Goal: Communication & Community: Answer question/provide support

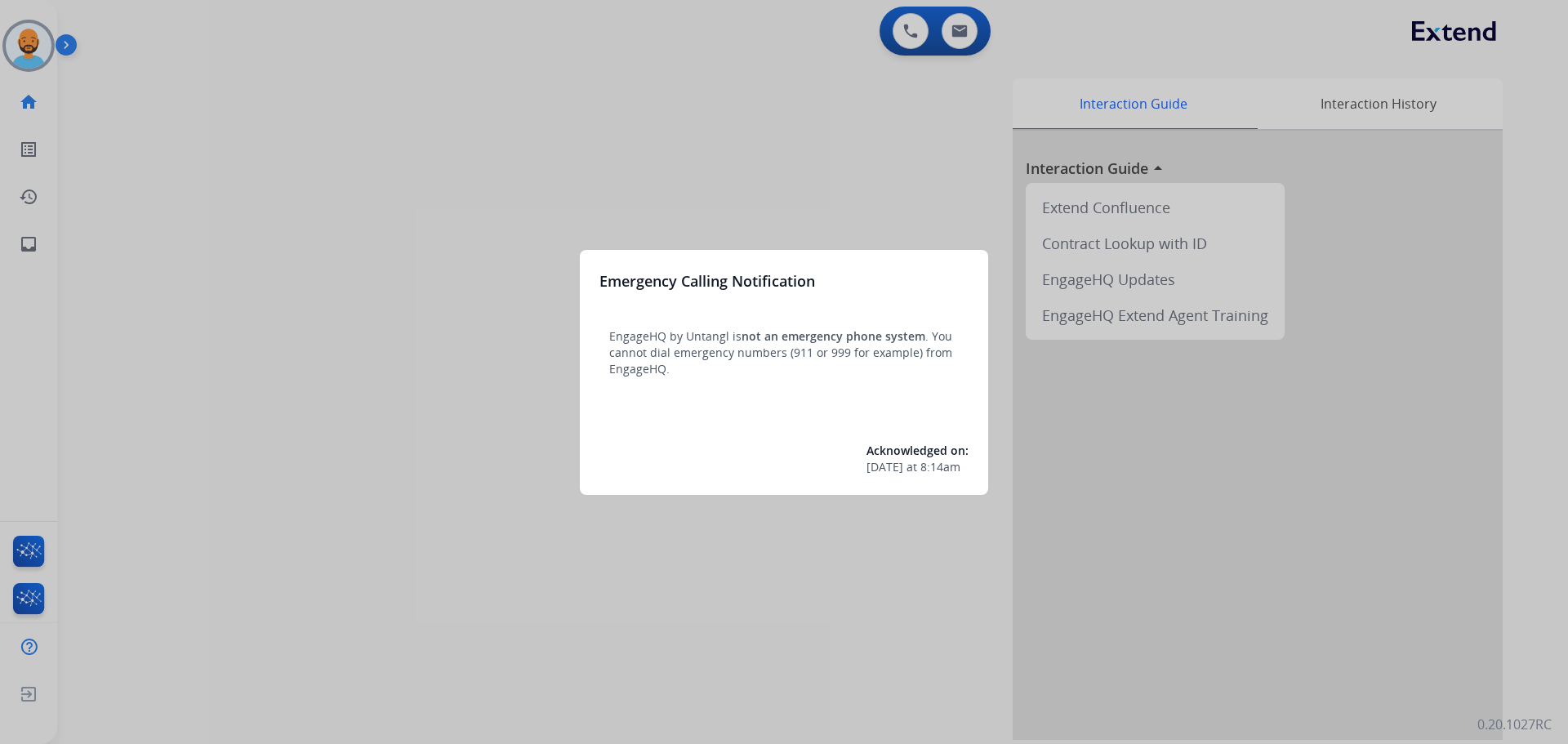
click at [23, 48] on div at bounding box center [784, 372] width 1568 height 744
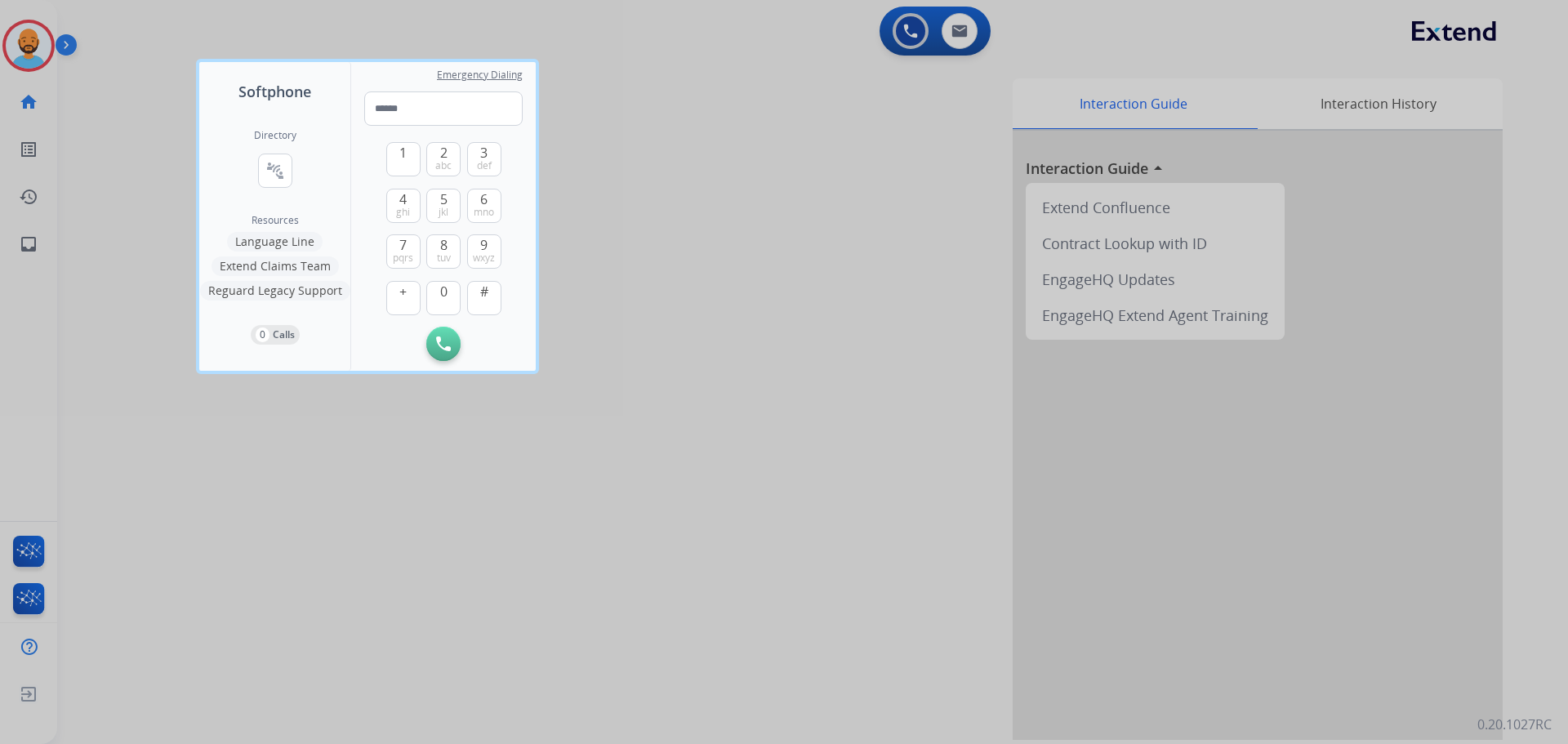
click at [23, 48] on div at bounding box center [784, 372] width 1568 height 744
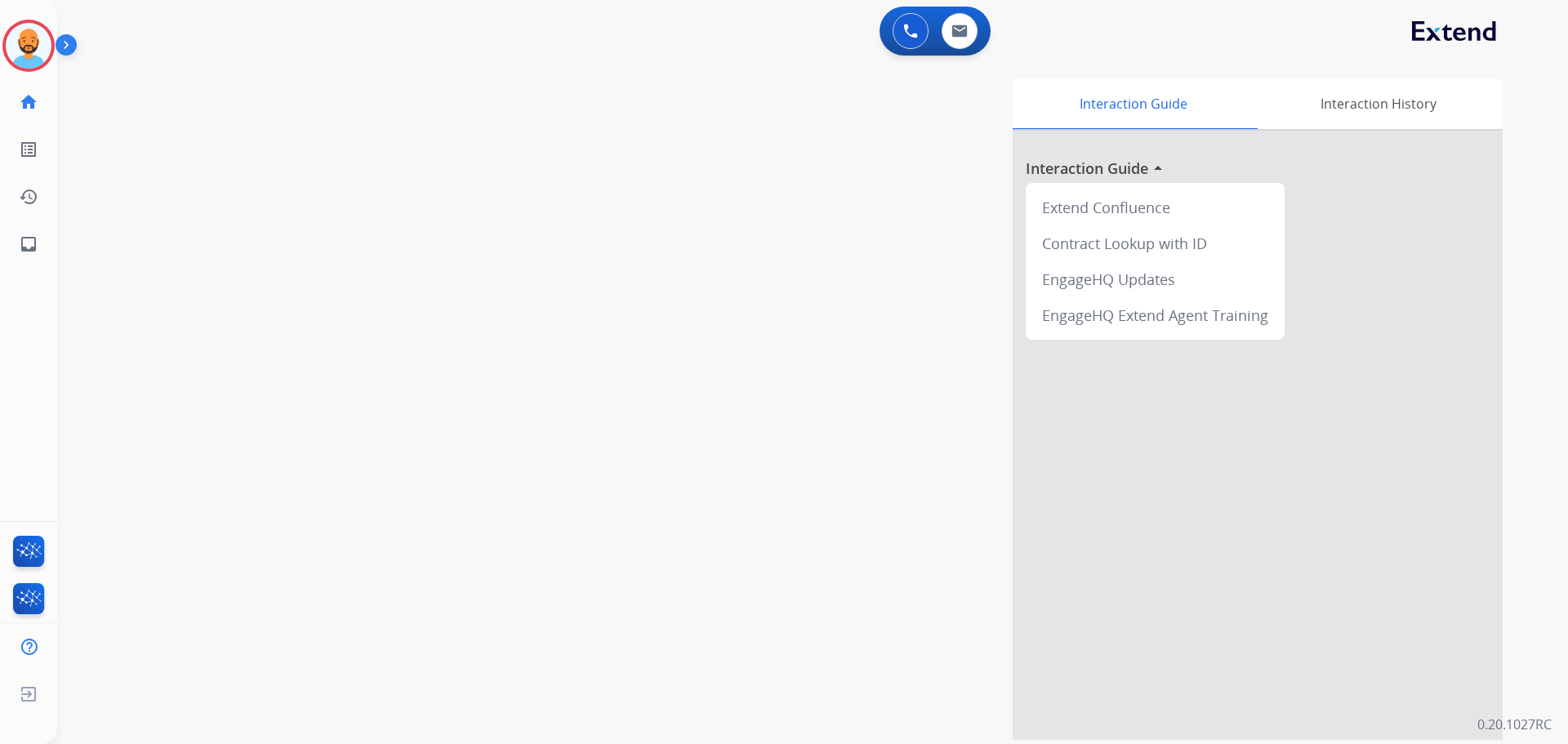
click at [23, 48] on img at bounding box center [28, 45] width 46 height 46
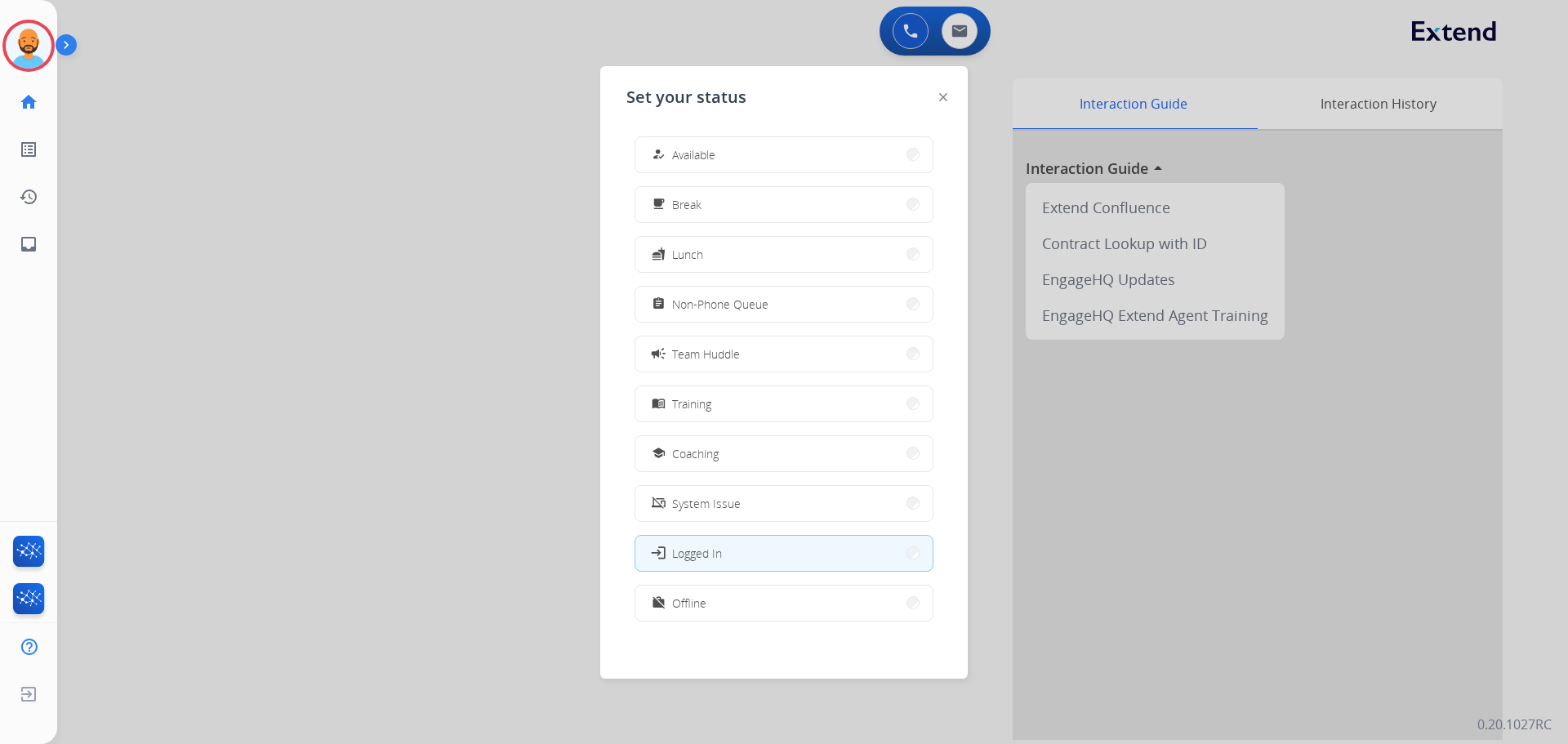
click at [823, 151] on button "how_to_reg Available" at bounding box center [784, 155] width 297 height 35
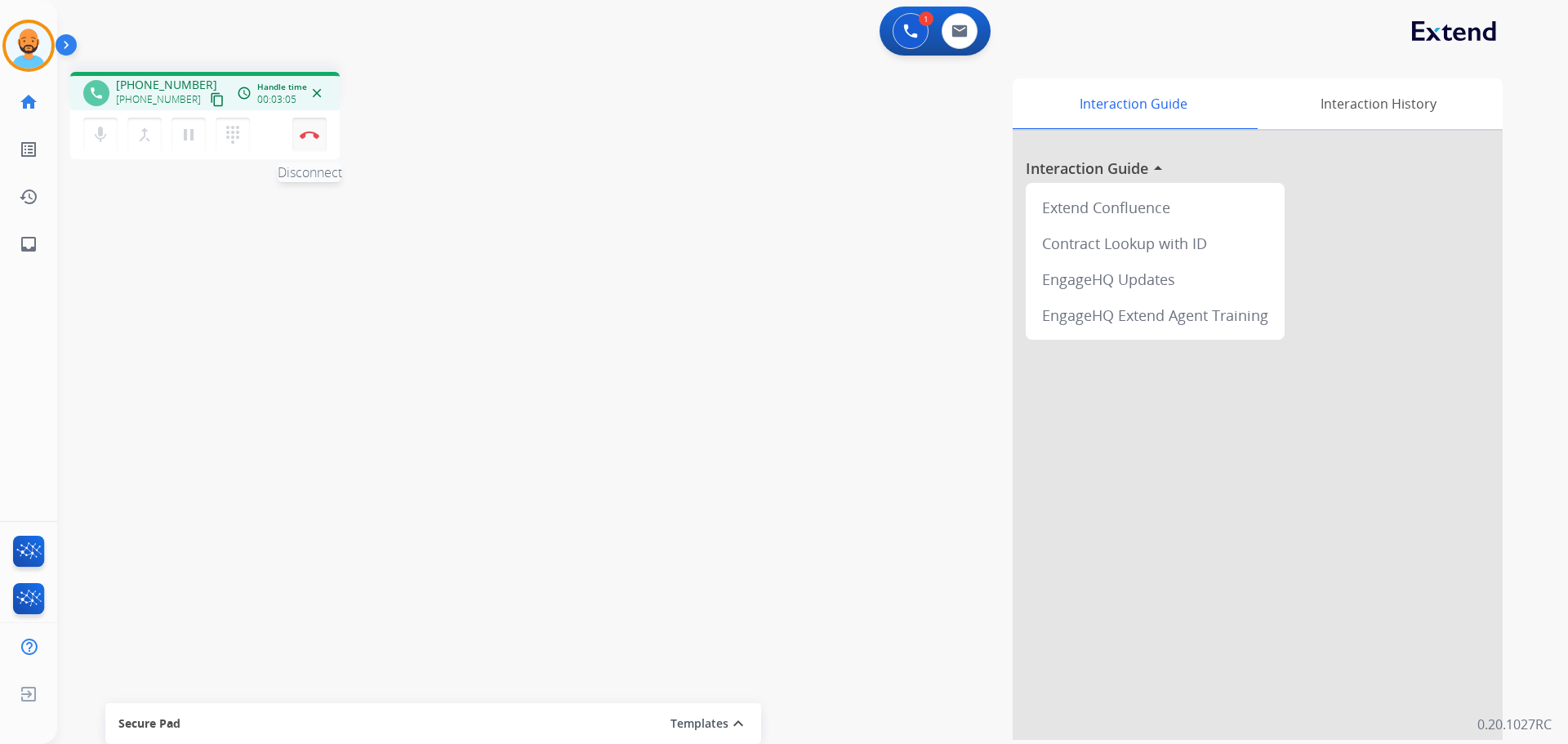
drag, startPoint x: 310, startPoint y: 128, endPoint x: 299, endPoint y: 123, distance: 12.1
click at [310, 129] on button "Disconnect" at bounding box center [309, 135] width 34 height 34
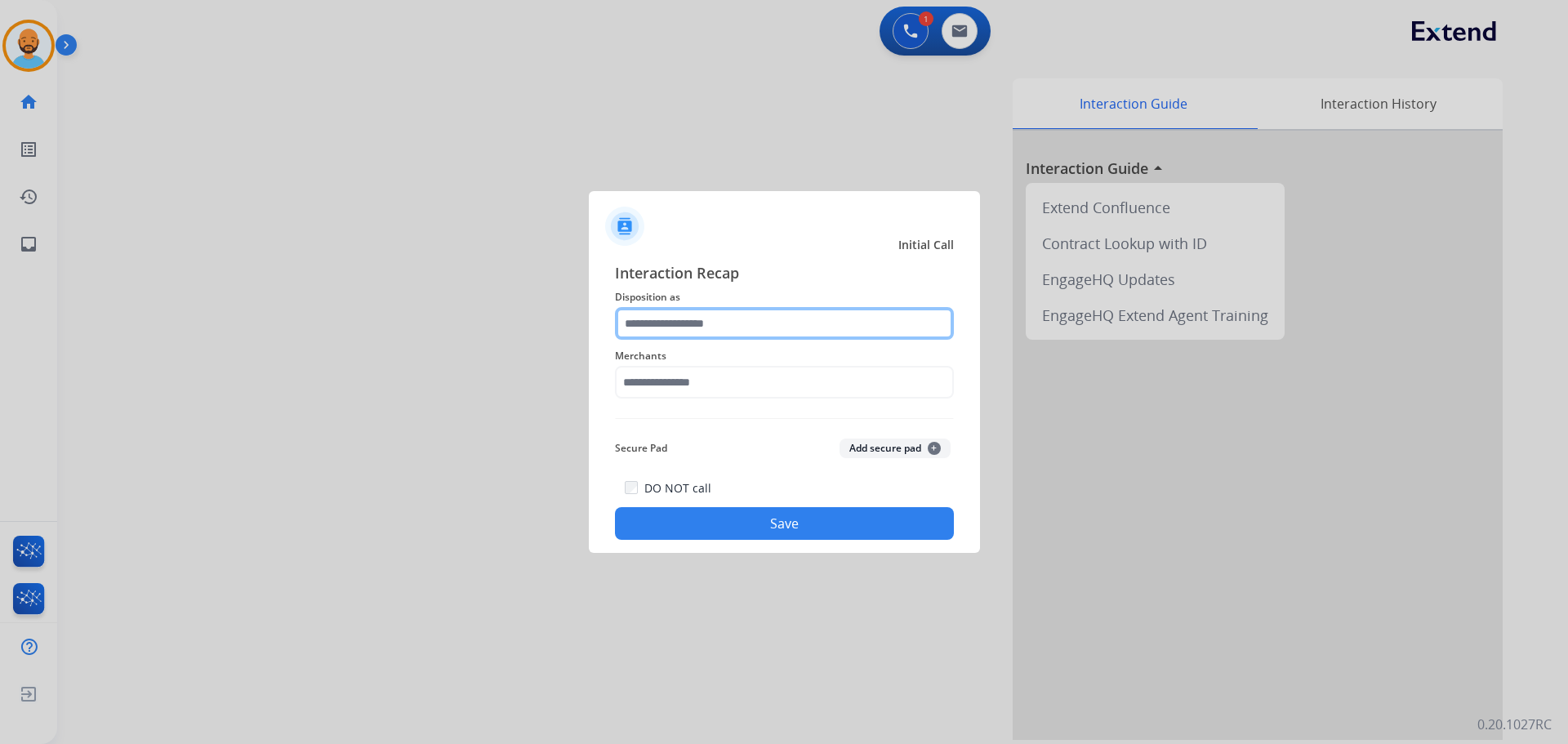
click at [717, 318] on input "text" at bounding box center [784, 323] width 339 height 33
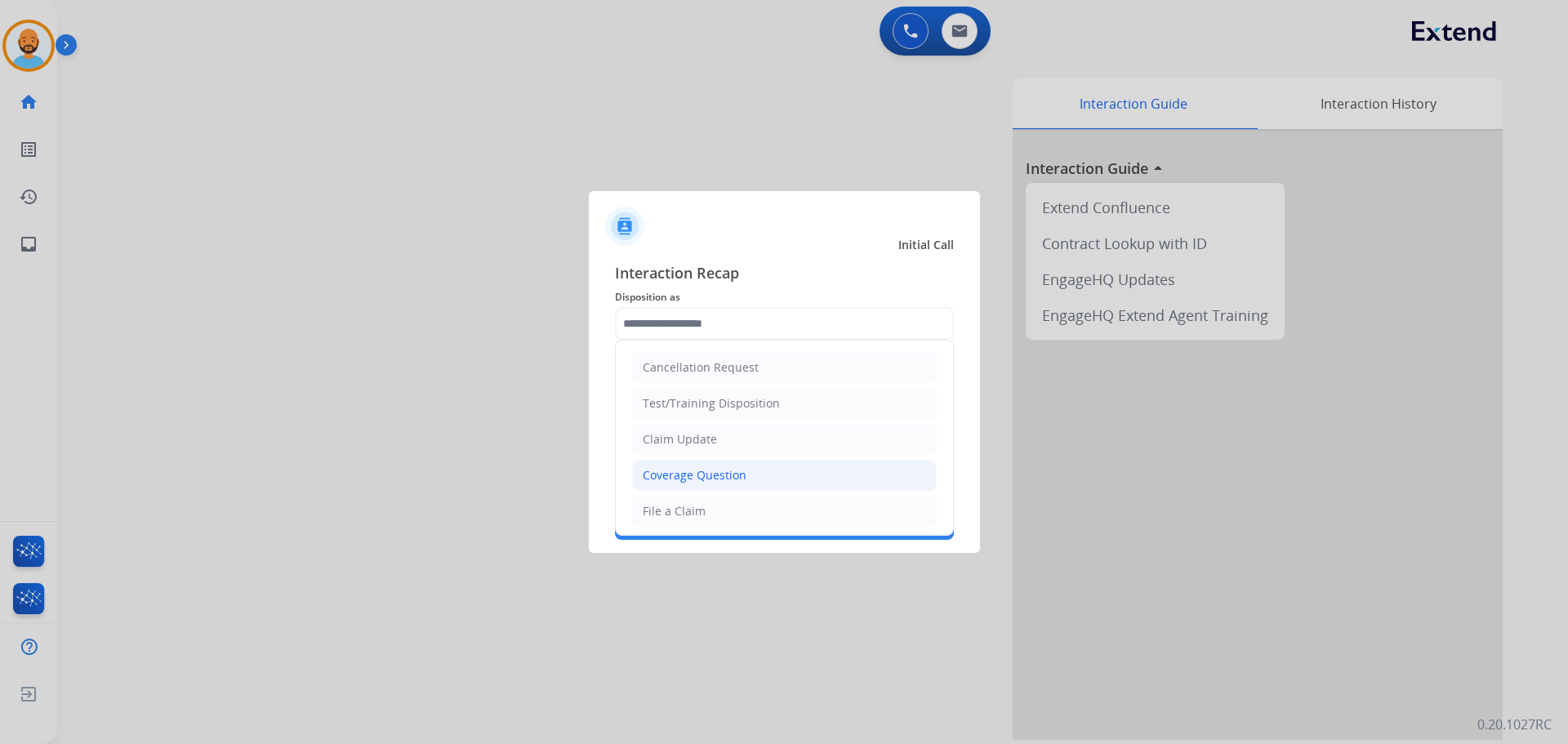
click at [750, 470] on li "Coverage Question" at bounding box center [784, 475] width 305 height 31
type input "**********"
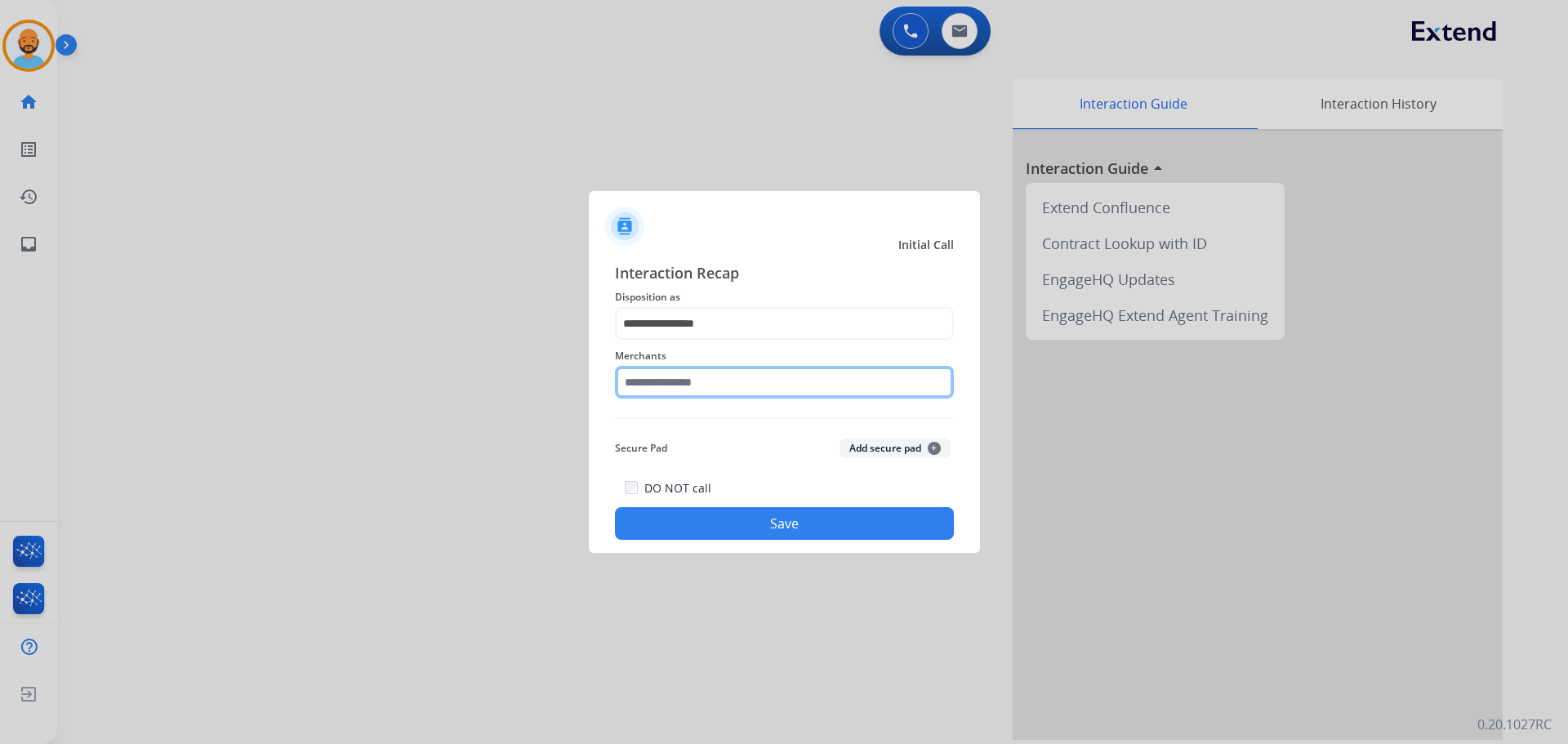
click at [707, 381] on input "text" at bounding box center [784, 382] width 339 height 33
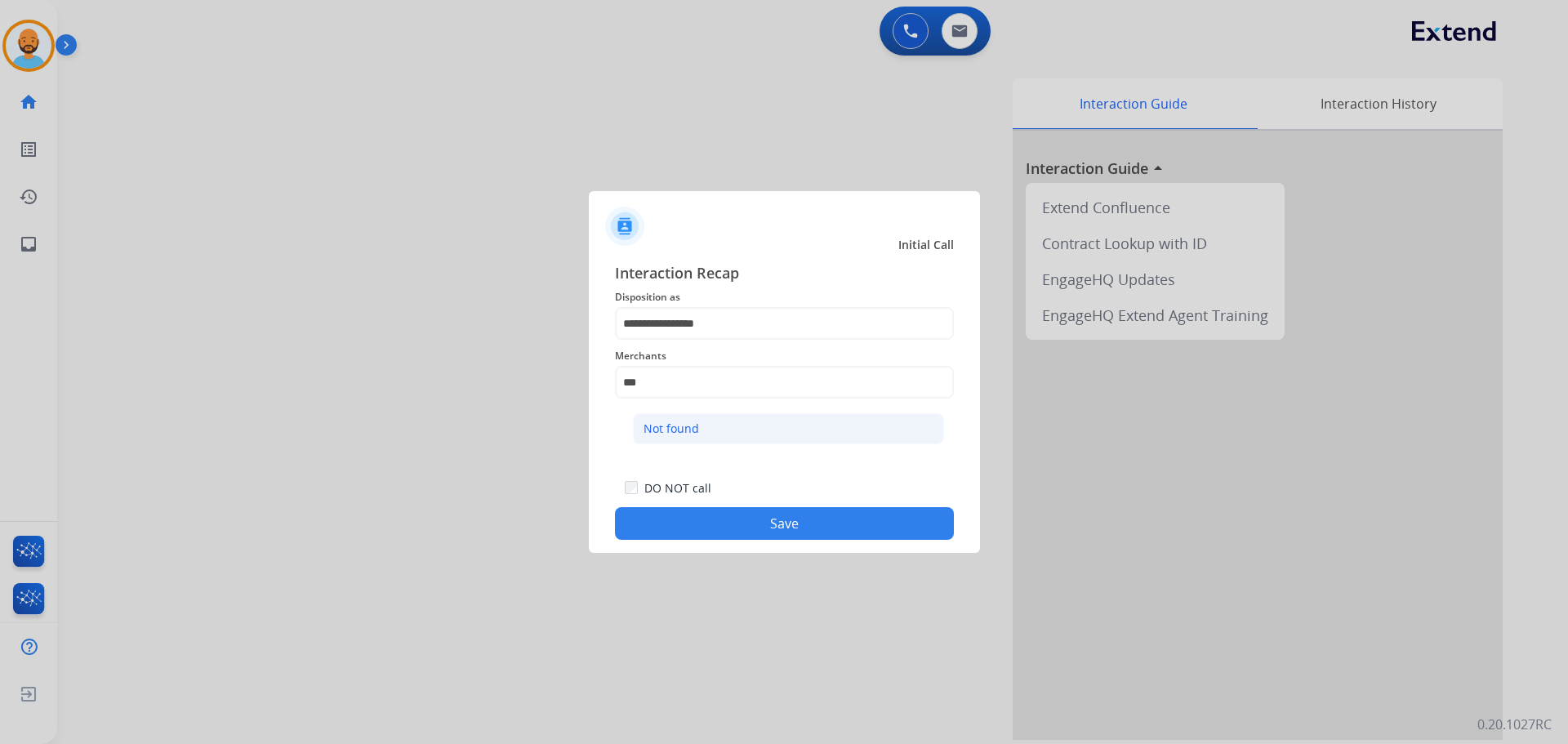
click at [711, 426] on li "Not found" at bounding box center [789, 428] width 311 height 31
type input "*********"
click at [742, 525] on button "Save" at bounding box center [784, 523] width 339 height 33
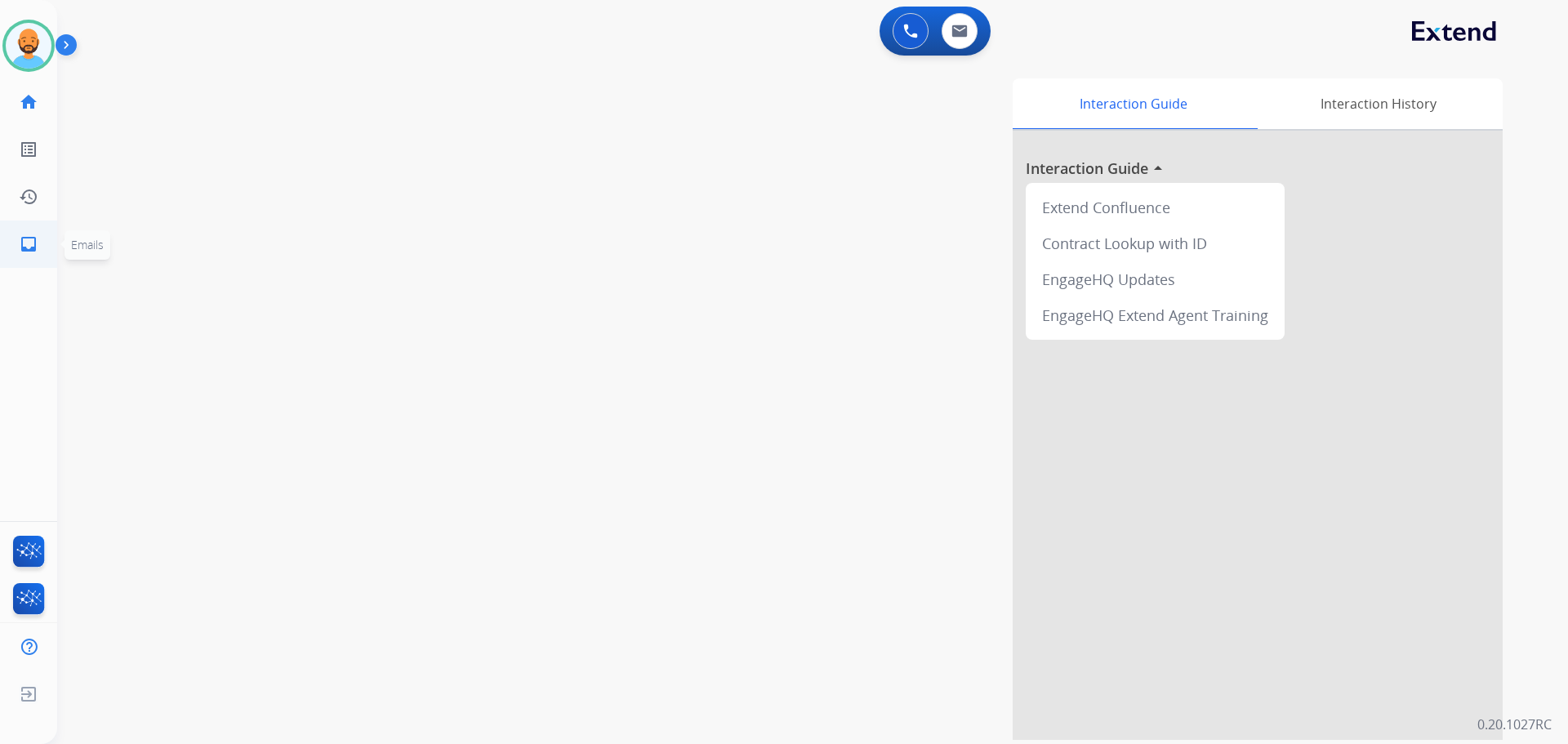
click at [32, 251] on mat-icon "inbox" at bounding box center [28, 244] width 19 height 19
select select "**********"
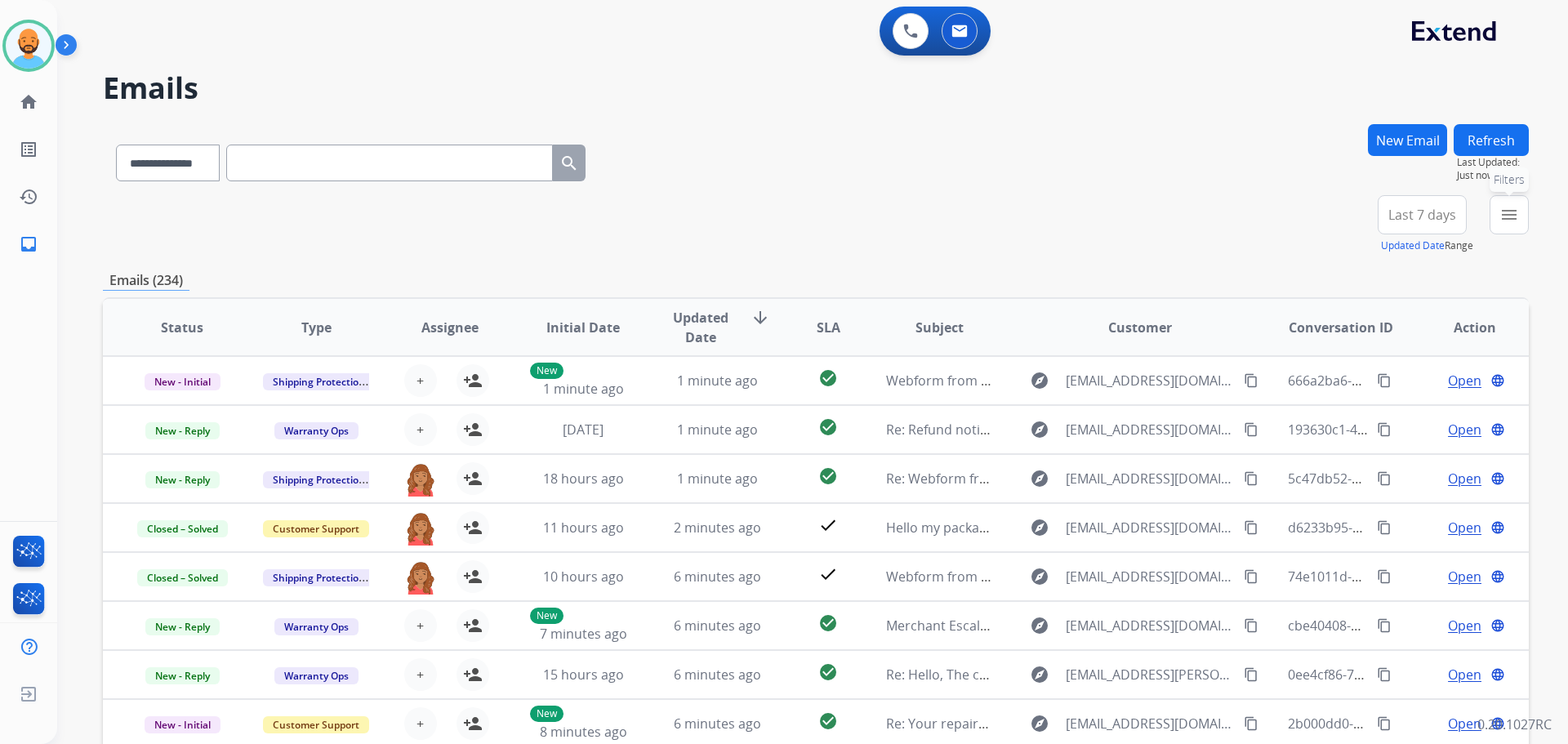
click at [1496, 212] on button "menu Filters" at bounding box center [1509, 214] width 39 height 39
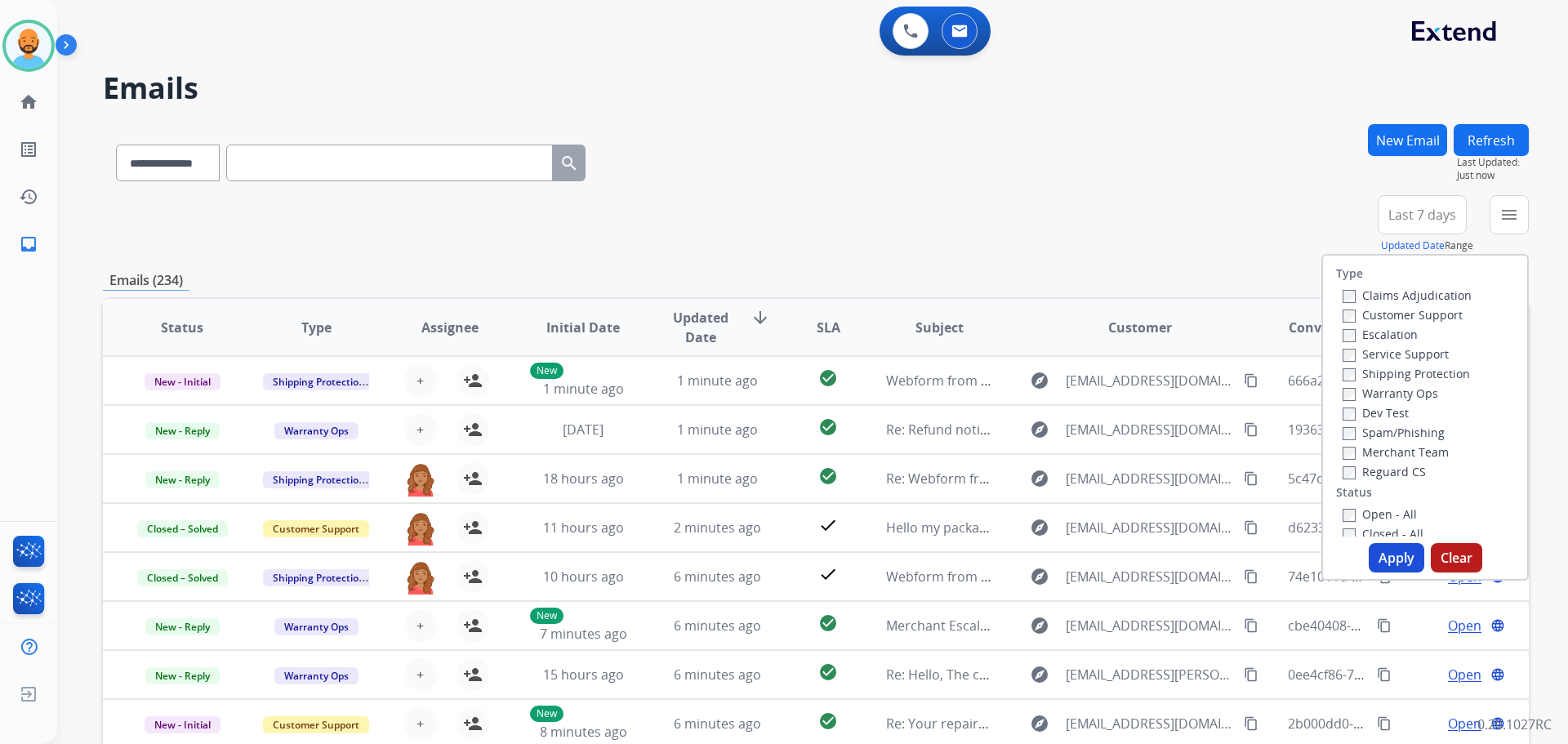
click at [1391, 313] on label "Customer Support" at bounding box center [1402, 315] width 120 height 16
click at [1381, 365] on div "Shipping Protection" at bounding box center [1407, 372] width 129 height 19
click at [1369, 387] on label "Warranty Ops" at bounding box center [1391, 393] width 95 height 16
click at [1359, 392] on label "Warranty Ops" at bounding box center [1391, 393] width 95 height 16
click at [1389, 543] on button "Apply" at bounding box center [1396, 557] width 55 height 29
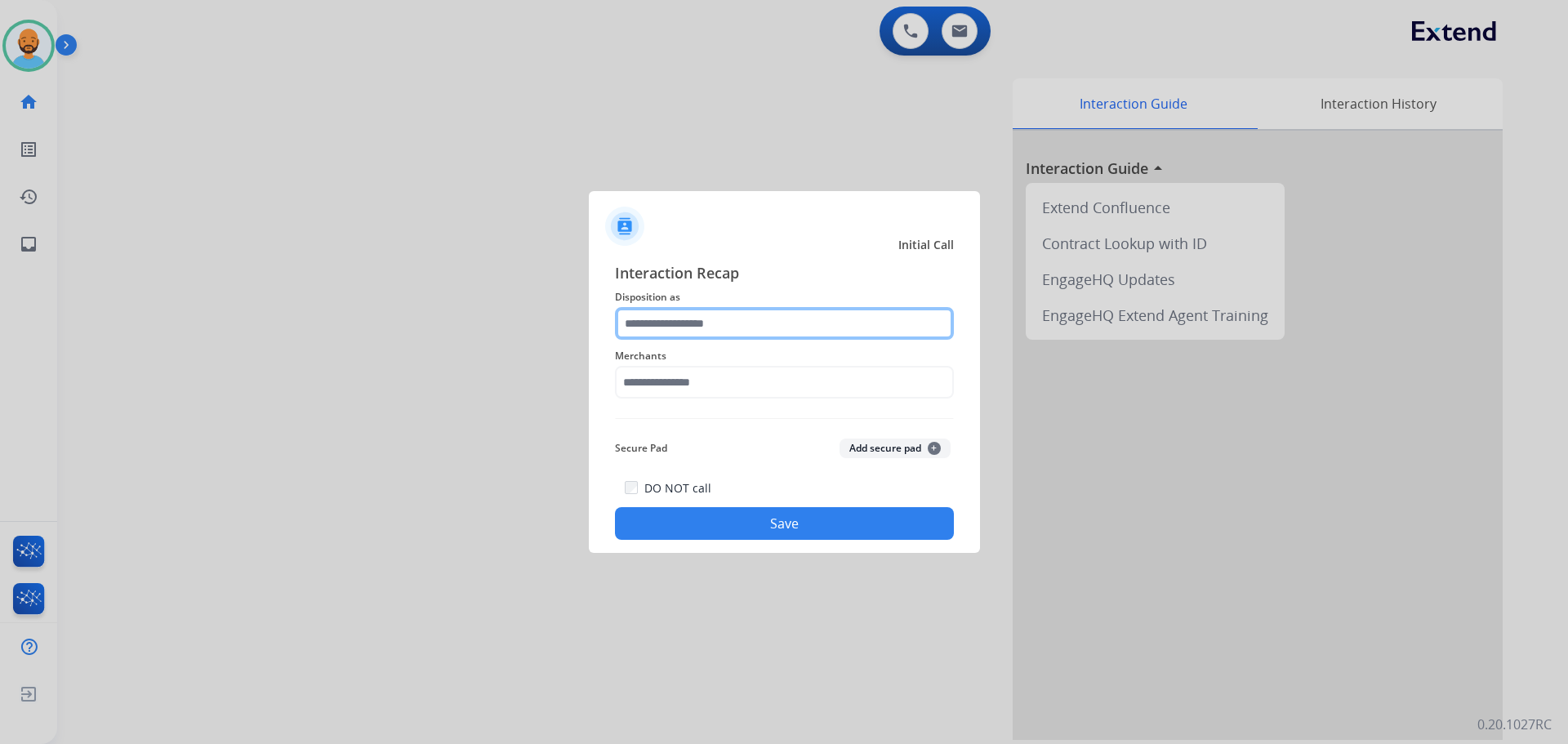
click at [748, 317] on input "text" at bounding box center [784, 323] width 339 height 33
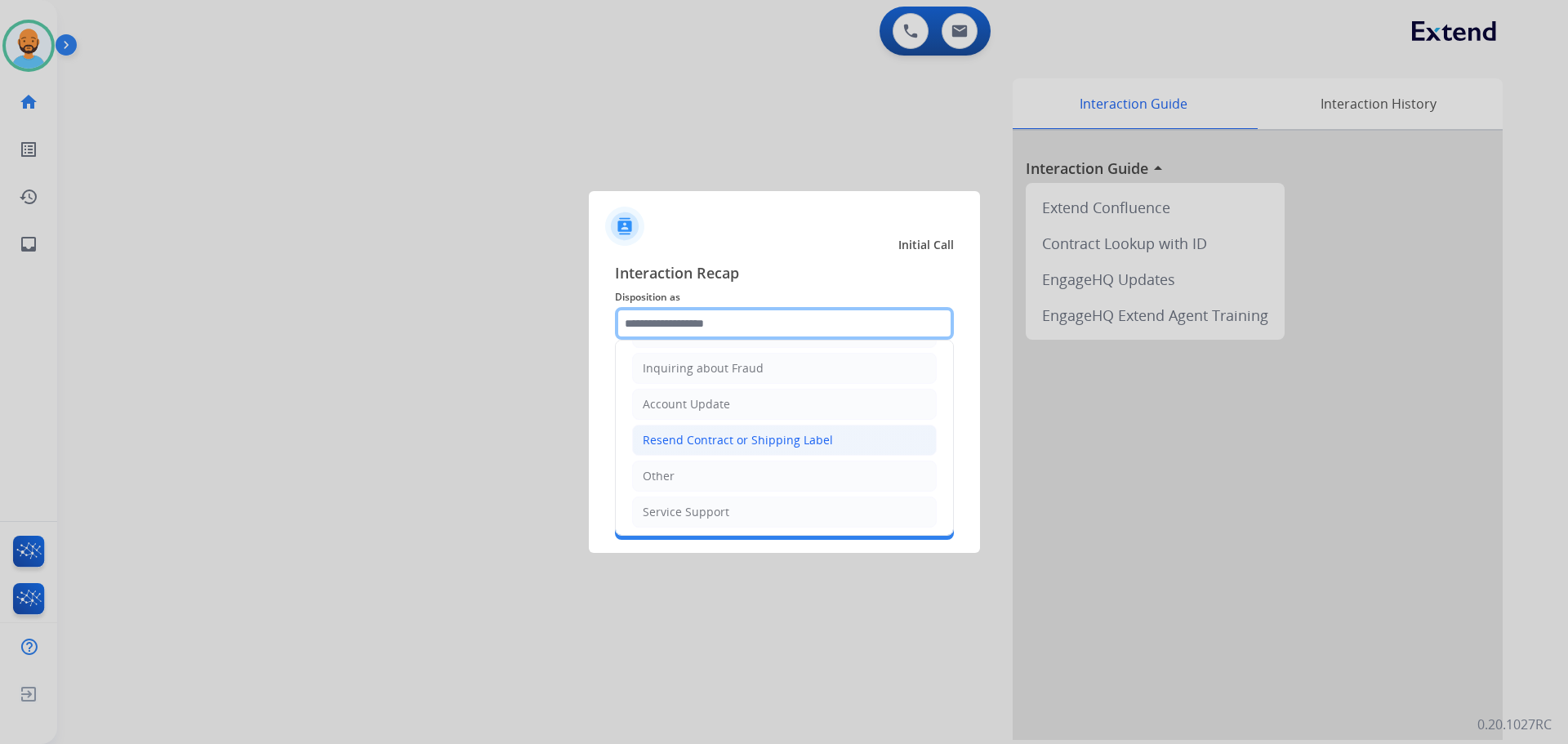
scroll to position [254, 0]
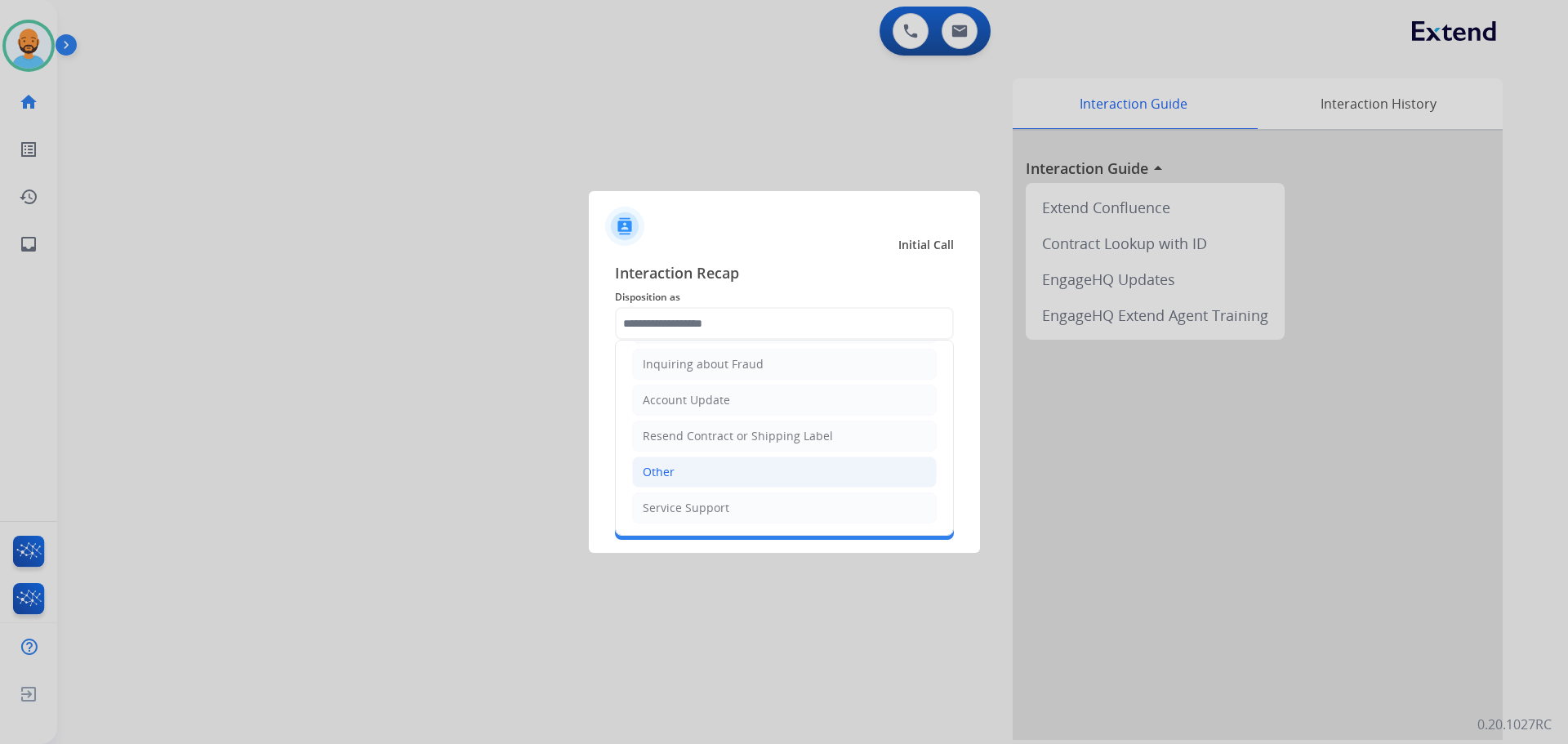
click at [688, 466] on li "Other" at bounding box center [784, 471] width 305 height 31
type input "*****"
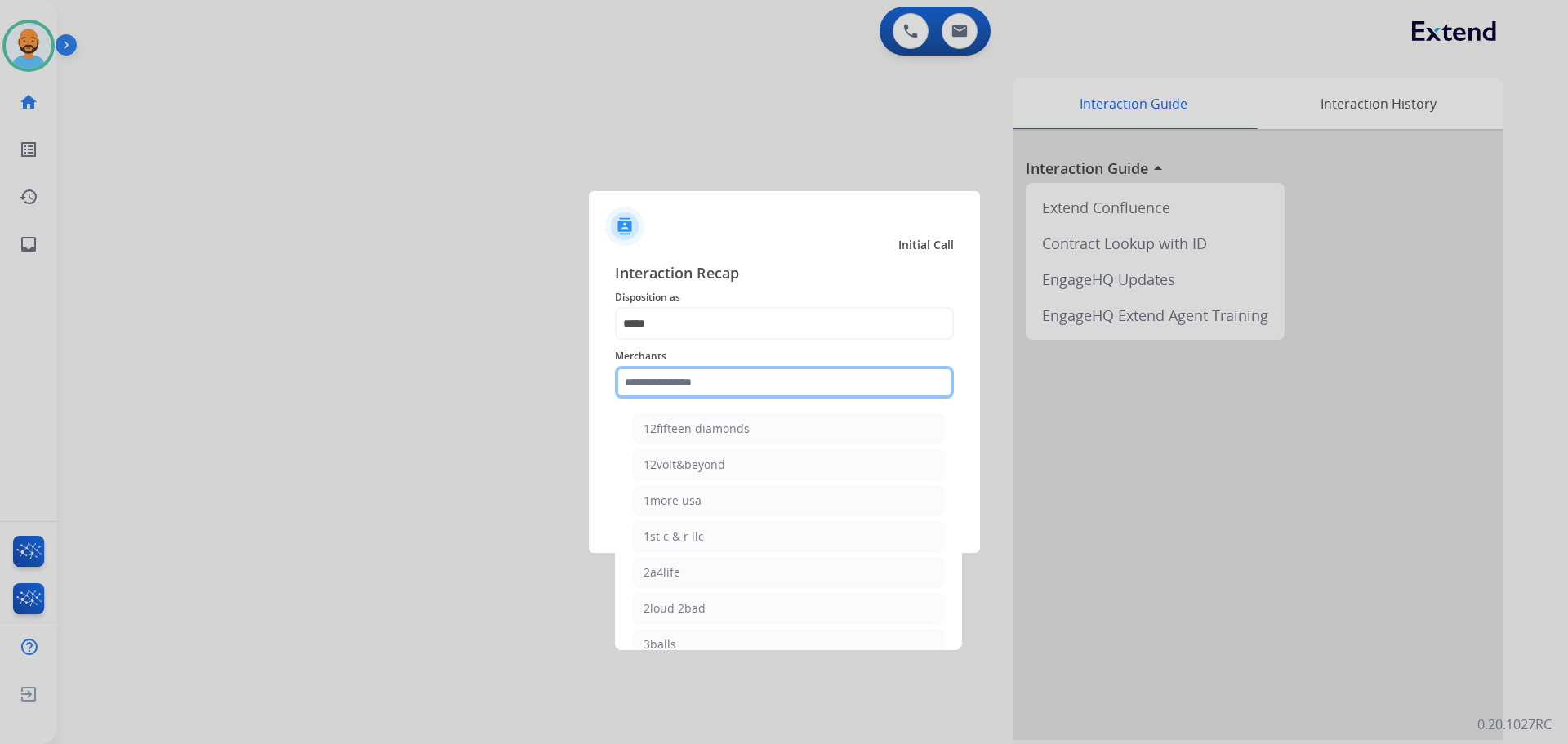
click at [688, 380] on input "text" at bounding box center [784, 382] width 339 height 33
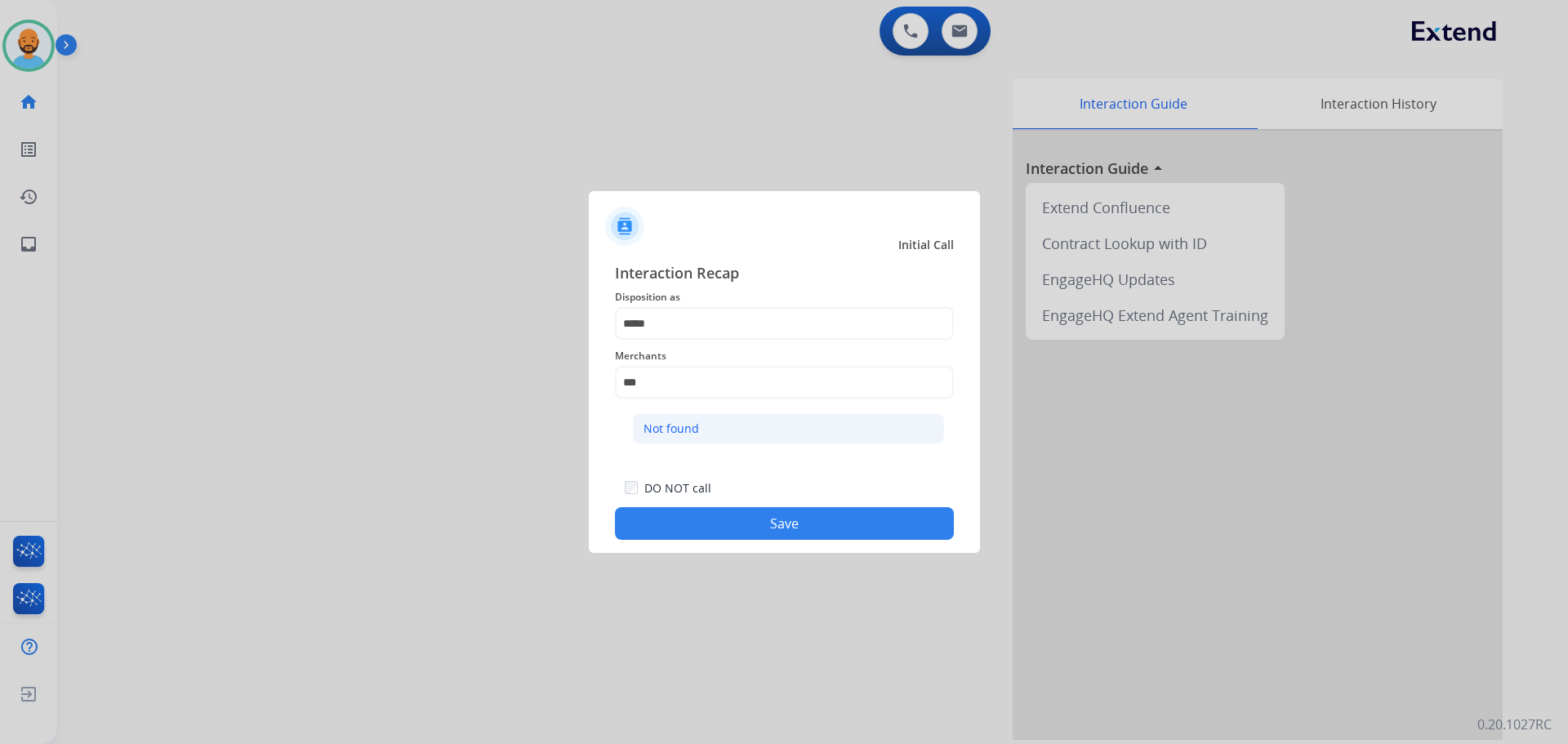
click at [661, 422] on div "Not found" at bounding box center [671, 429] width 55 height 17
type input "*********"
click at [728, 514] on button "Save" at bounding box center [784, 523] width 339 height 33
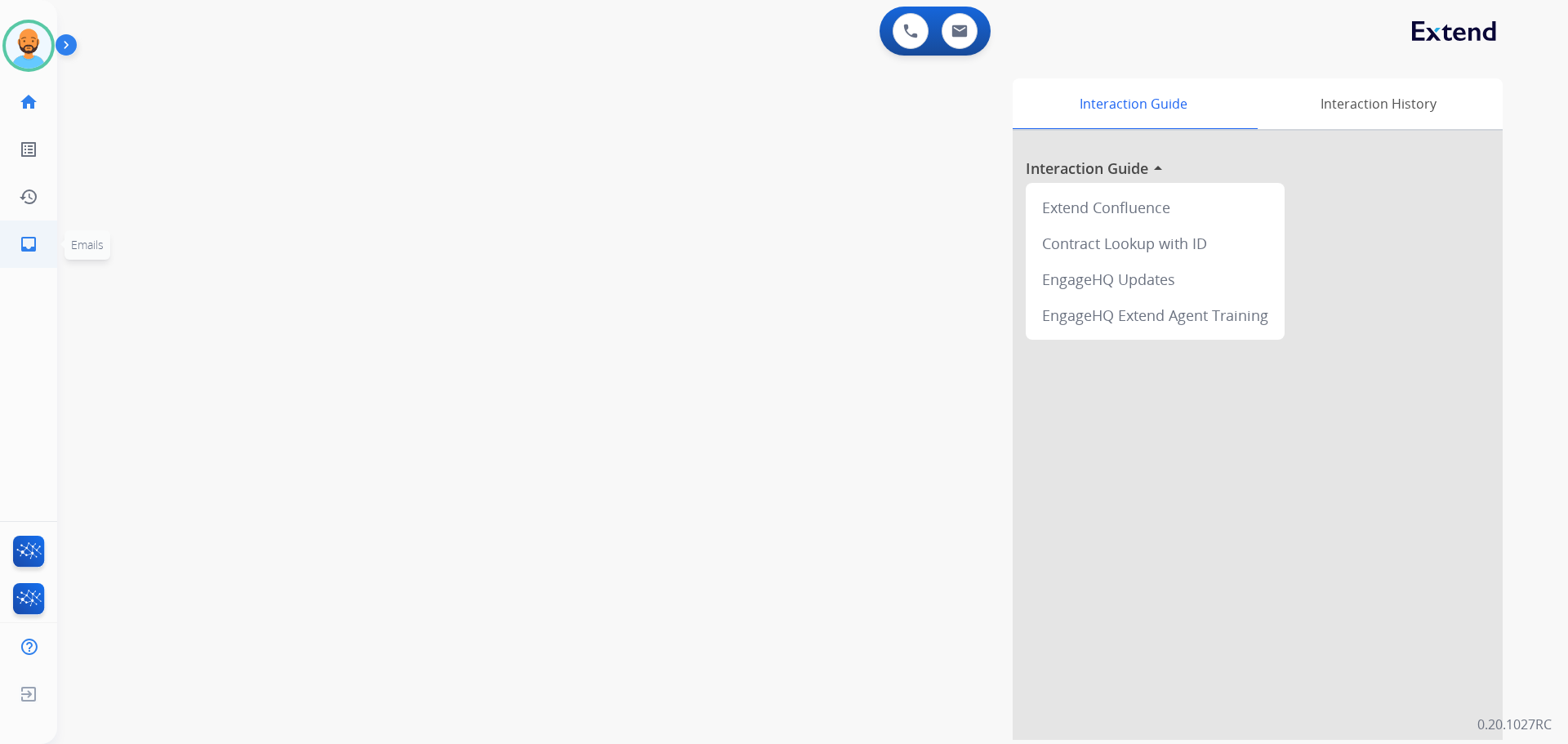
click at [38, 244] on mat-icon "inbox" at bounding box center [28, 244] width 19 height 19
select select "**********"
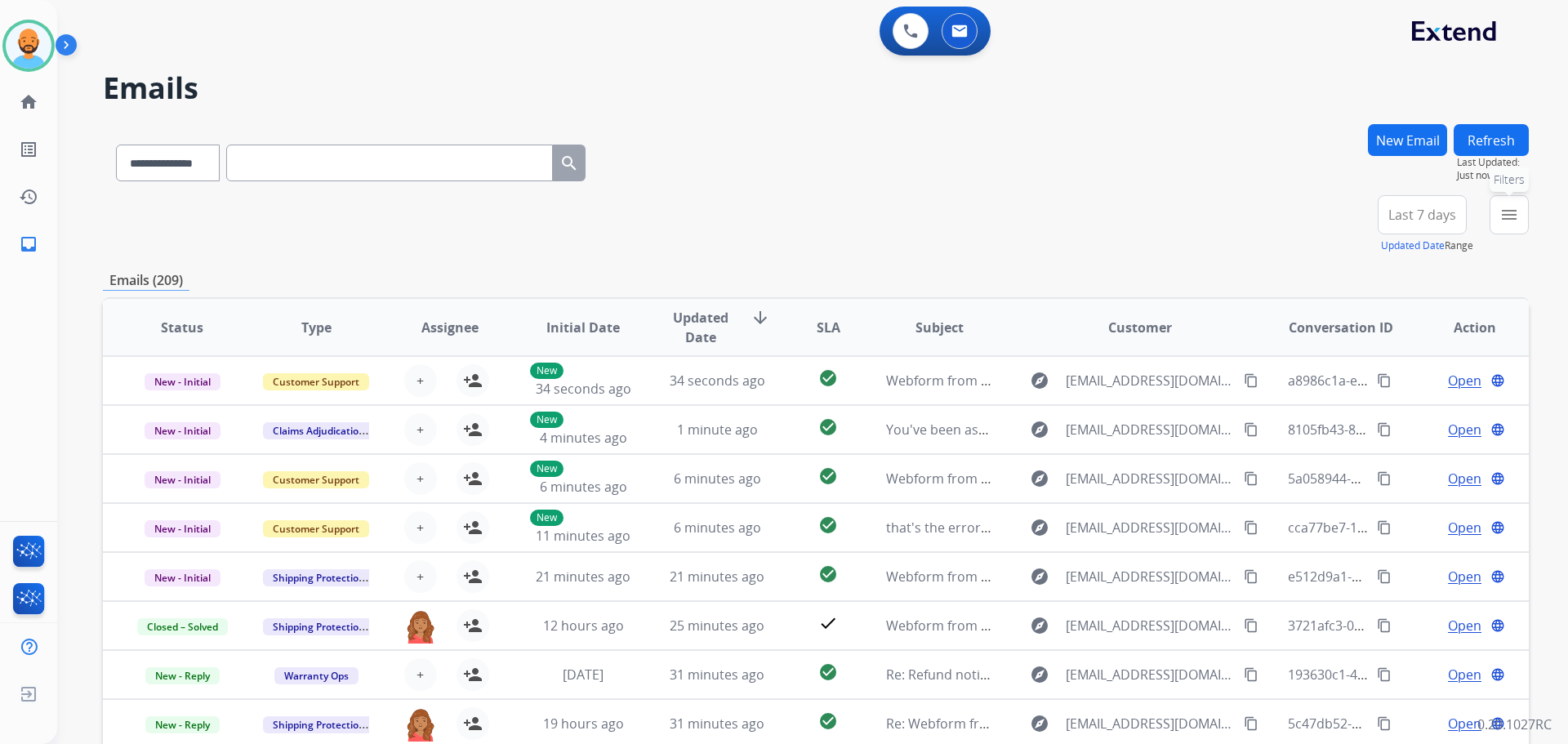
click at [1514, 226] on button "menu Filters" at bounding box center [1509, 214] width 39 height 39
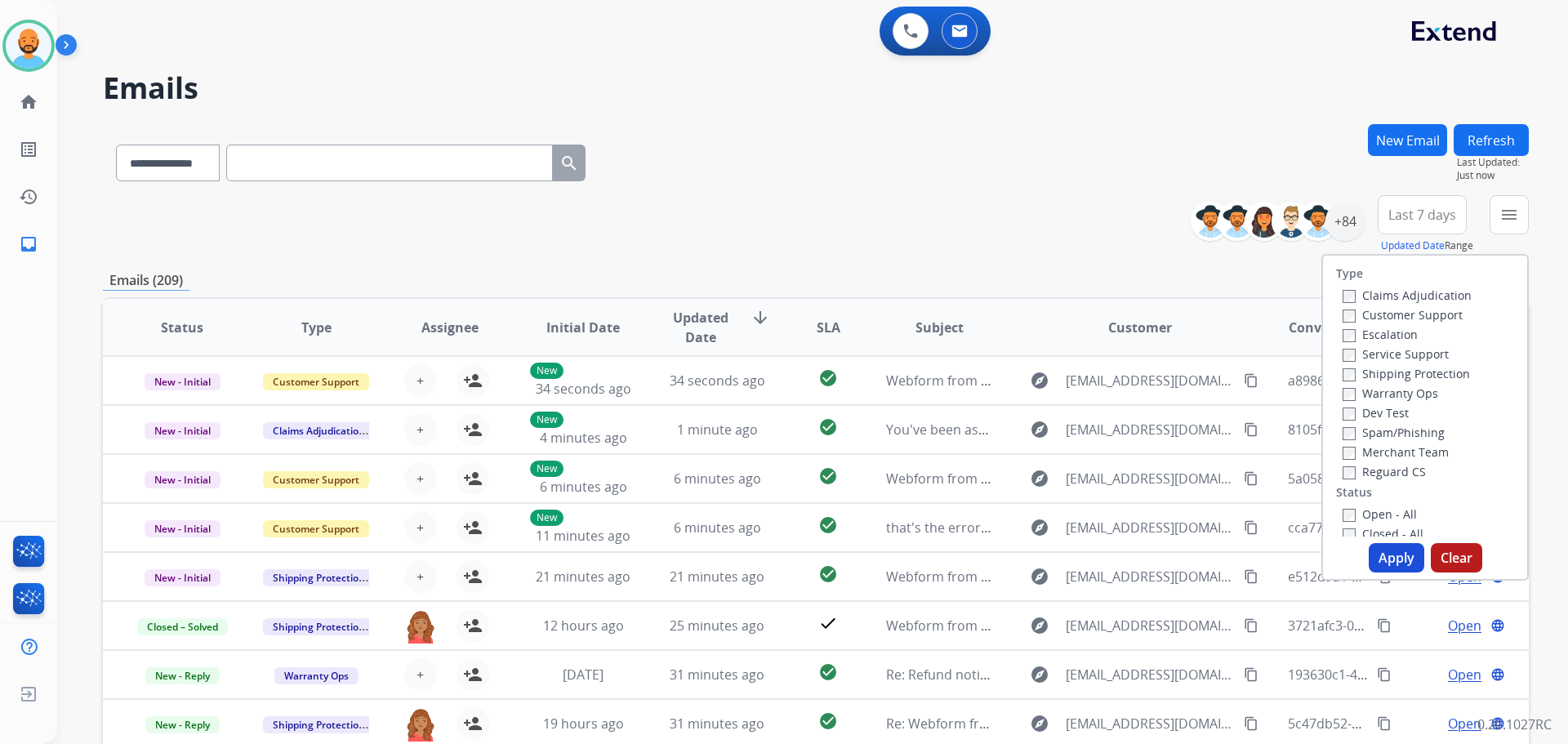
click at [1366, 311] on label "Customer Support" at bounding box center [1402, 315] width 120 height 16
click at [1372, 368] on label "Shipping Protection" at bounding box center [1406, 373] width 127 height 16
click at [1401, 557] on button "Apply" at bounding box center [1396, 557] width 55 height 29
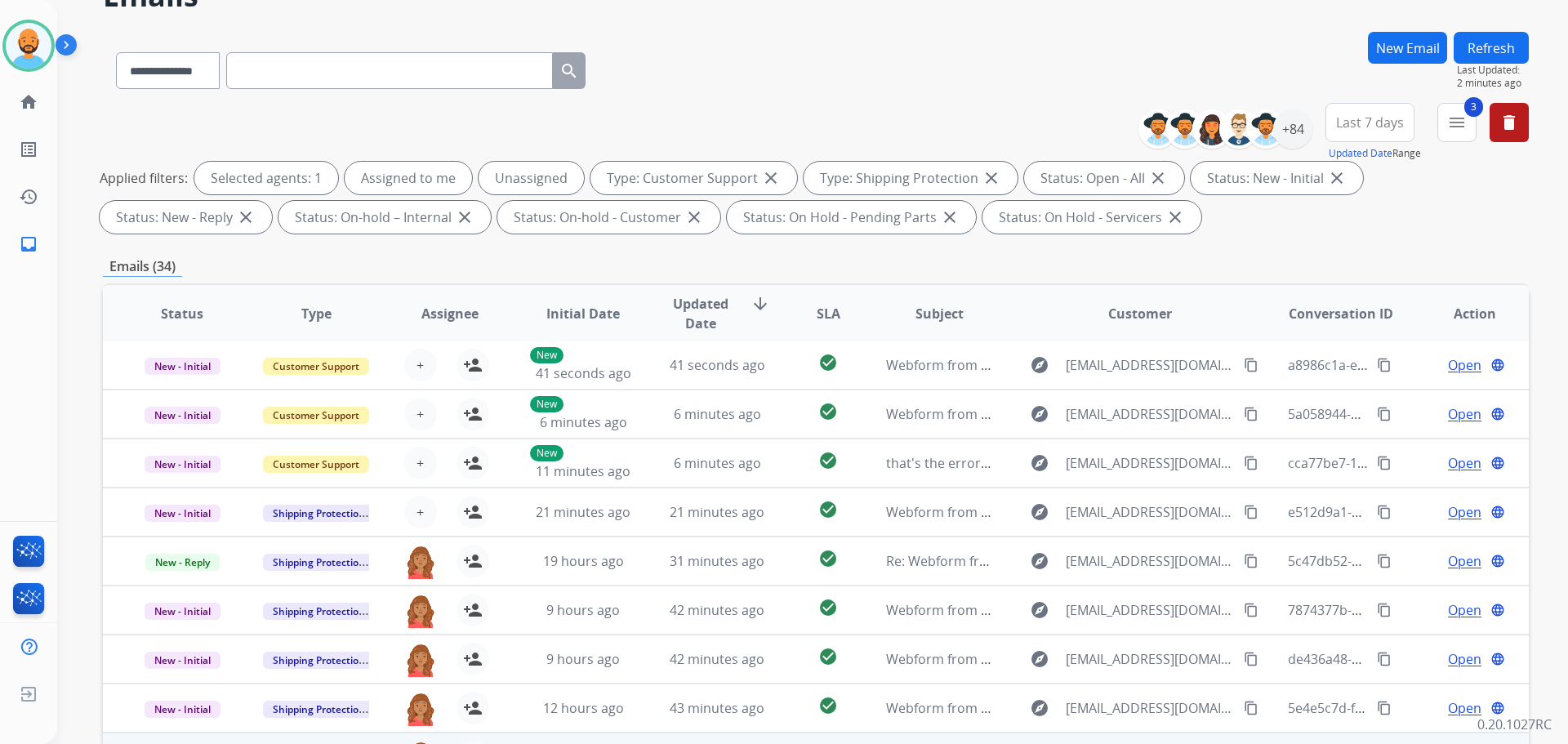
scroll to position [264, 0]
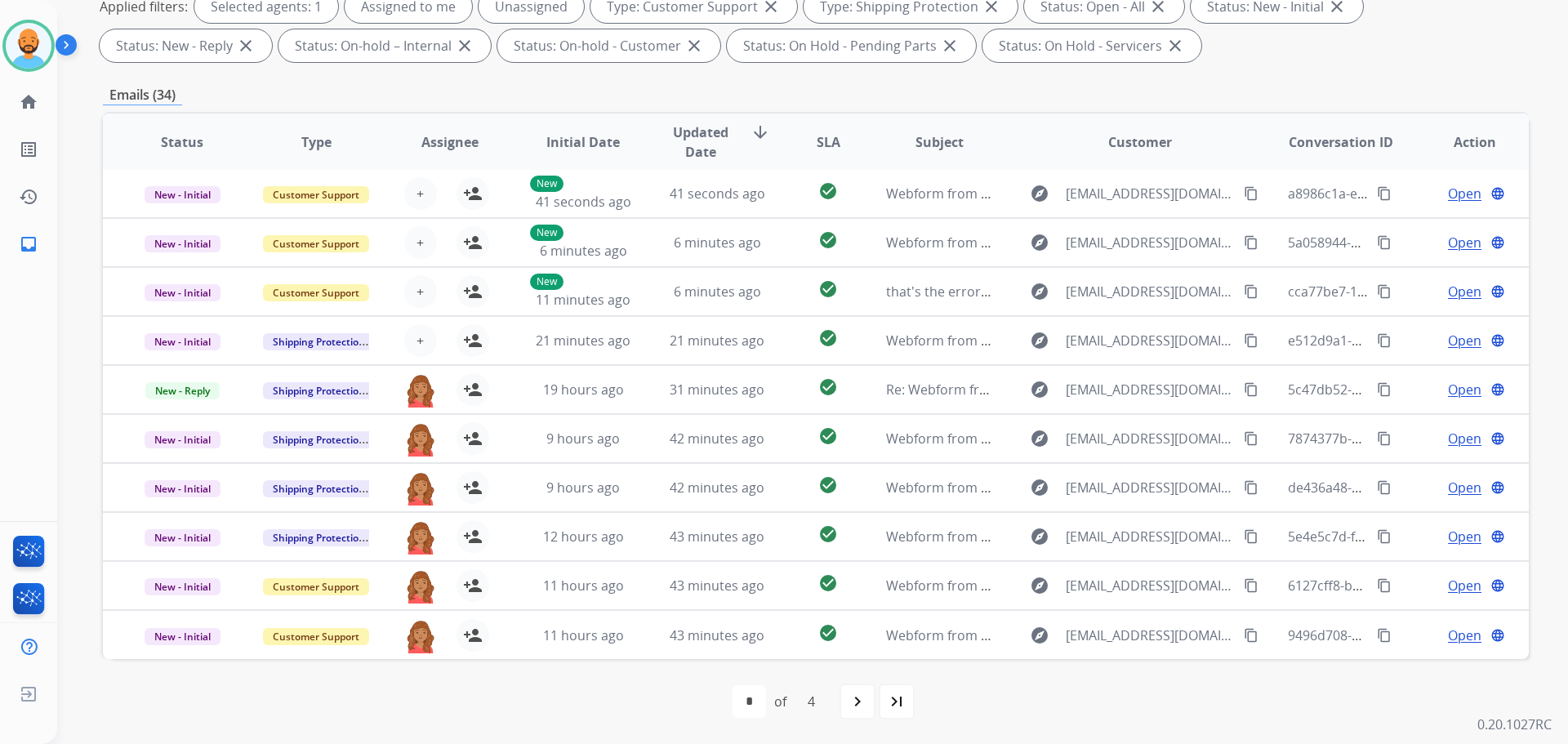
click at [851, 698] on mat-icon "navigate_next" at bounding box center [857, 700] width 19 height 19
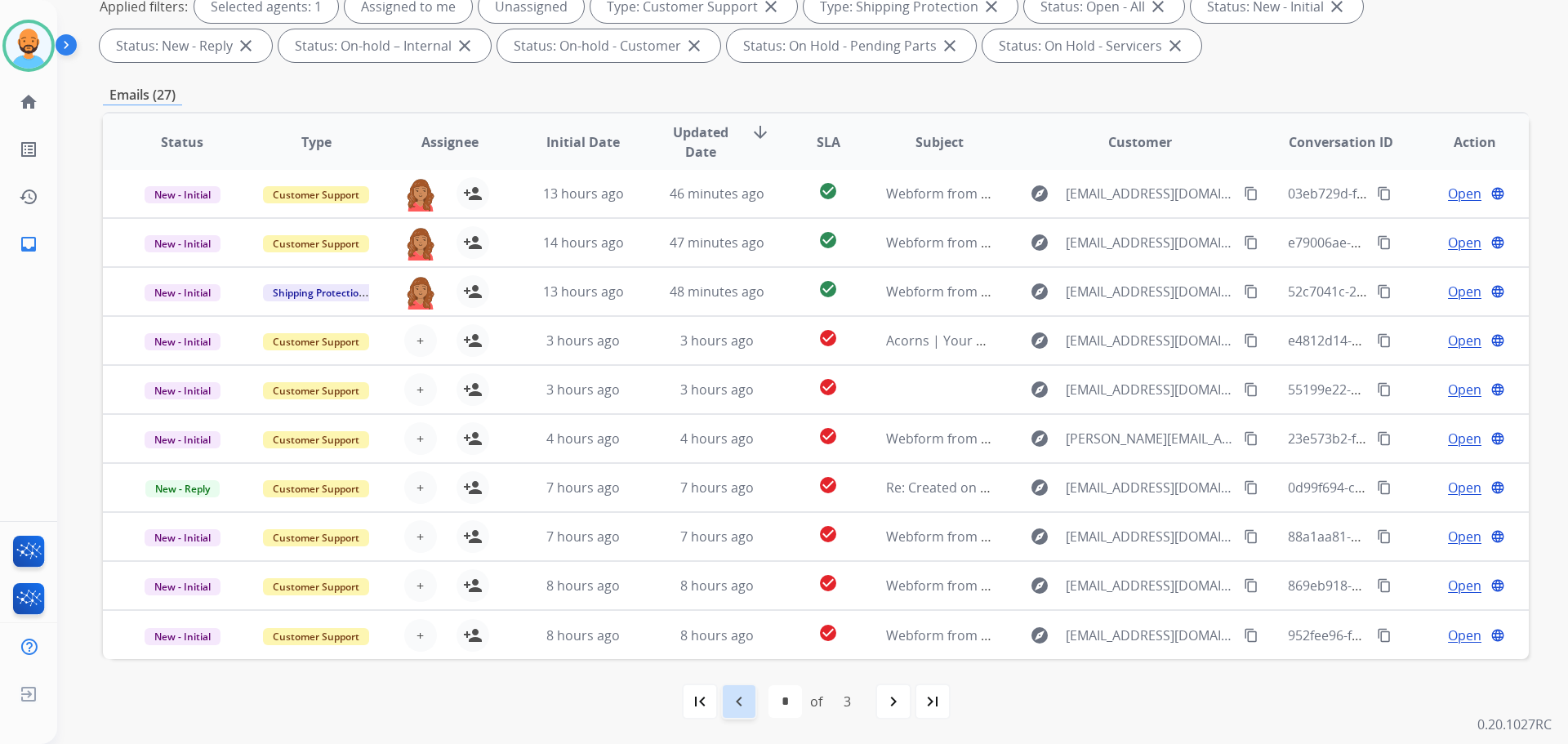
click at [741, 696] on mat-icon "navigate_before" at bounding box center [738, 700] width 19 height 19
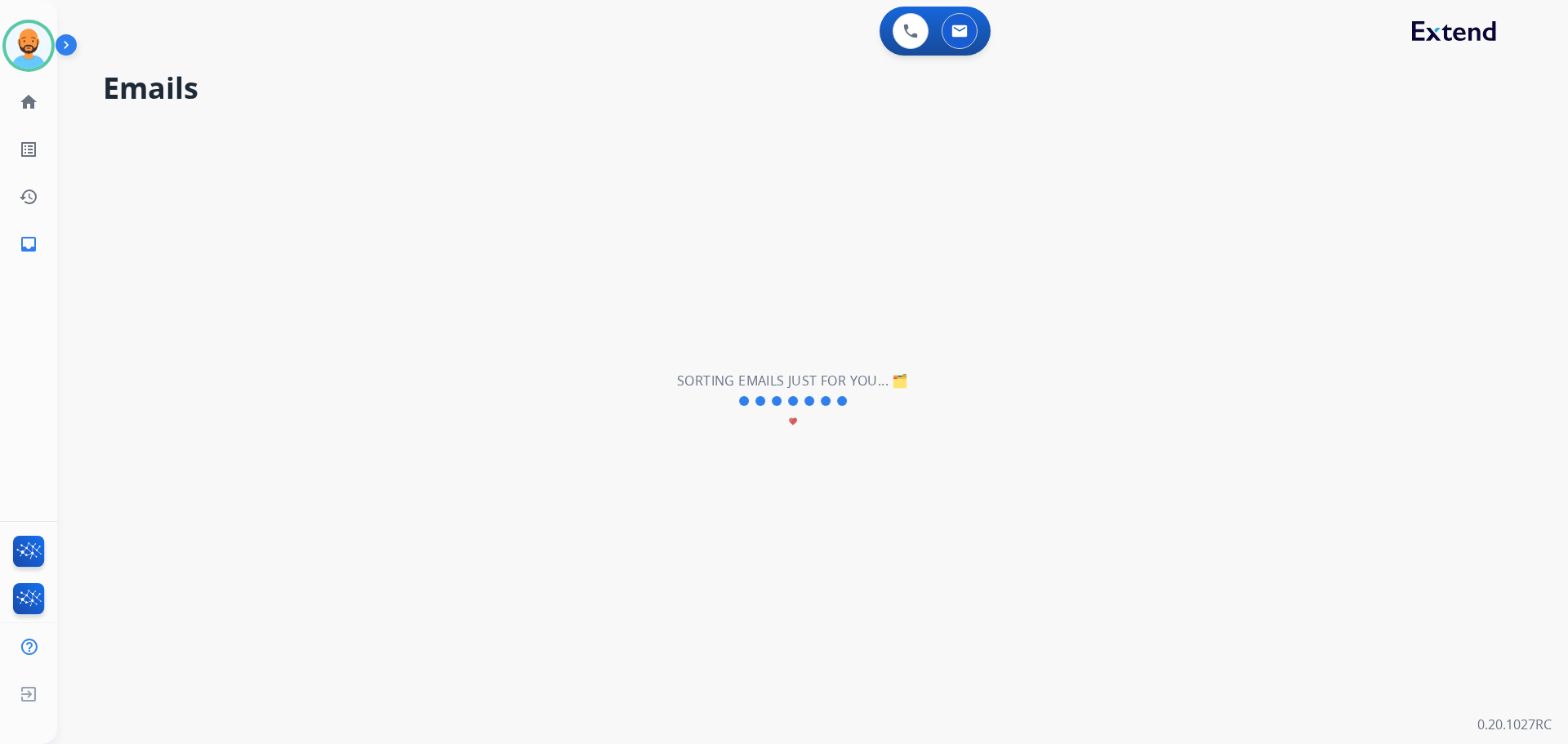
scroll to position [0, 0]
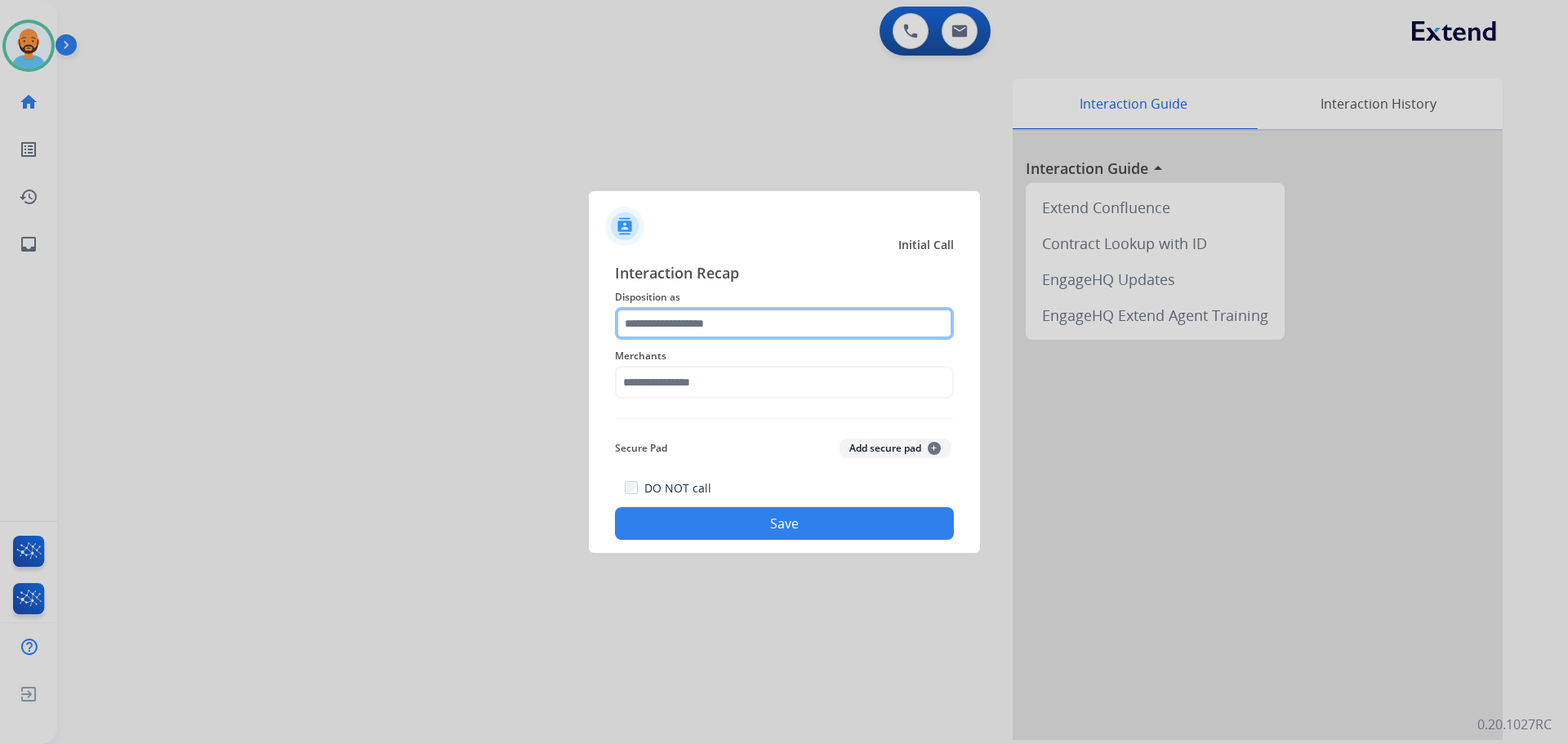
click at [754, 315] on input "text" at bounding box center [784, 323] width 339 height 33
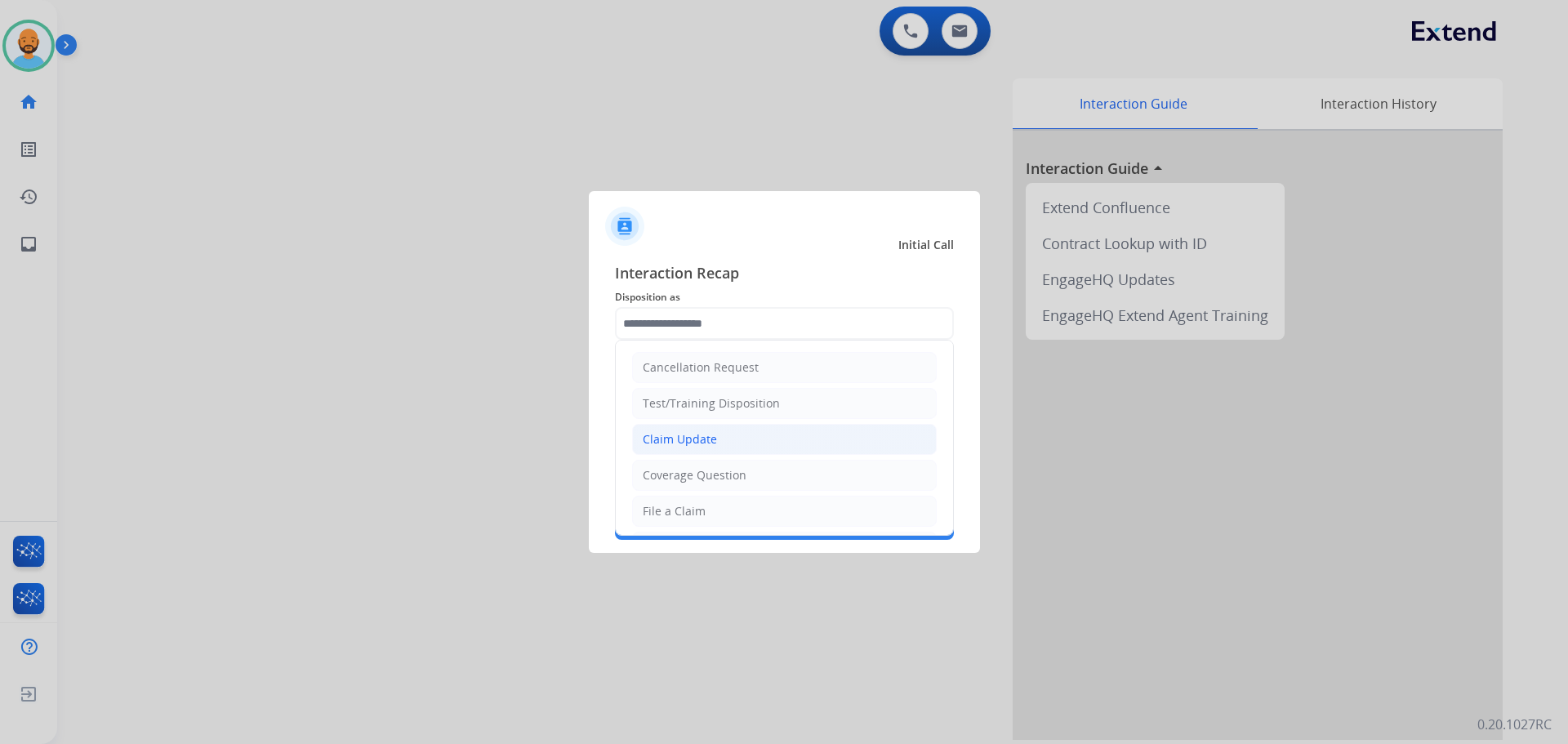
click at [709, 434] on div "Claim Update" at bounding box center [680, 439] width 75 height 17
type input "**********"
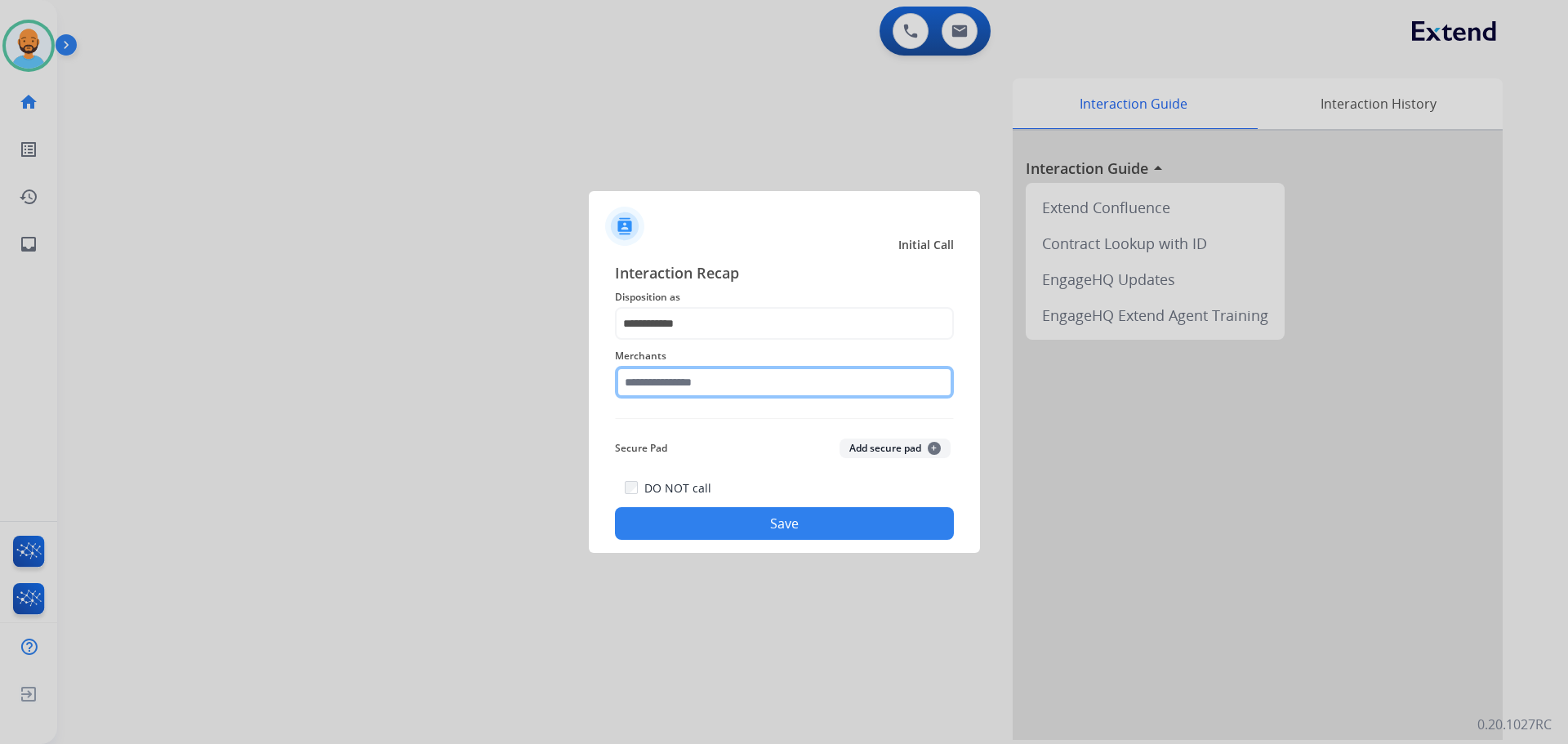
click at [705, 382] on input "text" at bounding box center [784, 382] width 339 height 33
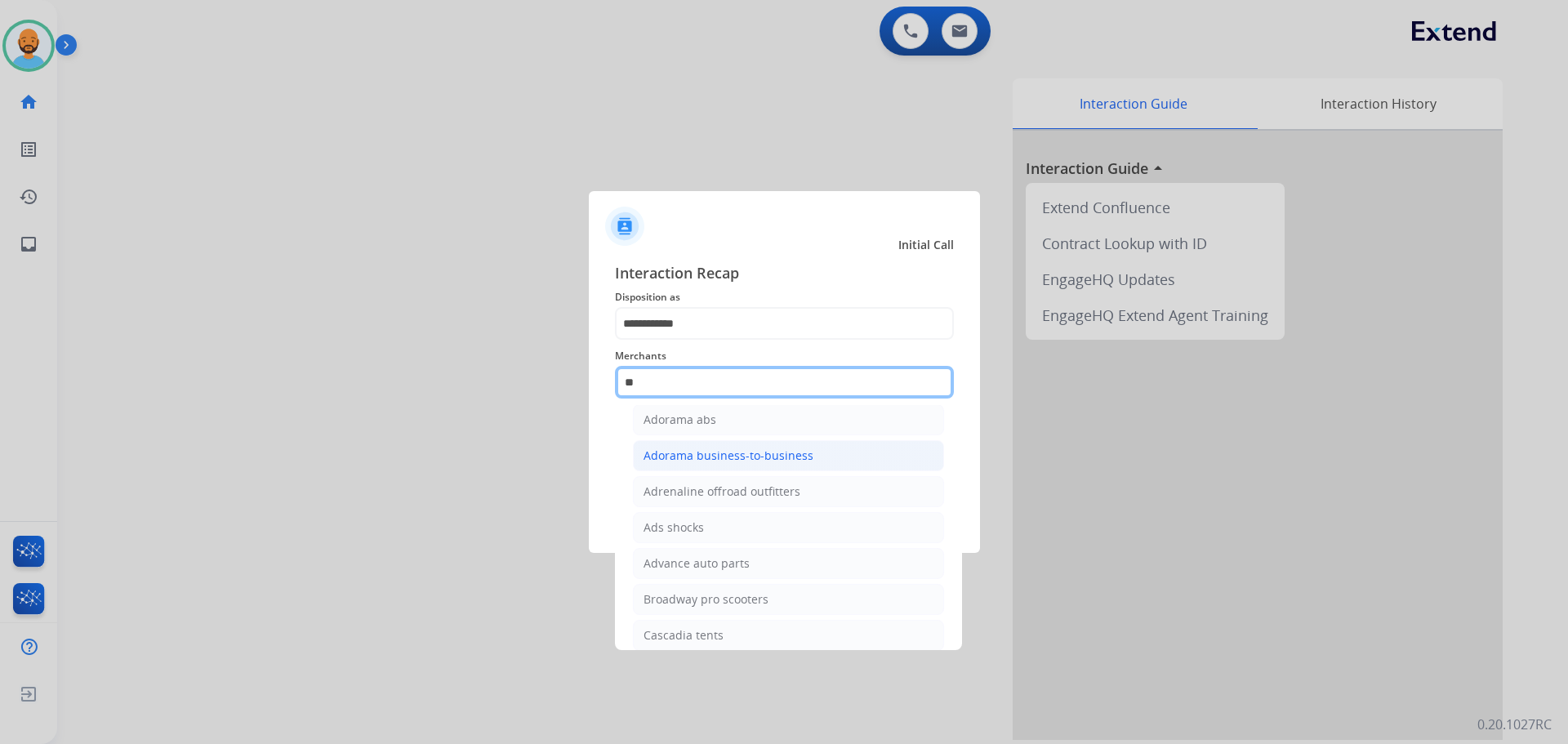
scroll to position [82, 0]
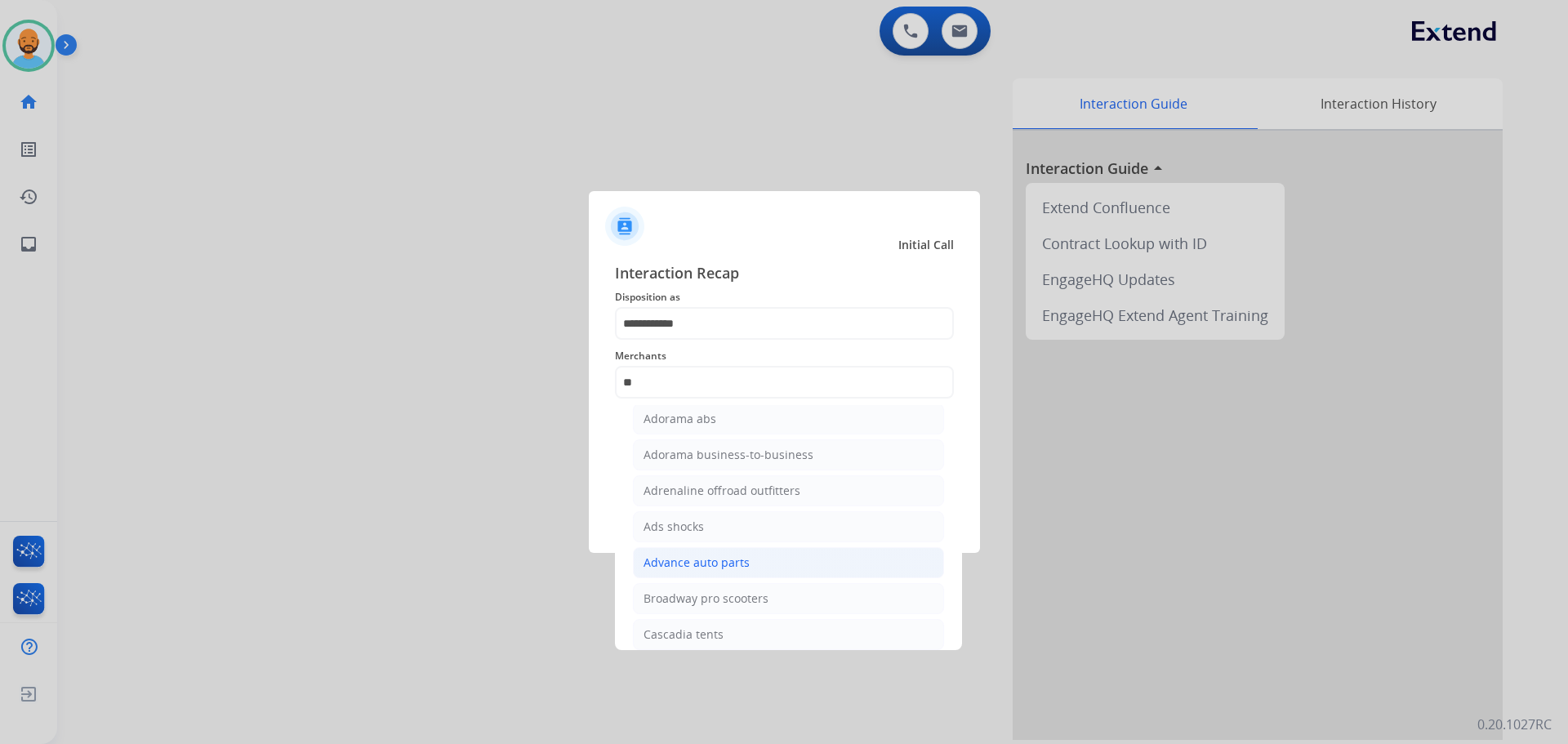
click at [741, 567] on div "Advance auto parts" at bounding box center [697, 563] width 106 height 17
type input "**********"
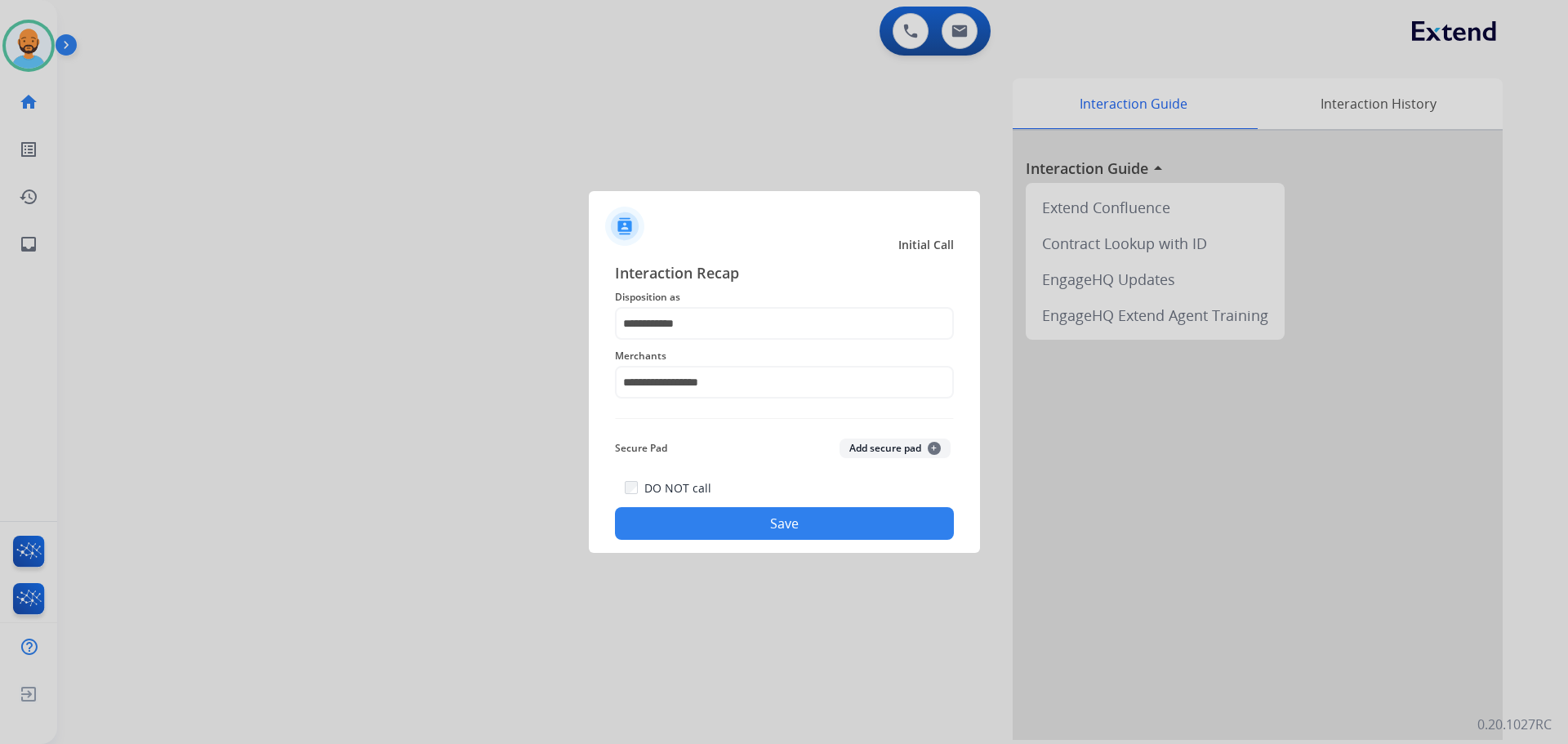
click at [741, 526] on button "Save" at bounding box center [784, 523] width 339 height 33
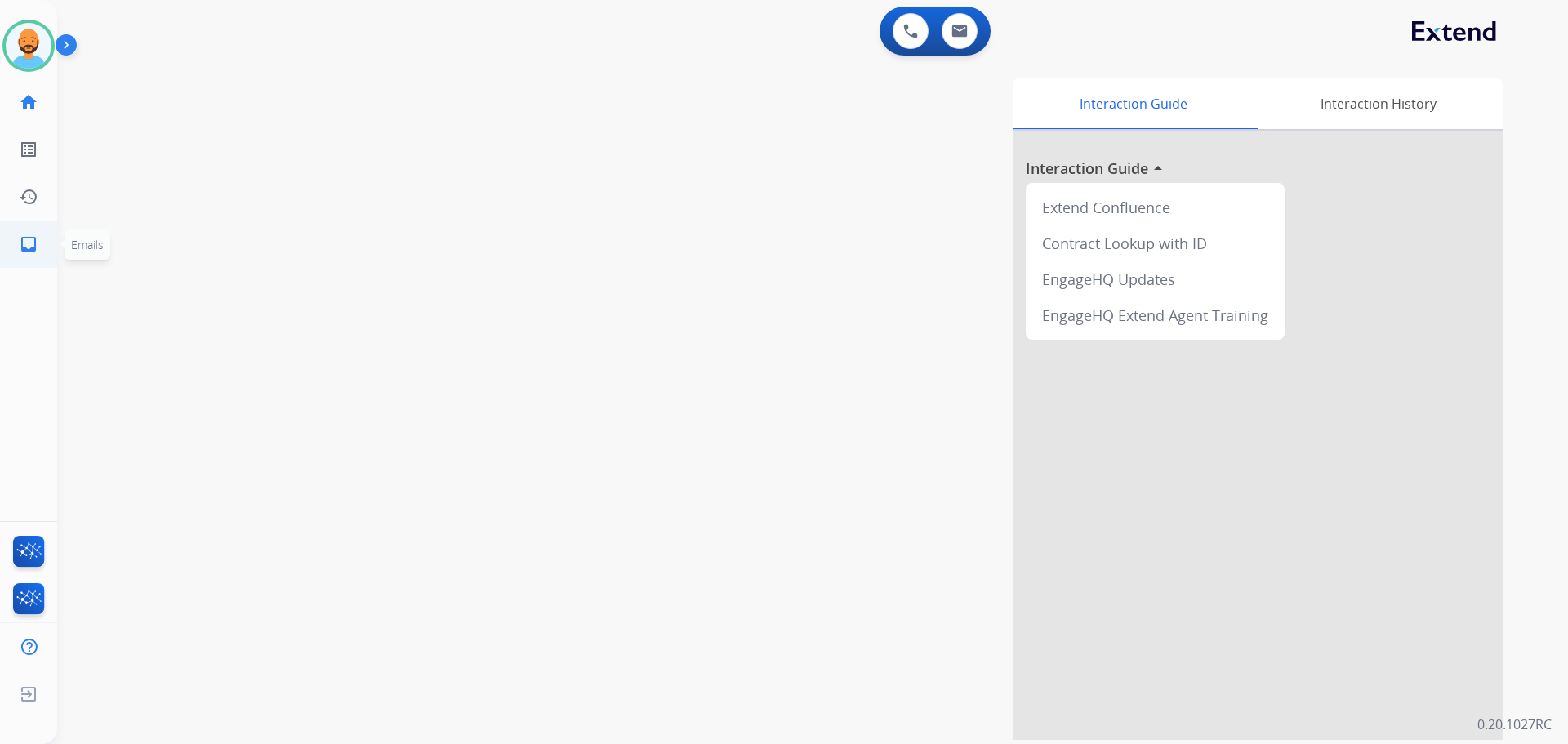
click at [23, 243] on mat-icon "inbox" at bounding box center [28, 244] width 19 height 19
select select "**********"
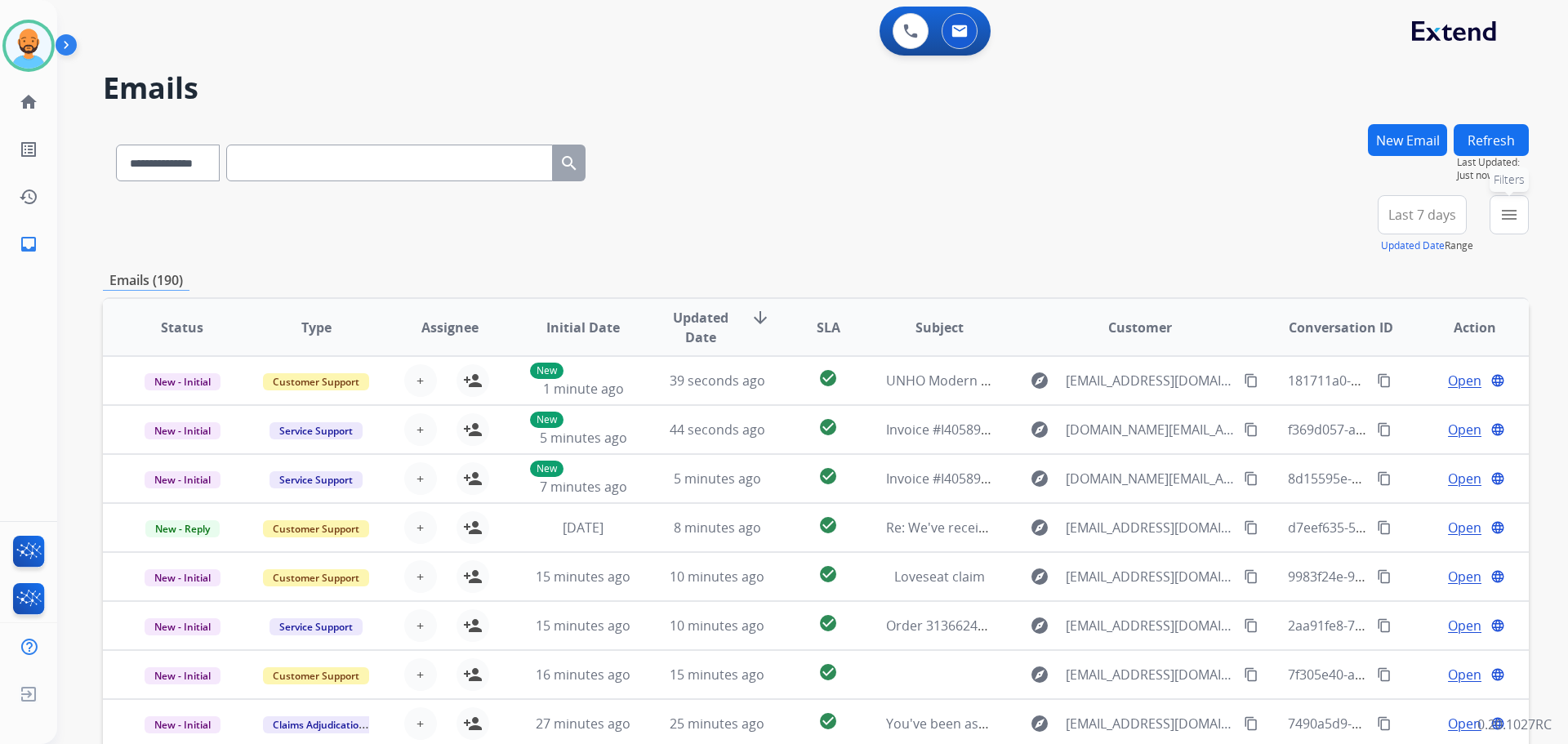
click at [1509, 210] on mat-icon "menu" at bounding box center [1509, 214] width 19 height 19
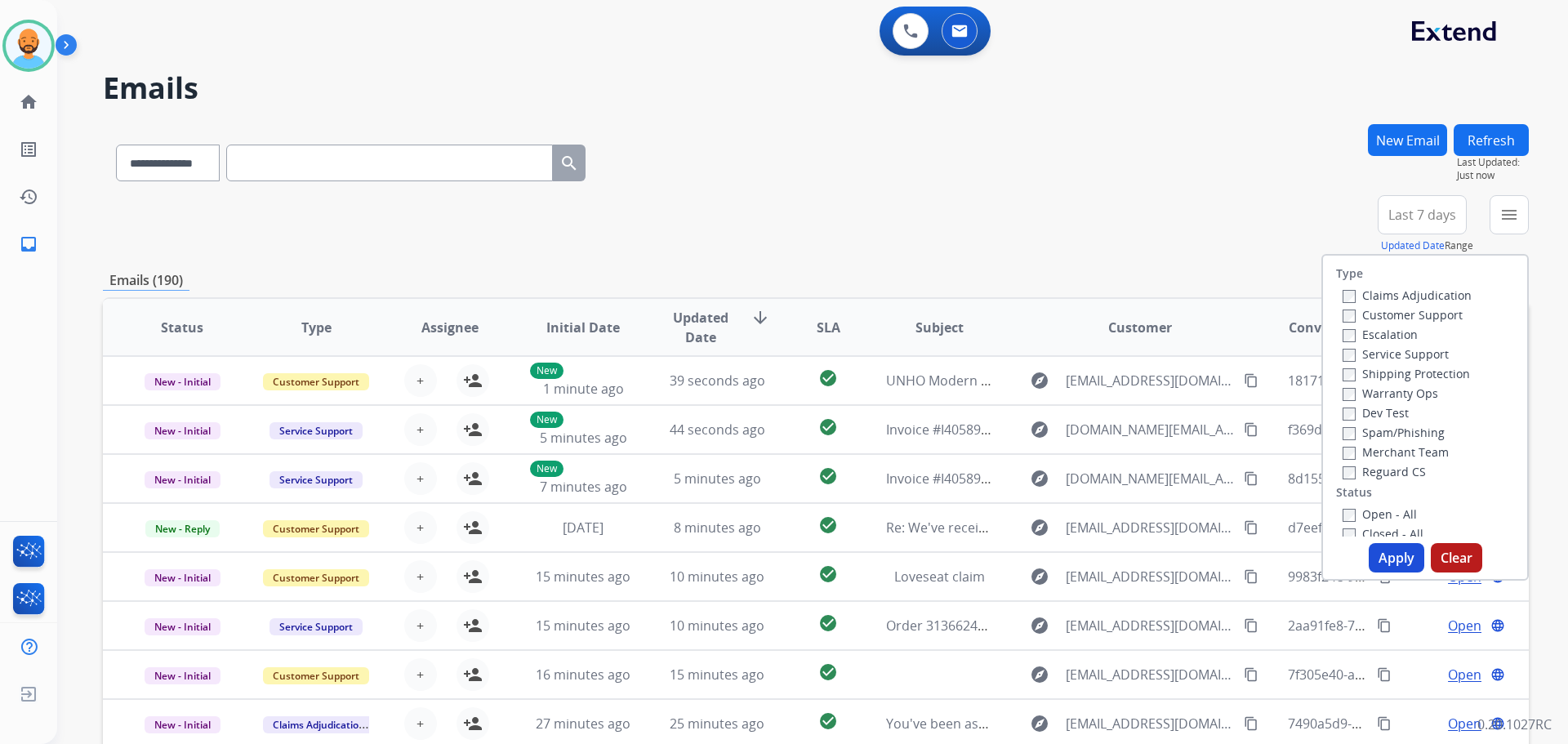
click at [1366, 309] on label "Customer Support" at bounding box center [1402, 315] width 120 height 16
click at [1360, 370] on label "Shipping Protection" at bounding box center [1406, 373] width 127 height 16
click at [1355, 506] on label "Open - All" at bounding box center [1380, 514] width 75 height 16
click at [1379, 558] on button "Apply" at bounding box center [1396, 557] width 55 height 29
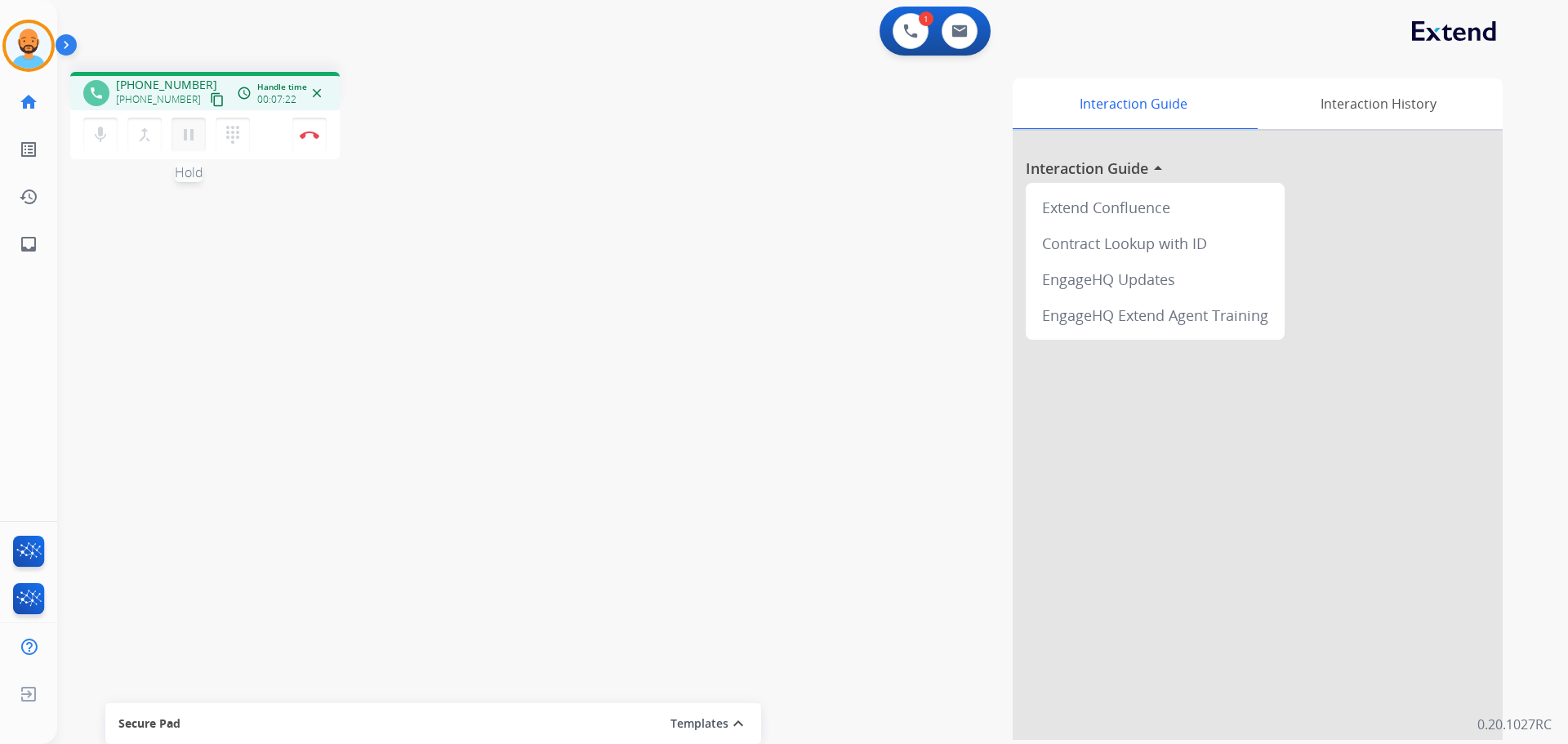
click at [190, 142] on mat-icon "pause" at bounding box center [188, 134] width 19 height 19
click at [186, 132] on mat-icon "play_arrow" at bounding box center [188, 134] width 19 height 19
click at [182, 141] on mat-icon "pause" at bounding box center [188, 134] width 19 height 19
click at [235, 140] on mat-icon "dialpad" at bounding box center [232, 134] width 19 height 19
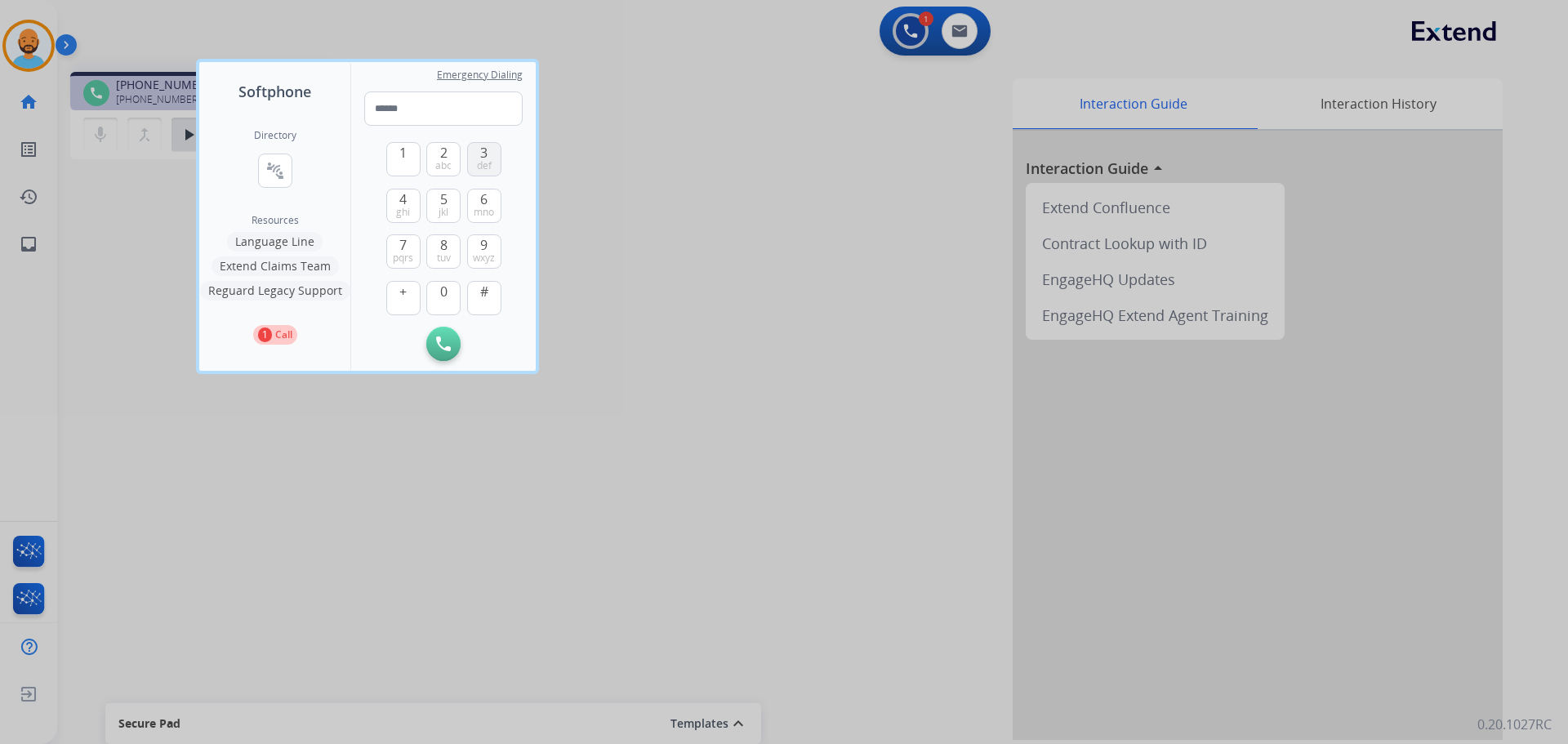
click at [476, 153] on button "3 def" at bounding box center [484, 159] width 34 height 34
click at [409, 167] on button "1" at bounding box center [404, 159] width 34 height 34
click at [455, 170] on button "2 abc" at bounding box center [443, 159] width 34 height 34
click at [445, 161] on span "abc" at bounding box center [444, 166] width 17 height 13
click at [477, 252] on span "wxyz" at bounding box center [484, 259] width 22 height 13
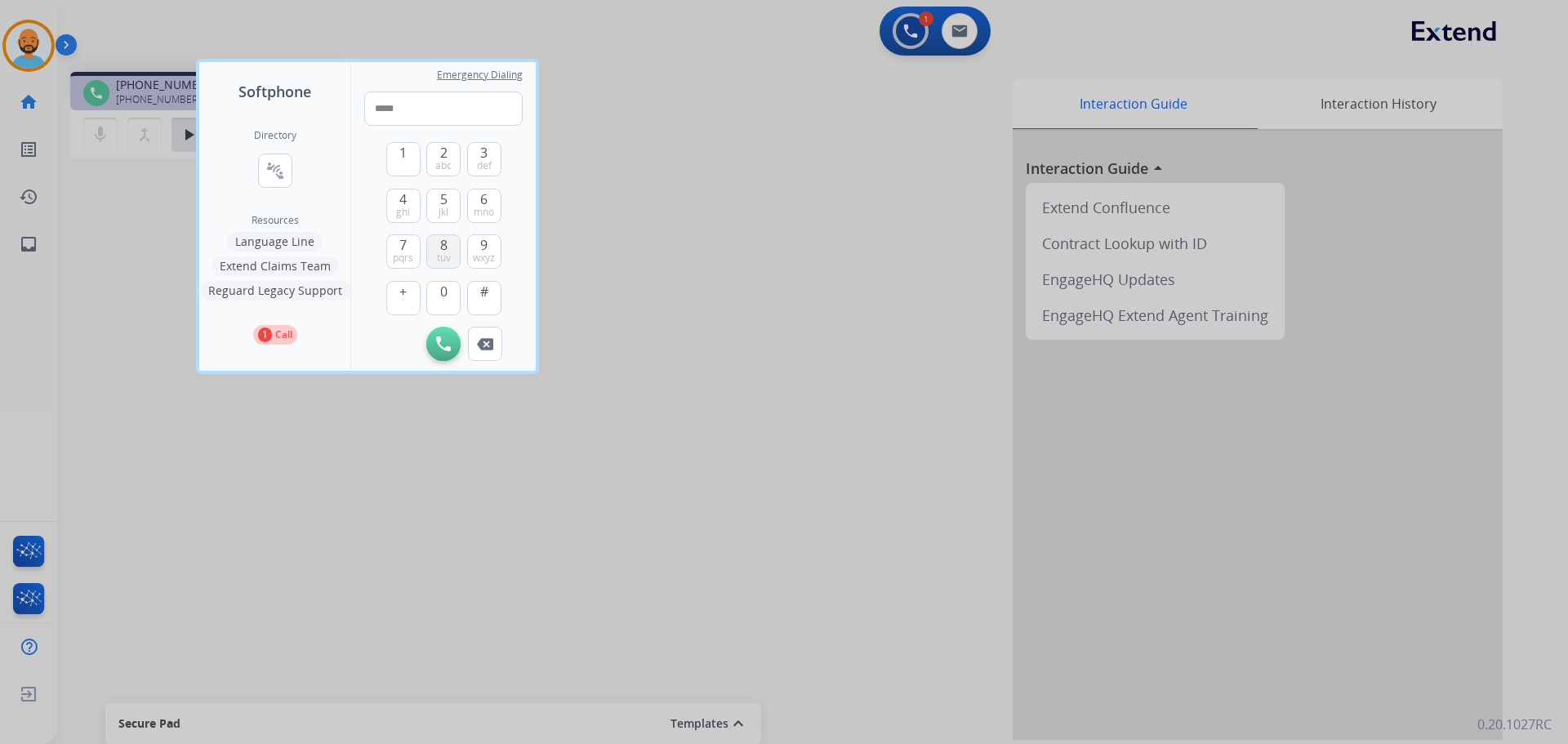
click at [444, 255] on span "tuv" at bounding box center [444, 259] width 14 height 13
drag, startPoint x: 475, startPoint y: 251, endPoint x: 465, endPoint y: 248, distance: 10.4
click at [471, 254] on button "9 wxyz" at bounding box center [484, 251] width 34 height 34
click at [478, 211] on span "mno" at bounding box center [484, 213] width 20 height 13
click at [404, 213] on span "ghi" at bounding box center [403, 213] width 14 height 13
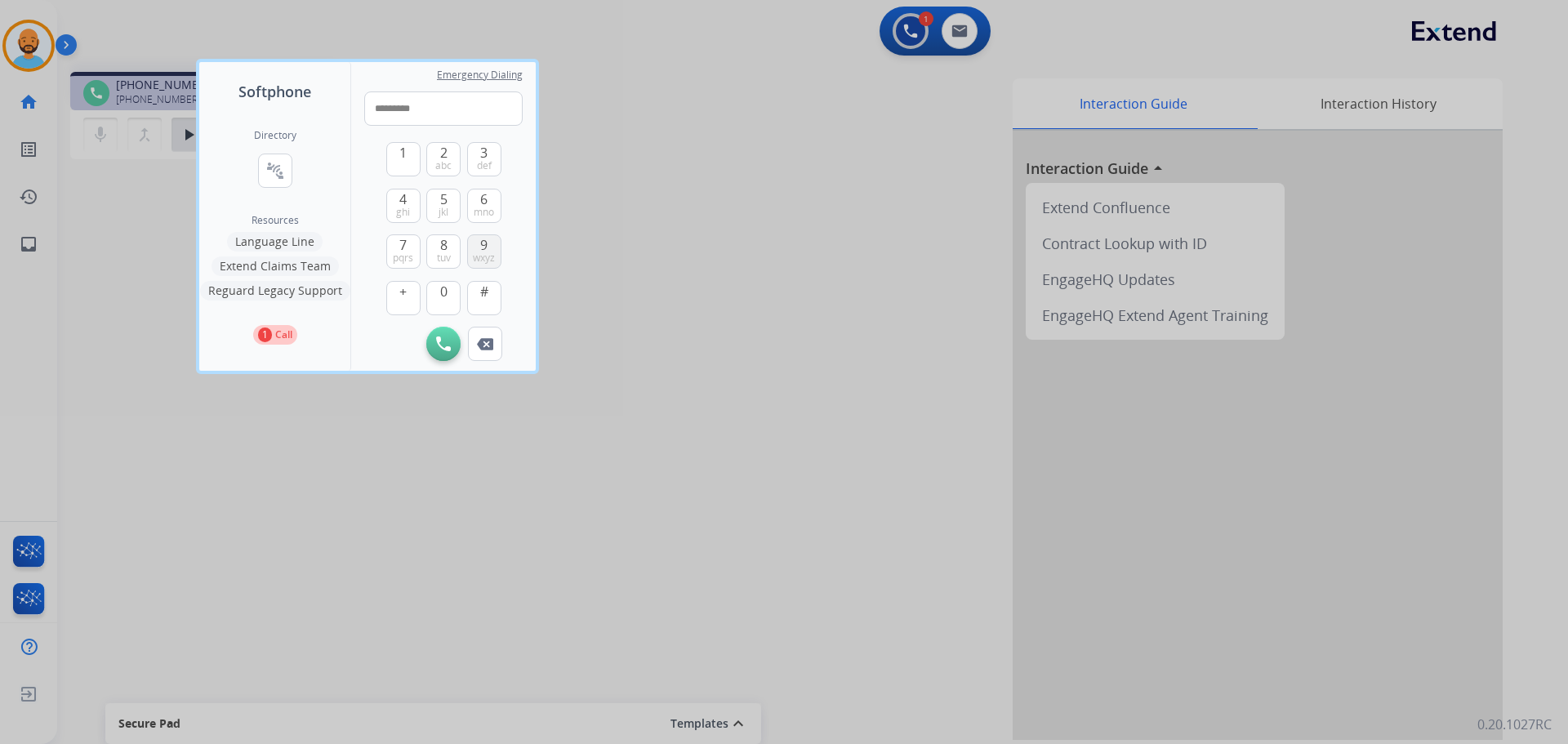
click at [482, 252] on span "wxyz" at bounding box center [484, 259] width 22 height 13
type input "**********"
click at [434, 338] on button "Initiate Call" at bounding box center [443, 343] width 34 height 34
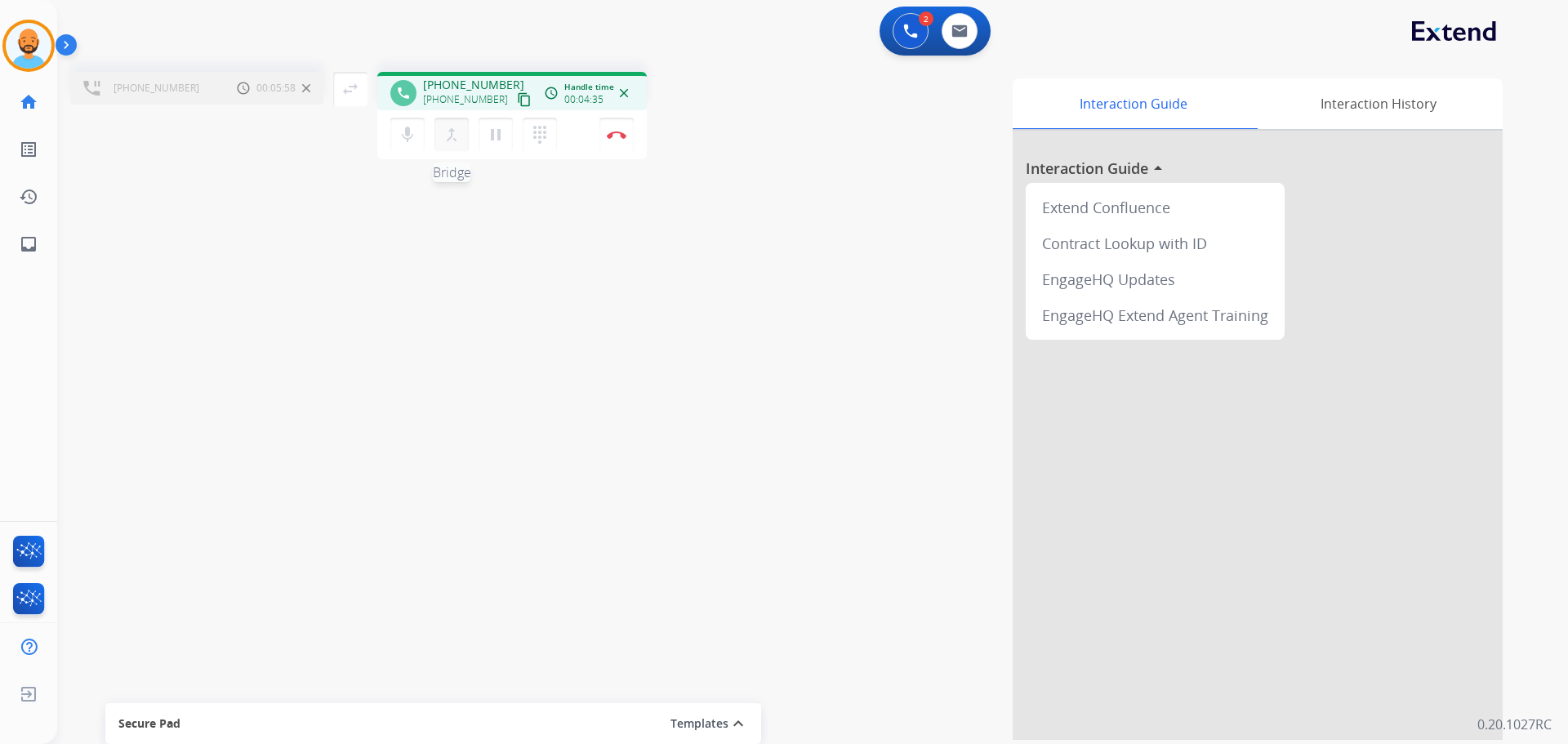
click at [457, 141] on mat-icon "merge_type" at bounding box center [451, 134] width 19 height 19
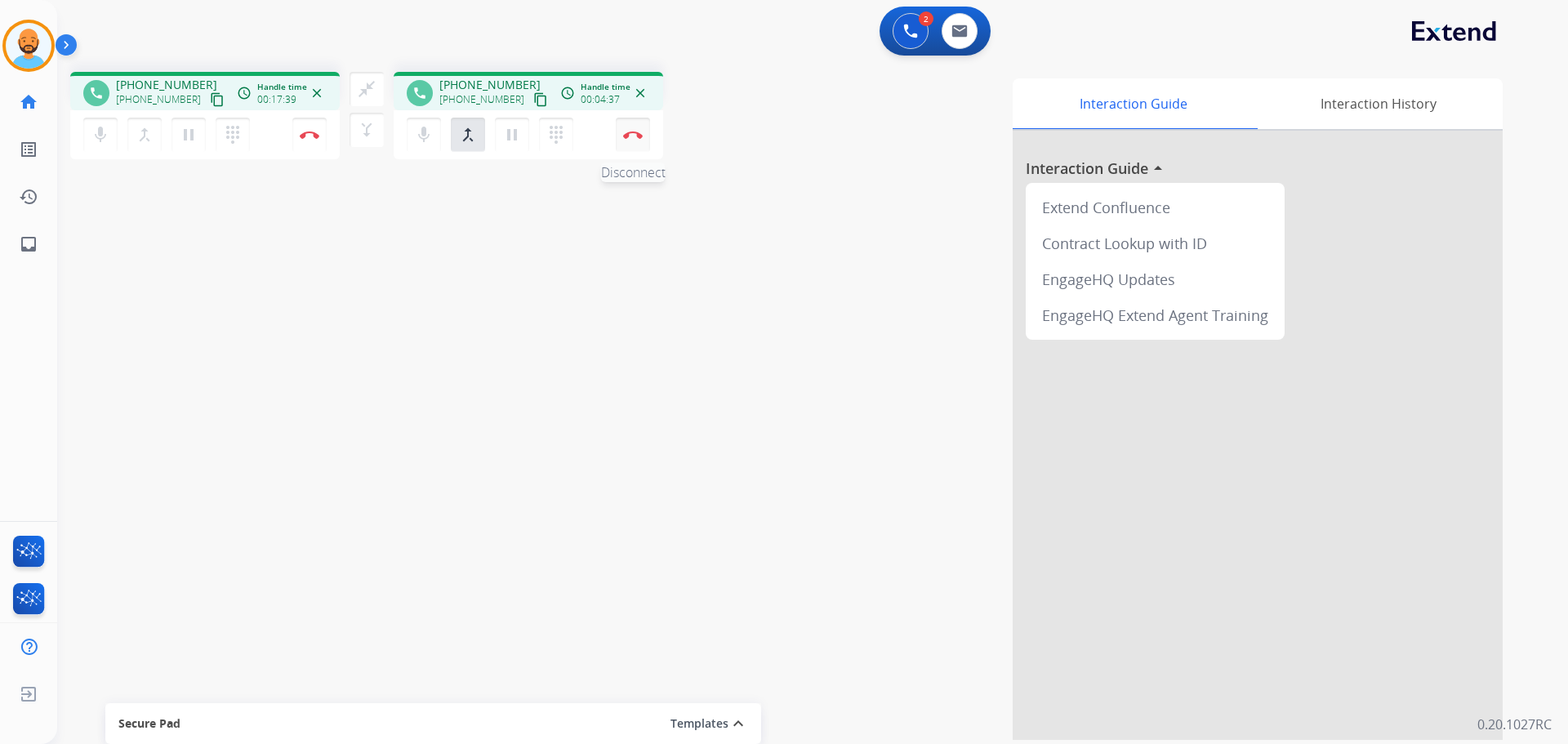
click at [638, 136] on img at bounding box center [633, 135] width 19 height 8
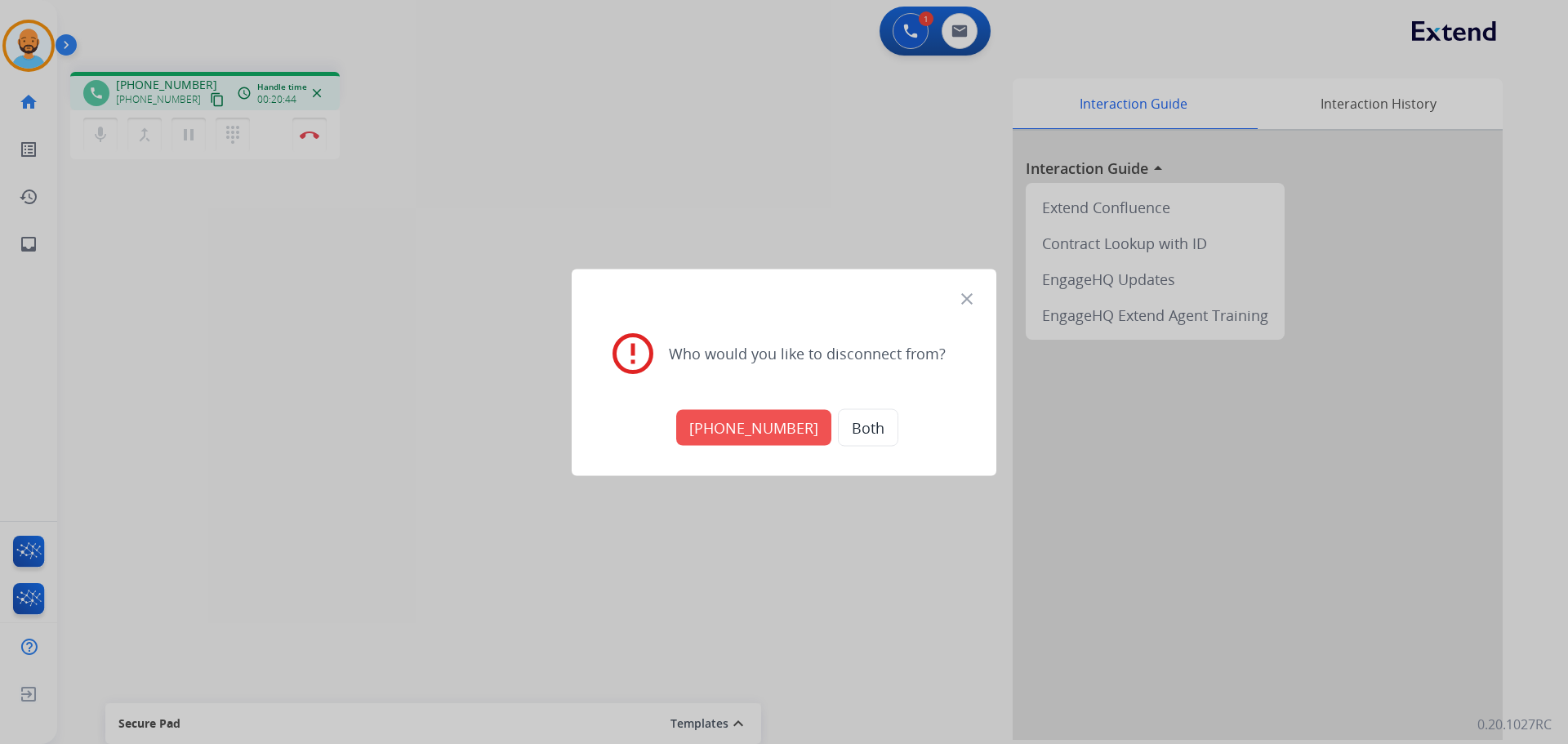
click at [865, 418] on button "Both" at bounding box center [868, 427] width 60 height 38
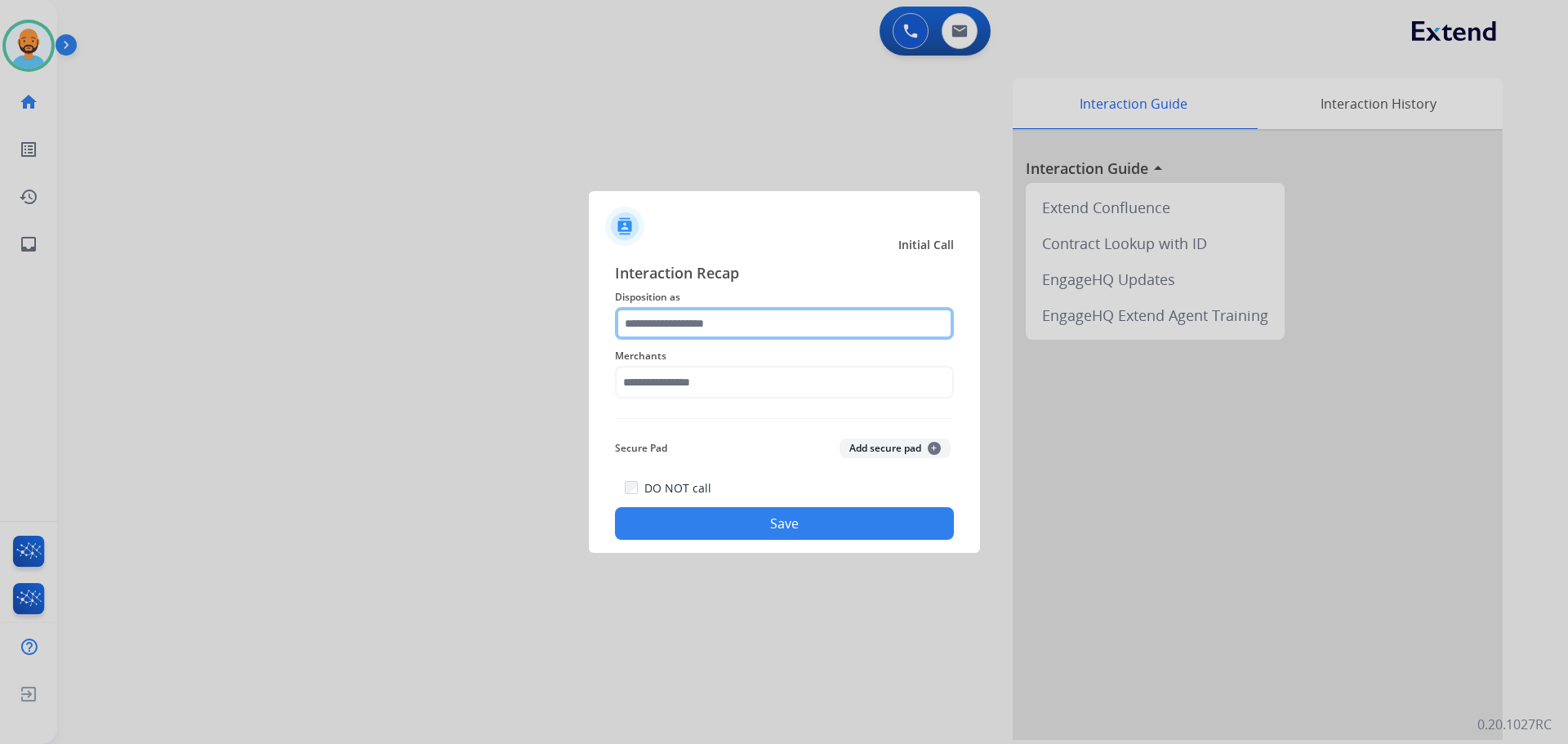
click at [729, 327] on input "text" at bounding box center [784, 323] width 339 height 33
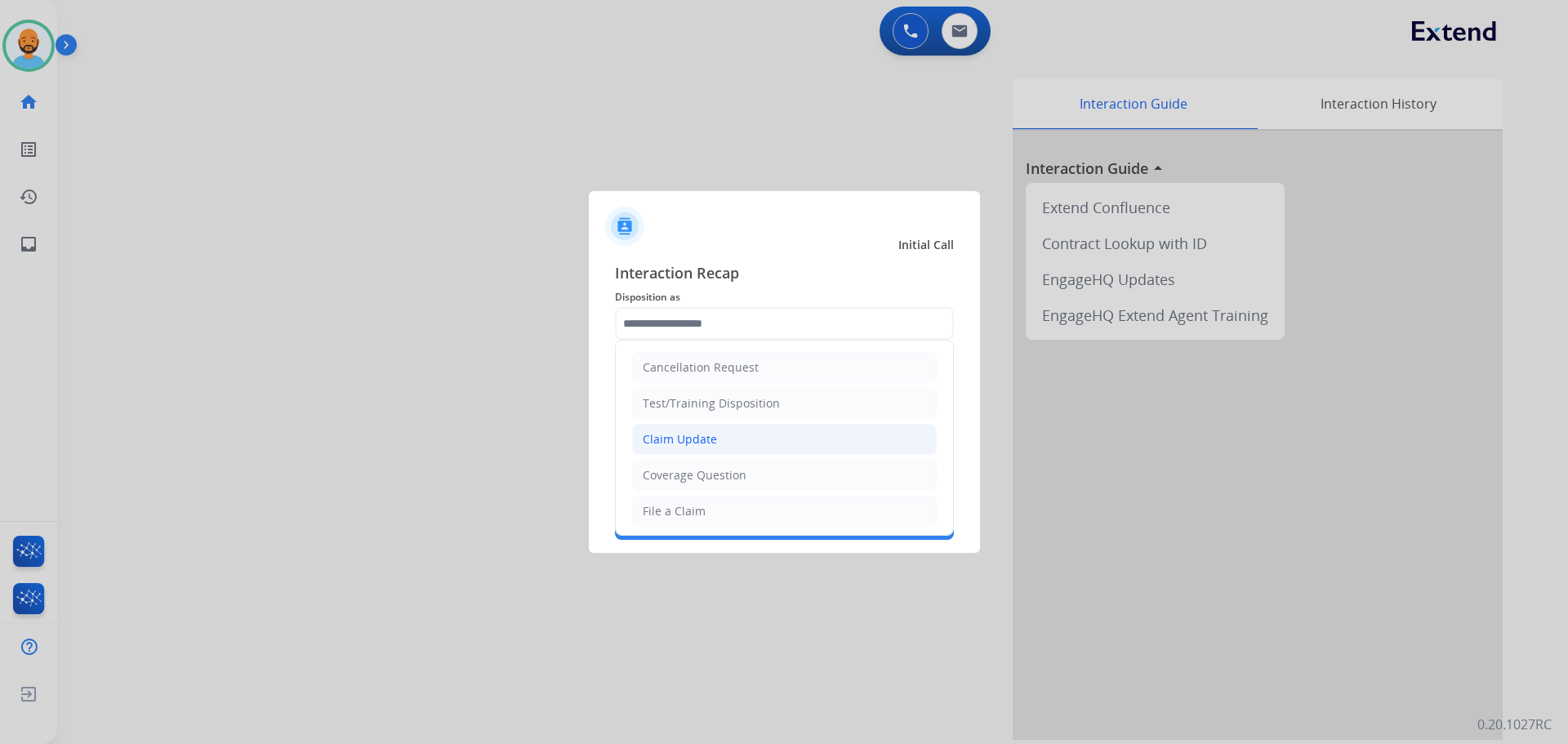
click at [707, 441] on div "Claim Update" at bounding box center [680, 439] width 75 height 17
type input "**********"
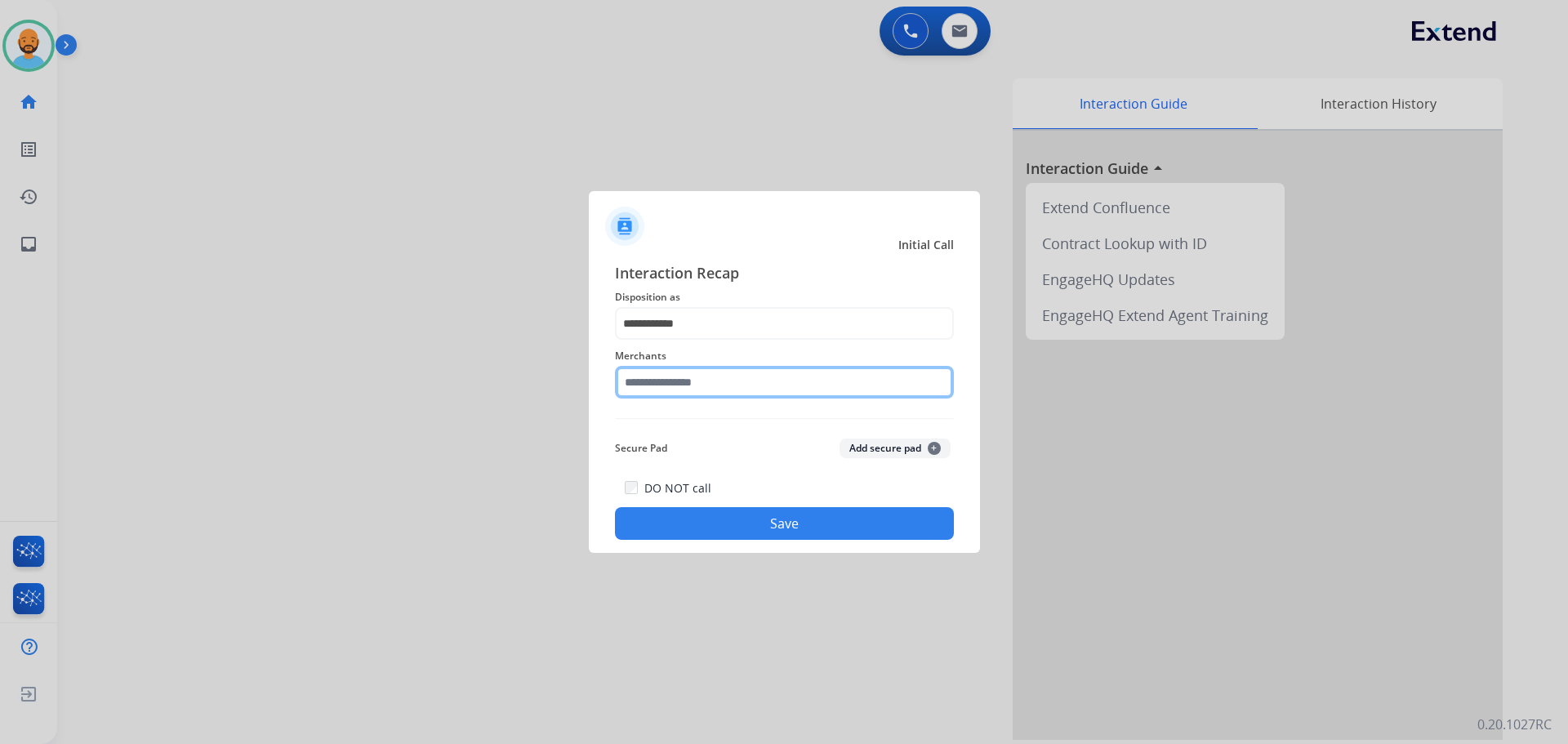
click at [699, 385] on input "text" at bounding box center [784, 382] width 339 height 33
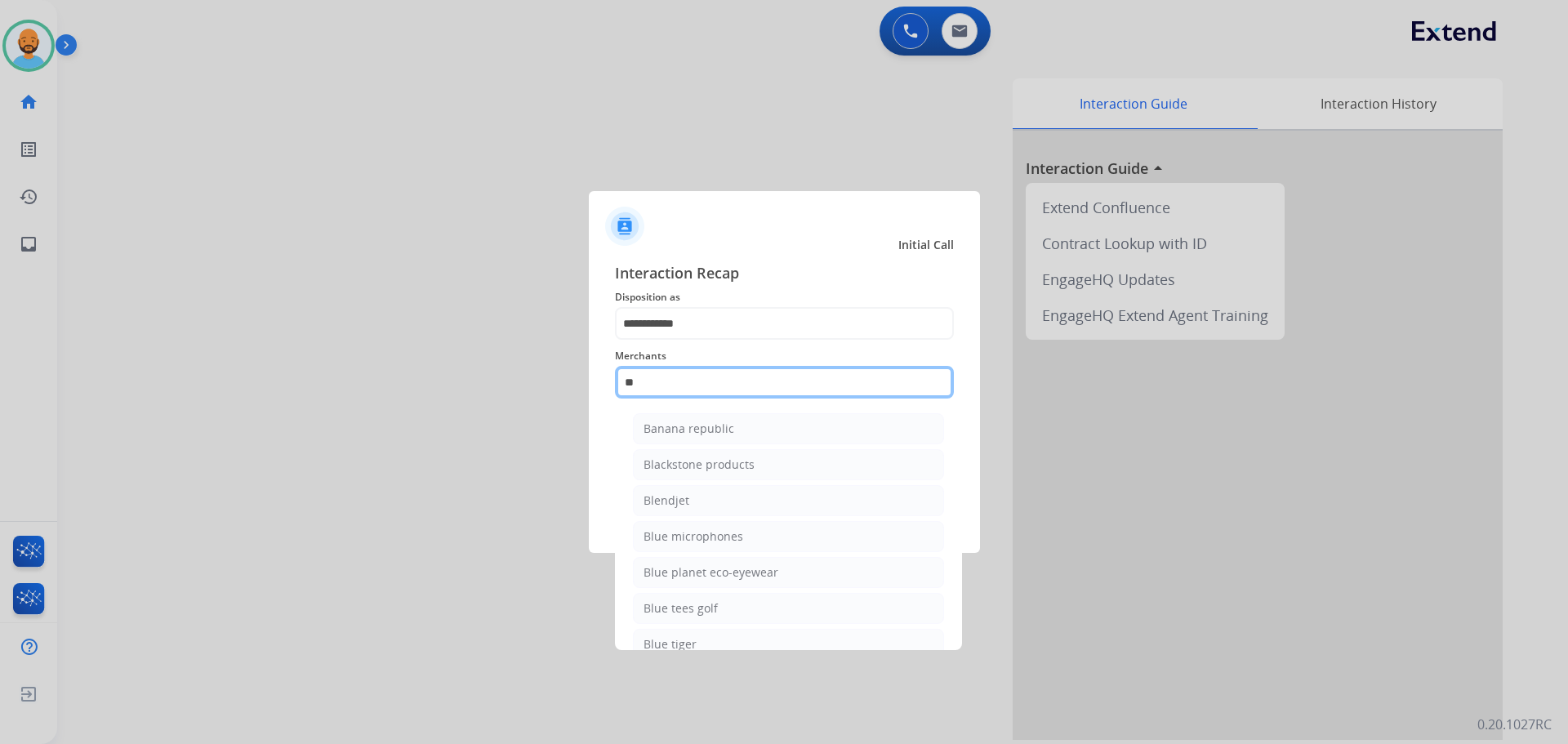
type input "*"
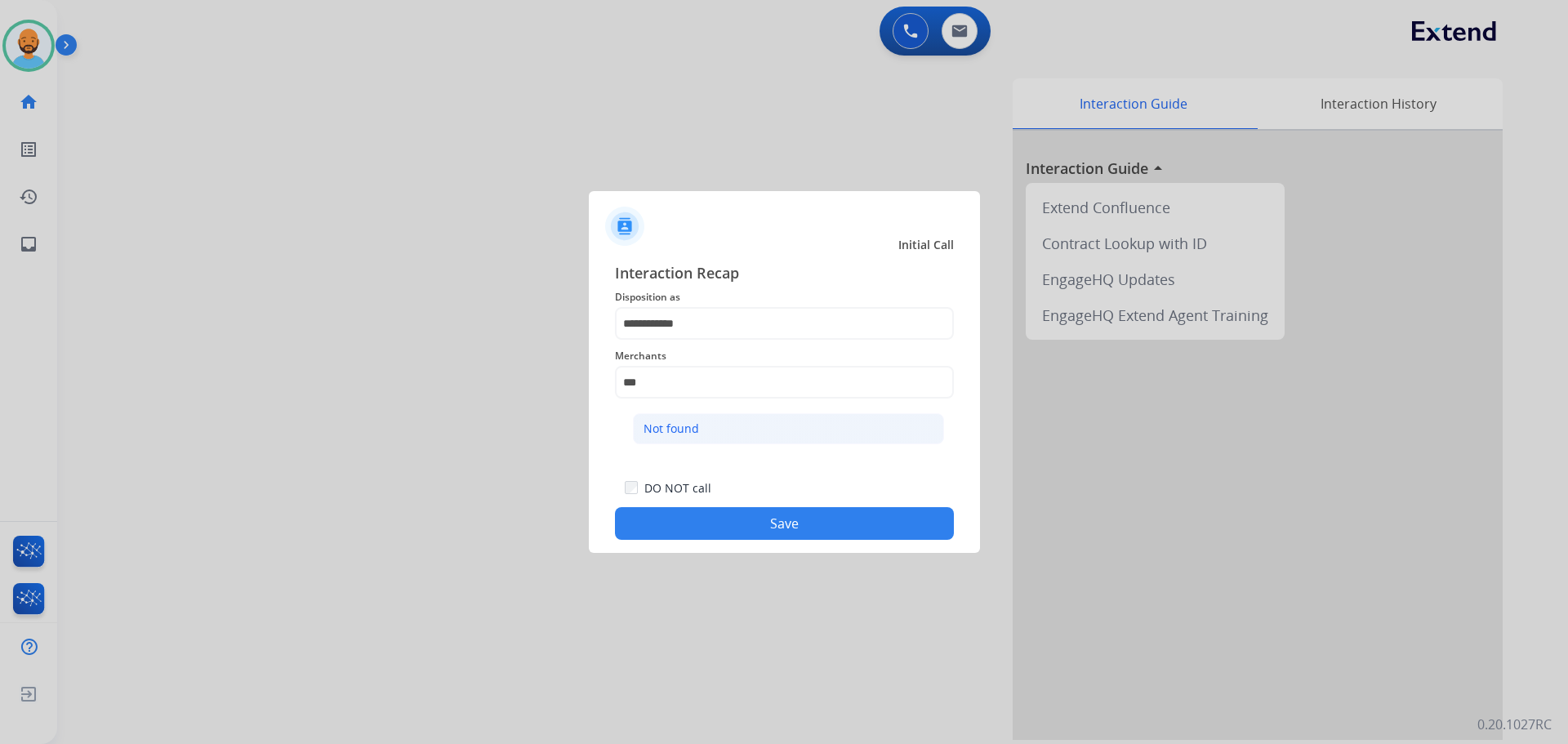
click at [676, 423] on div "Not found" at bounding box center [671, 429] width 55 height 17
type input "*********"
click at [701, 522] on button "Save" at bounding box center [784, 523] width 339 height 33
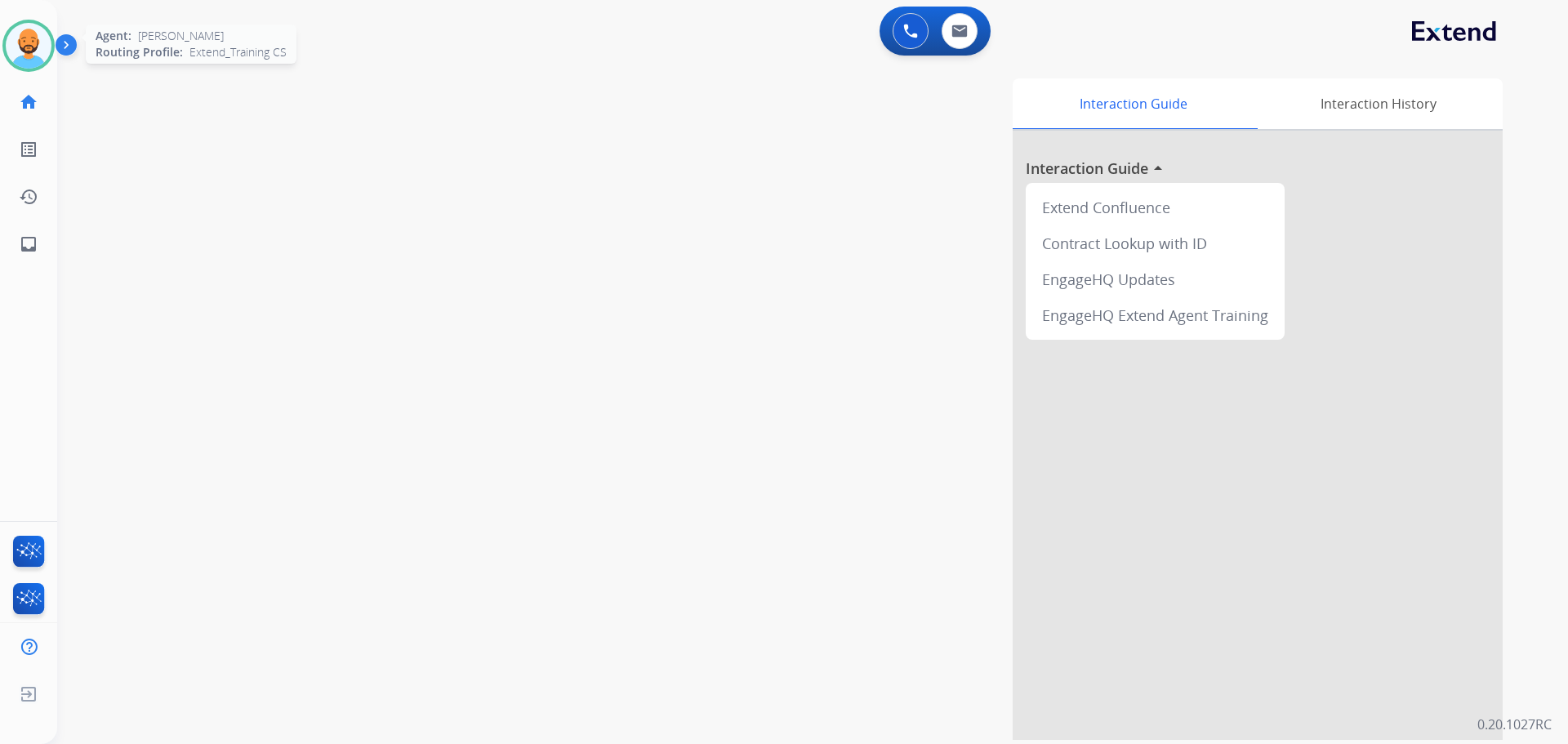
click at [28, 26] on img at bounding box center [28, 45] width 46 height 46
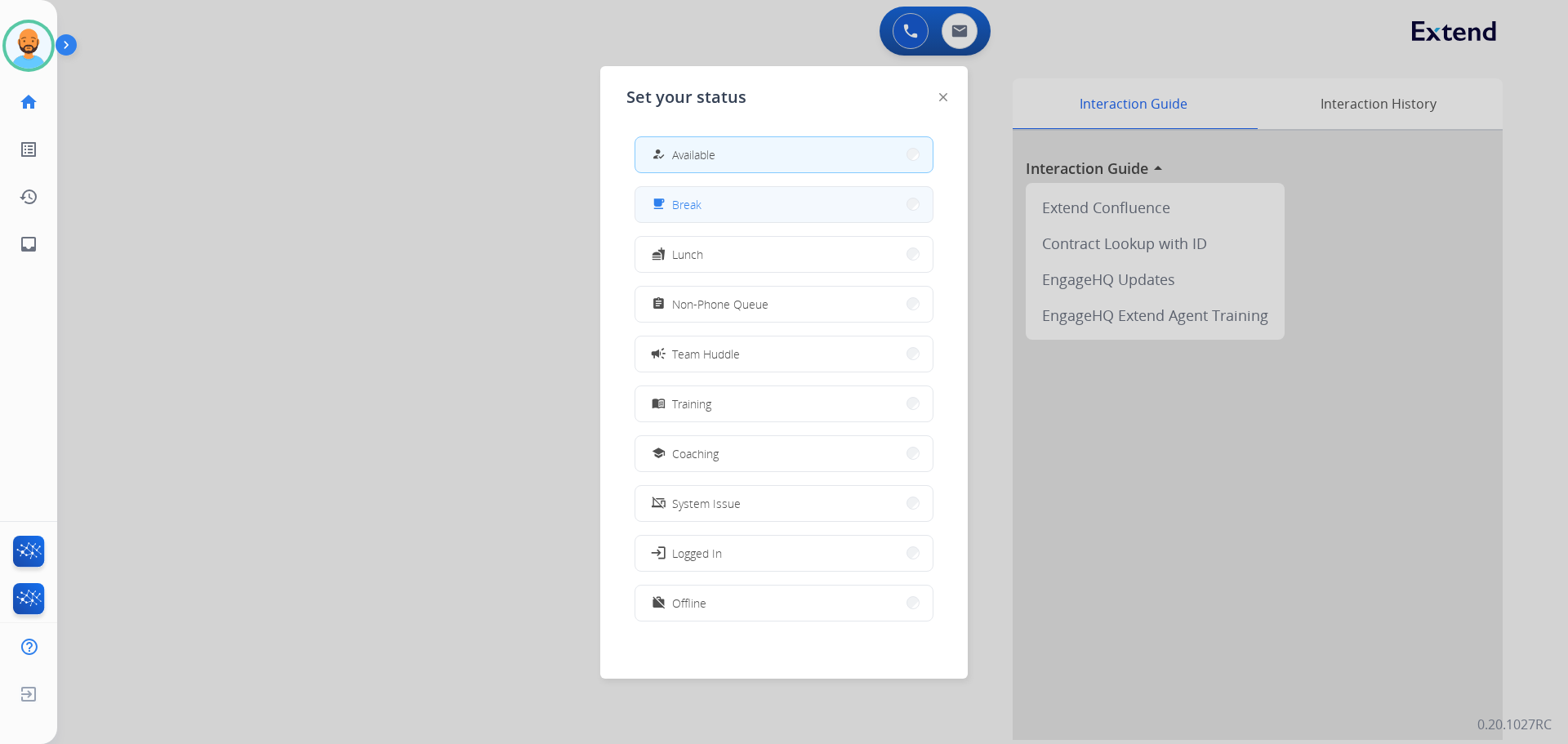
click at [770, 213] on button "free_breakfast Break" at bounding box center [784, 204] width 297 height 35
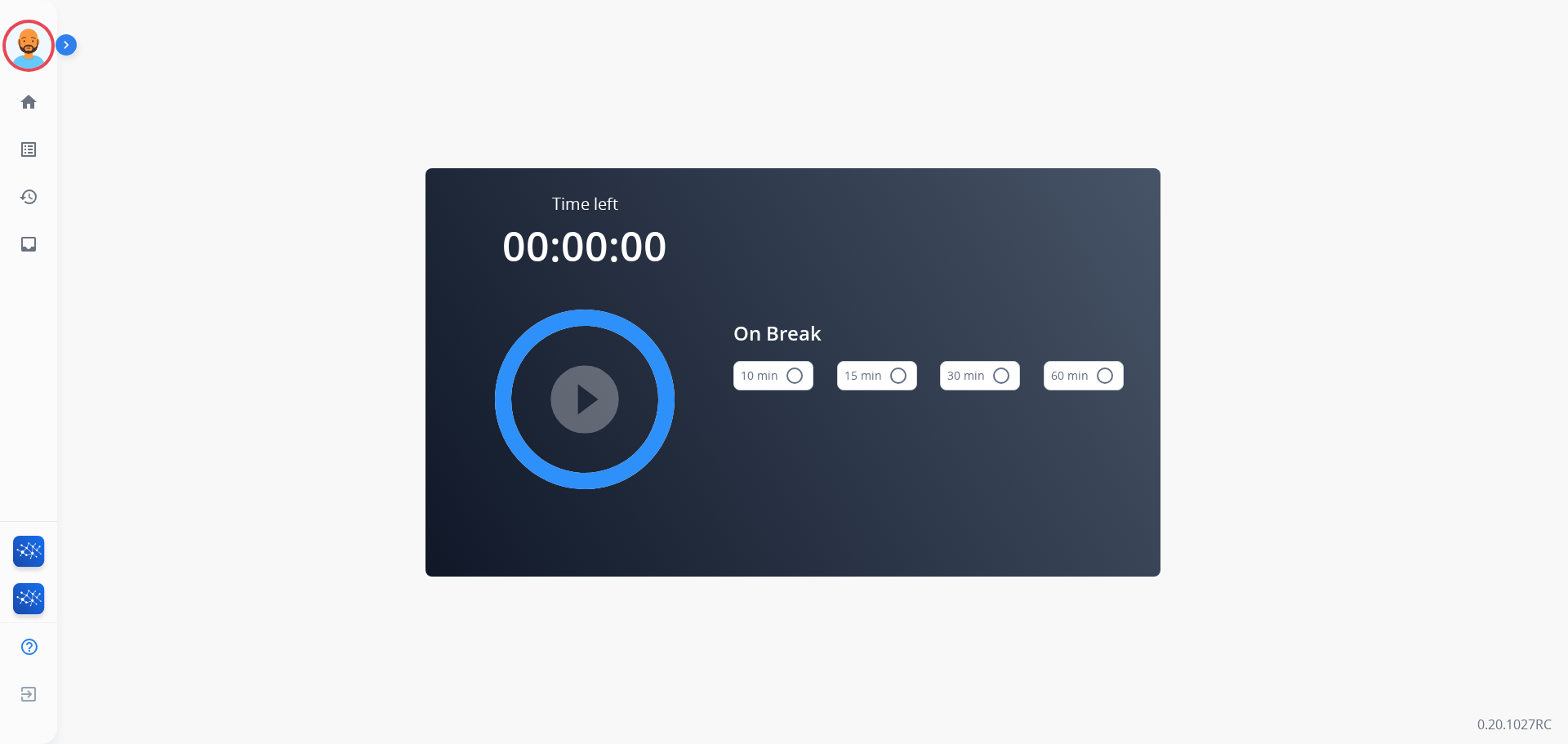
click at [781, 372] on button "10 min radio_button_unchecked" at bounding box center [774, 375] width 80 height 29
click at [594, 406] on mat-icon "play_circle_filled" at bounding box center [584, 398] width 19 height 19
click at [30, 52] on img at bounding box center [28, 45] width 46 height 46
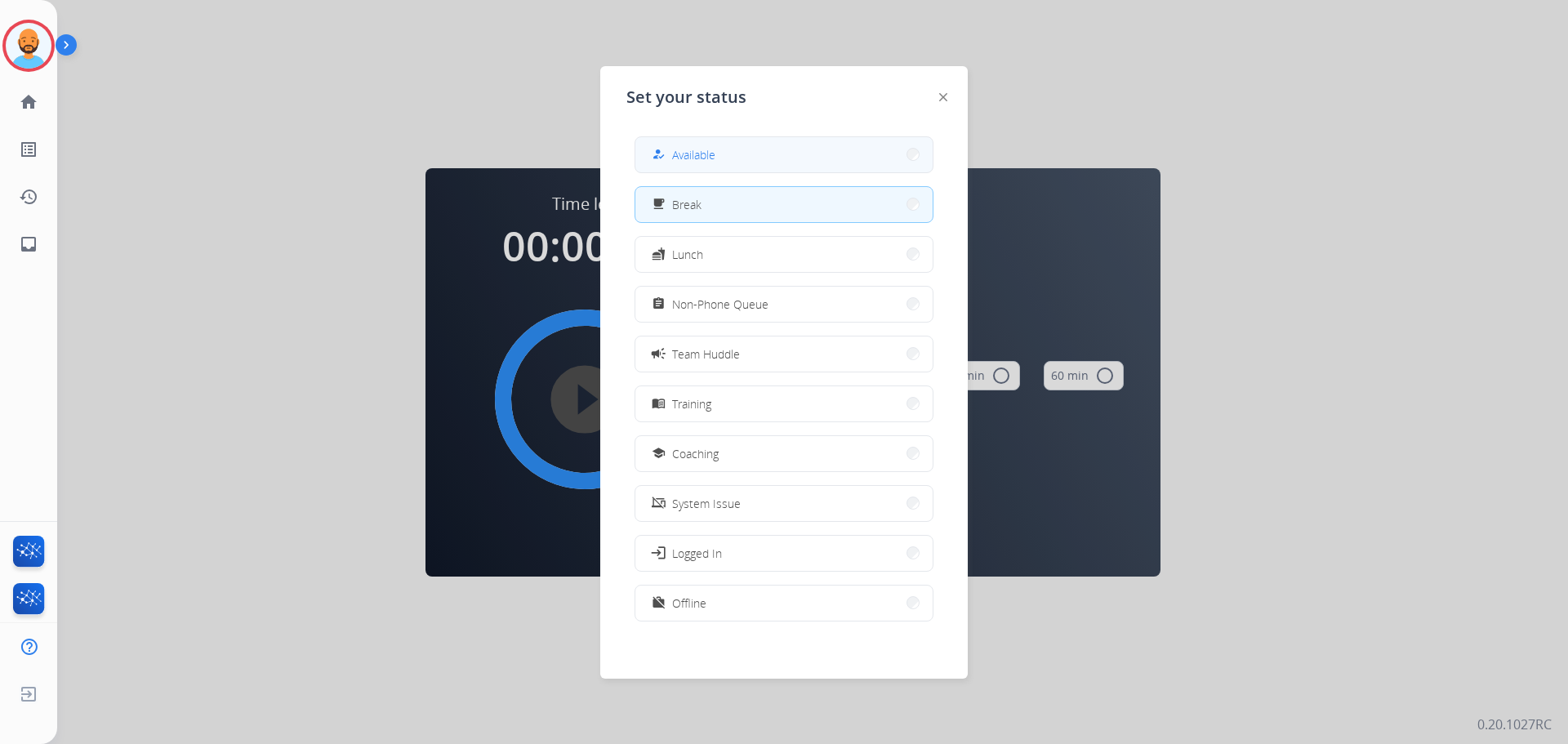
click at [730, 155] on button "how_to_reg Available" at bounding box center [784, 155] width 297 height 35
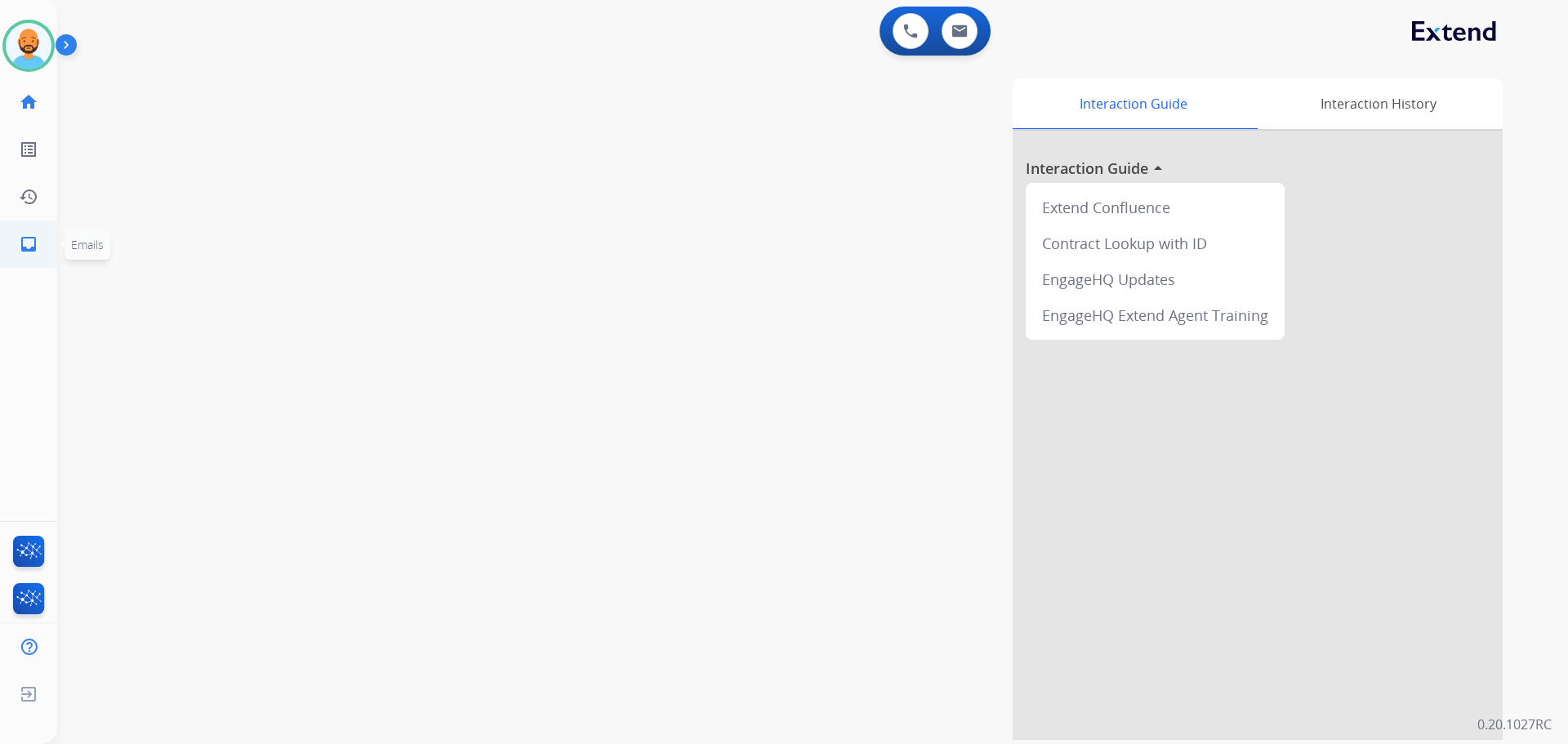
click at [28, 243] on mat-icon "inbox" at bounding box center [28, 244] width 19 height 19
select select "**********"
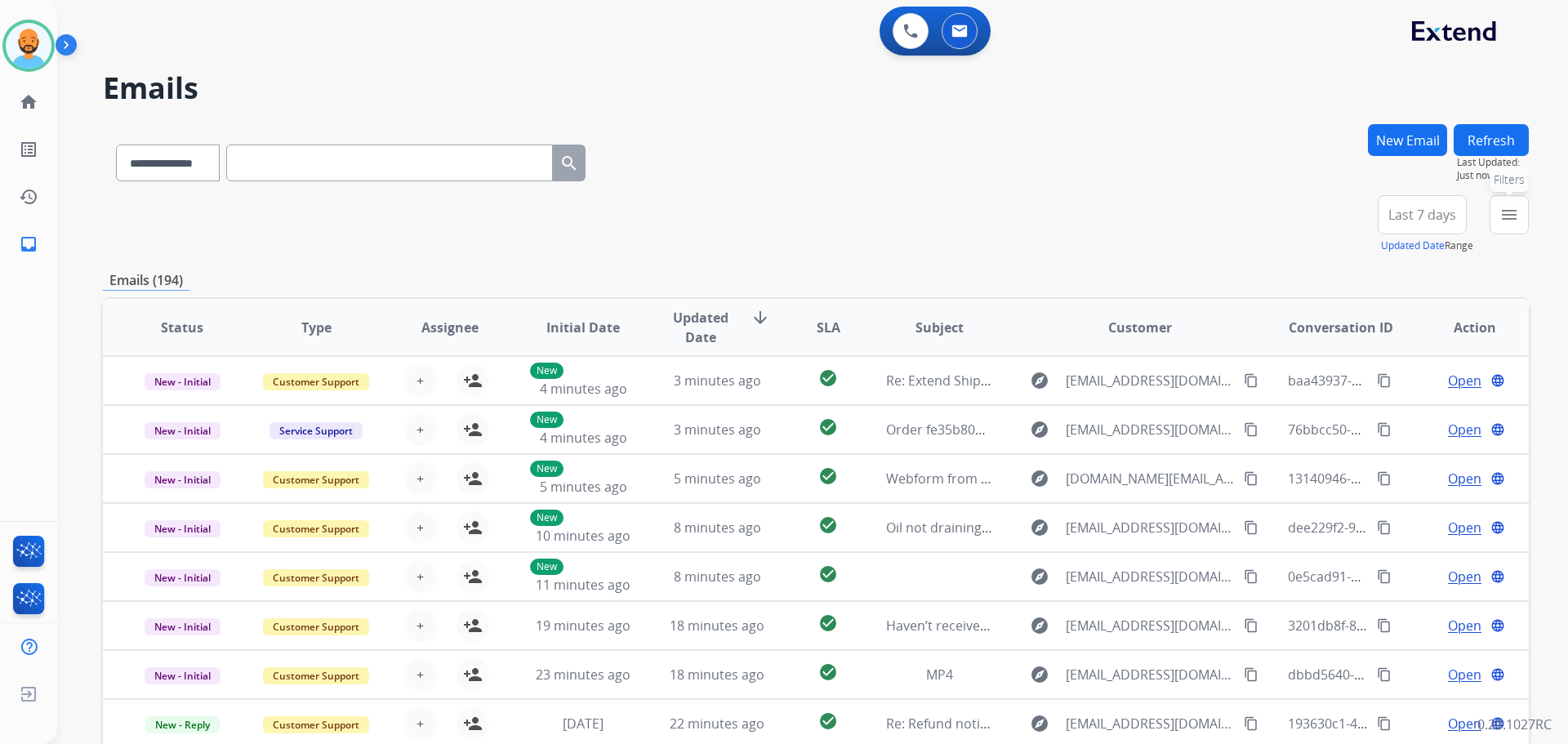
drag, startPoint x: 1517, startPoint y: 210, endPoint x: 1504, endPoint y: 217, distance: 14.8
click at [1508, 214] on mat-icon "menu" at bounding box center [1509, 214] width 19 height 19
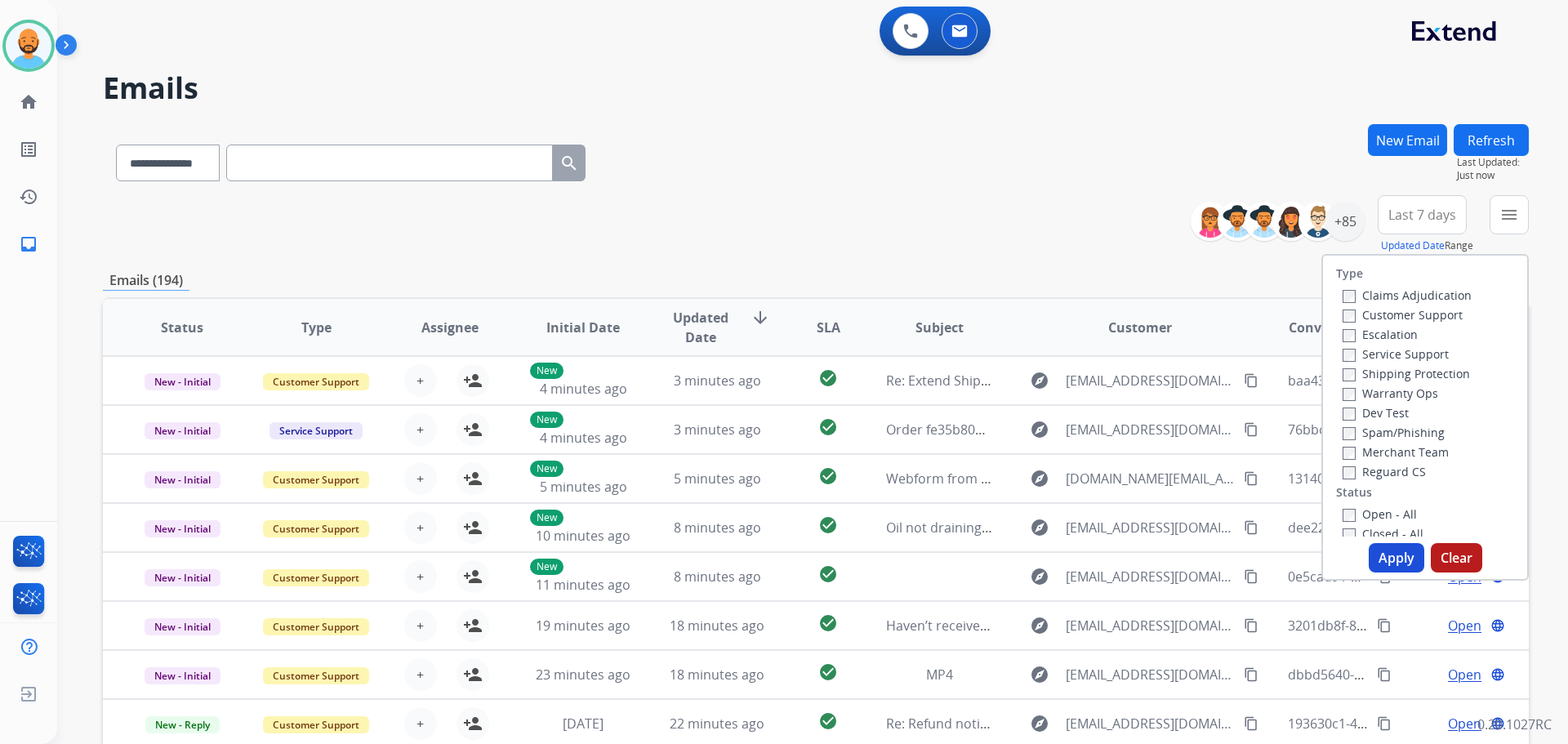
click at [1350, 317] on label "Customer Support" at bounding box center [1402, 315] width 120 height 16
click at [1380, 551] on button "Apply" at bounding box center [1396, 557] width 55 height 29
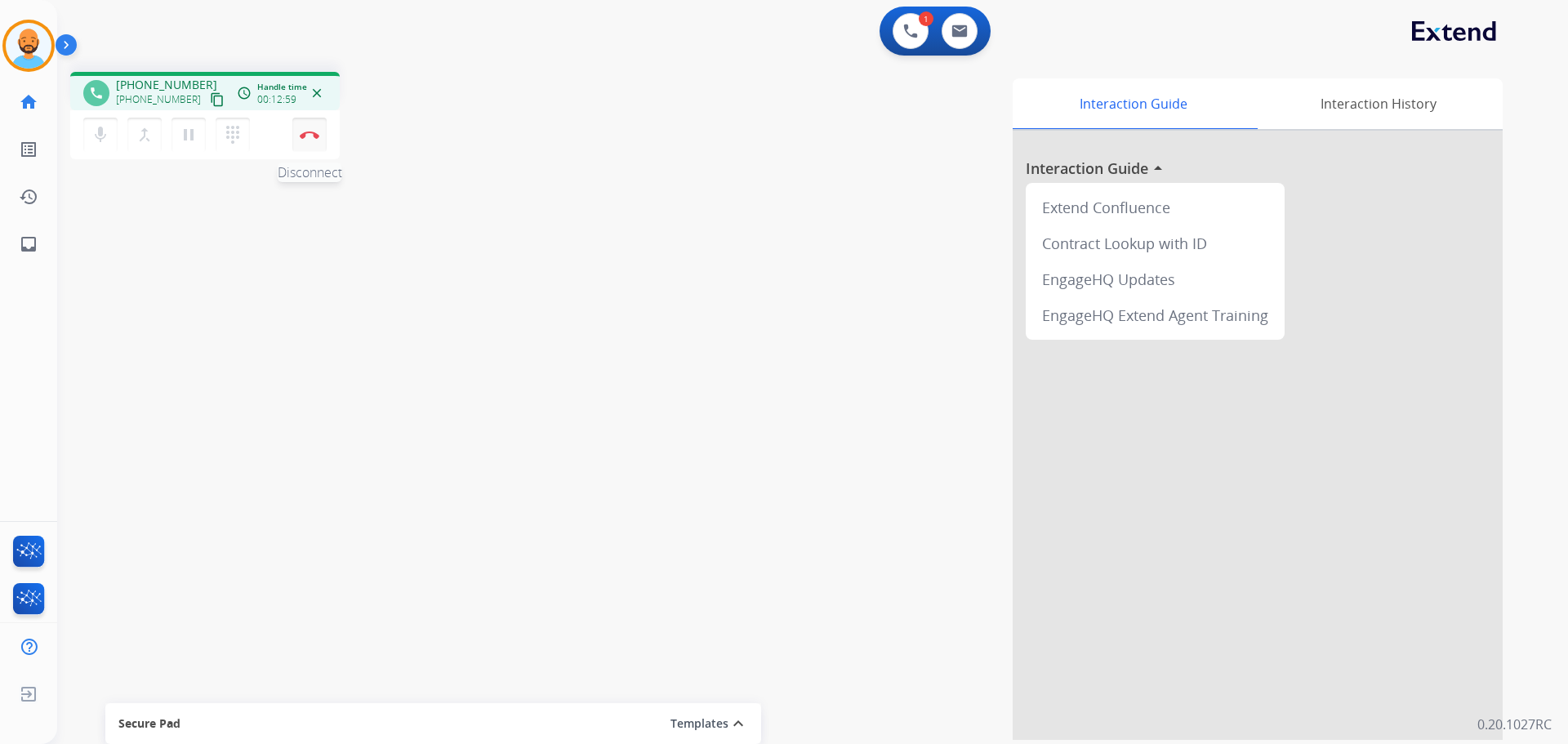
click at [315, 133] on img at bounding box center [309, 135] width 19 height 8
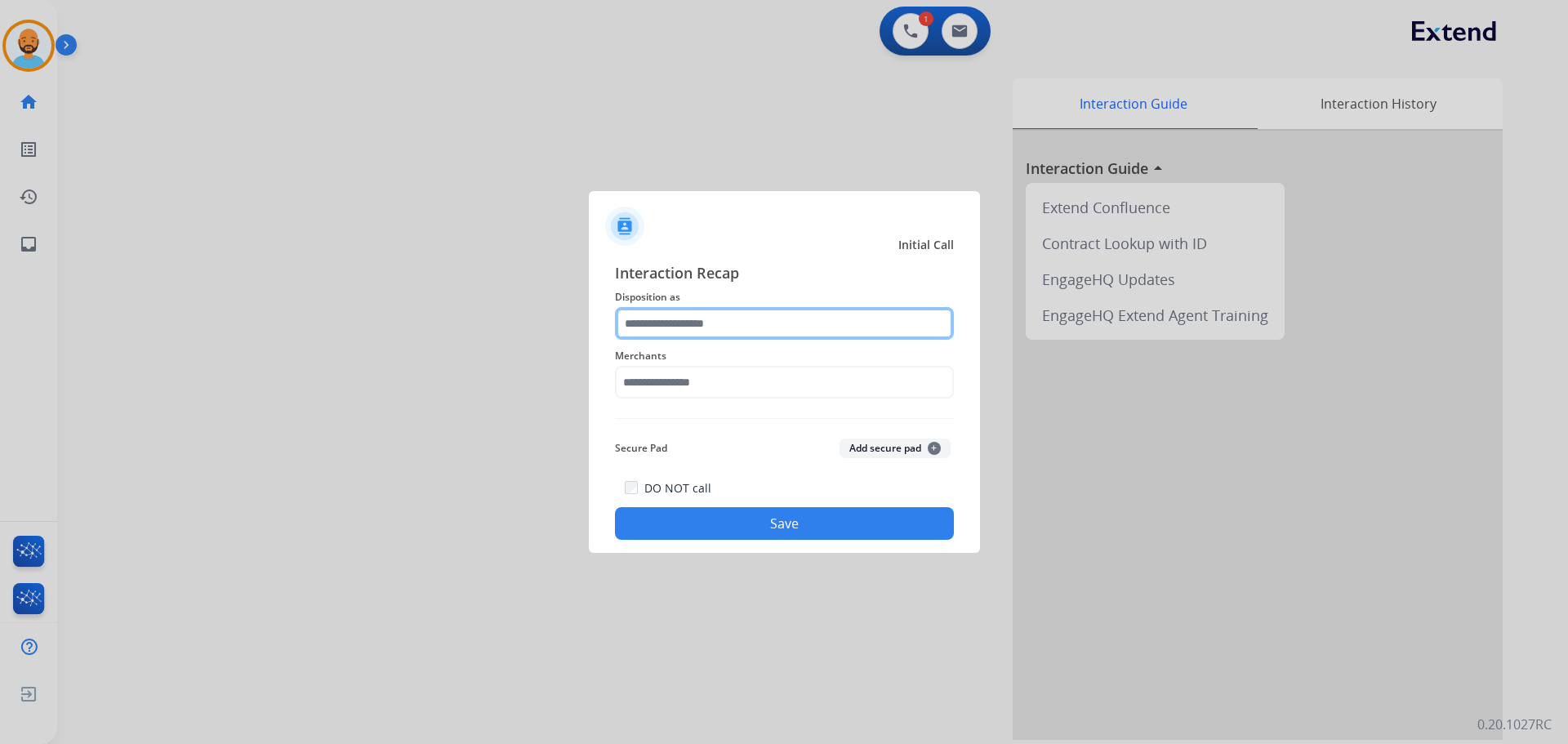
click at [739, 320] on input "text" at bounding box center [784, 323] width 339 height 33
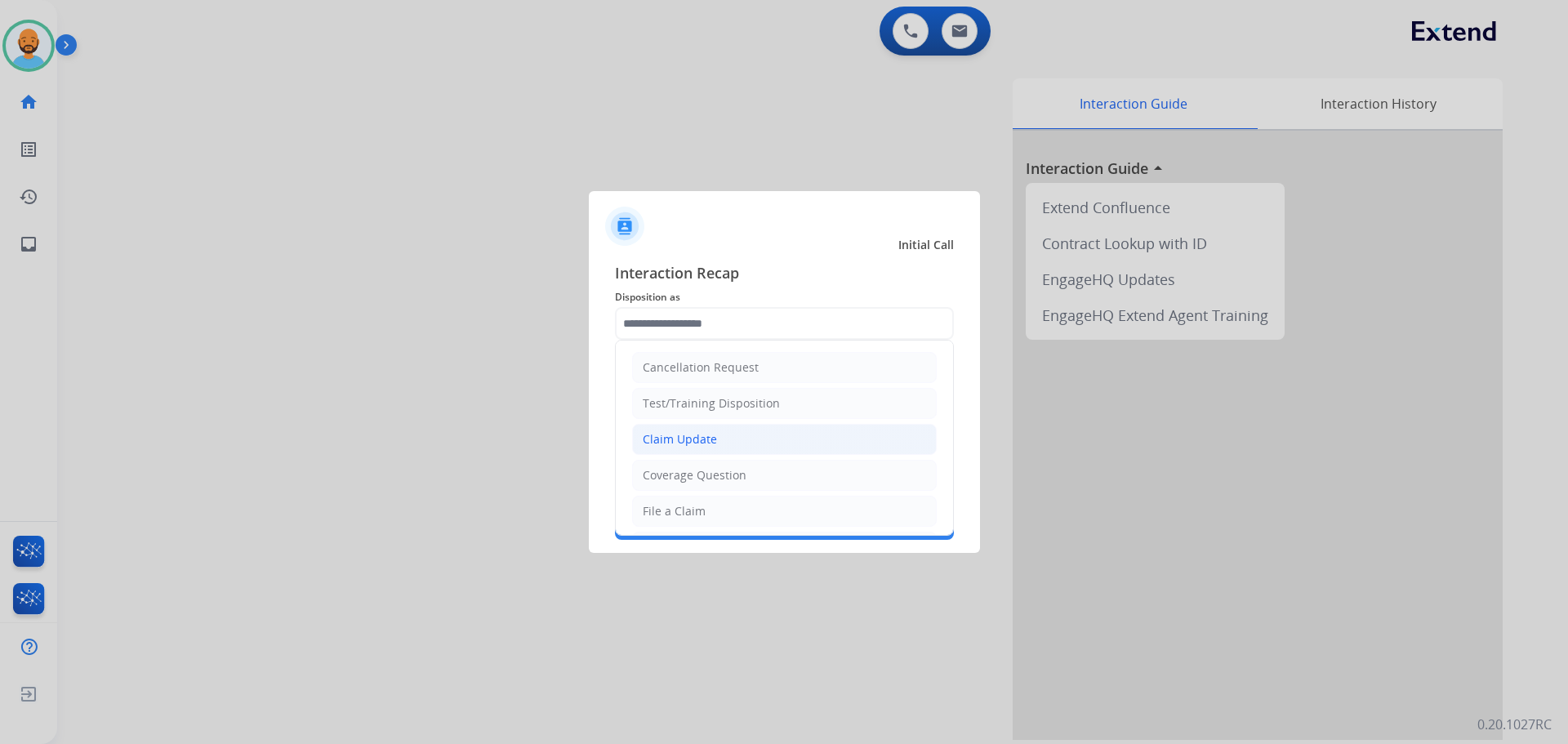
click at [691, 432] on div "Claim Update" at bounding box center [680, 439] width 75 height 17
type input "**********"
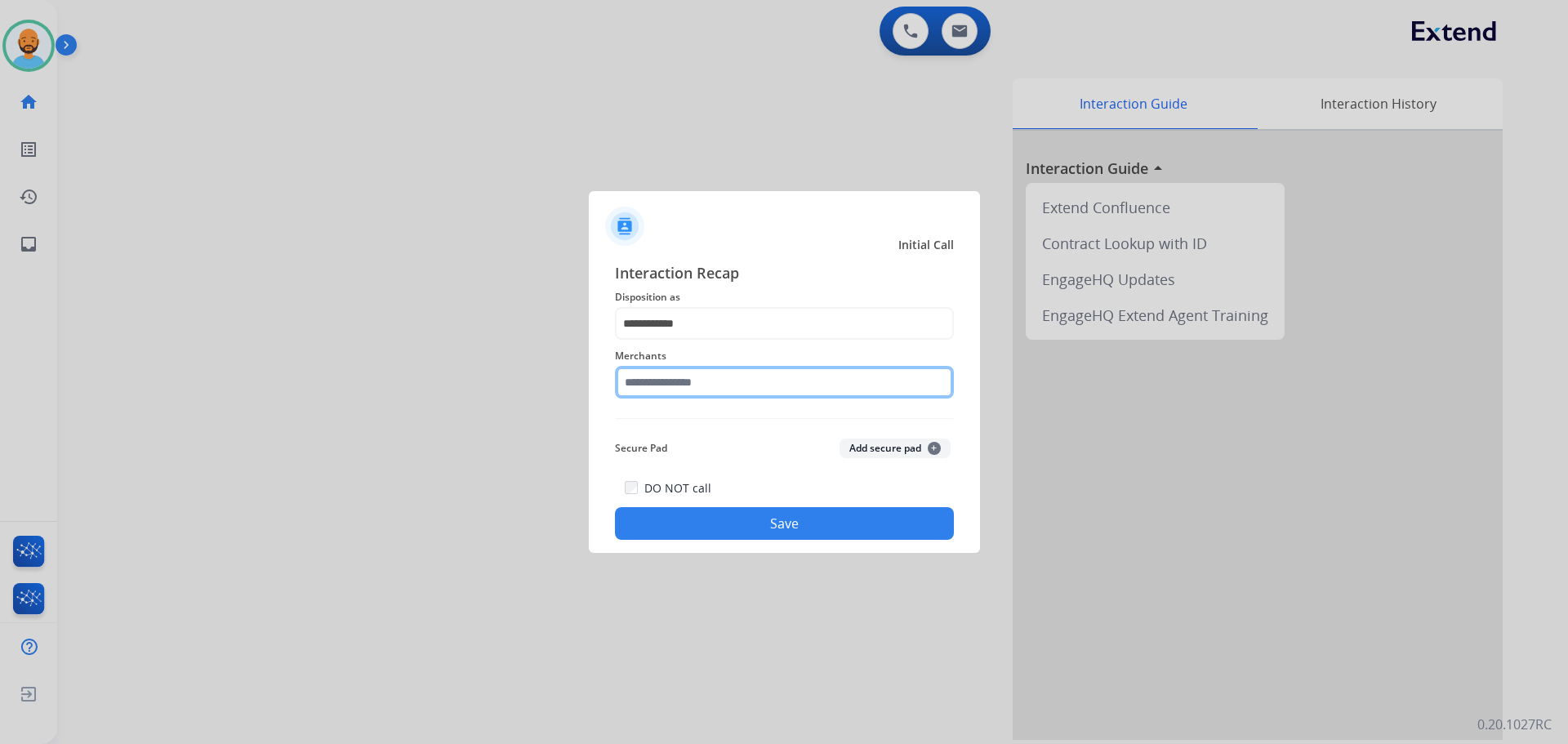
click at [704, 386] on input "text" at bounding box center [784, 382] width 339 height 33
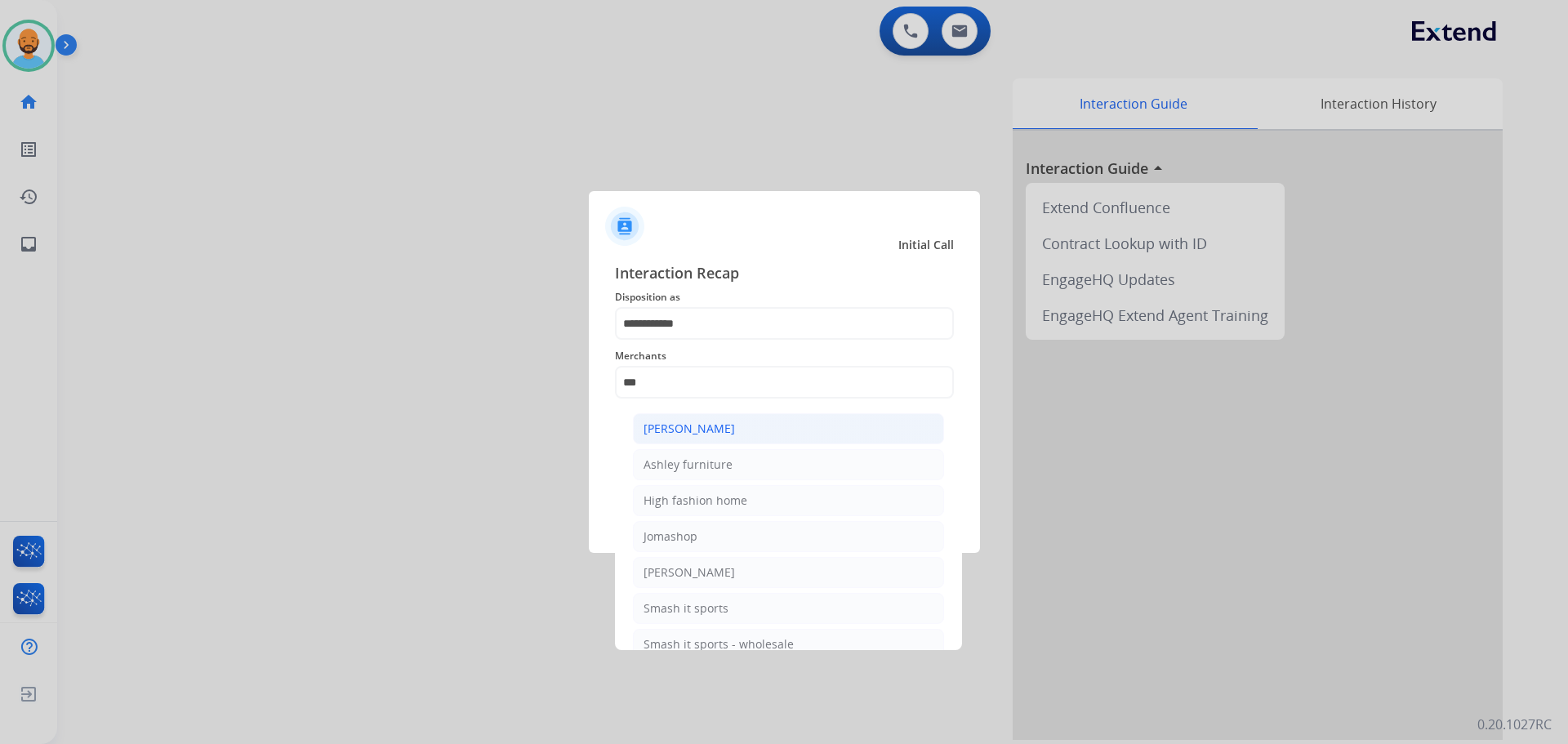
click at [701, 427] on div "[PERSON_NAME]" at bounding box center [689, 429] width 91 height 17
type input "**********"
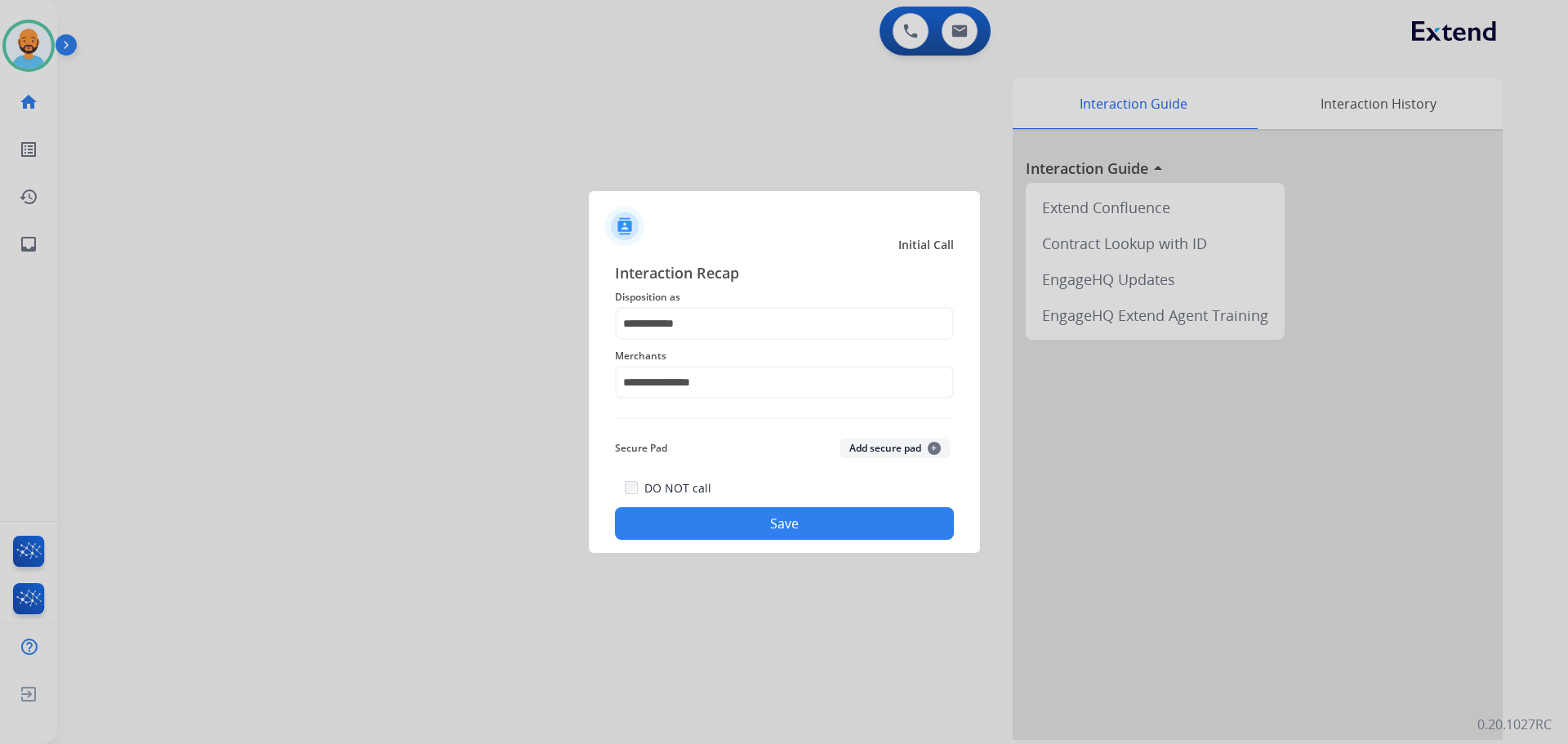
click at [720, 521] on button "Save" at bounding box center [784, 523] width 339 height 33
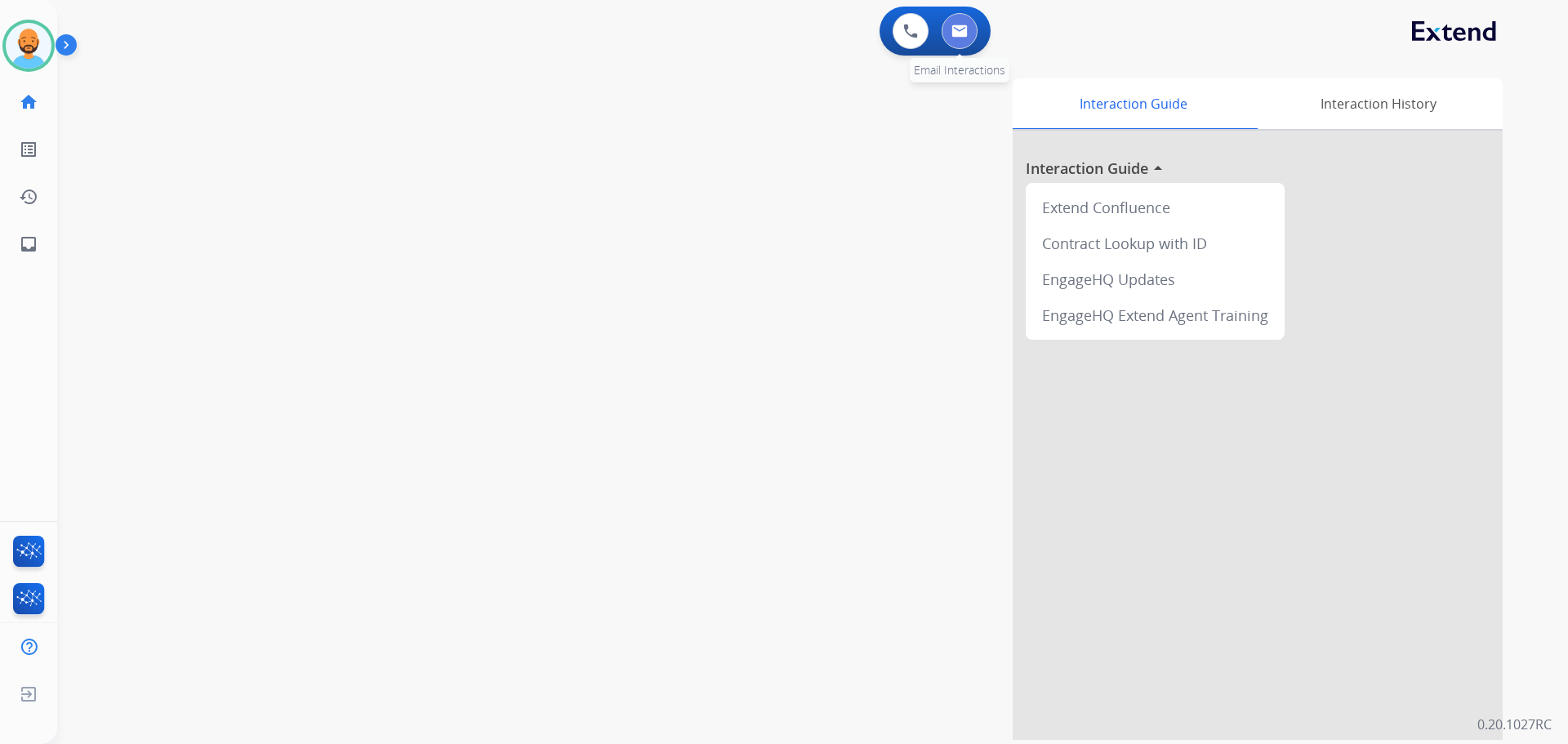
click at [956, 31] on img at bounding box center [960, 31] width 17 height 13
select select "**********"
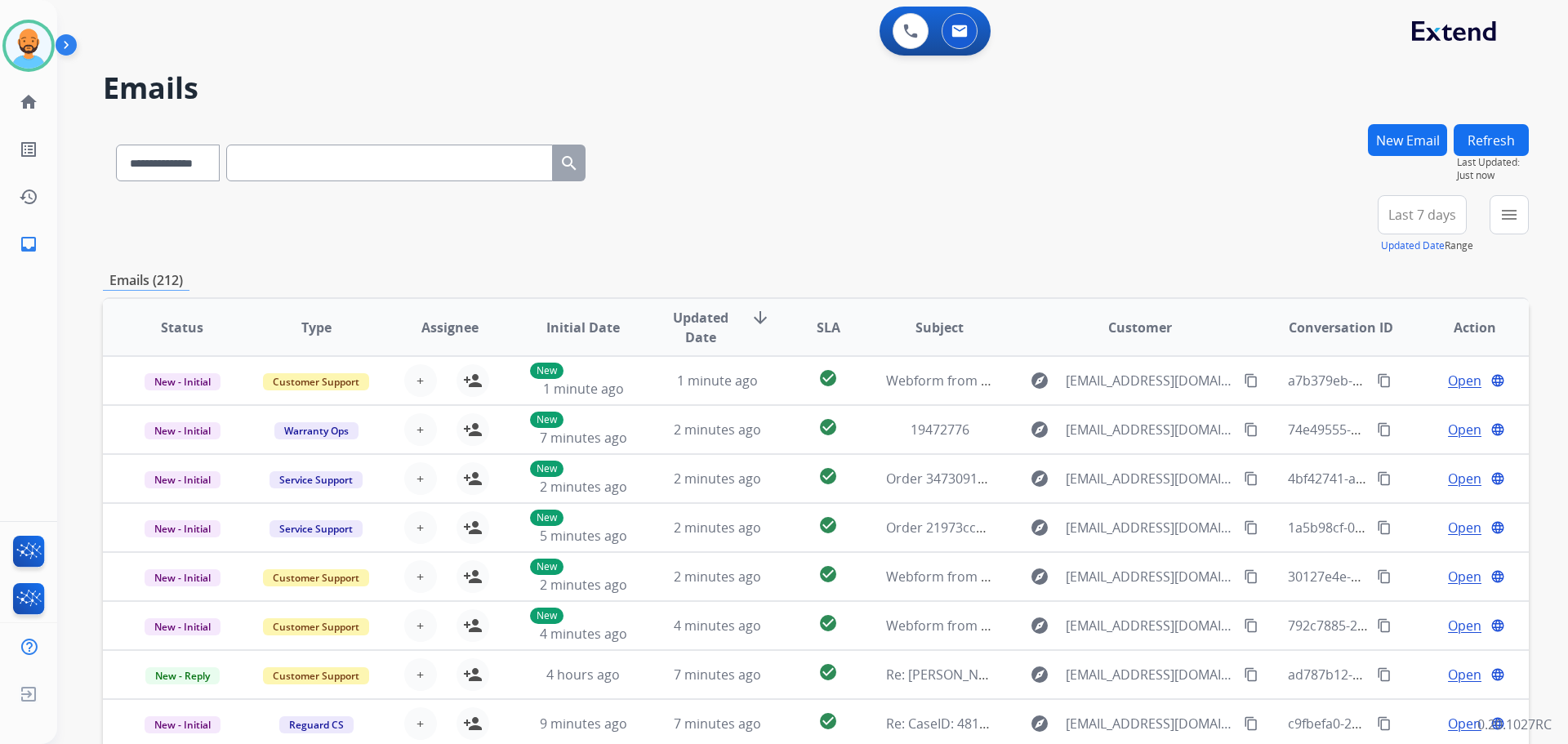
click at [1387, 139] on button "New Email" at bounding box center [1407, 140] width 80 height 32
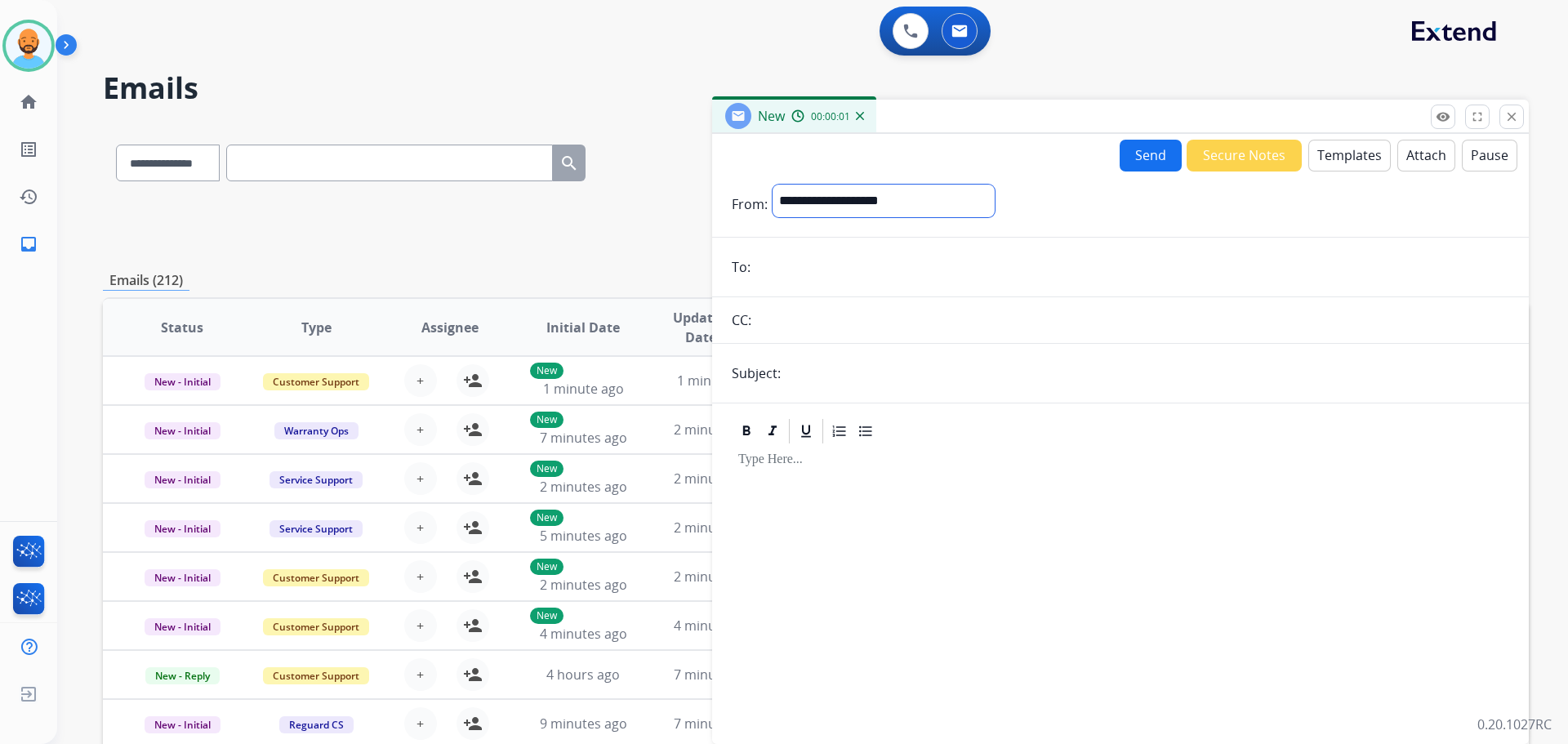
click at [918, 202] on select "**********" at bounding box center [883, 201] width 222 height 33
select select "**********"
click at [773, 185] on select "**********" at bounding box center [883, 201] width 222 height 33
click at [813, 273] on input "email" at bounding box center [1133, 269] width 754 height 33
paste input "**********"
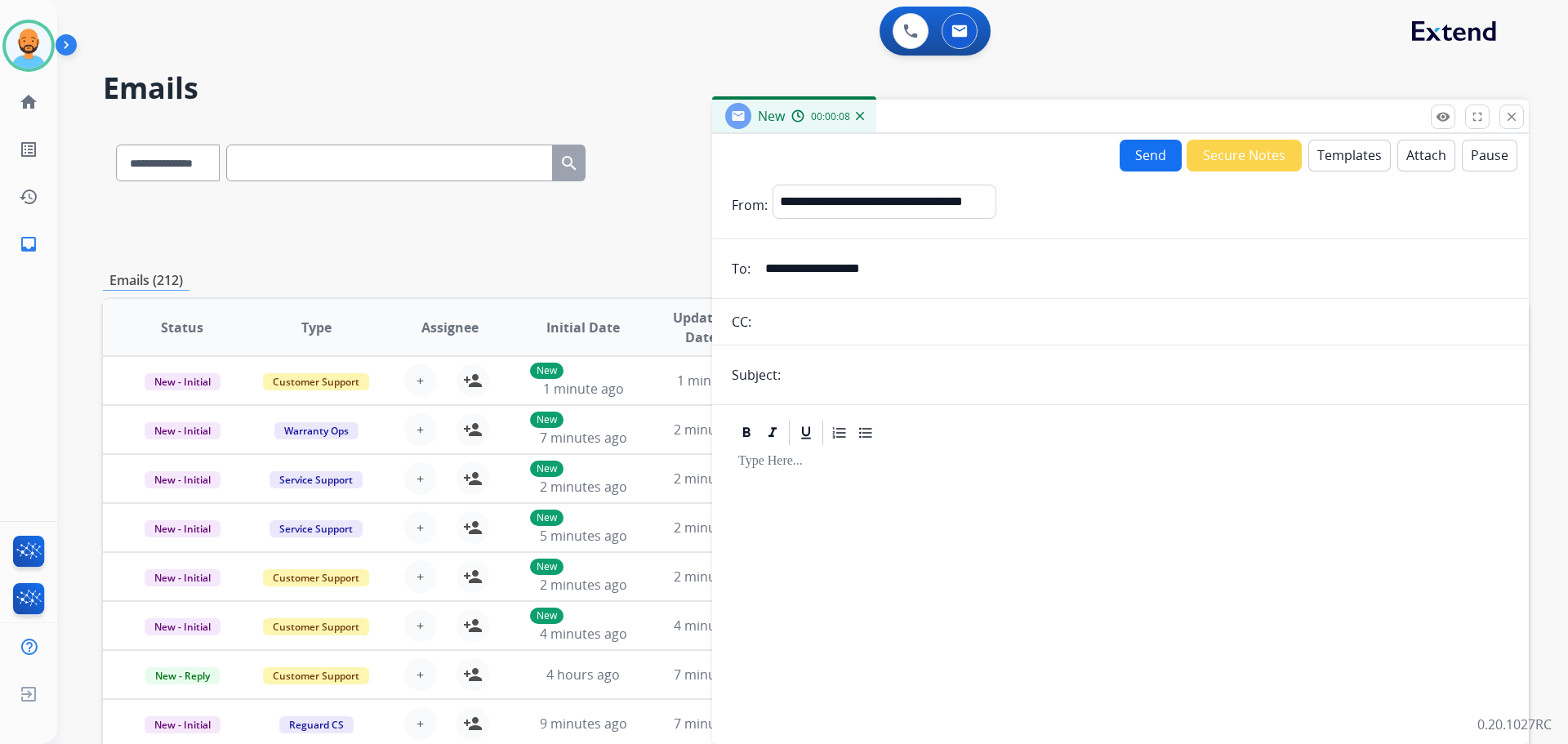
type input "**********"
click at [805, 381] on input "text" at bounding box center [1148, 374] width 724 height 33
type input "**********"
click at [818, 461] on p at bounding box center [1120, 462] width 764 height 15
click at [1411, 145] on button "Attach" at bounding box center [1427, 156] width 58 height 32
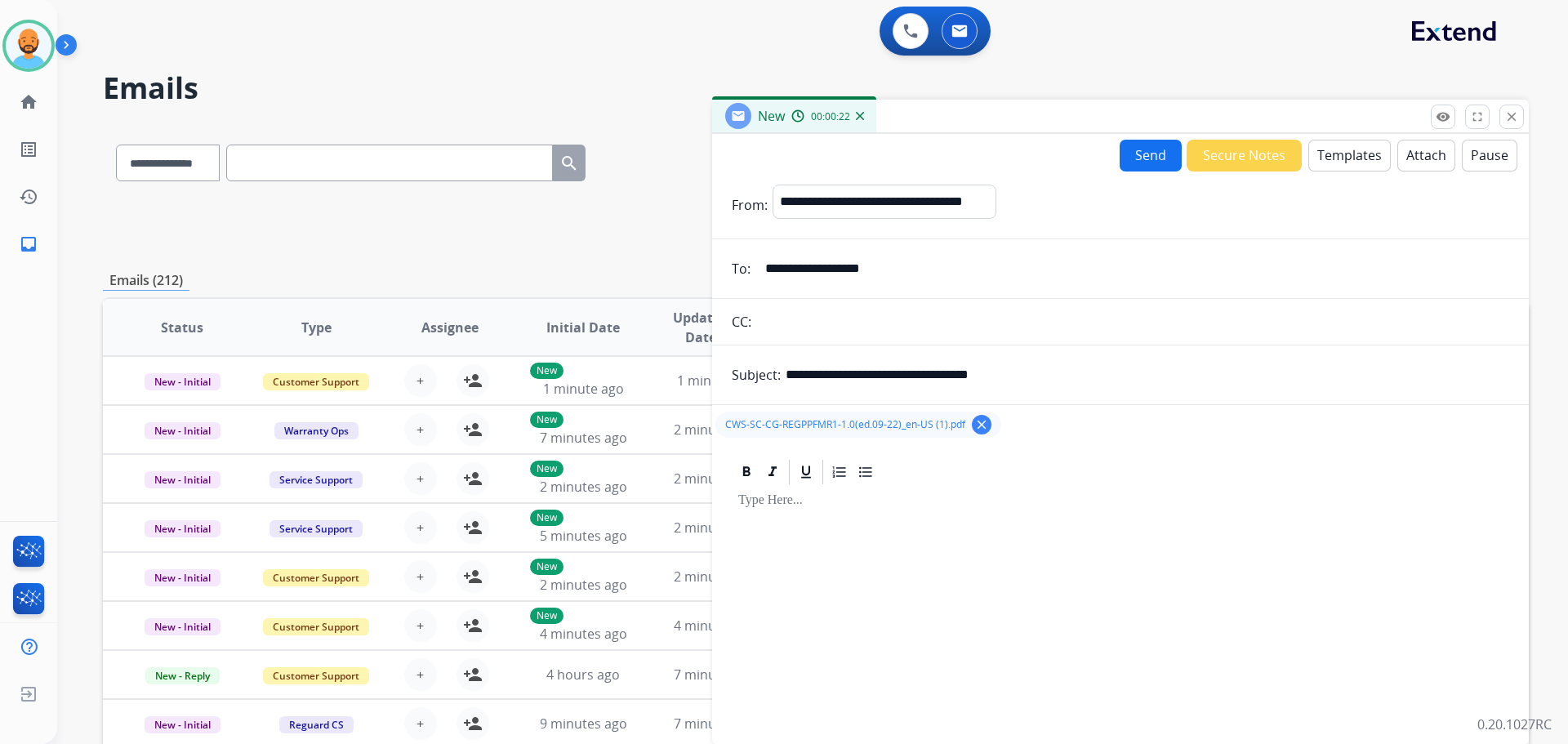
click at [1139, 158] on button "Send" at bounding box center [1151, 156] width 62 height 32
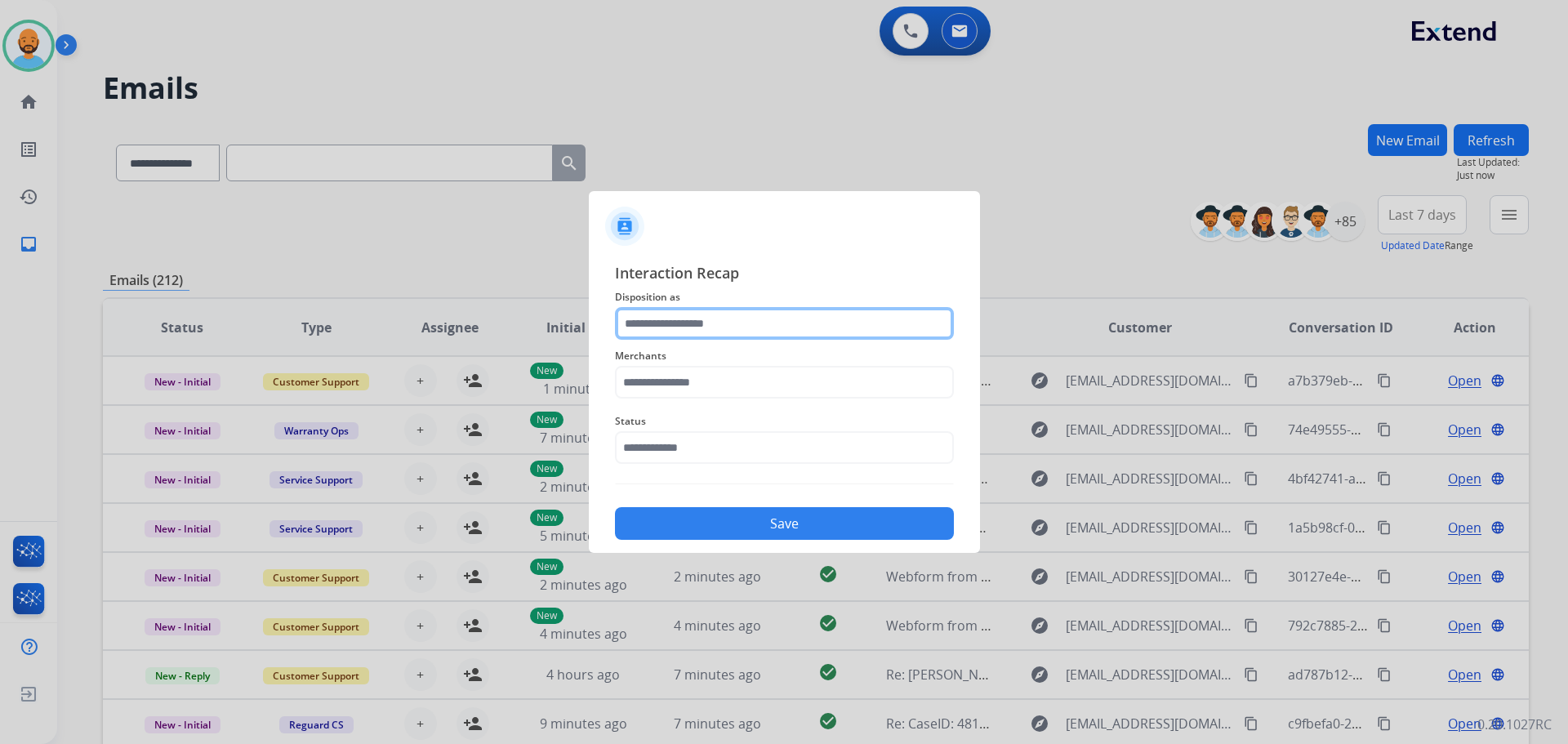
click at [758, 322] on input "text" at bounding box center [784, 323] width 339 height 33
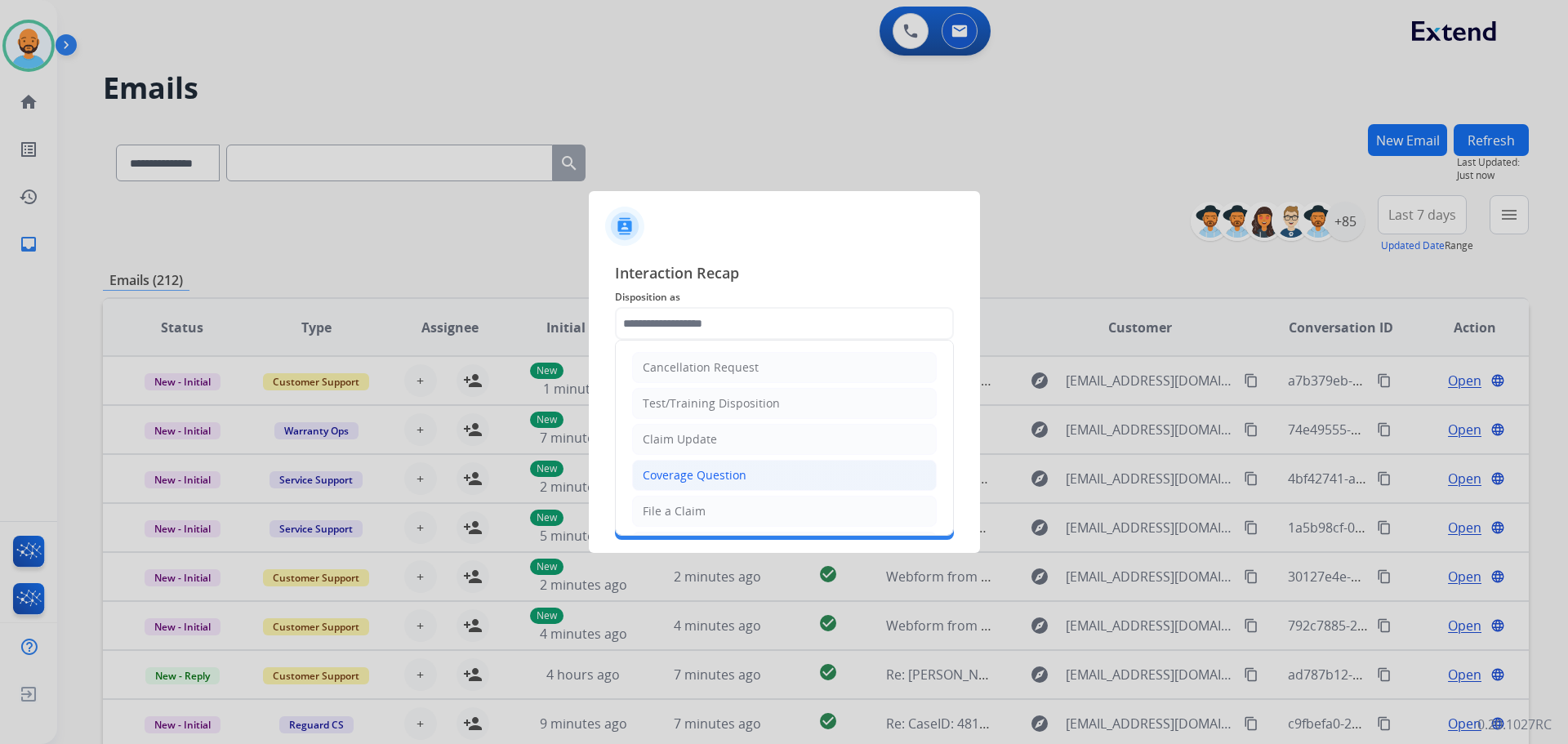
click at [731, 471] on div "Coverage Question" at bounding box center [695, 475] width 104 height 17
type input "**********"
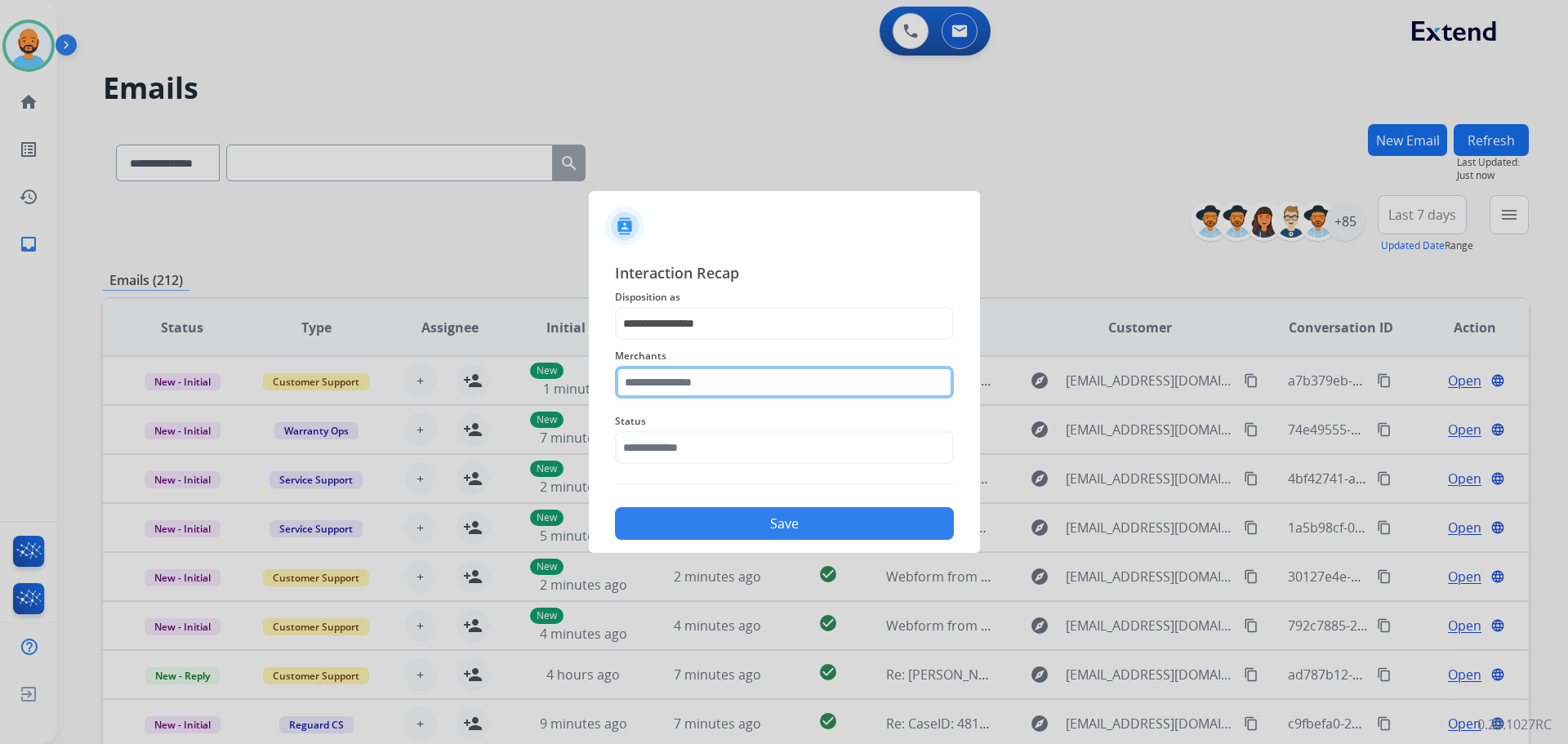
click at [731, 384] on input "text" at bounding box center [784, 382] width 339 height 33
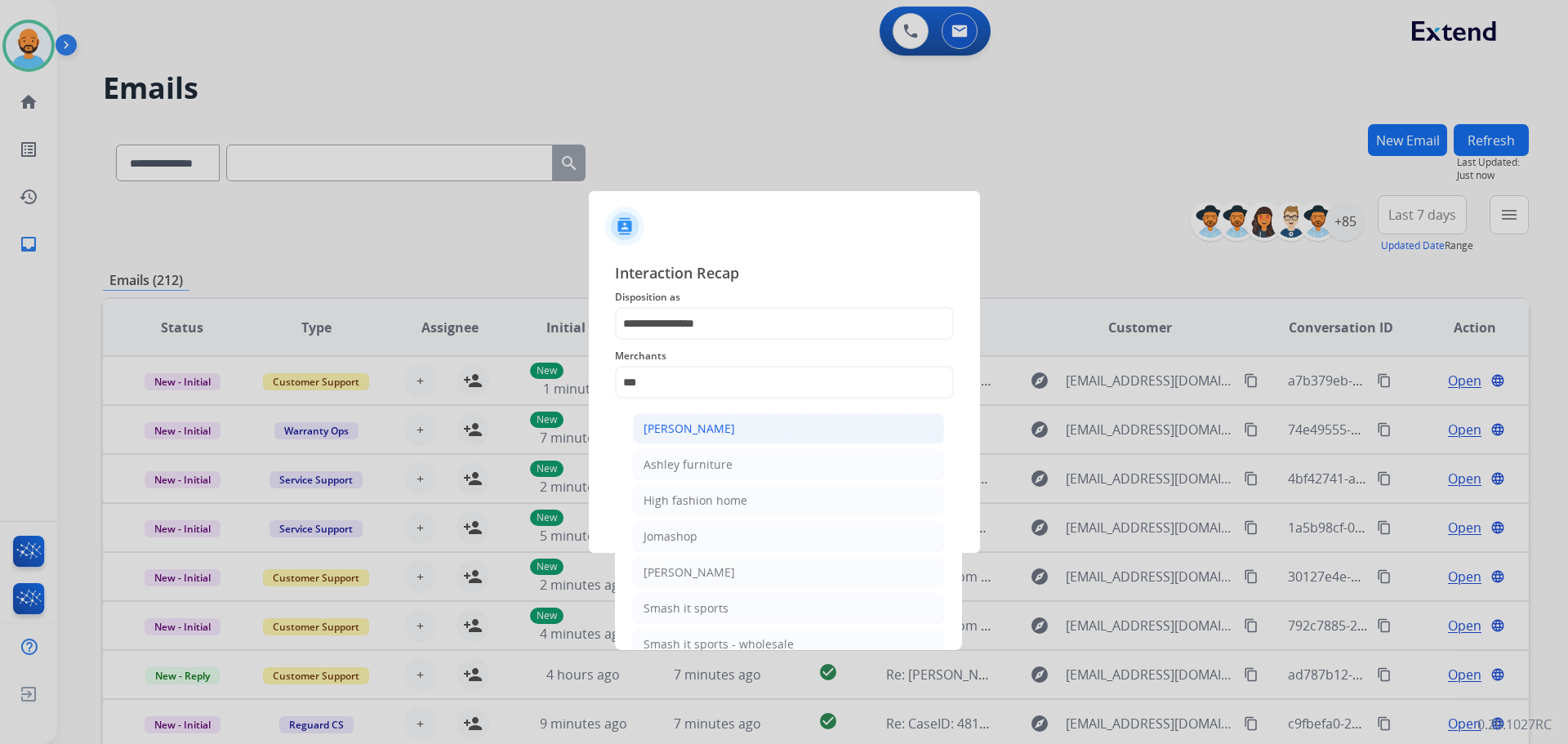
click at [722, 432] on div "[PERSON_NAME]" at bounding box center [689, 429] width 91 height 17
type input "**********"
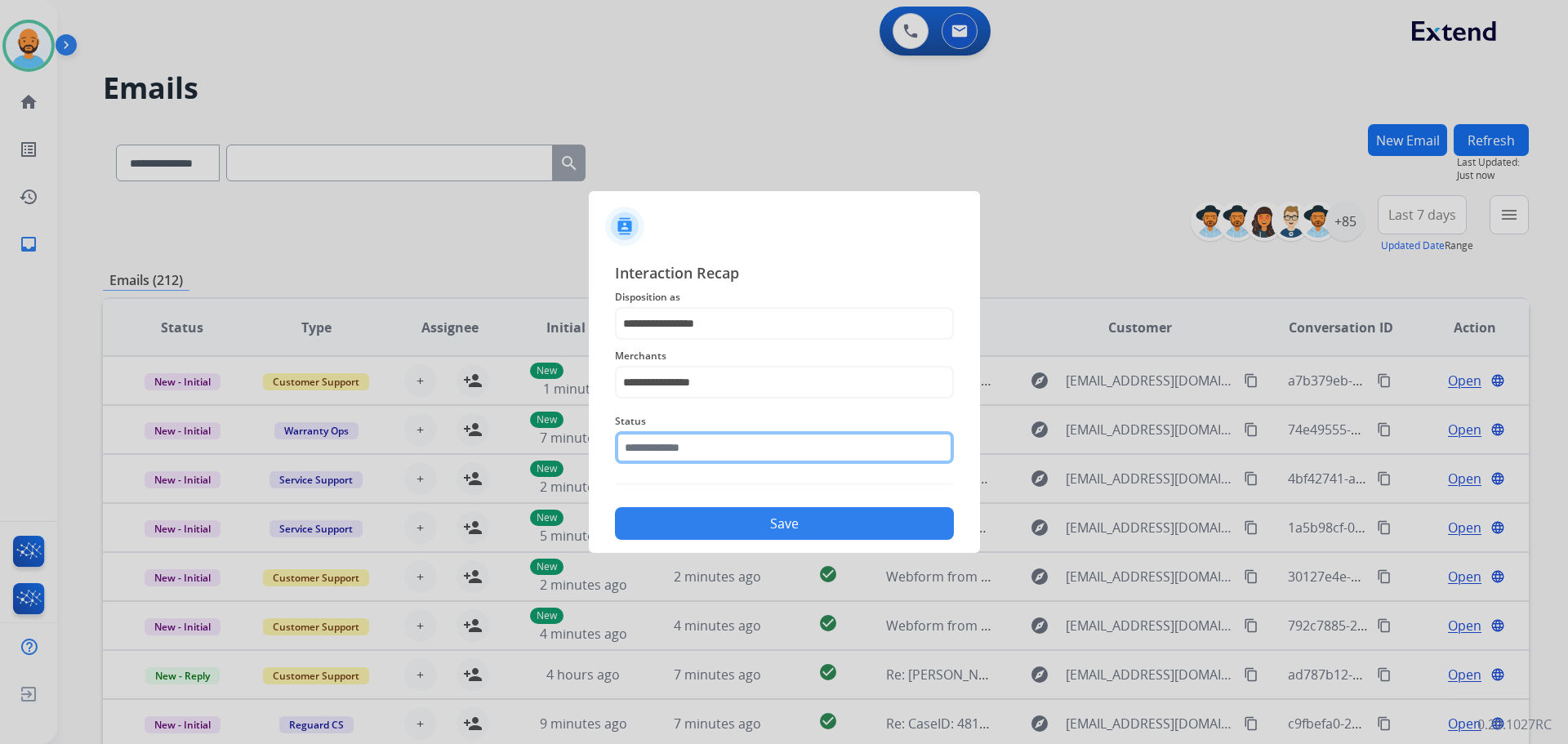
click at [730, 449] on input "text" at bounding box center [784, 447] width 339 height 33
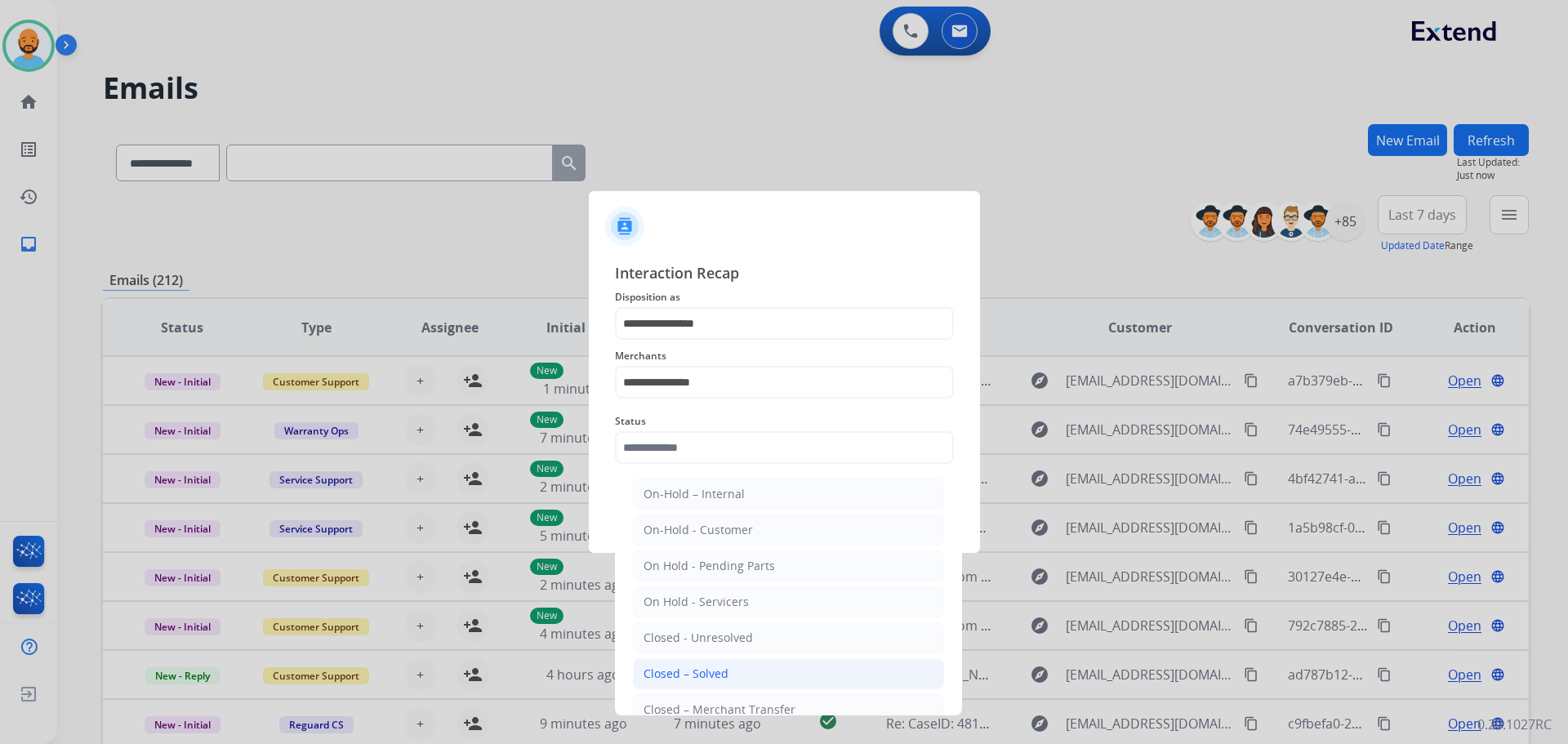
click at [700, 671] on div "Closed – Solved" at bounding box center [686, 674] width 85 height 17
type input "**********"
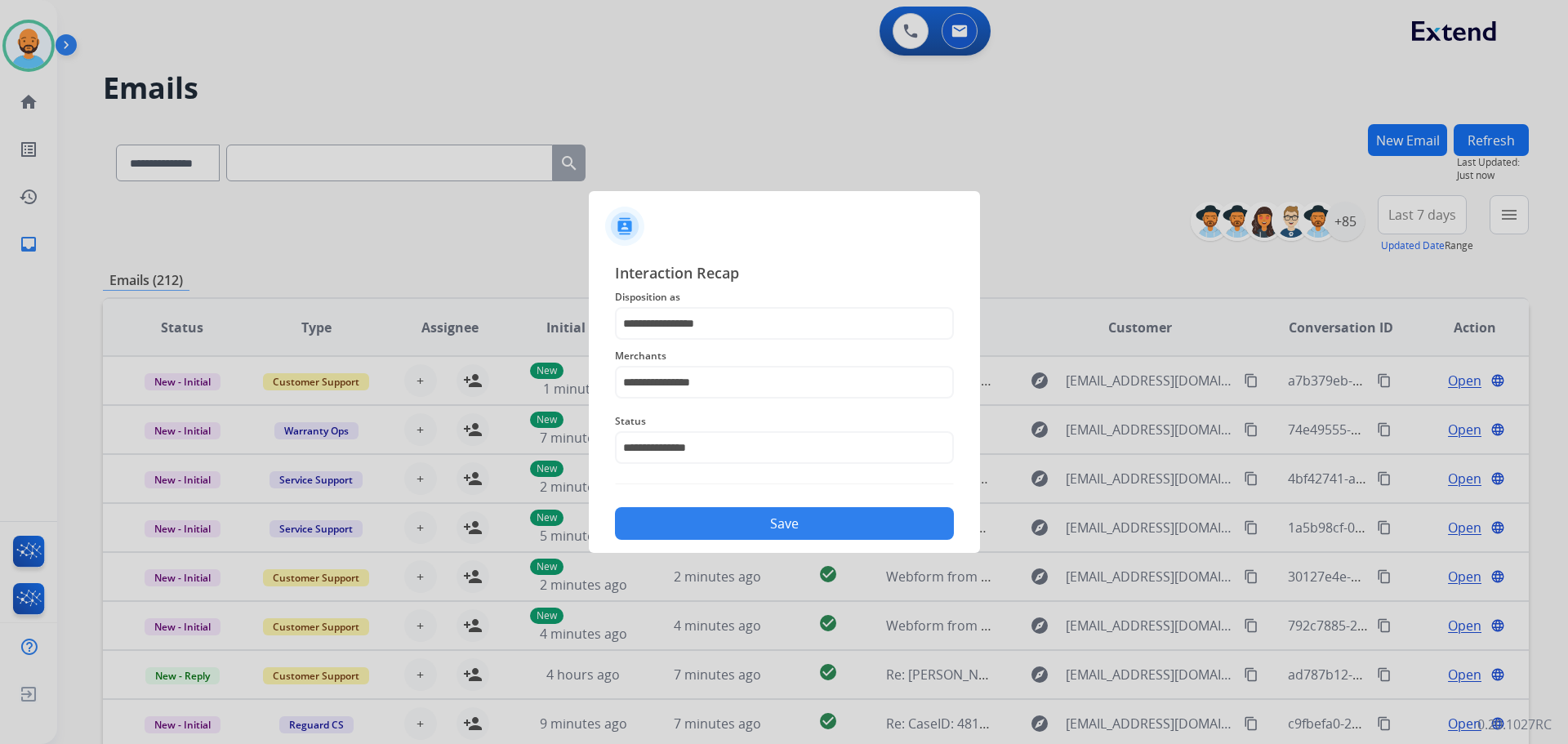
click at [768, 529] on button "Save" at bounding box center [784, 523] width 339 height 33
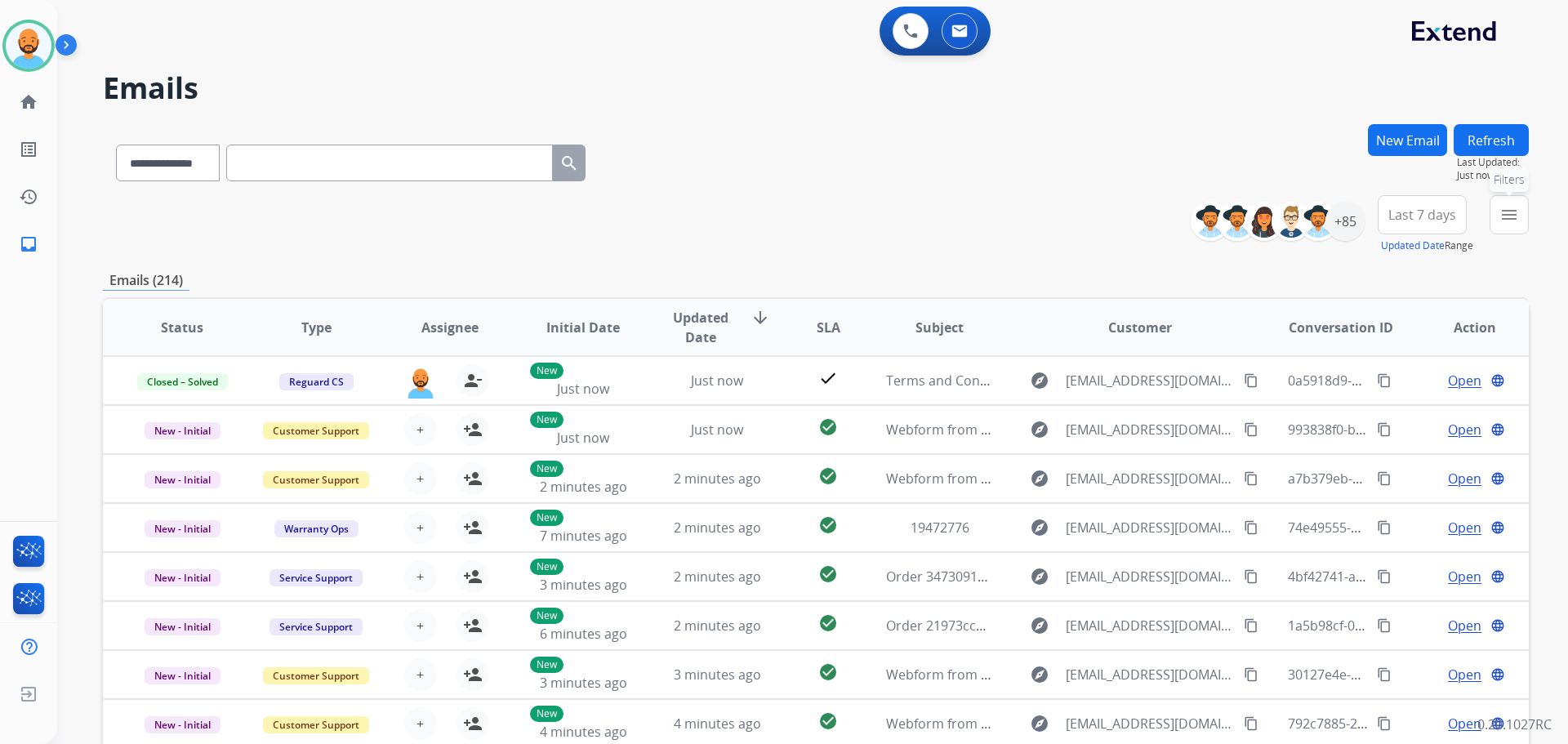
click at [1501, 214] on mat-icon "menu" at bounding box center [1509, 214] width 19 height 19
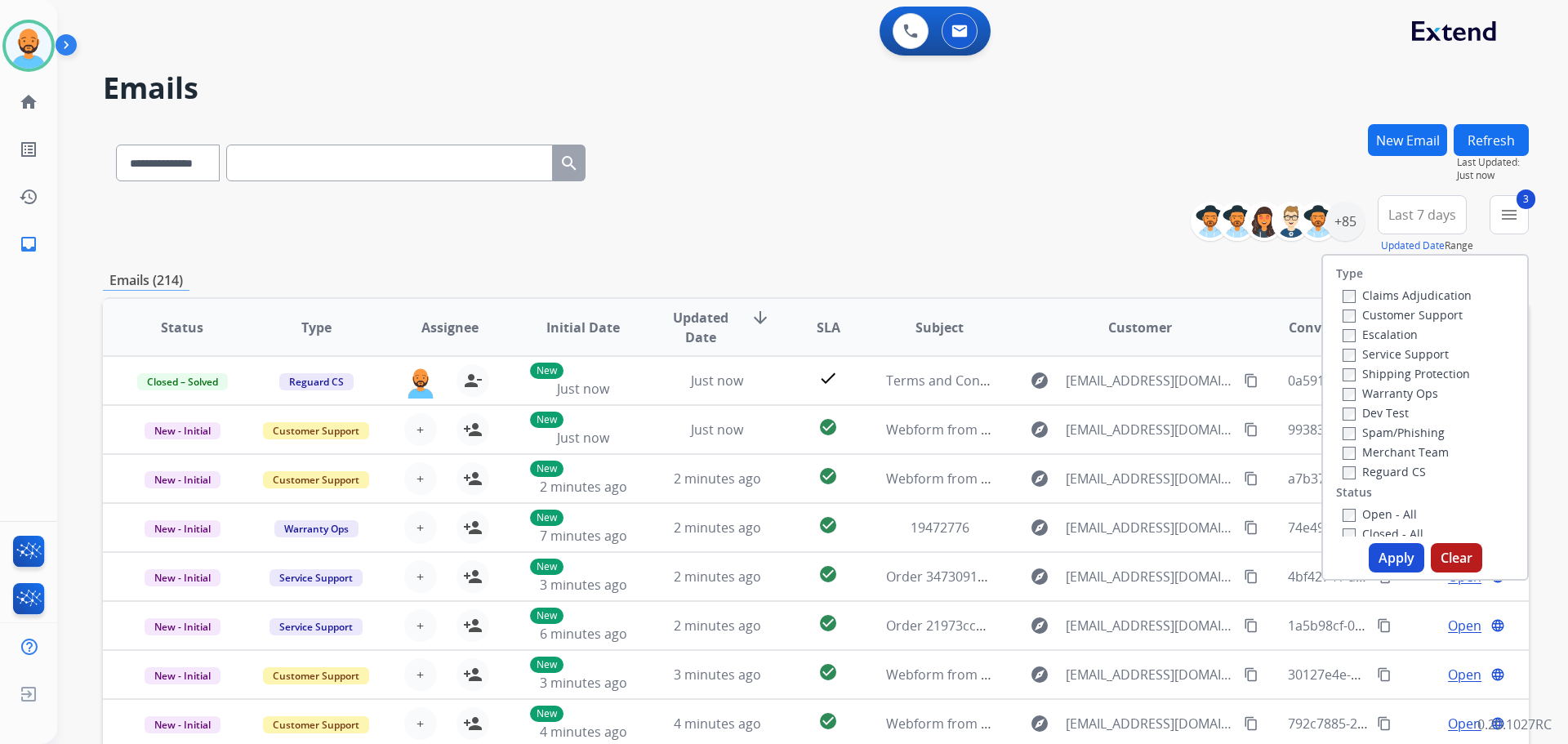
click at [1404, 550] on button "Apply" at bounding box center [1396, 557] width 55 height 29
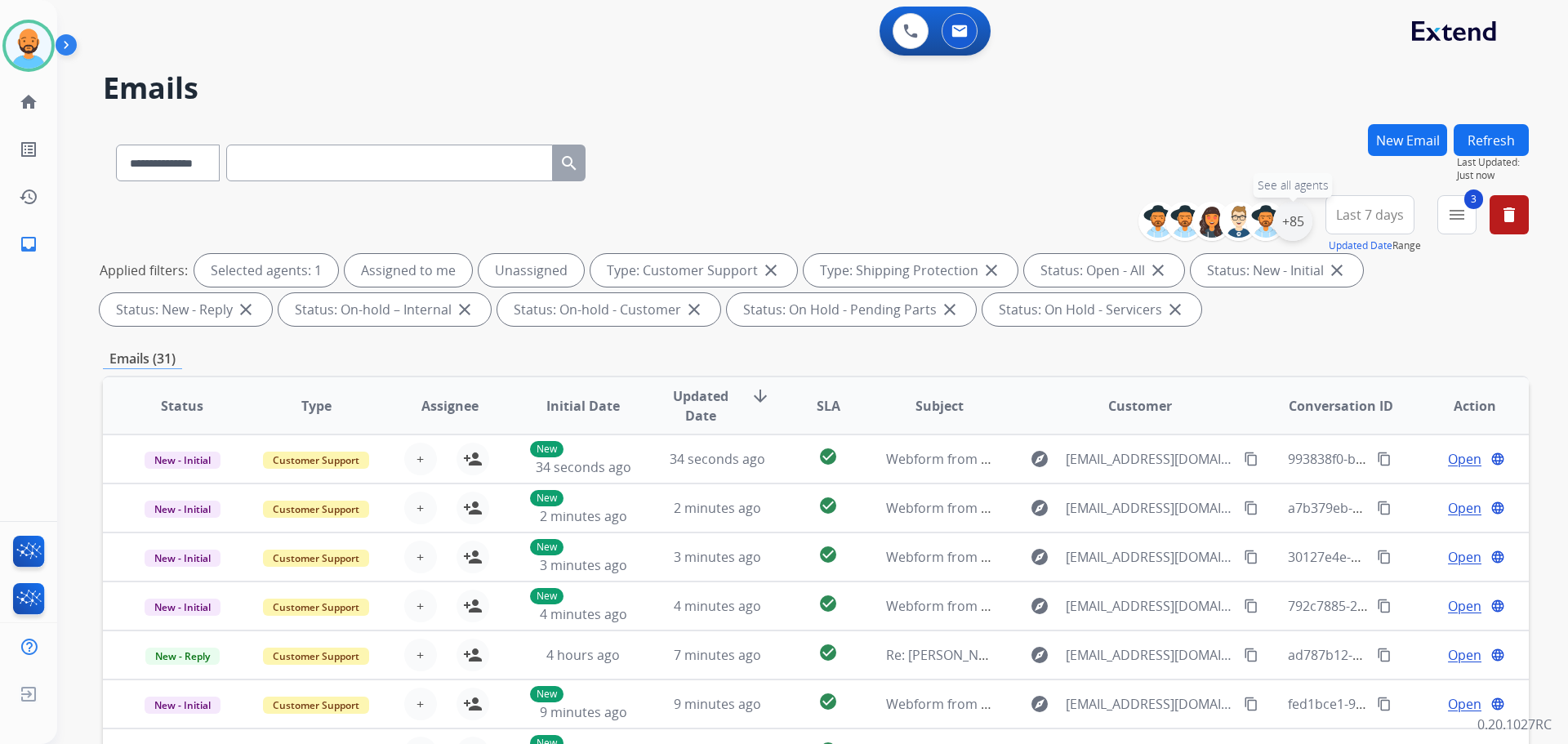
click at [1303, 214] on div "+85" at bounding box center [1293, 221] width 39 height 39
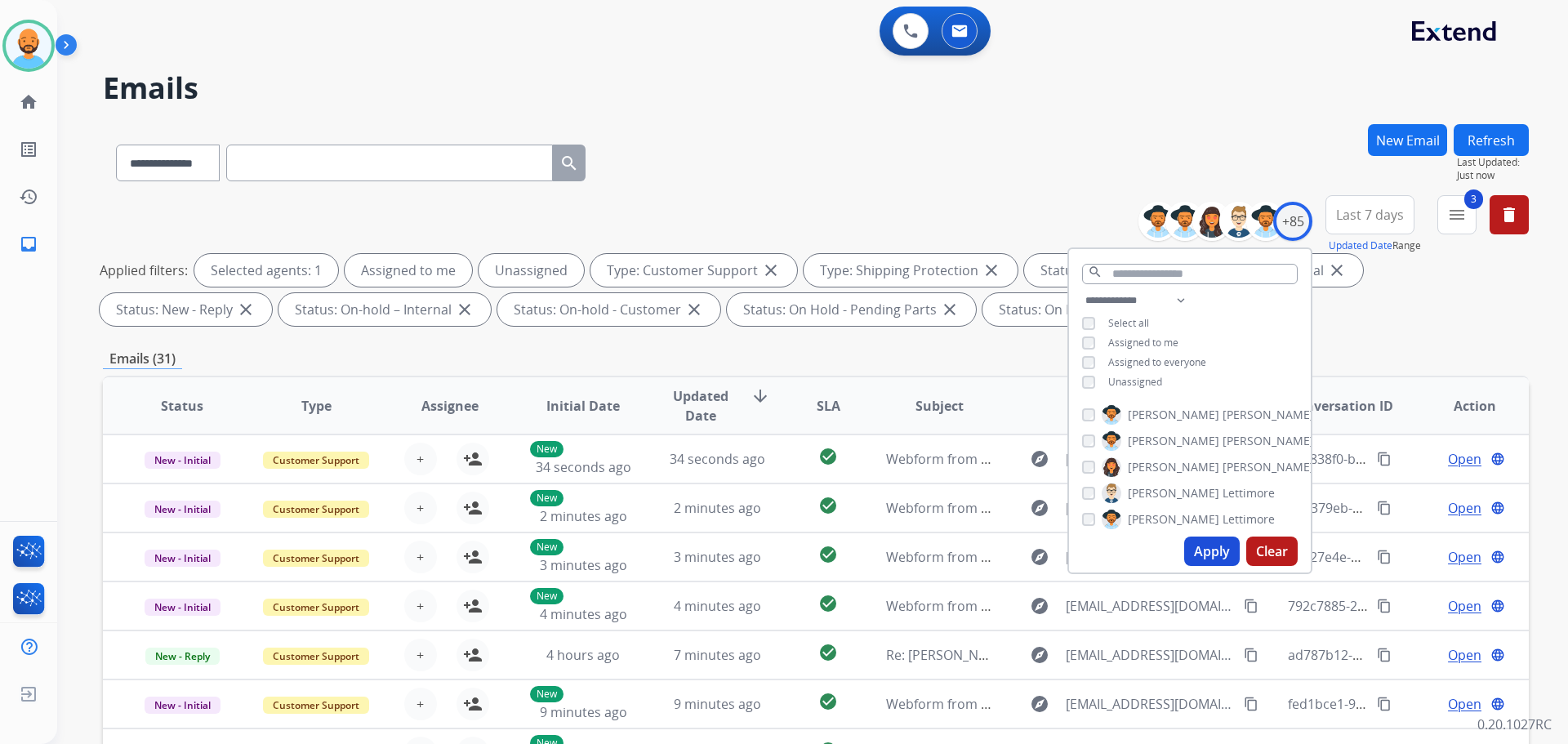
click at [1202, 550] on button "Apply" at bounding box center [1212, 551] width 55 height 29
click at [849, 146] on div "**********" at bounding box center [816, 159] width 1427 height 71
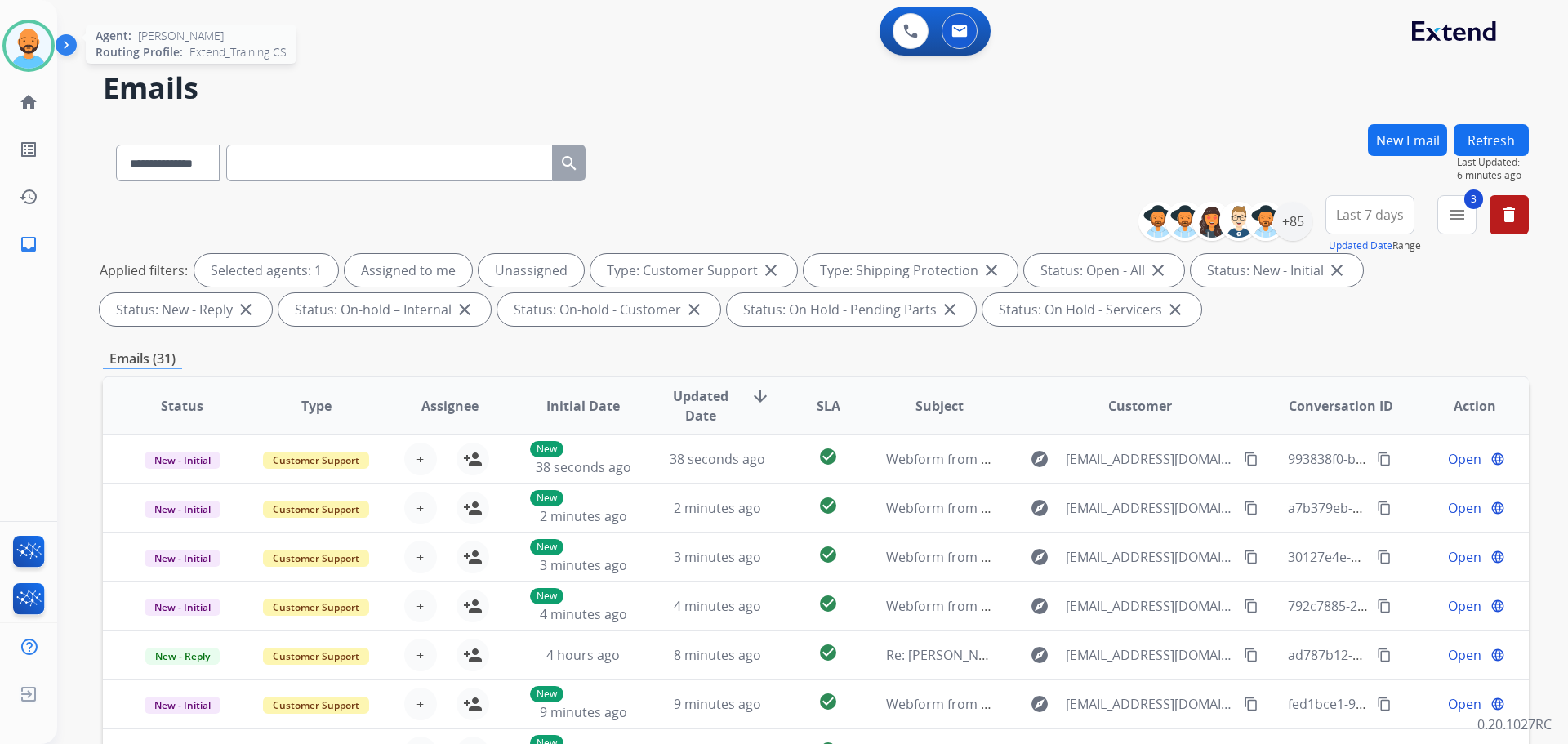
click at [40, 44] on img at bounding box center [28, 45] width 46 height 46
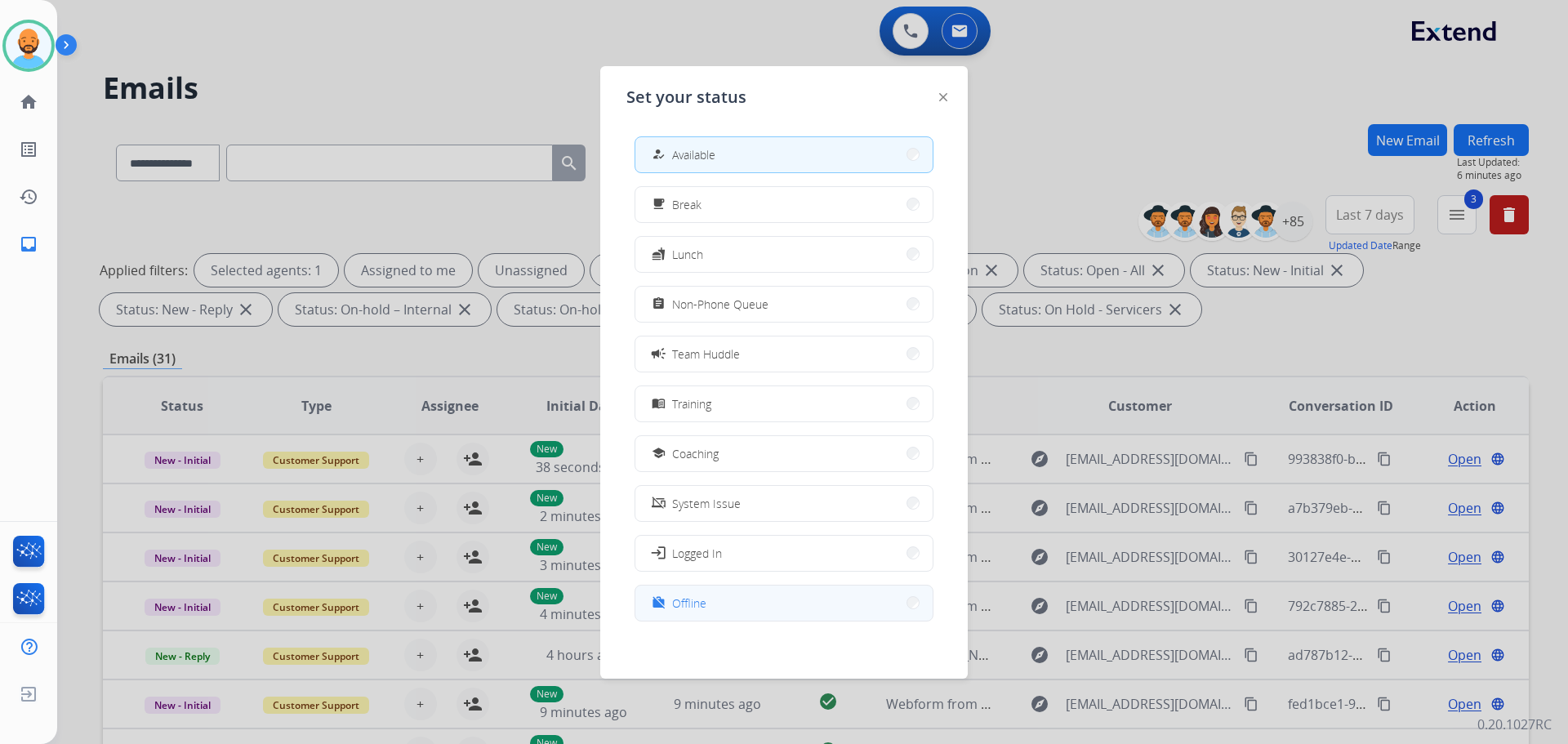
drag, startPoint x: 892, startPoint y: 597, endPoint x: 890, endPoint y: 585, distance: 12.2
click at [892, 595] on button "work_off Offline" at bounding box center [784, 603] width 297 height 35
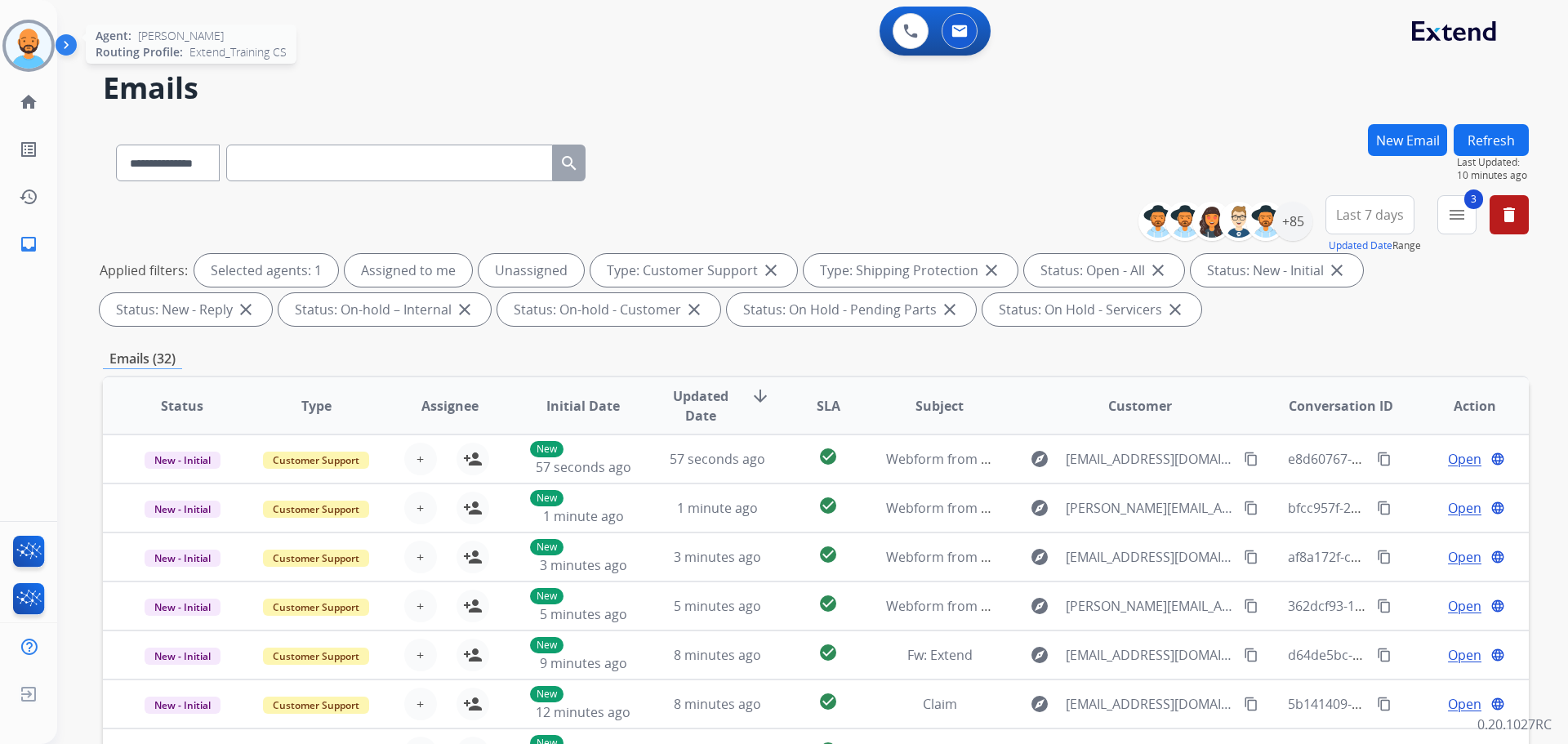
click at [23, 44] on img at bounding box center [28, 45] width 46 height 46
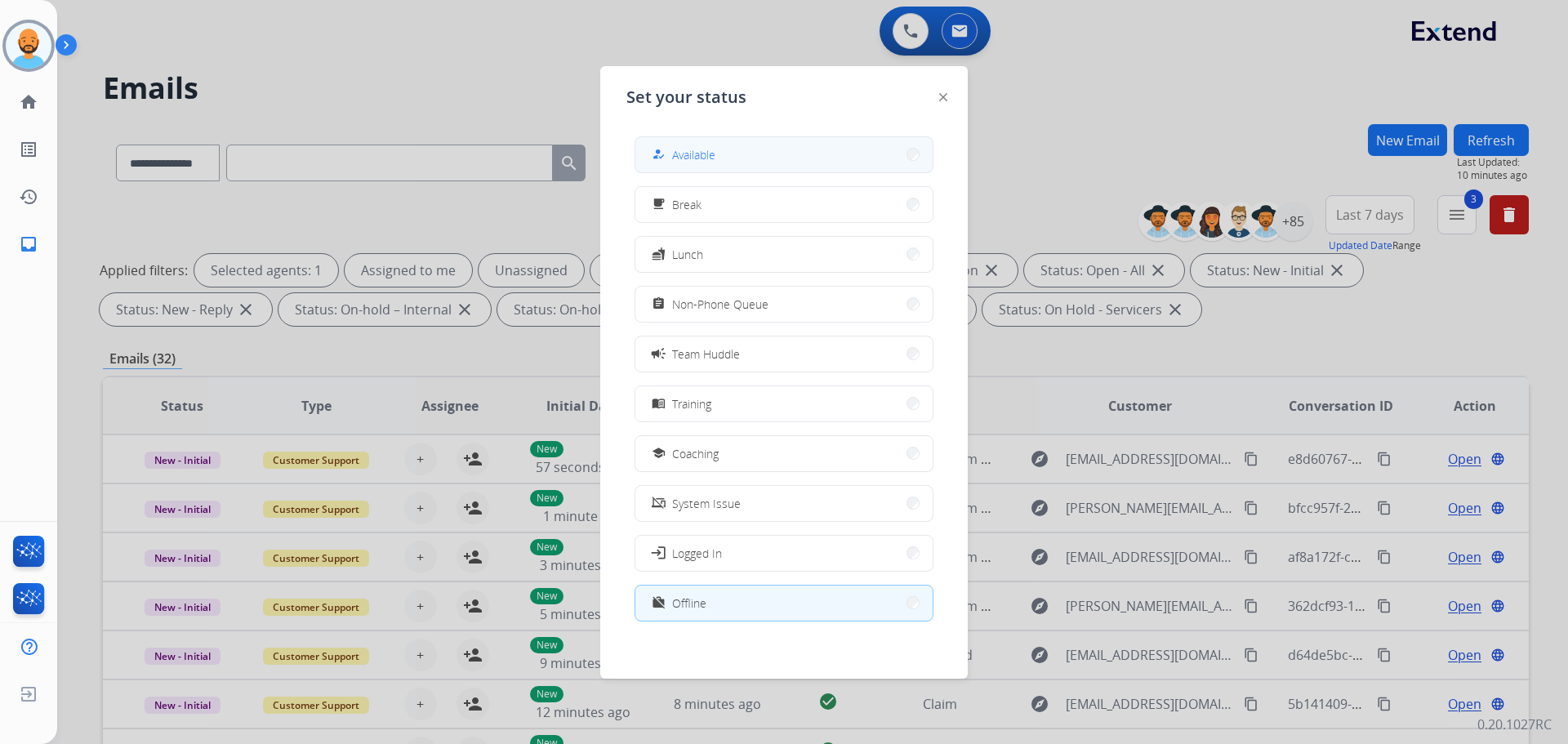
click at [792, 151] on button "how_to_reg Available" at bounding box center [784, 155] width 297 height 35
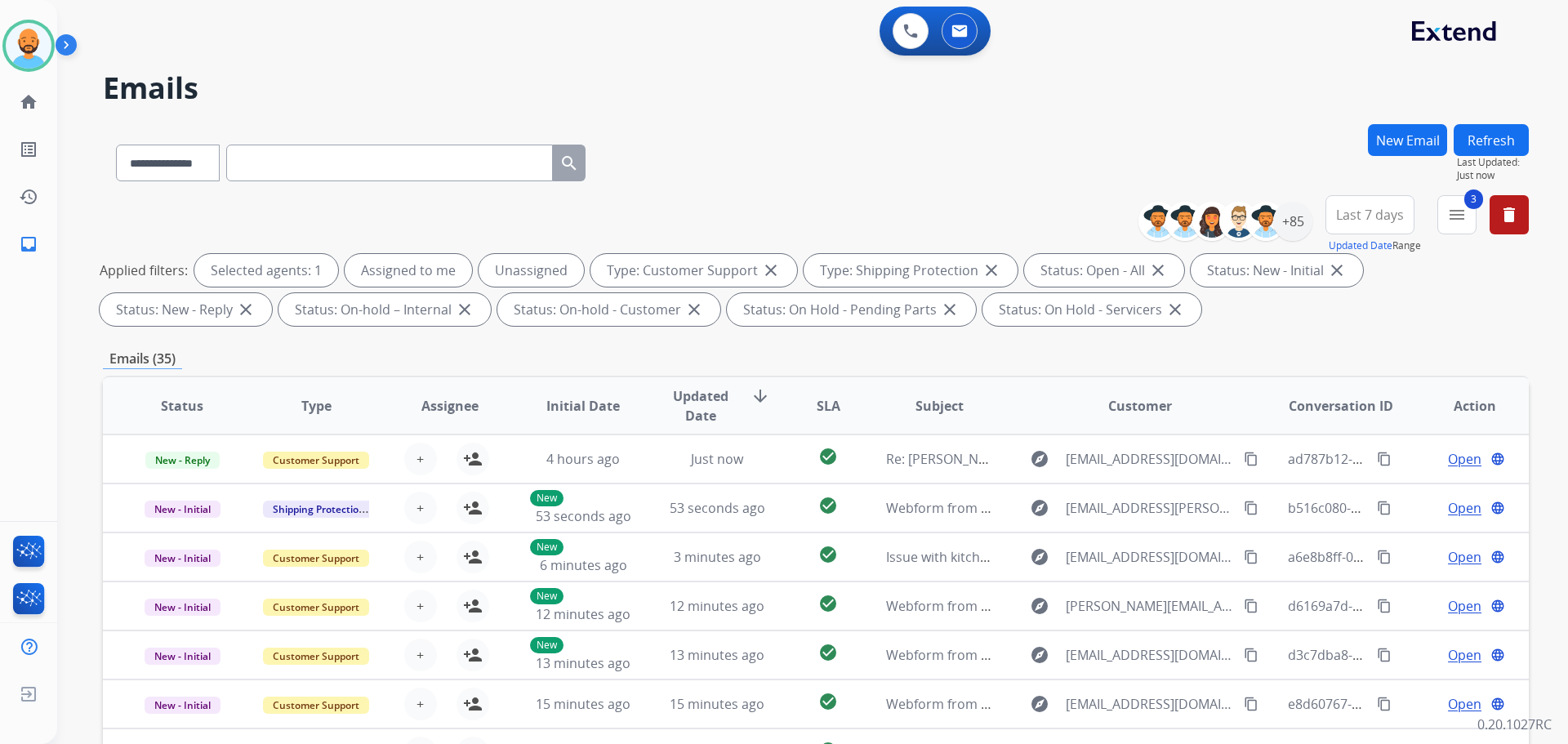
click at [438, 185] on div "**********" at bounding box center [793, 430] width 1472 height 744
drag, startPoint x: 474, startPoint y: 230, endPoint x: 481, endPoint y: 242, distance: 13.9
click at [481, 238] on div "**********" at bounding box center [816, 264] width 1427 height 137
click at [32, 41] on img at bounding box center [28, 45] width 46 height 46
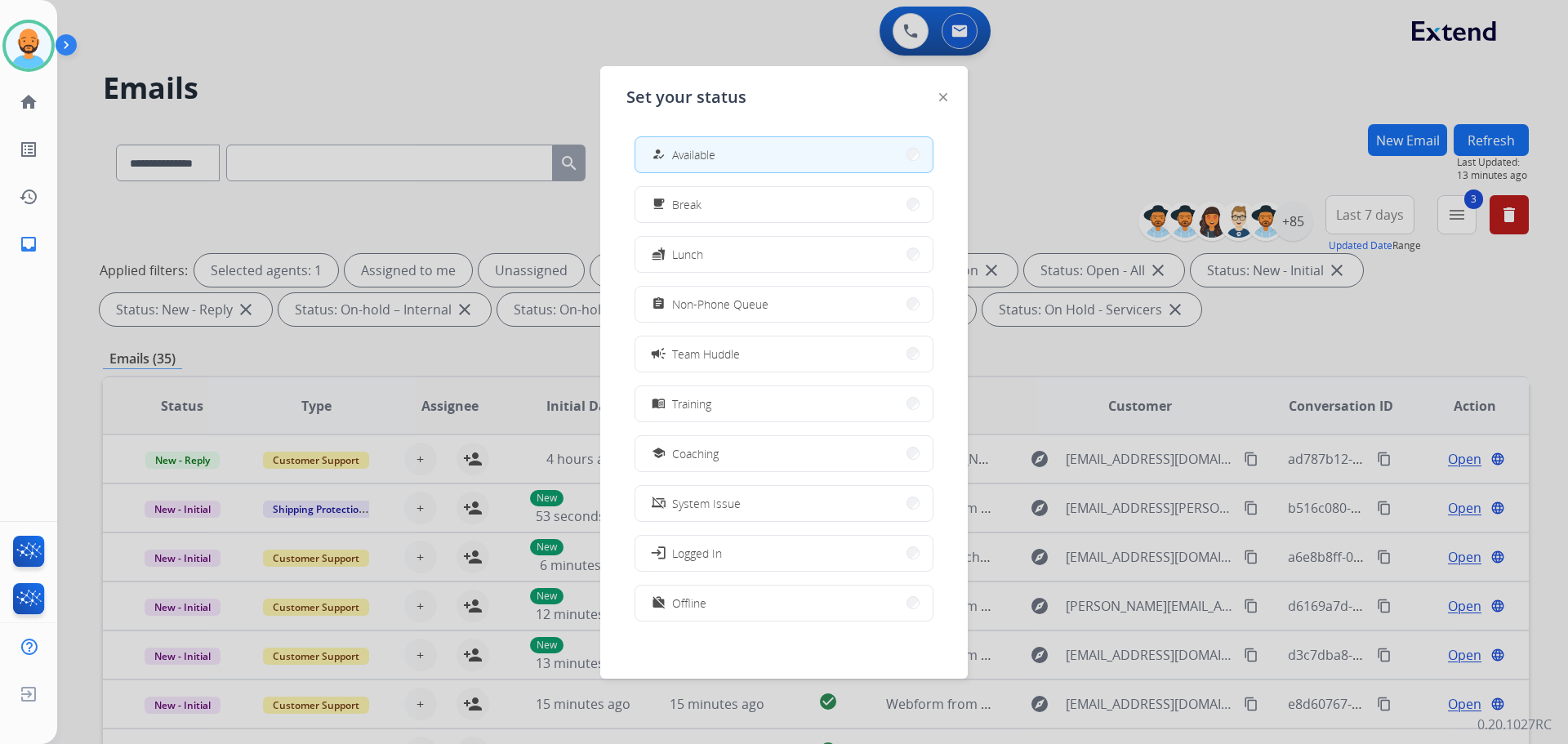
click at [382, 111] on div at bounding box center [784, 372] width 1568 height 744
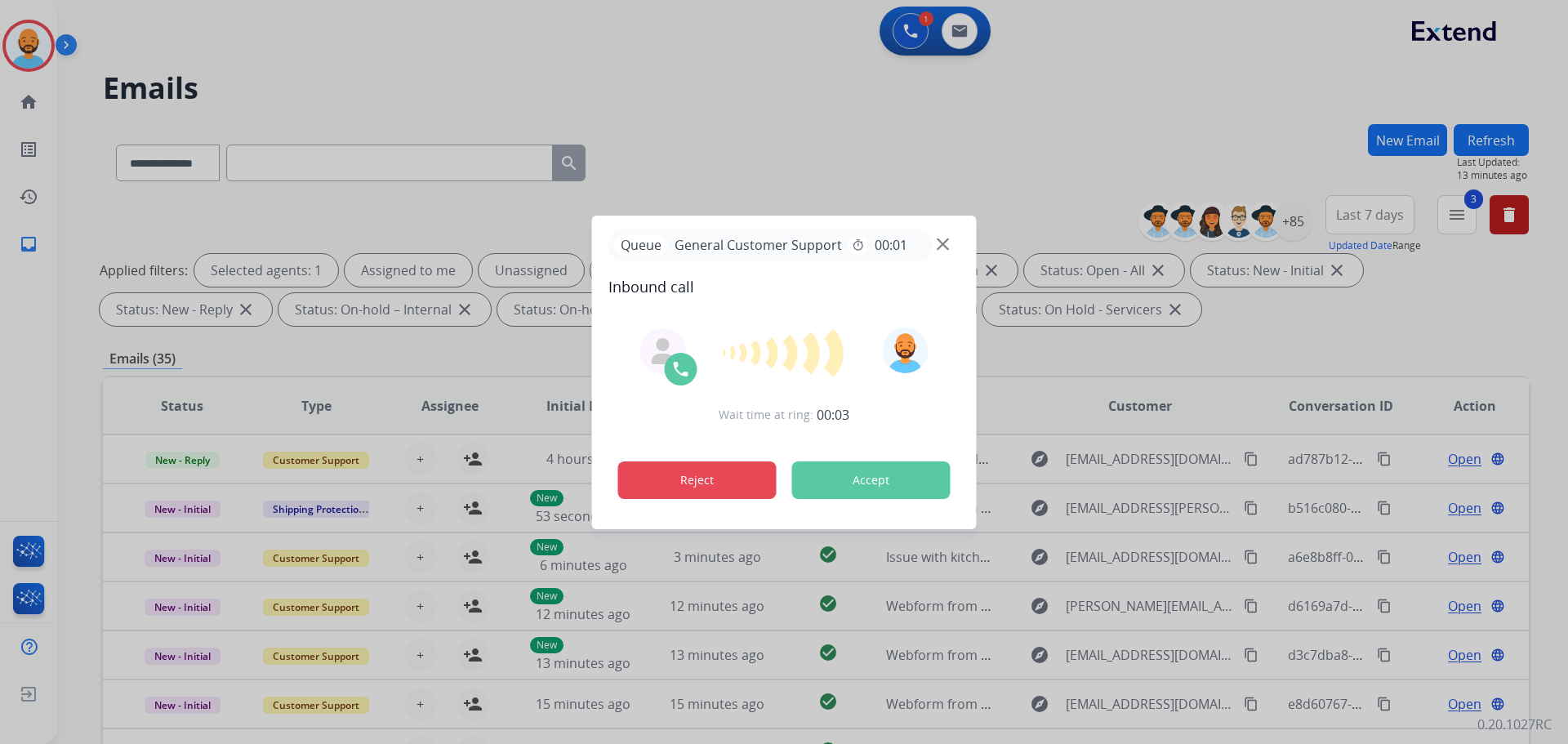
click at [697, 489] on button "Reject" at bounding box center [697, 480] width 158 height 38
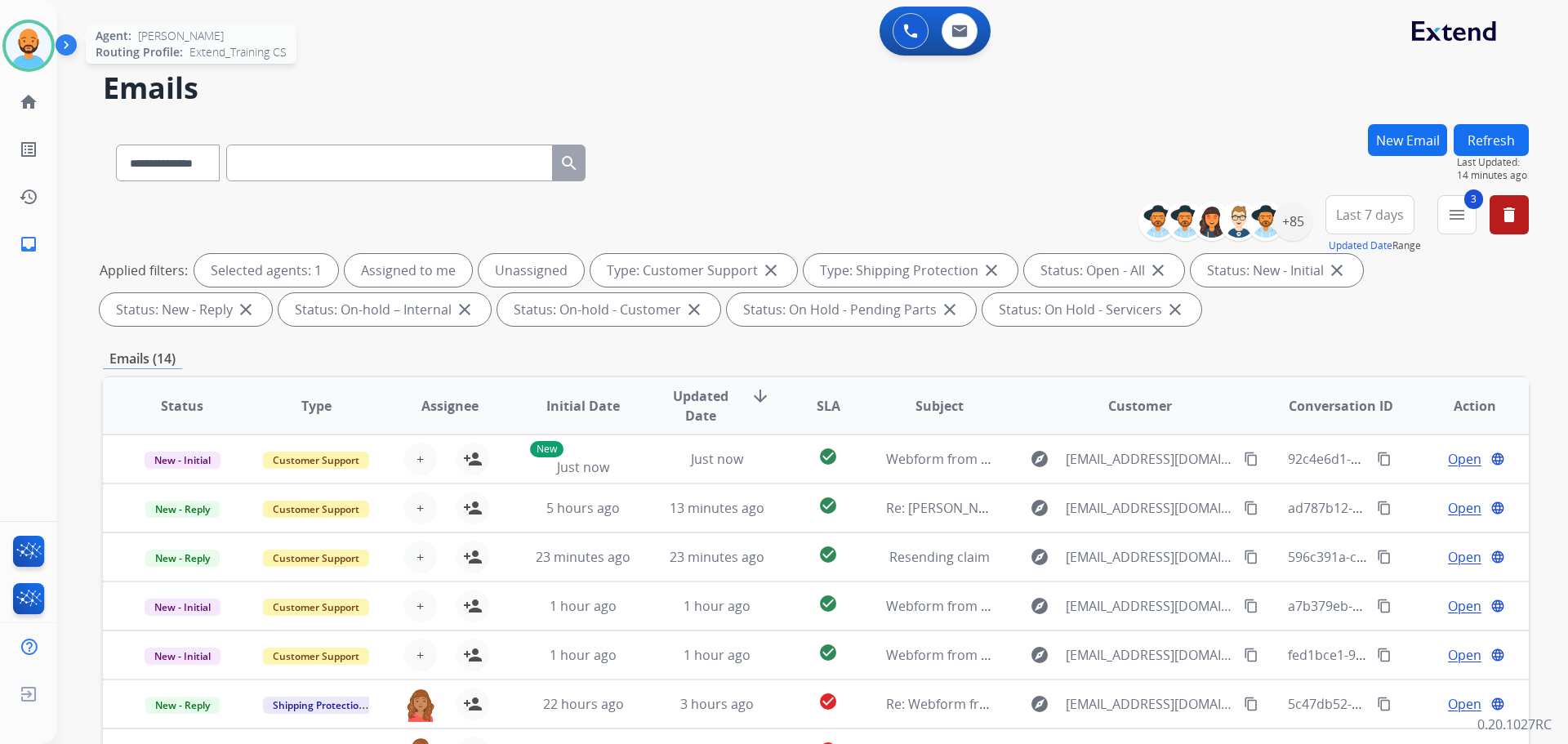
click at [17, 41] on img at bounding box center [28, 45] width 46 height 46
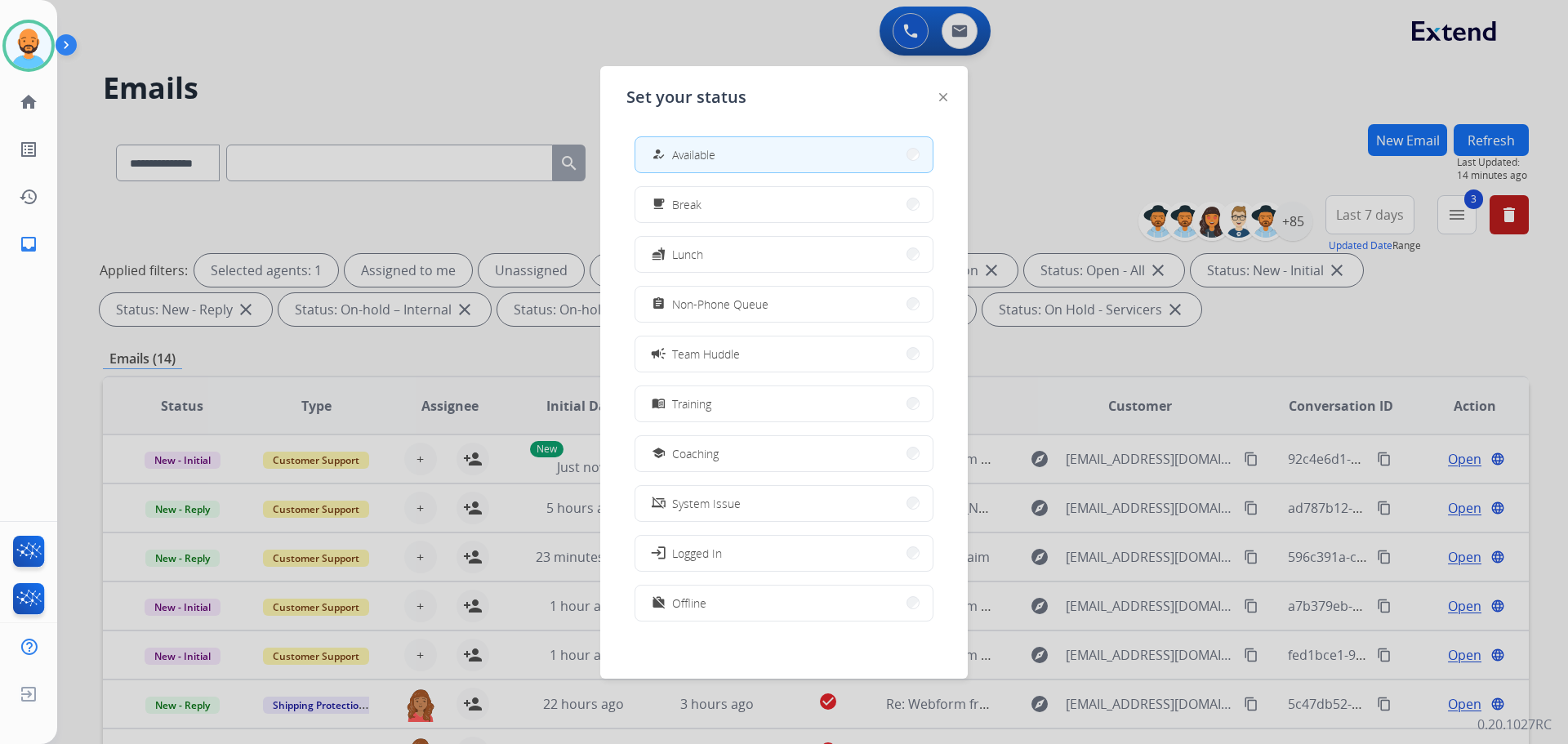
click at [481, 90] on div at bounding box center [784, 372] width 1568 height 744
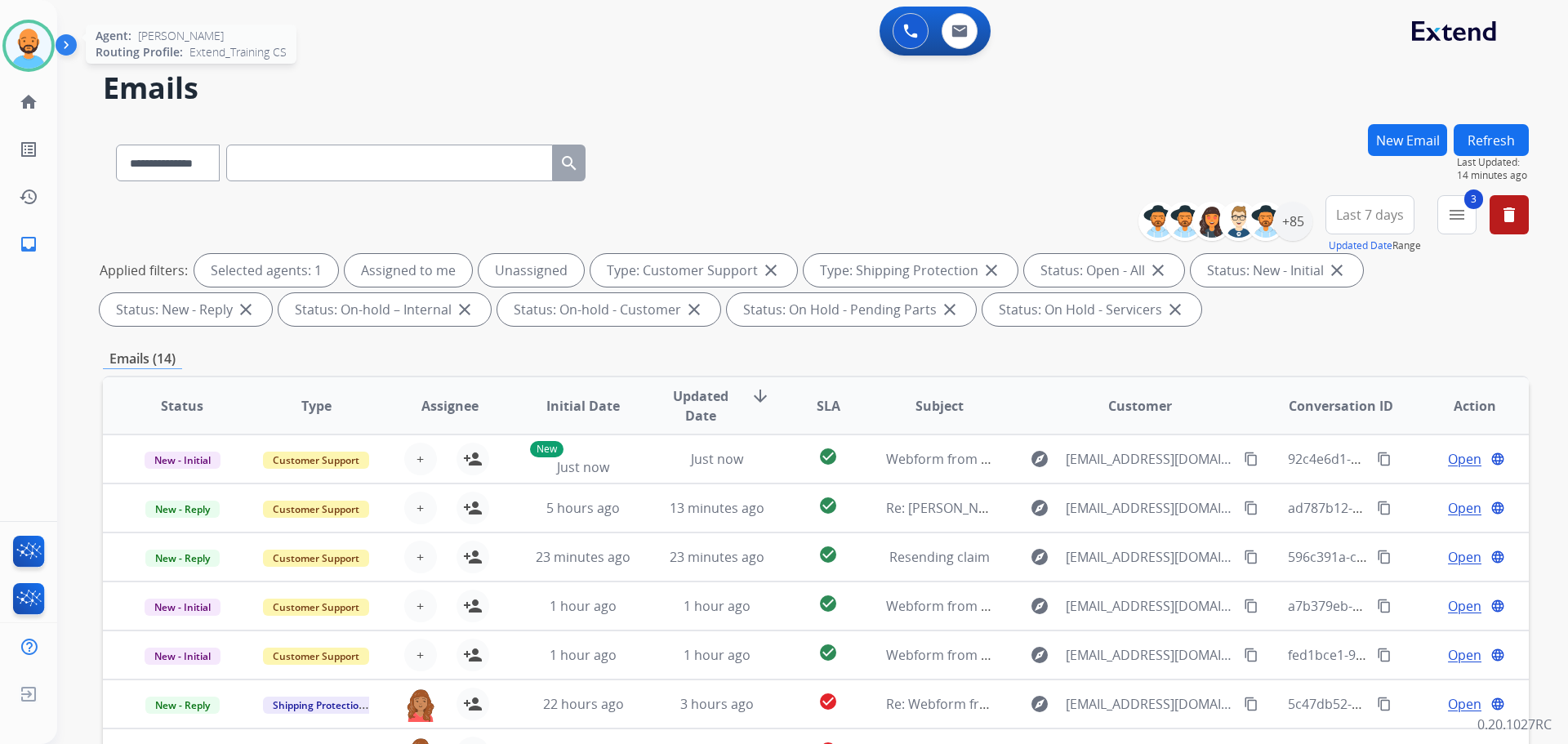
click at [44, 43] on img at bounding box center [28, 45] width 46 height 46
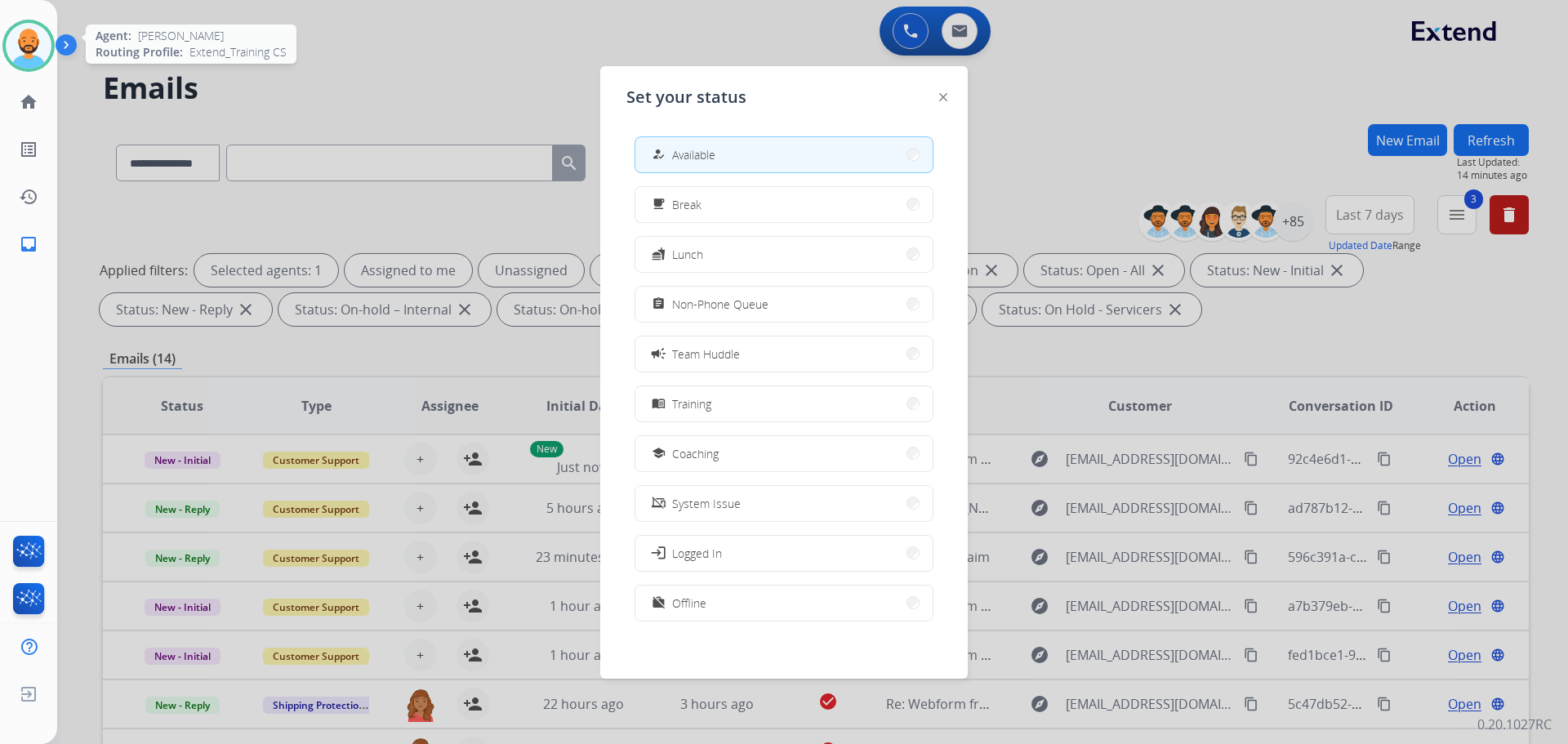
click at [30, 50] on img at bounding box center [28, 45] width 46 height 46
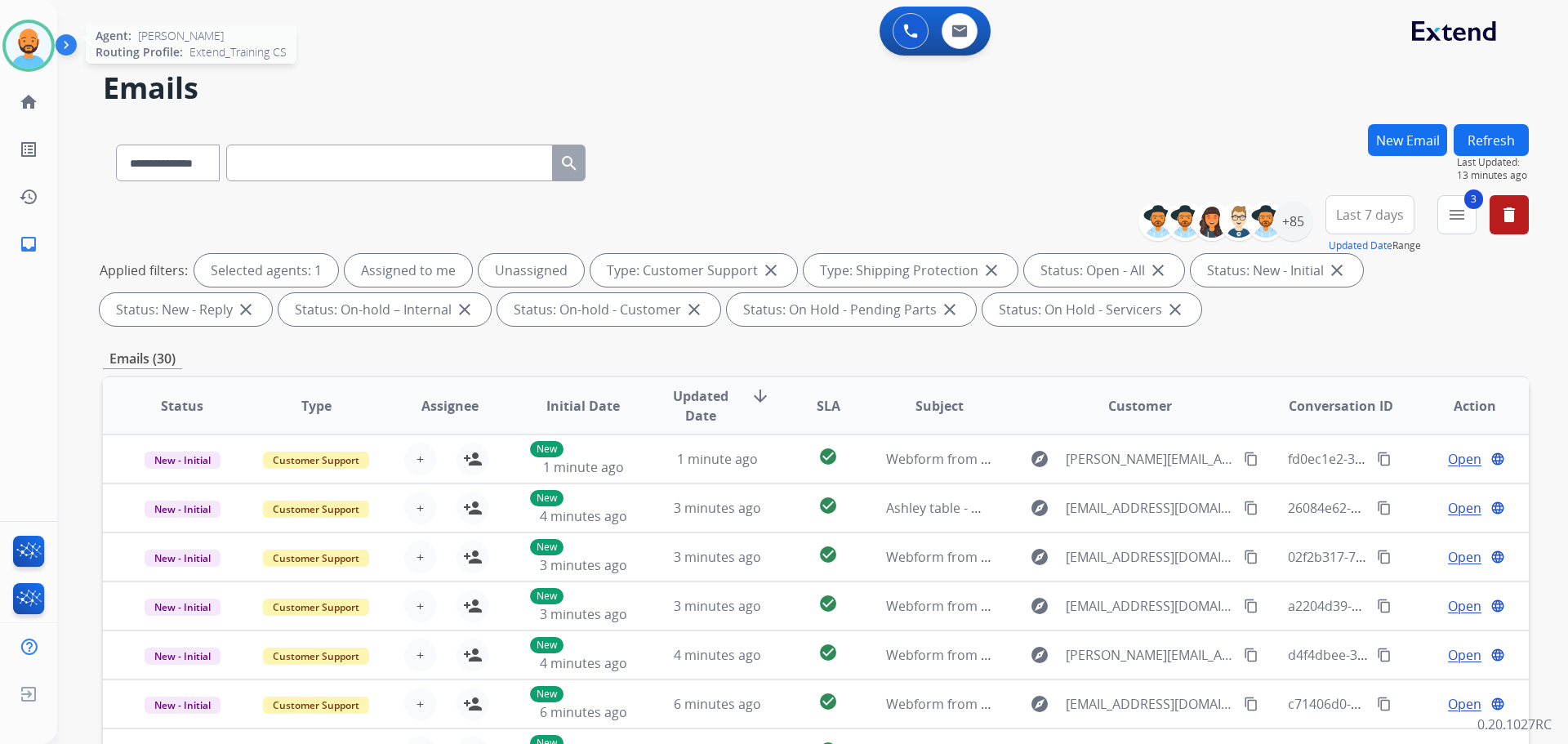
click at [23, 44] on img at bounding box center [28, 45] width 46 height 46
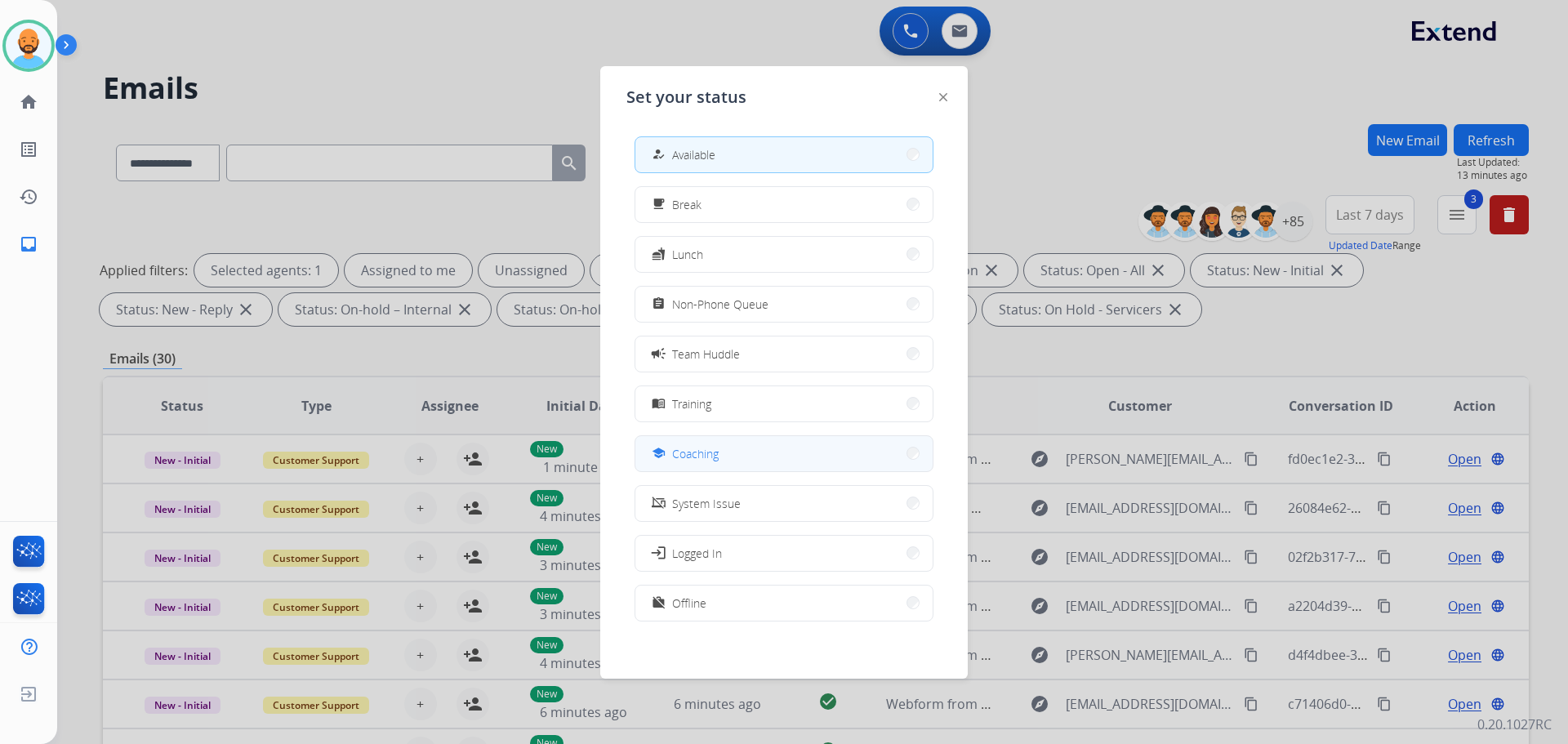
click at [861, 454] on button "school Coaching" at bounding box center [784, 454] width 297 height 35
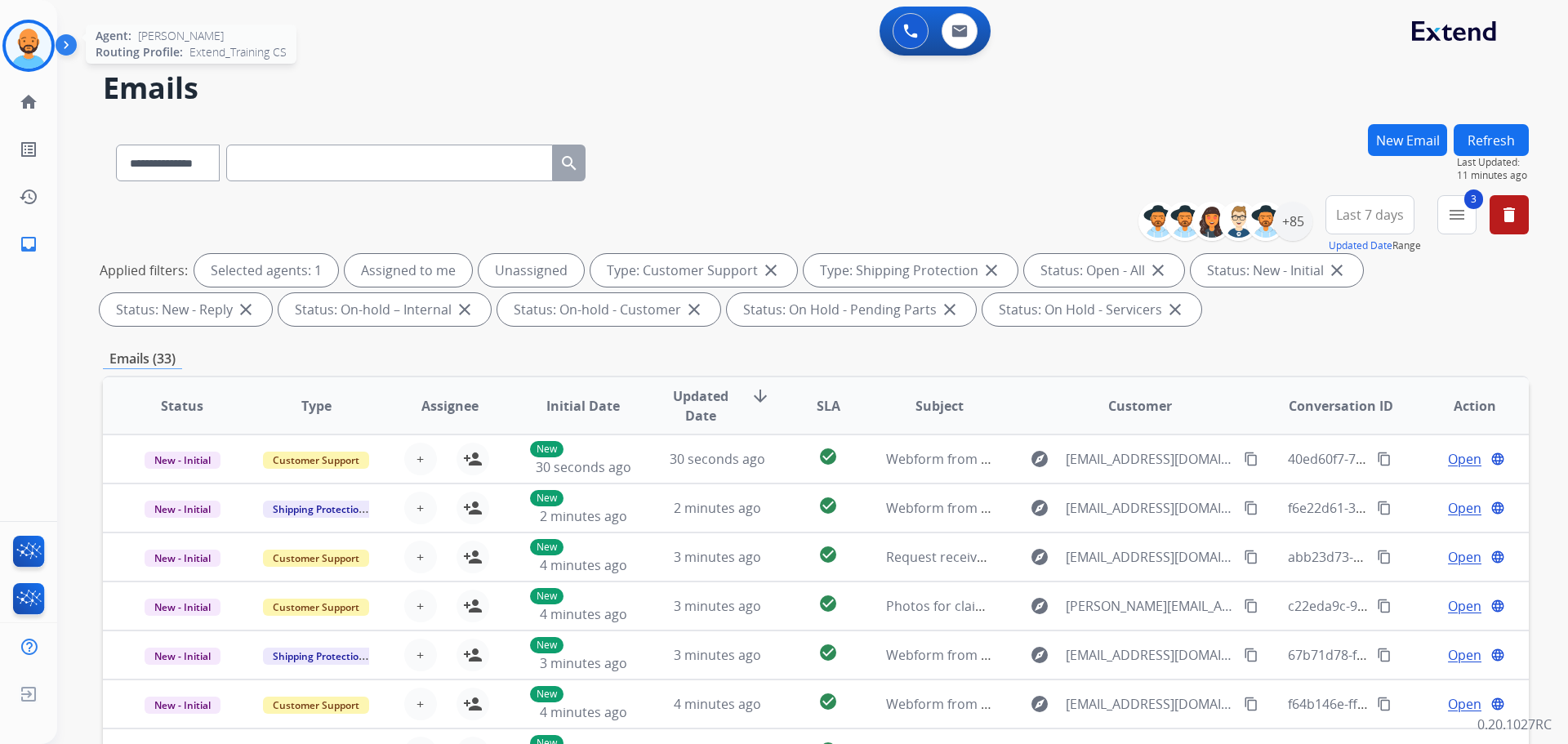
click at [17, 51] on img at bounding box center [28, 45] width 46 height 46
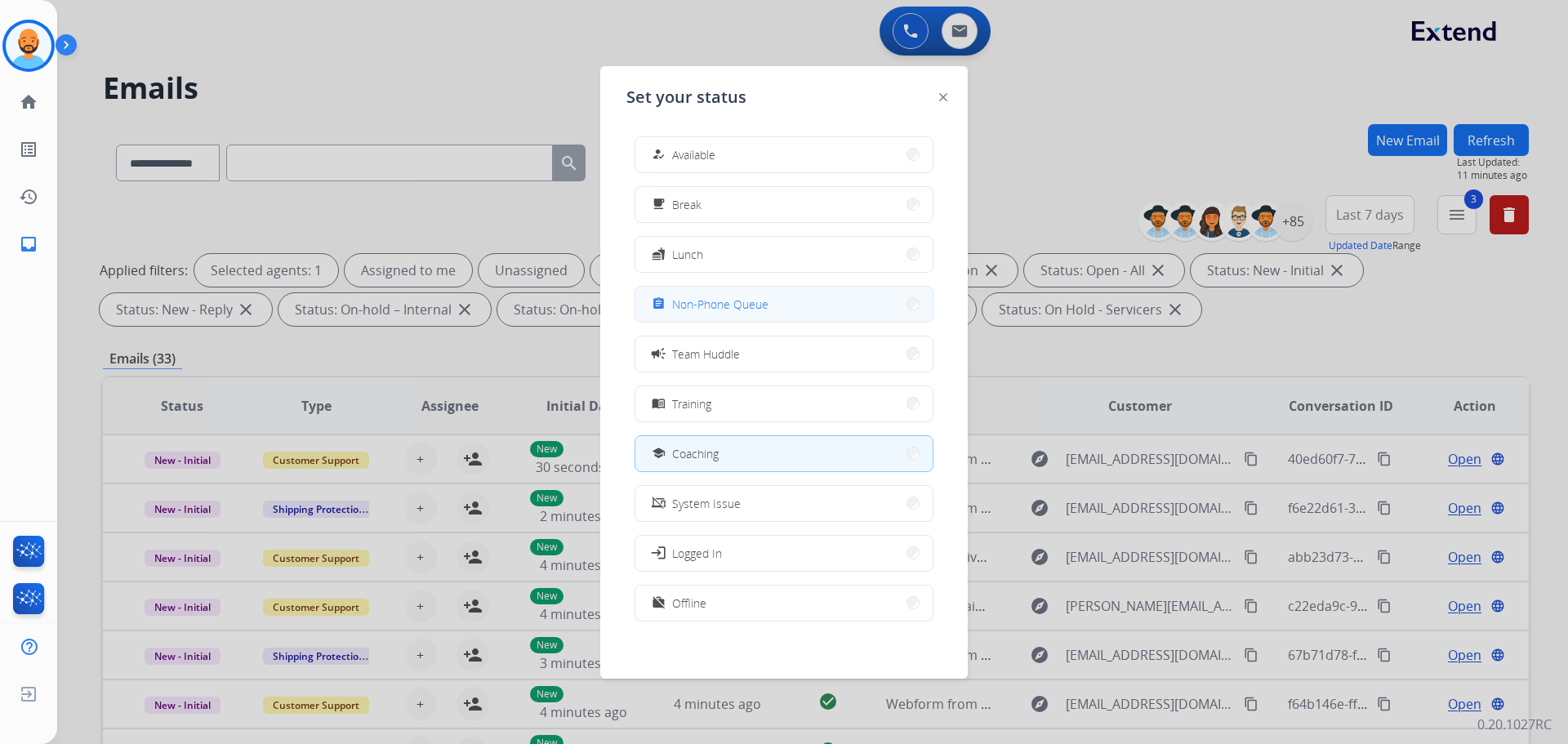
click at [771, 307] on button "assignment Non-Phone Queue" at bounding box center [784, 304] width 297 height 35
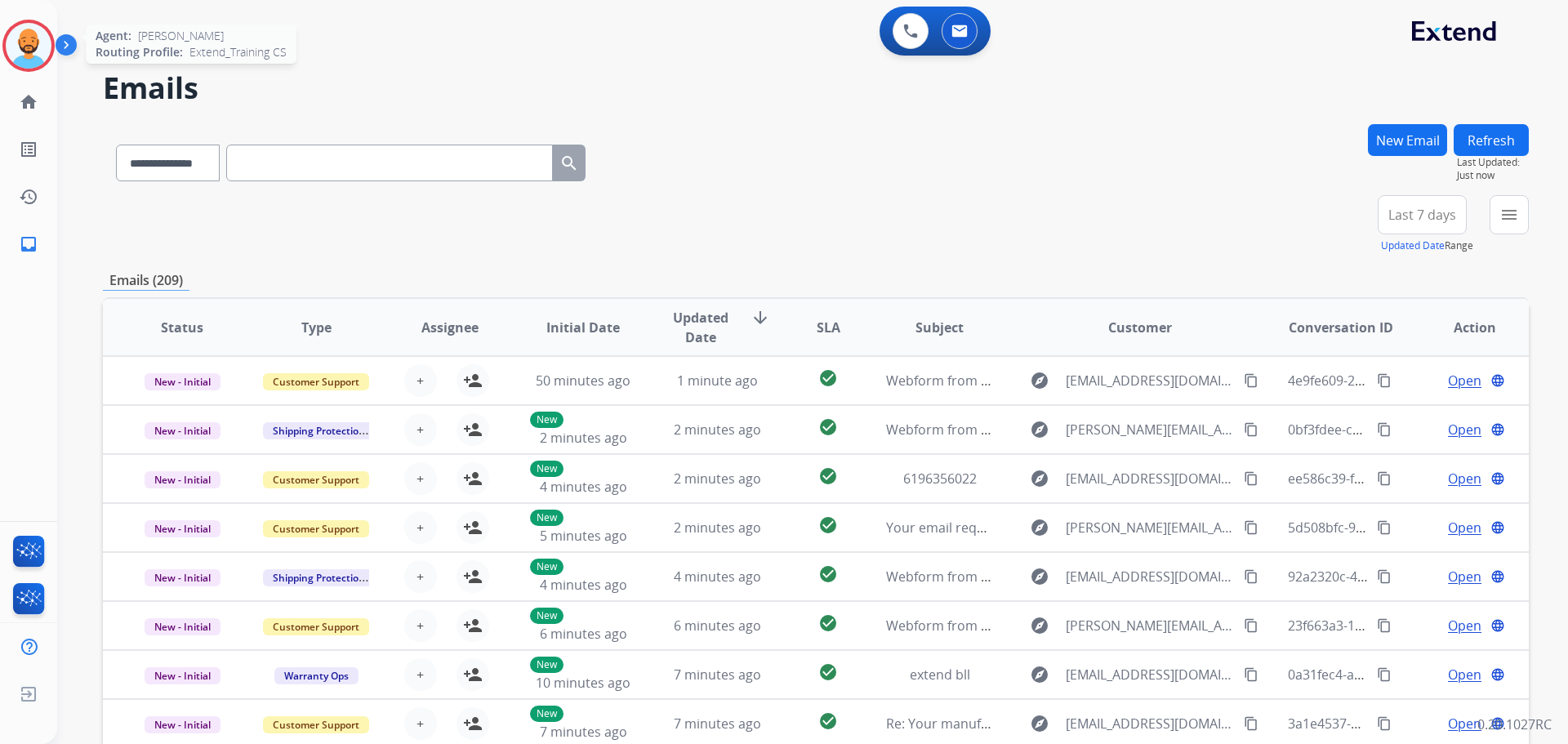
click at [37, 52] on img at bounding box center [28, 45] width 46 height 46
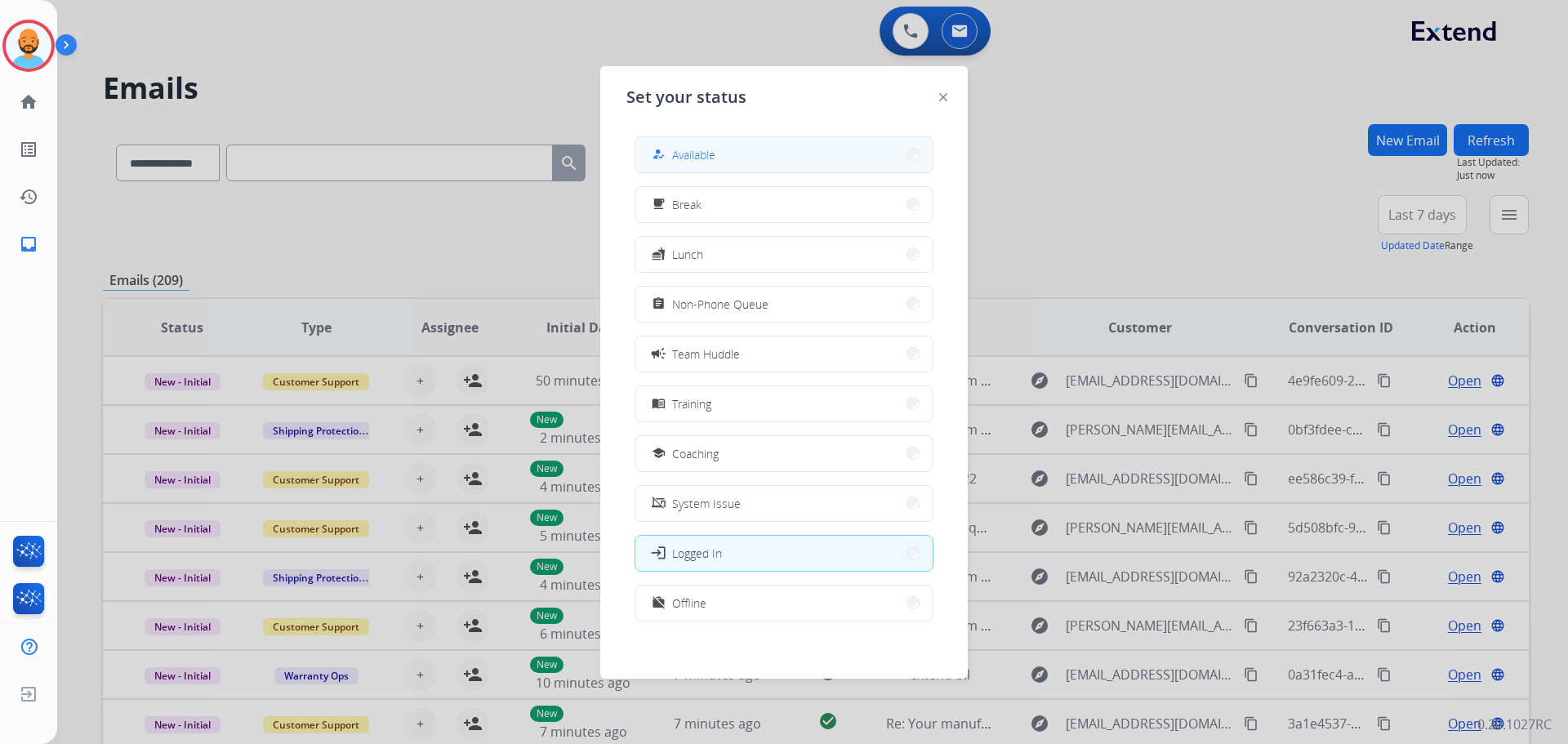
click at [801, 150] on button "how_to_reg Available" at bounding box center [784, 155] width 297 height 35
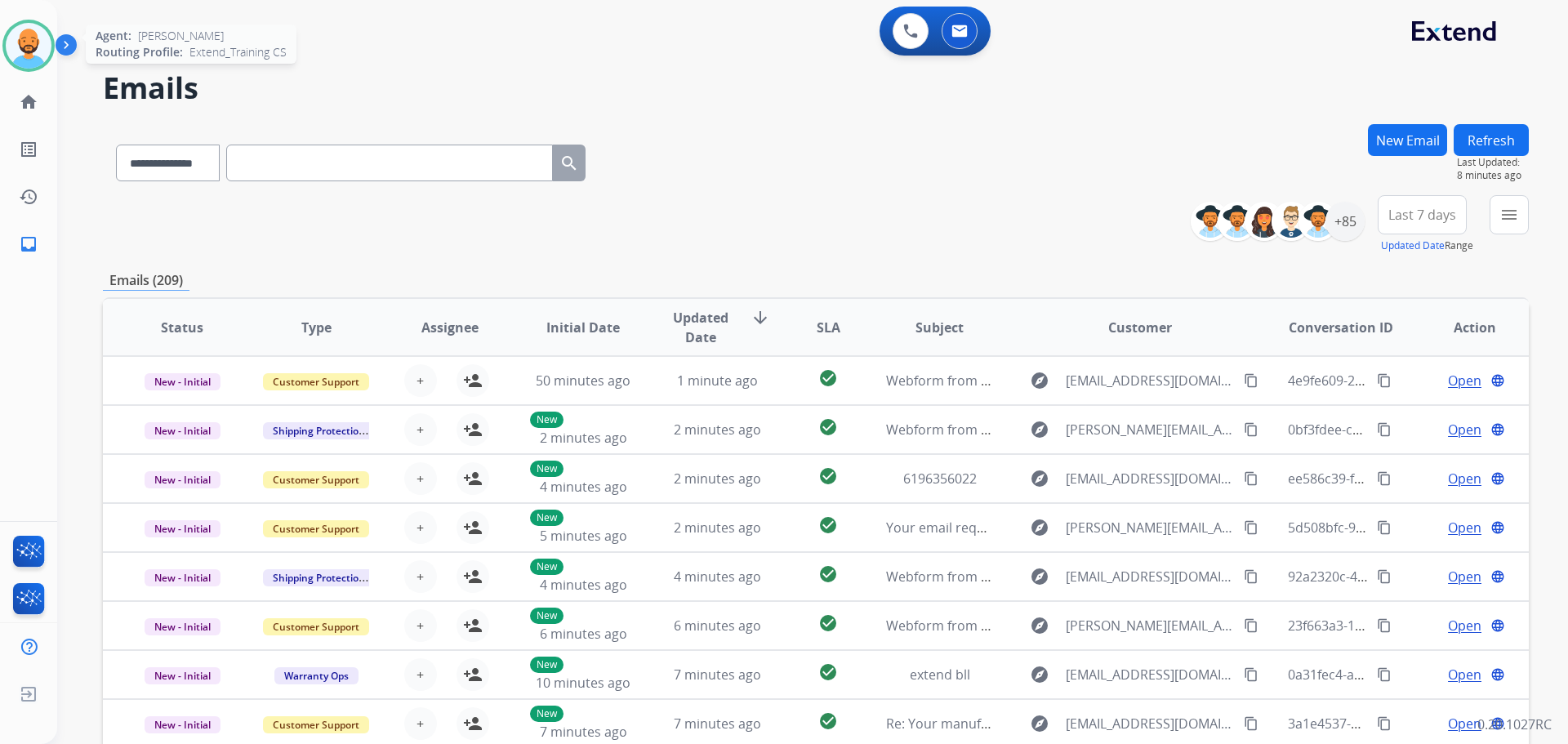
click at [49, 42] on img at bounding box center [28, 45] width 46 height 46
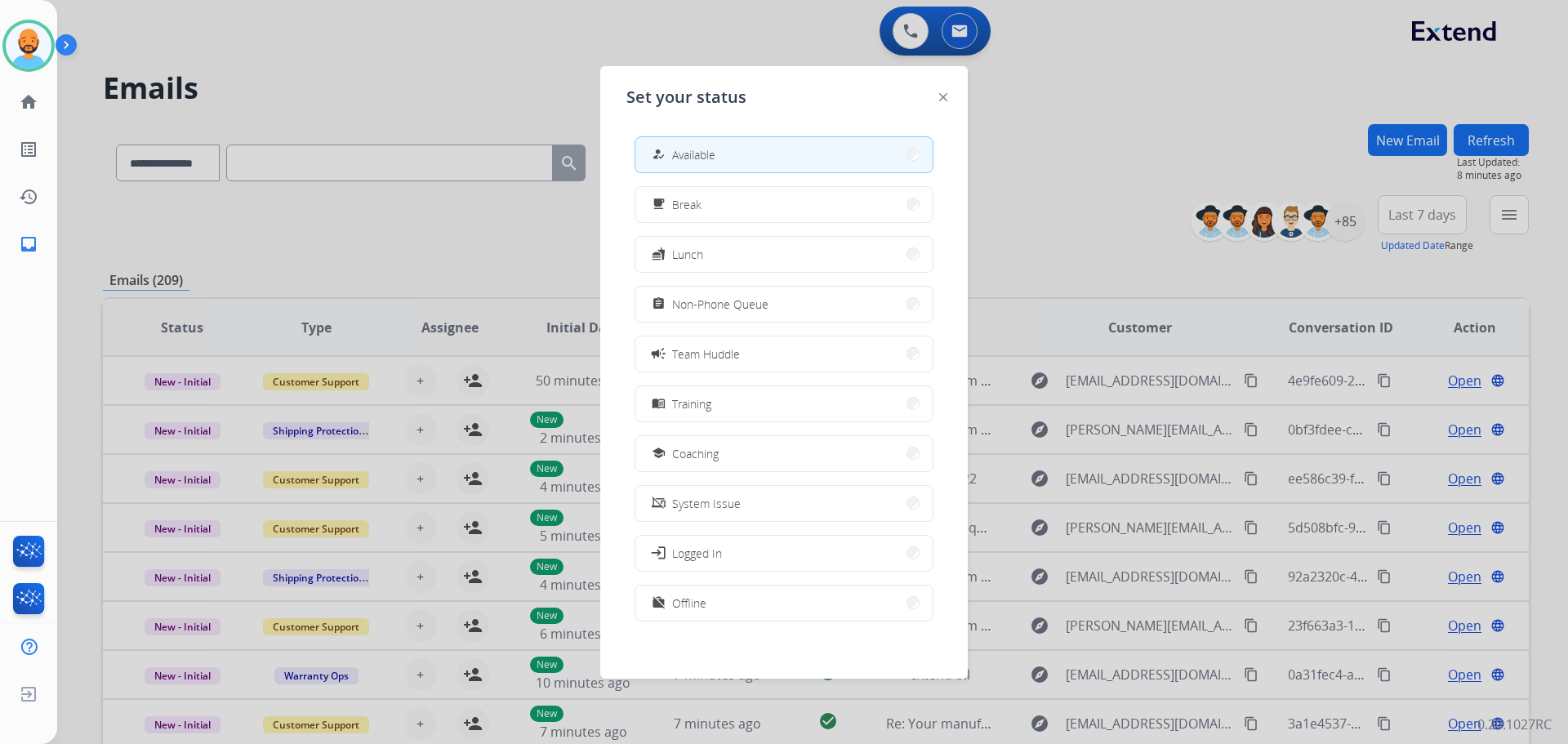
click at [507, 99] on div at bounding box center [784, 372] width 1568 height 744
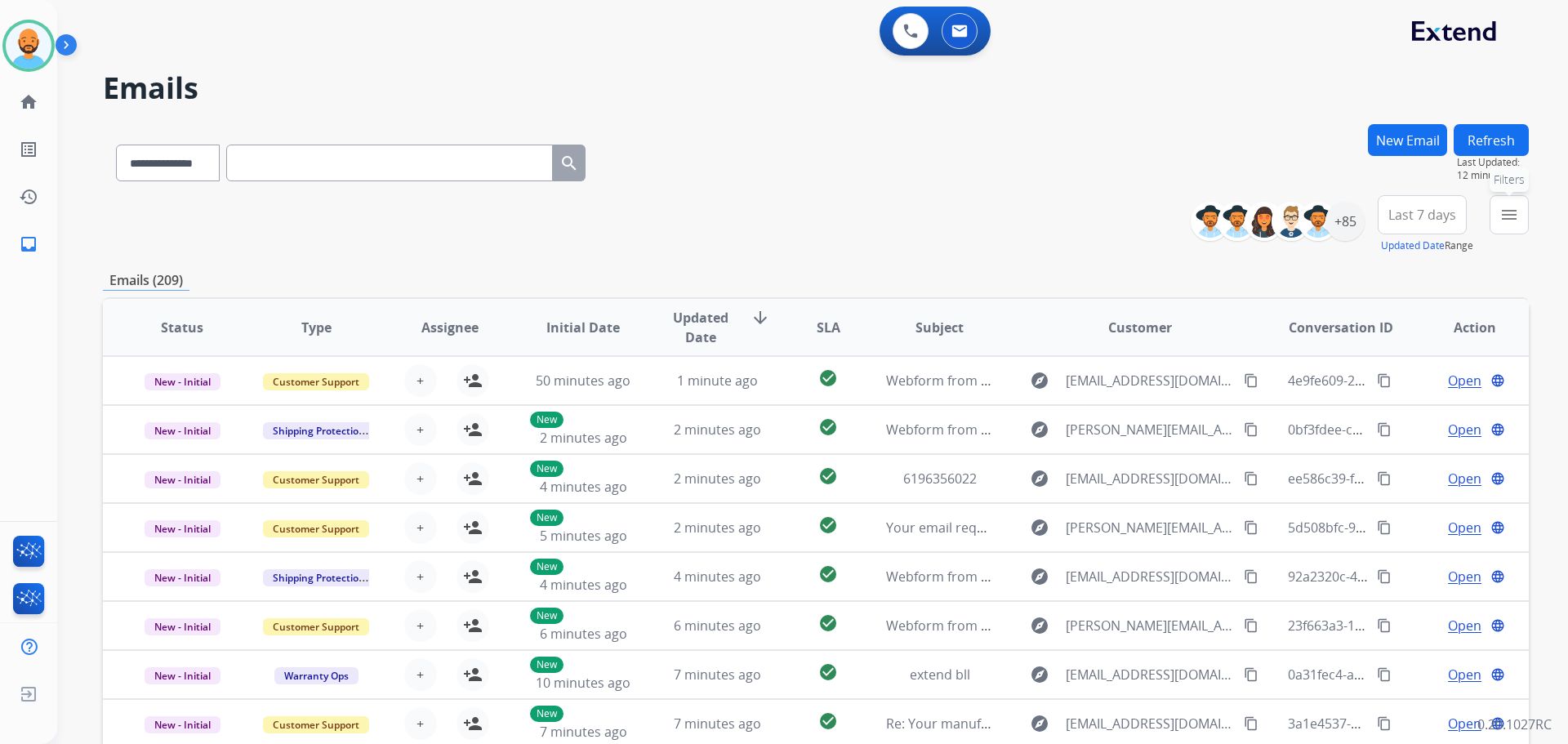
click at [1499, 221] on mat-icon "menu" at bounding box center [1509, 214] width 19 height 19
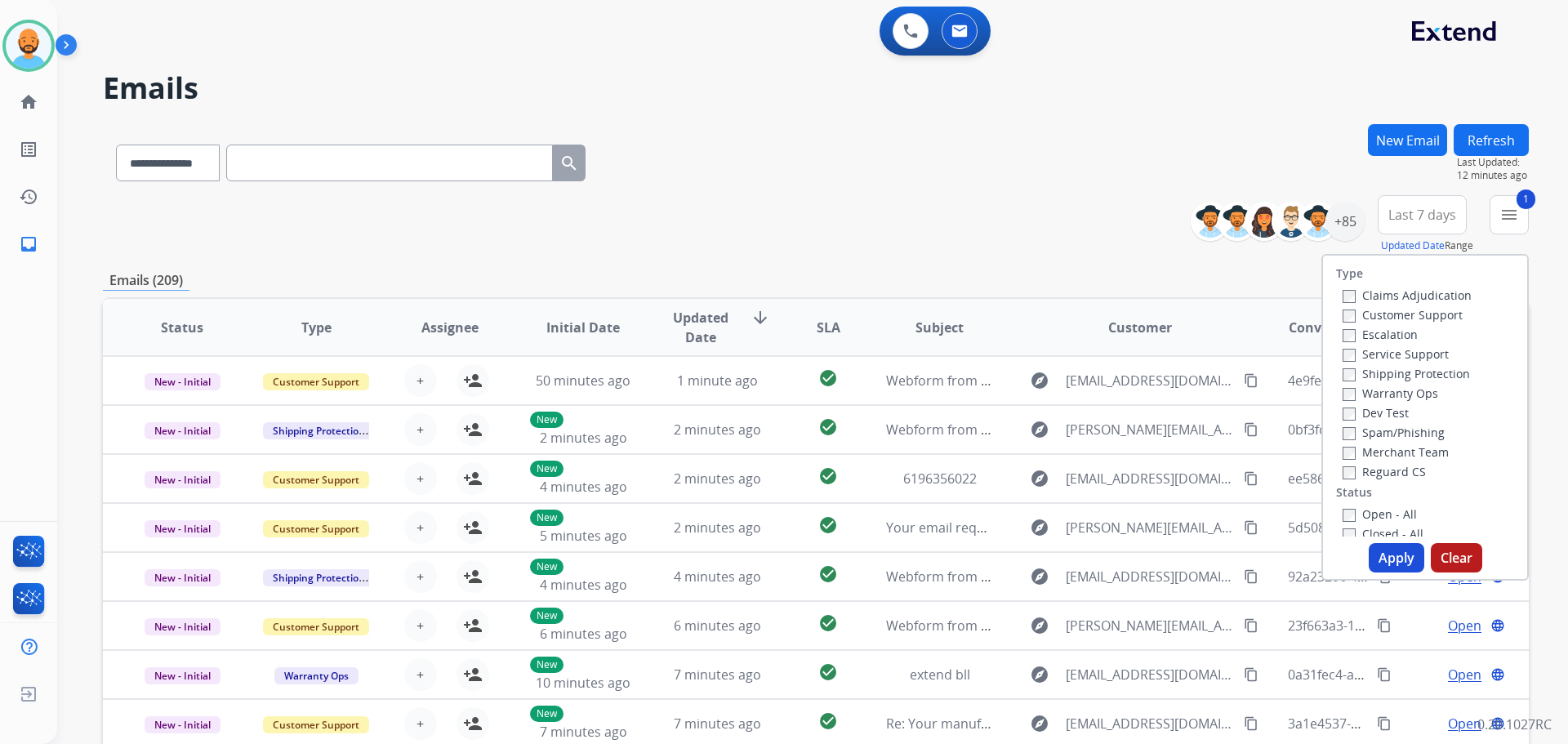
click at [1343, 363] on div "Shipping Protection" at bounding box center [1407, 372] width 129 height 19
click at [1345, 373] on label "Shipping Protection" at bounding box center [1406, 373] width 127 height 16
click at [1275, 101] on h2 "Emails" at bounding box center [816, 88] width 1427 height 33
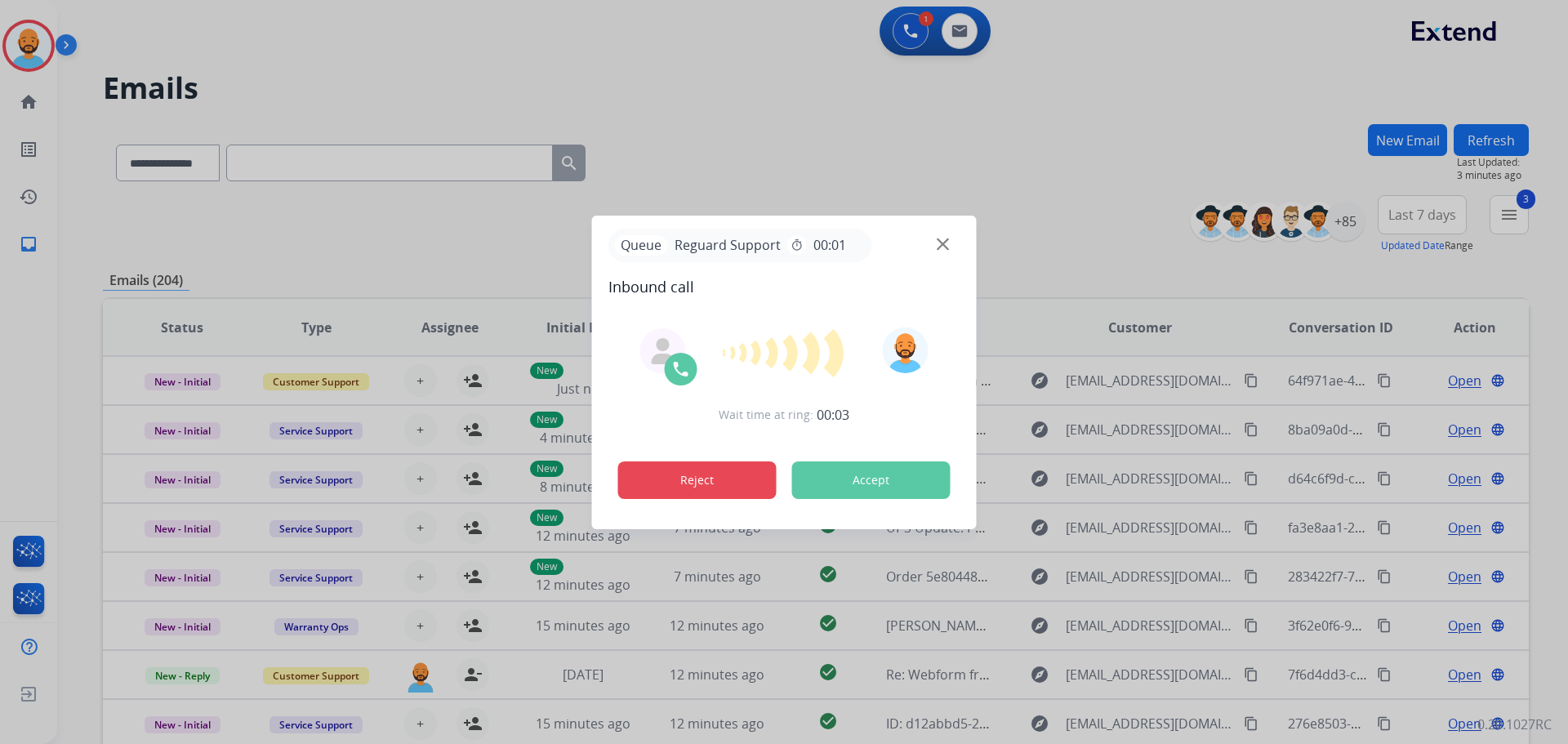
click at [691, 470] on button "Reject" at bounding box center [697, 480] width 158 height 38
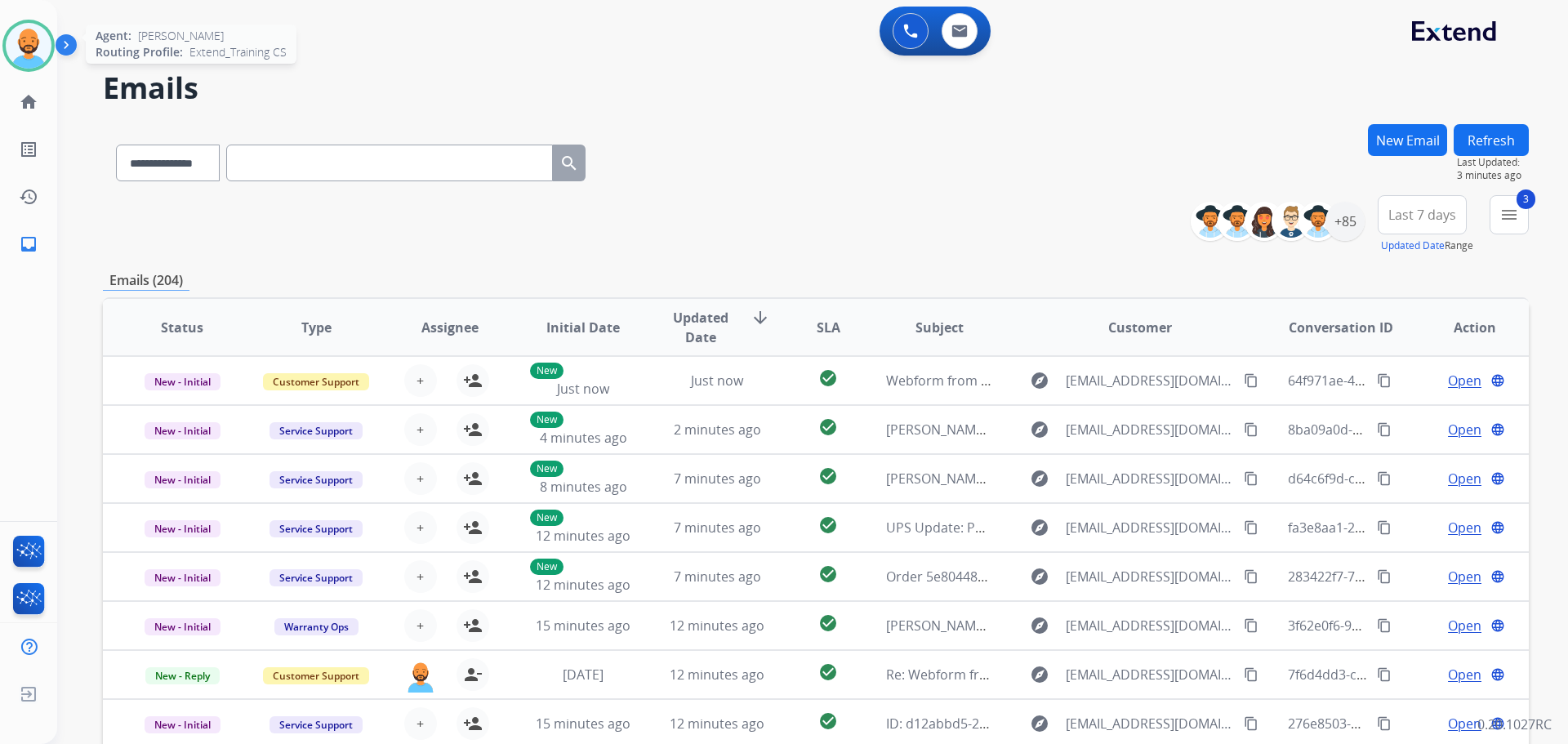
click at [38, 42] on img at bounding box center [28, 45] width 46 height 46
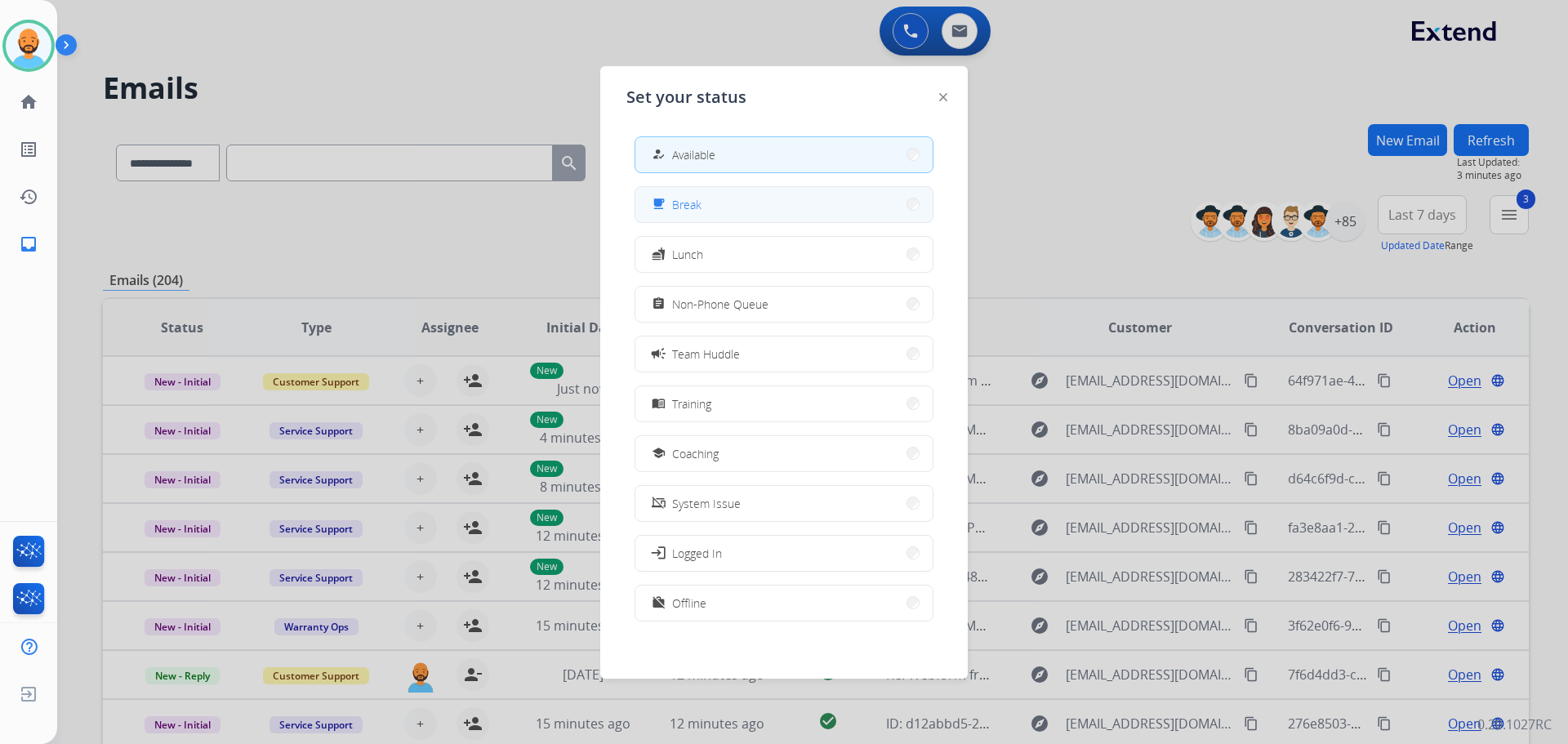
click at [897, 213] on button "free_breakfast Break" at bounding box center [784, 204] width 297 height 35
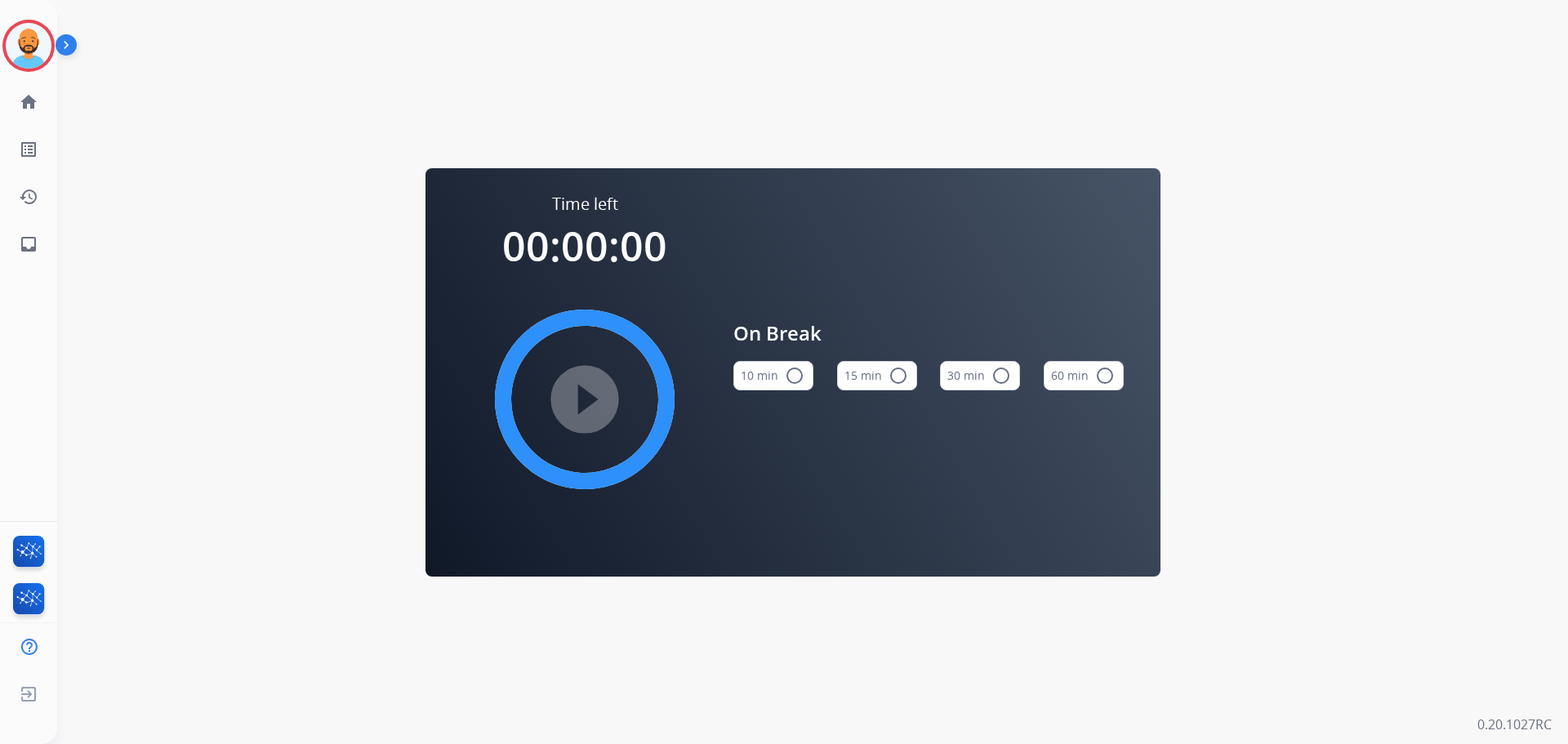
drag, startPoint x: 658, startPoint y: 255, endPoint x: 723, endPoint y: 414, distance: 171.8
click at [653, 269] on span "00:00:00" at bounding box center [584, 246] width 165 height 55
click at [589, 393] on div "play_circle_filled" at bounding box center [584, 399] width 245 height 245
click at [770, 383] on button "10 min radio_button_unchecked" at bounding box center [774, 375] width 80 height 29
click at [589, 402] on mat-icon "play_circle_filled" at bounding box center [584, 398] width 19 height 19
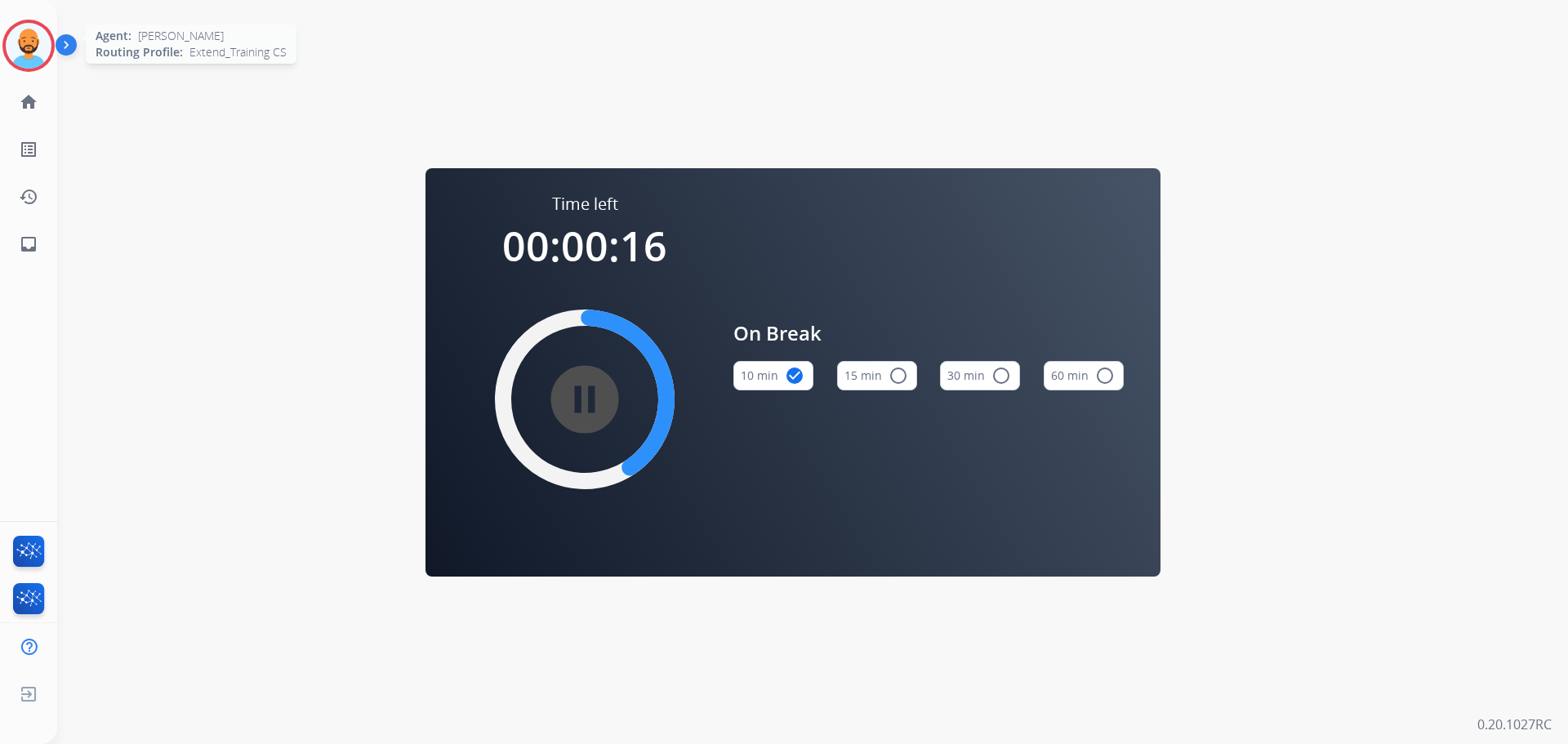
click at [23, 53] on img at bounding box center [28, 45] width 46 height 46
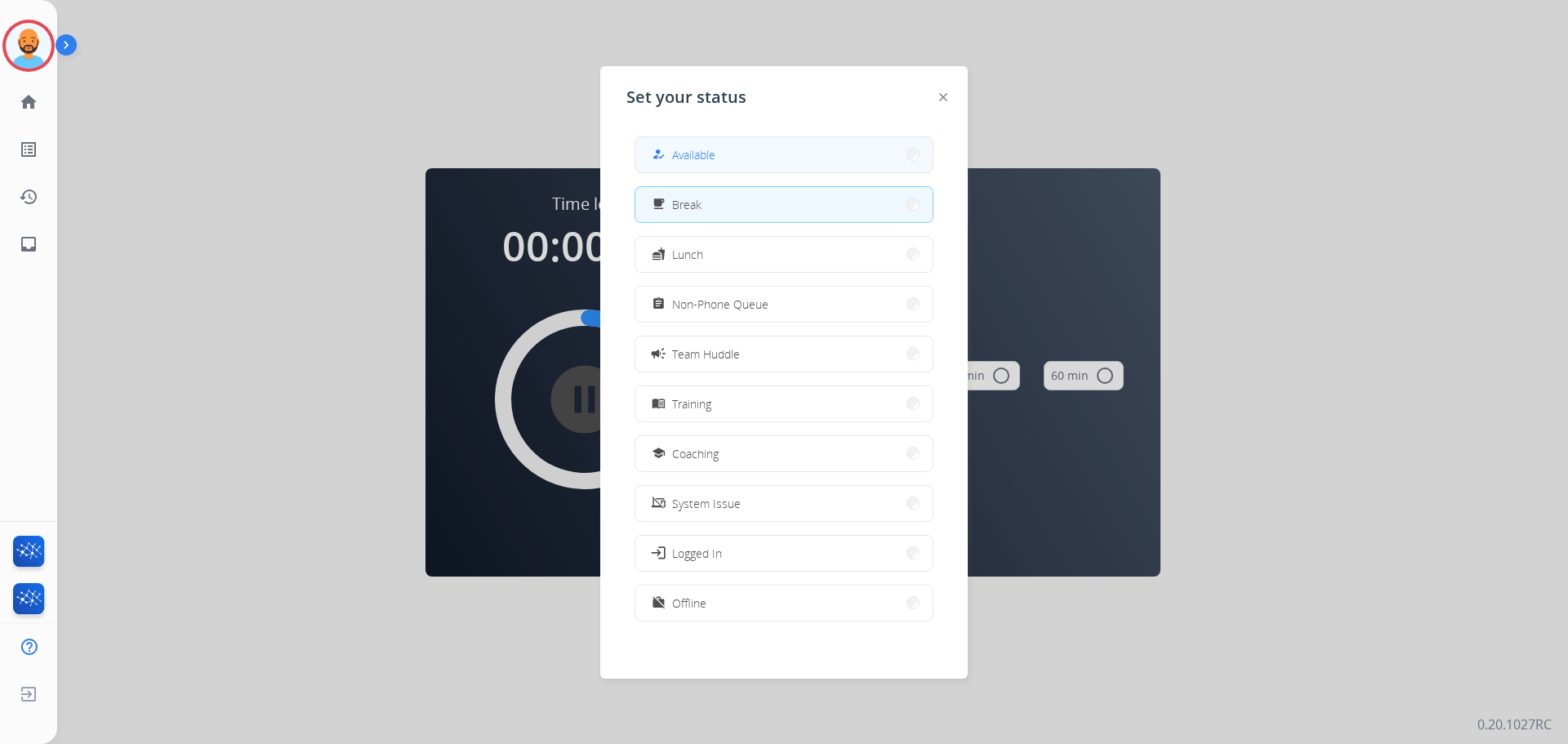
click at [771, 153] on button "how_to_reg Available" at bounding box center [784, 155] width 297 height 35
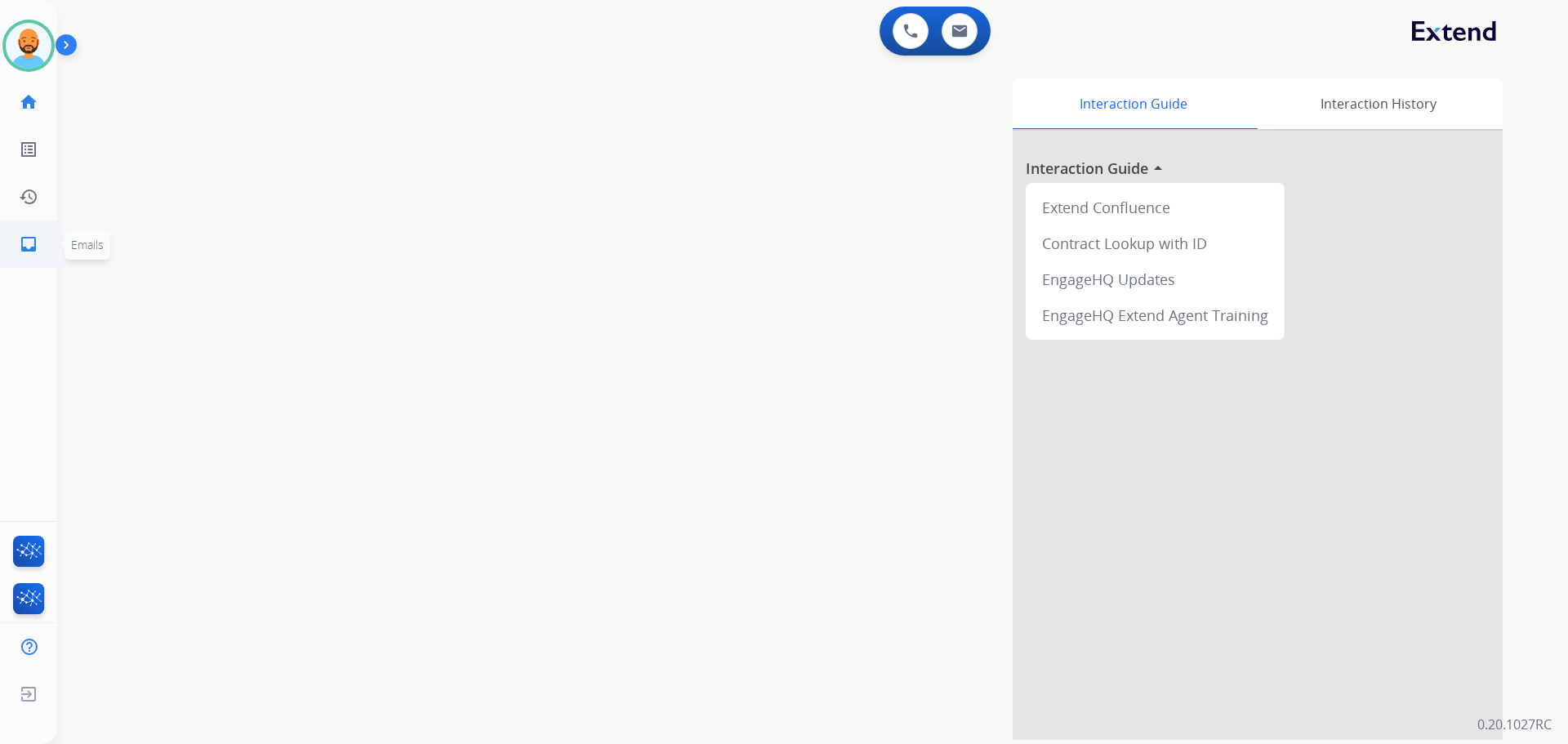
click at [24, 239] on mat-icon "inbox" at bounding box center [28, 244] width 19 height 19
select select "**********"
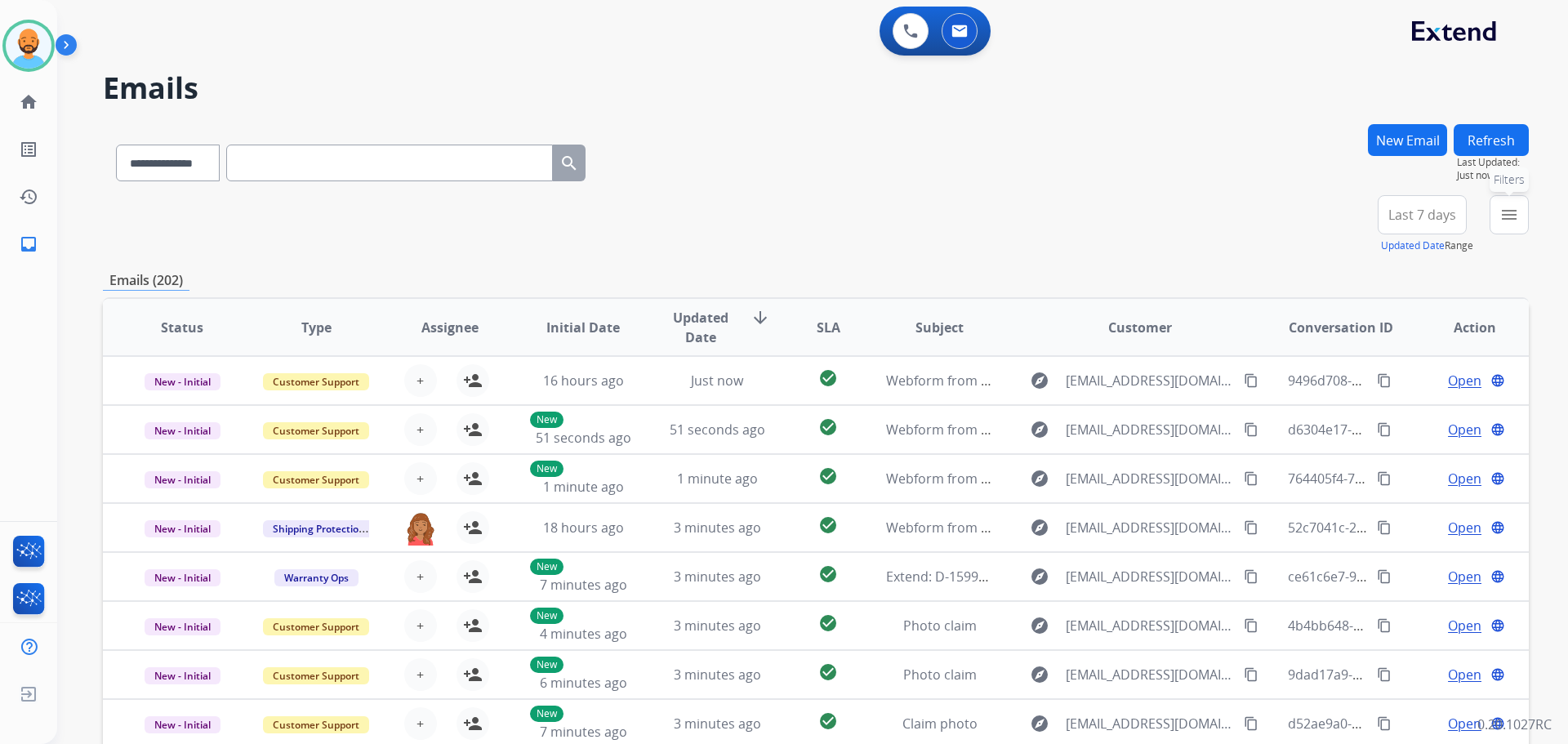
click at [1490, 219] on div "menu Filters Type Claims Adjudication Customer Support Escalation Service Suppo…" at bounding box center [1509, 224] width 39 height 59
click at [1503, 216] on mat-icon "menu" at bounding box center [1509, 214] width 19 height 19
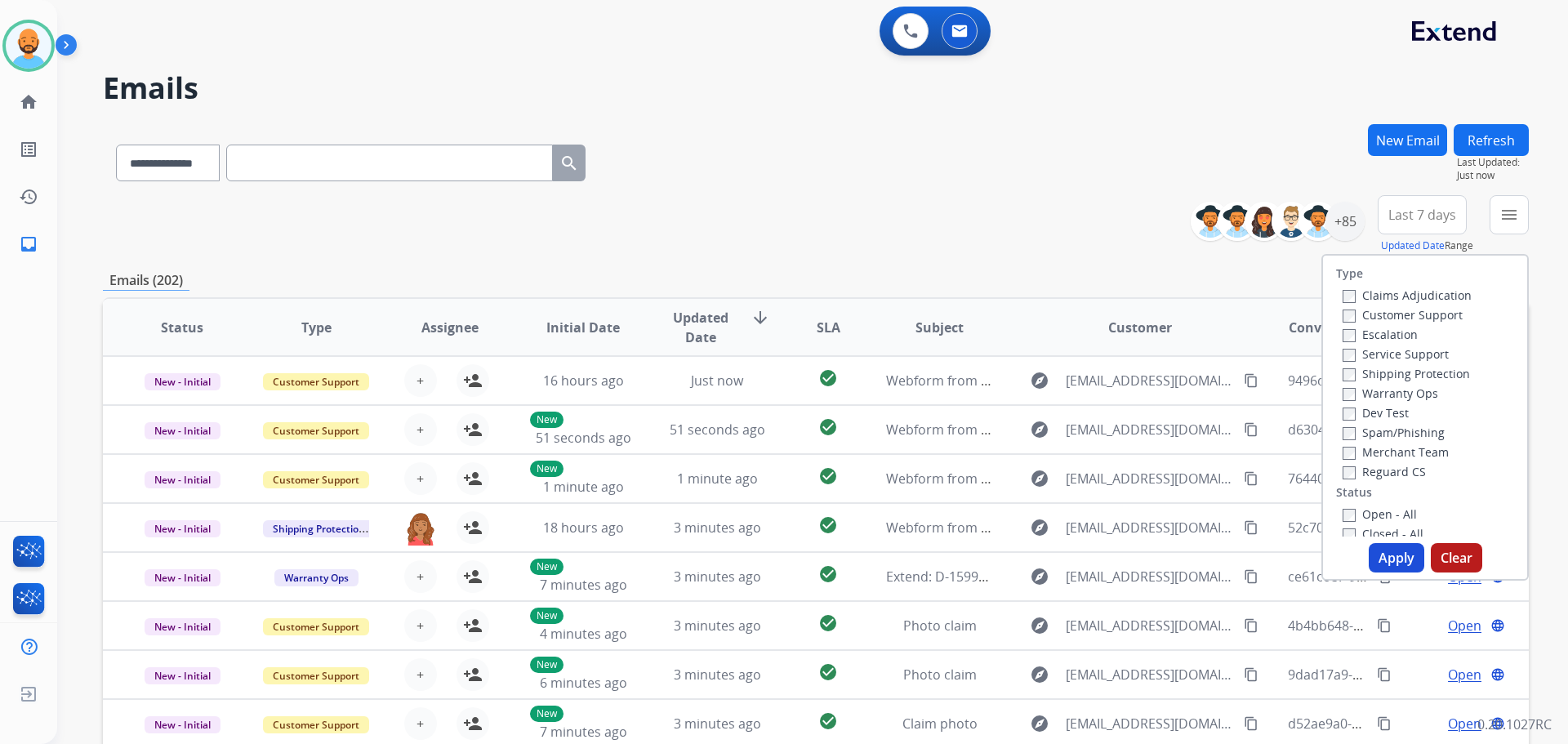
click at [1346, 318] on label "Customer Support" at bounding box center [1402, 315] width 120 height 16
click at [1343, 505] on div "Open - All" at bounding box center [1428, 513] width 172 height 19
click at [1343, 505] on div "Open - All" at bounding box center [1428, 513] width 172 height 19
click at [1346, 526] on label "Closed - All" at bounding box center [1383, 533] width 81 height 16
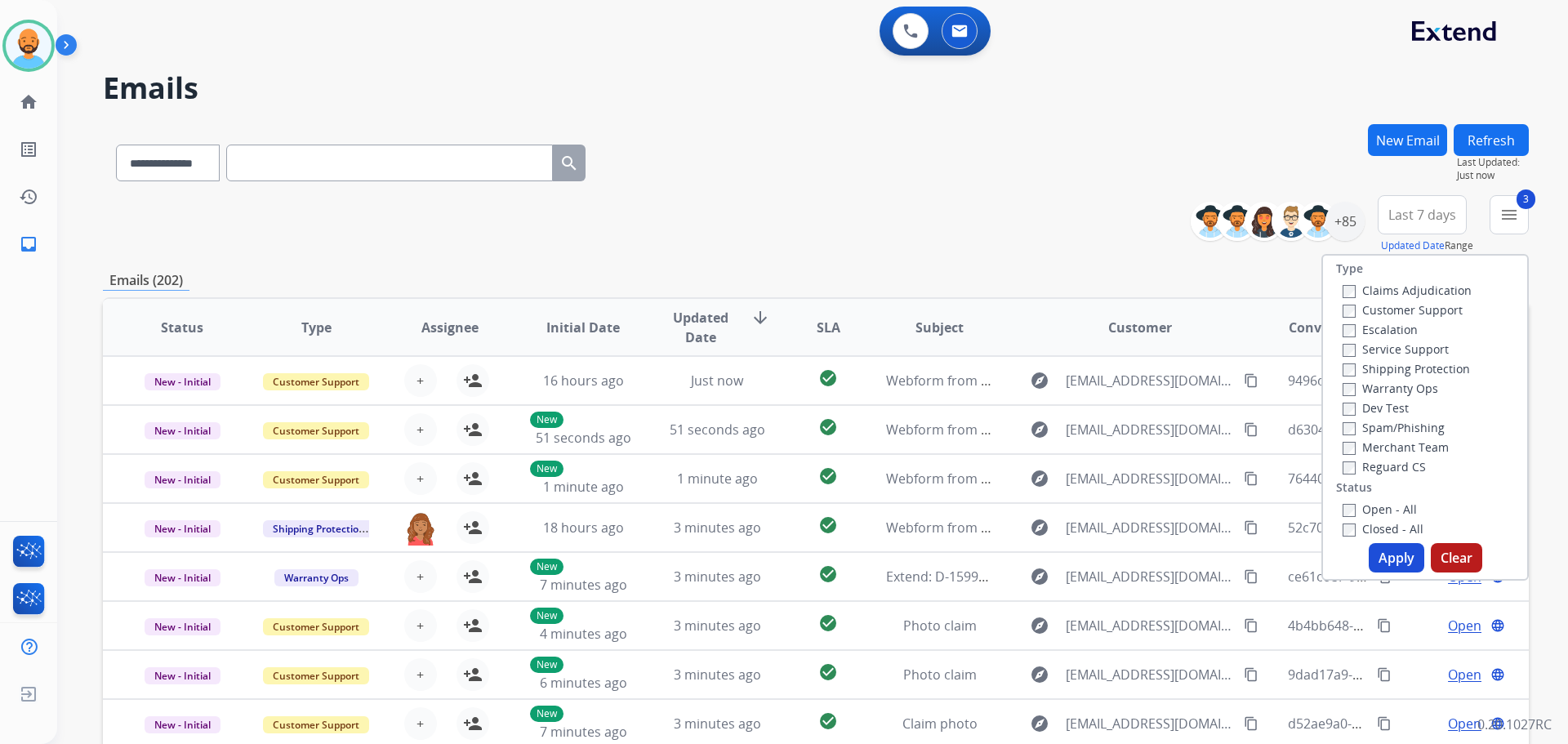
drag, startPoint x: 1389, startPoint y: 557, endPoint x: 1380, endPoint y: 550, distance: 11.4
click at [1387, 556] on button "Apply" at bounding box center [1396, 557] width 55 height 29
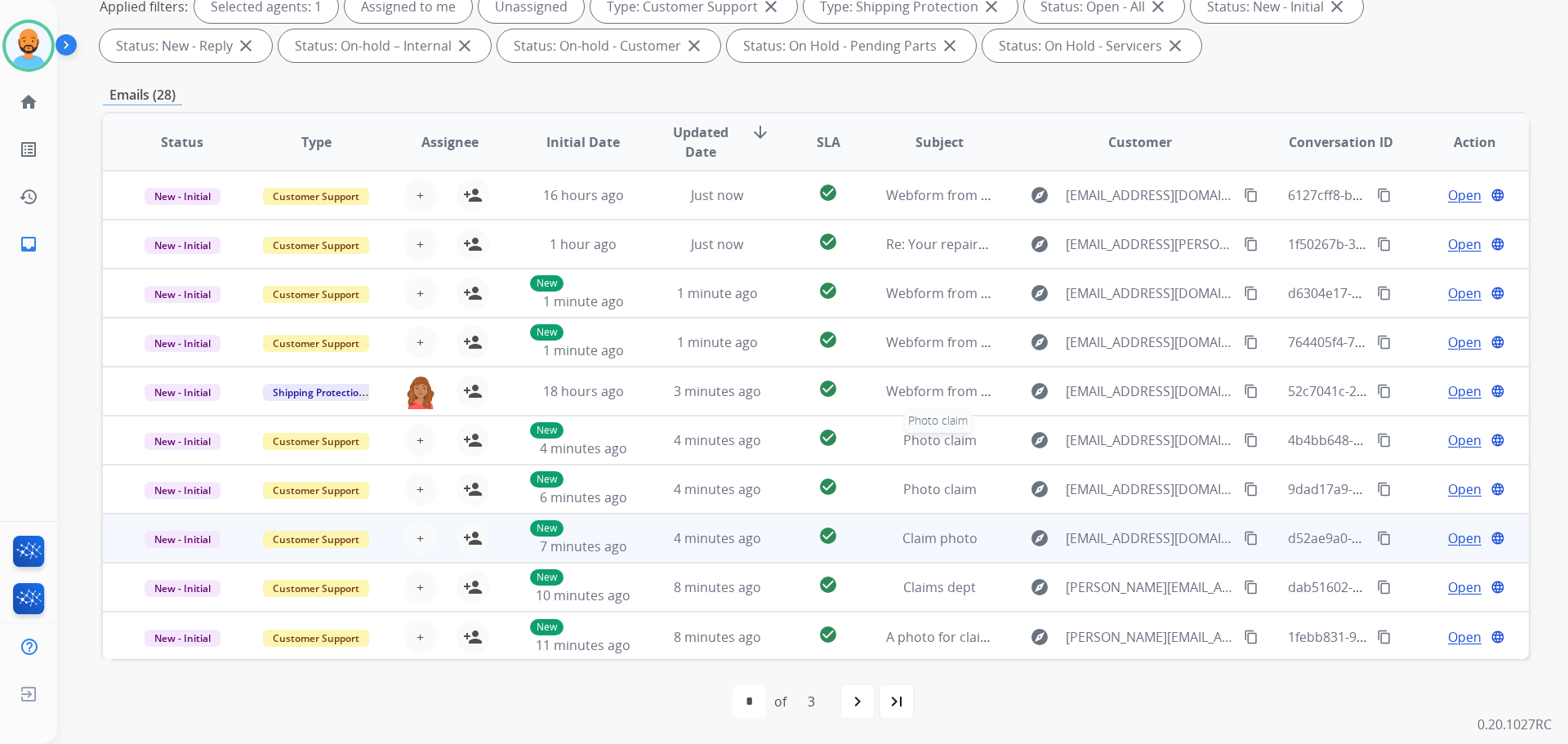
scroll to position [2, 0]
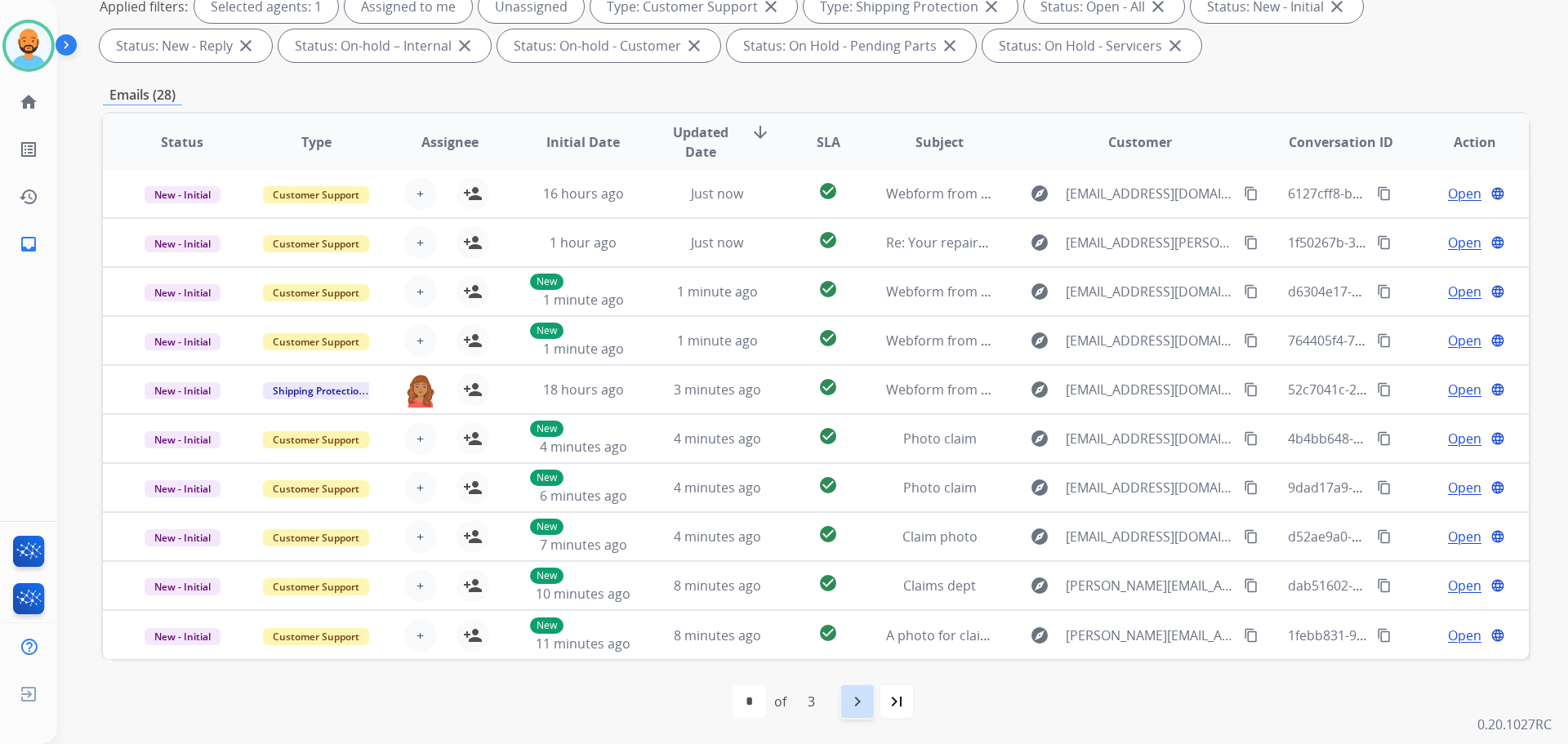
click at [844, 693] on div "navigate_next" at bounding box center [857, 701] width 36 height 36
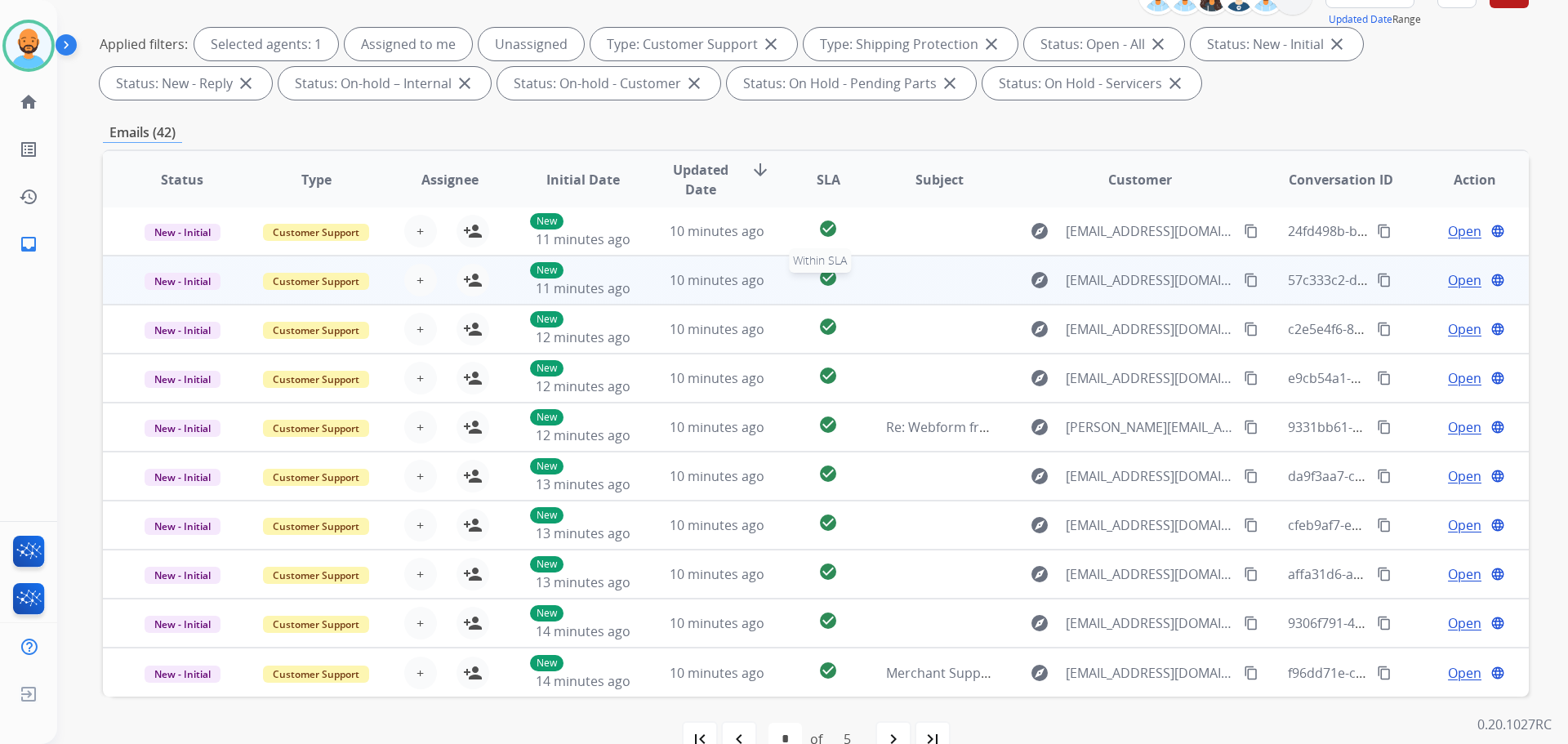
scroll to position [264, 0]
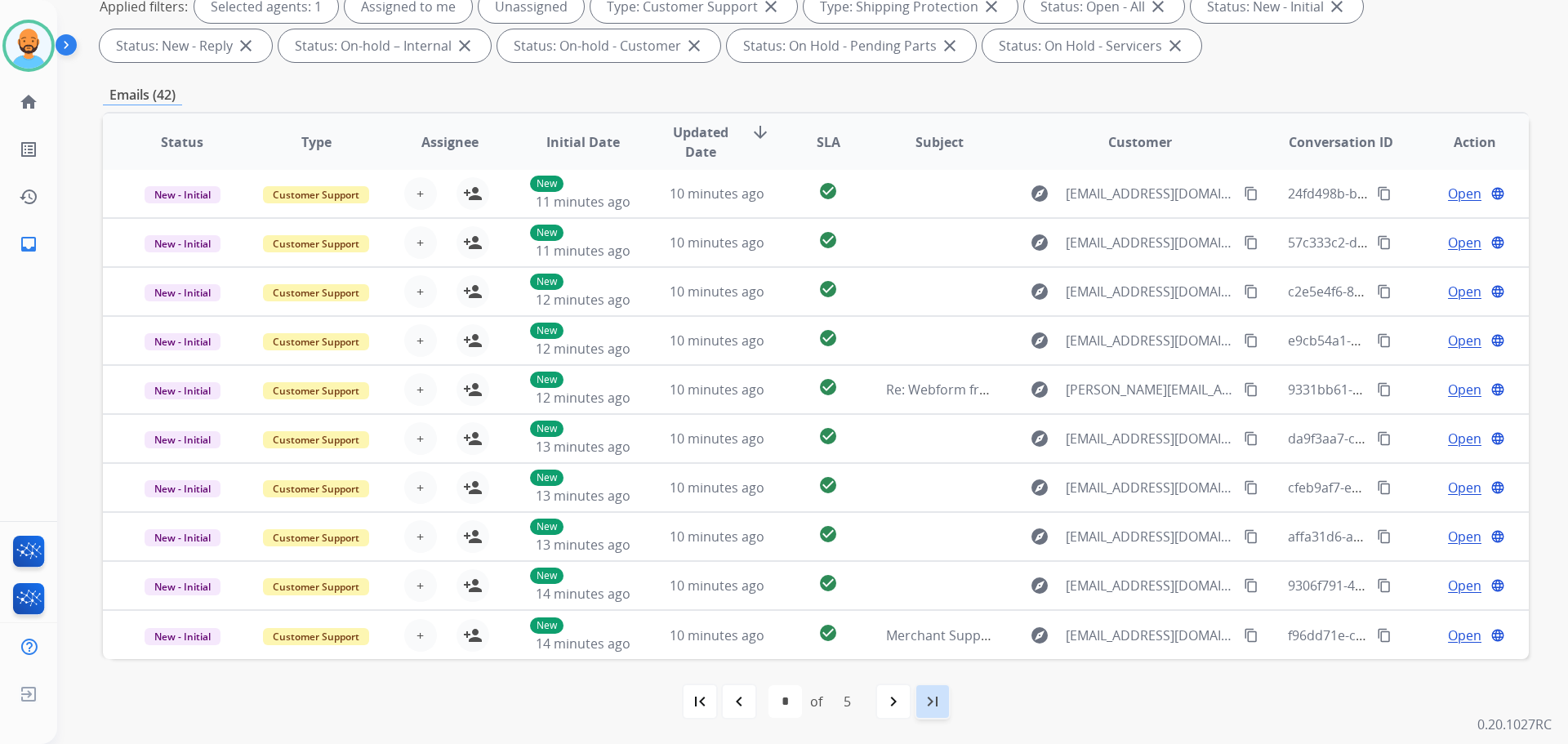
click at [917, 704] on div "last_page" at bounding box center [933, 701] width 36 height 36
select select "*"
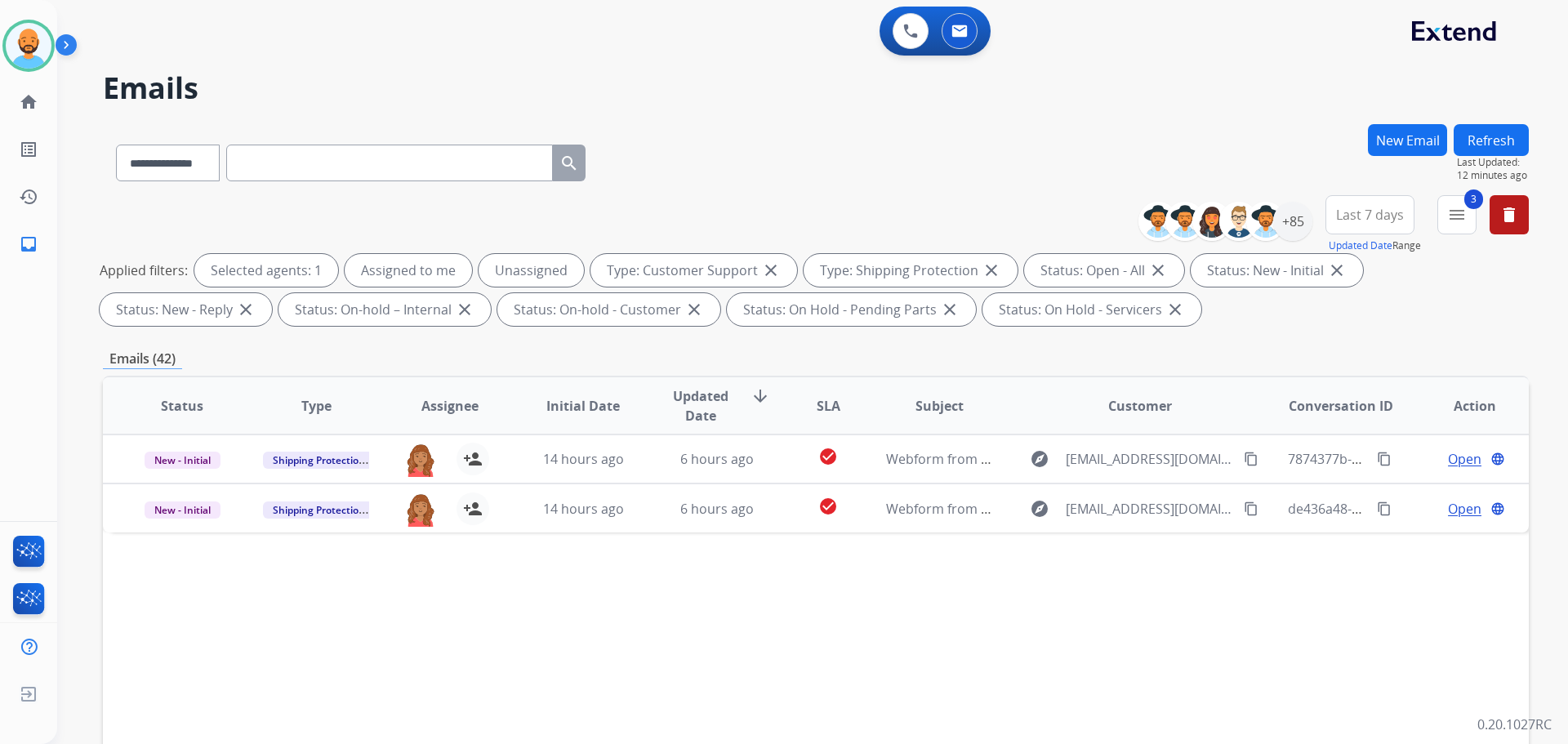
scroll to position [0, 0]
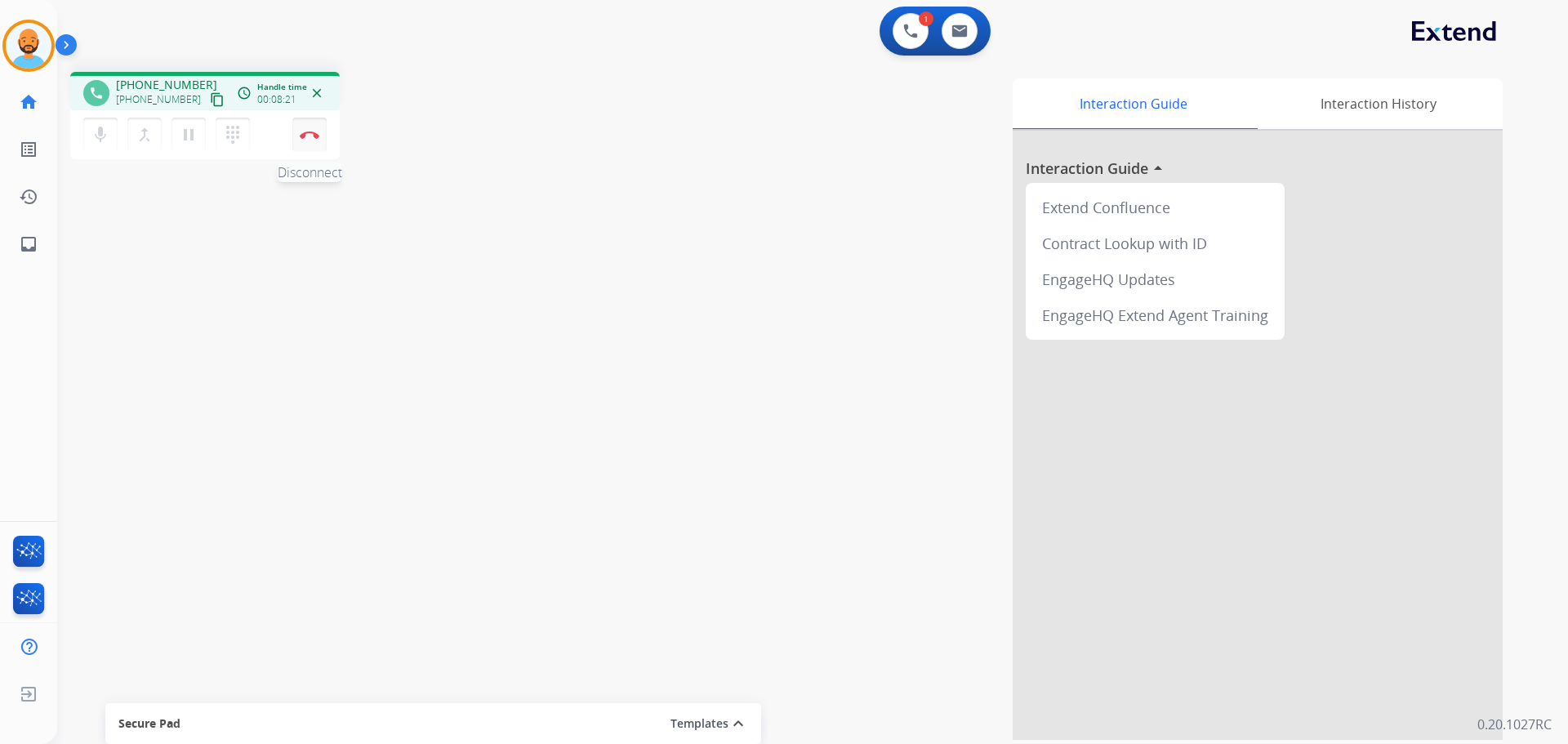
drag, startPoint x: 308, startPoint y: 141, endPoint x: 313, endPoint y: 126, distance: 15.8
click at [313, 126] on button "Disconnect" at bounding box center [309, 135] width 34 height 34
click at [311, 129] on button "Disconnect" at bounding box center [309, 135] width 34 height 34
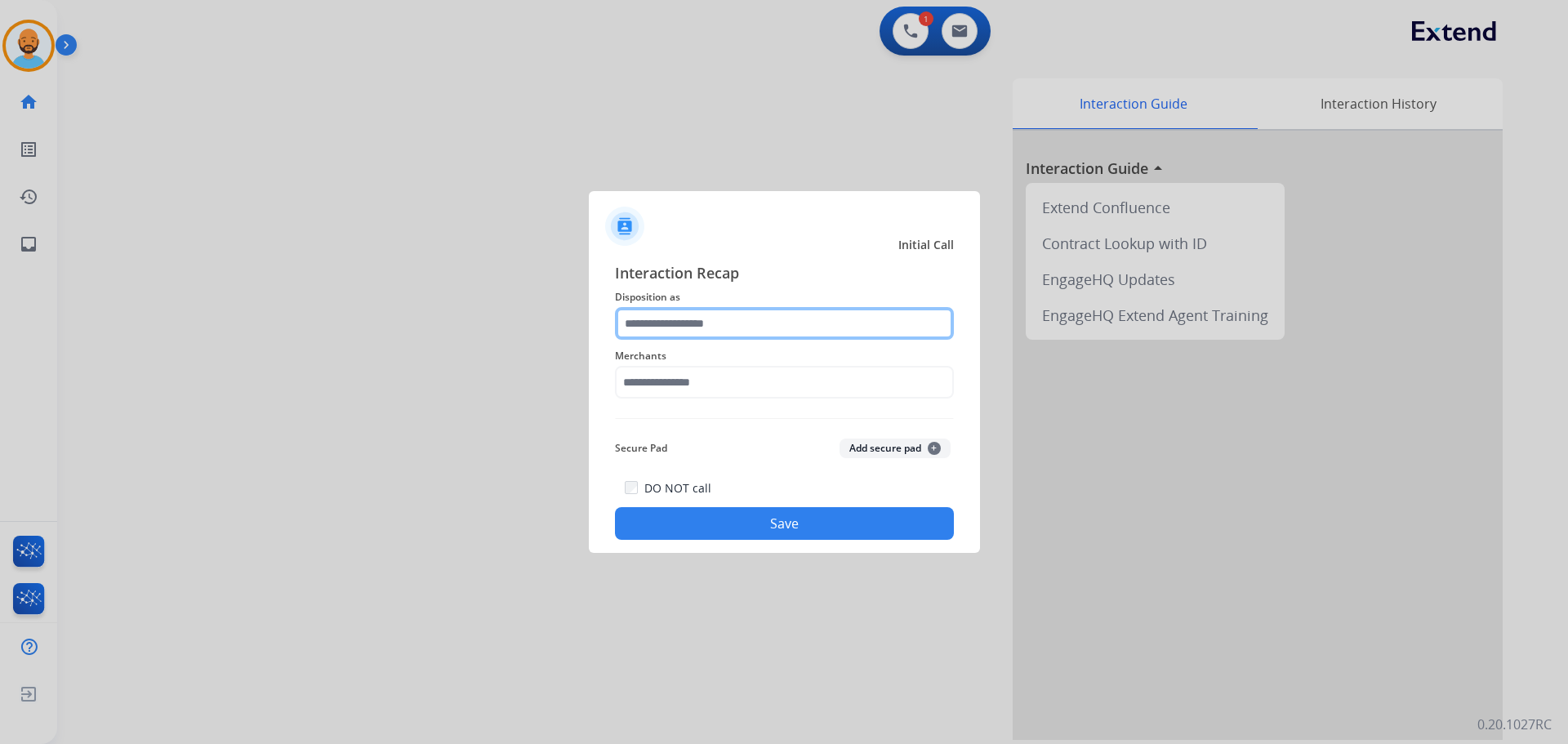
click at [728, 325] on input "text" at bounding box center [784, 323] width 339 height 33
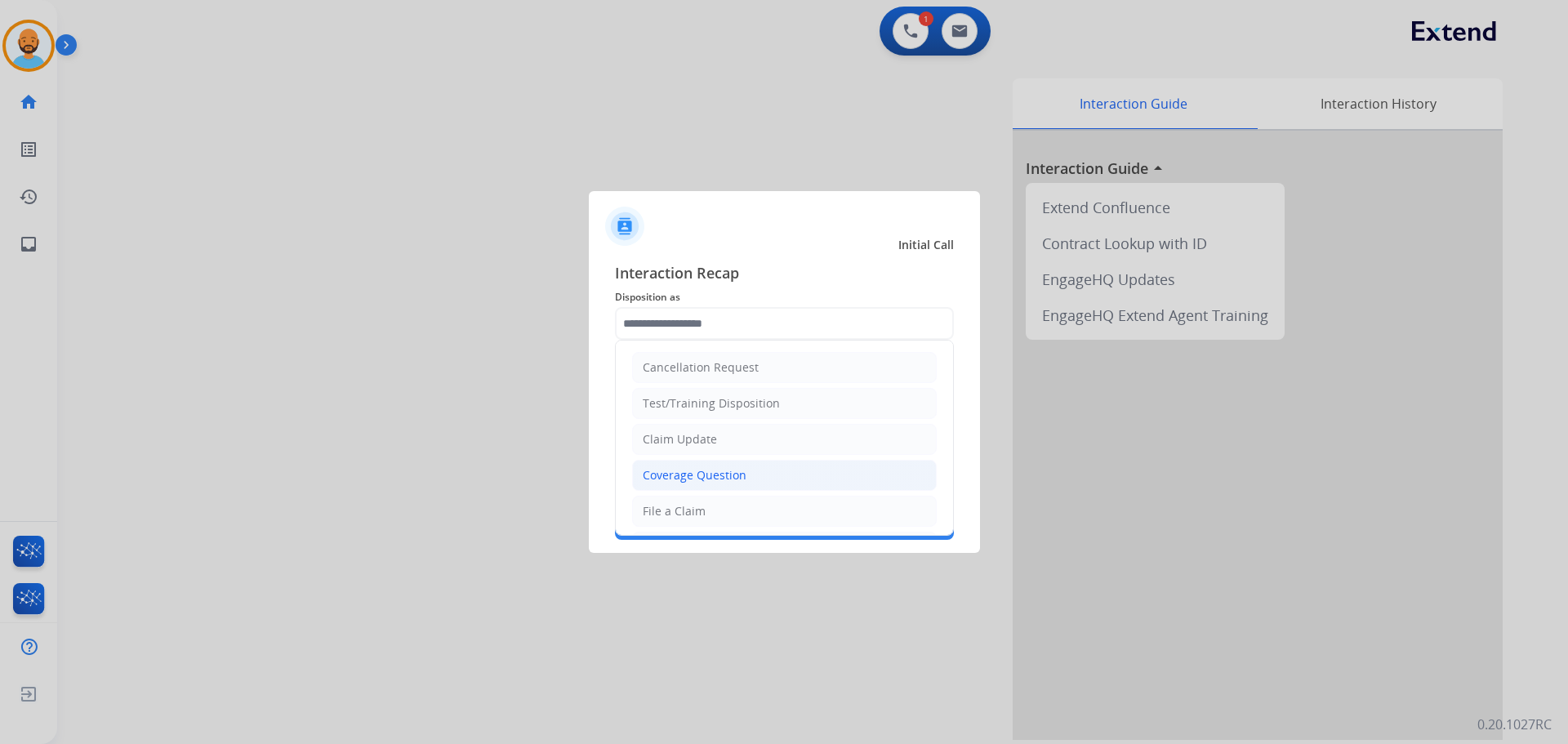
click at [695, 469] on div "Coverage Question" at bounding box center [695, 475] width 104 height 17
type input "**********"
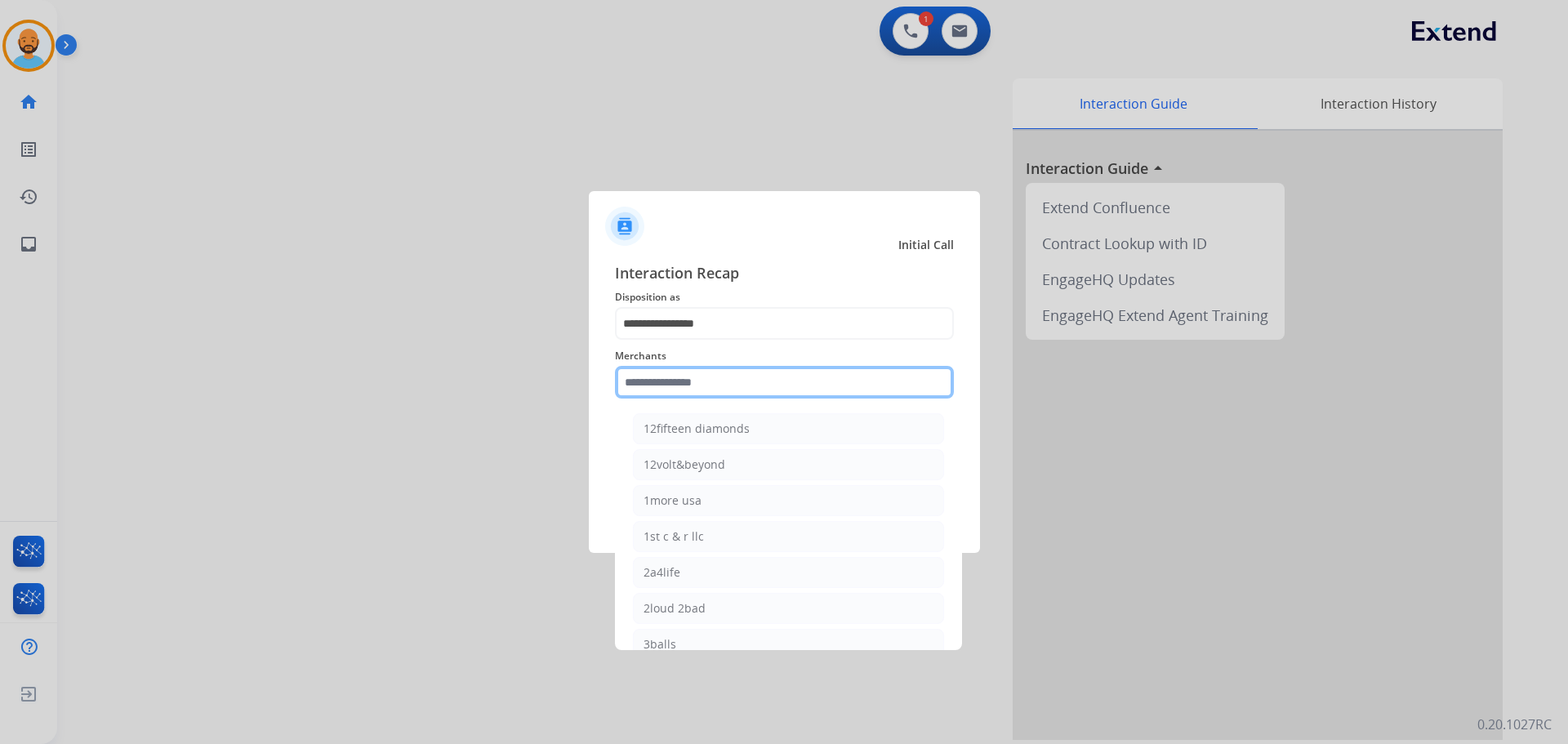
click at [712, 389] on input "text" at bounding box center [784, 382] width 339 height 33
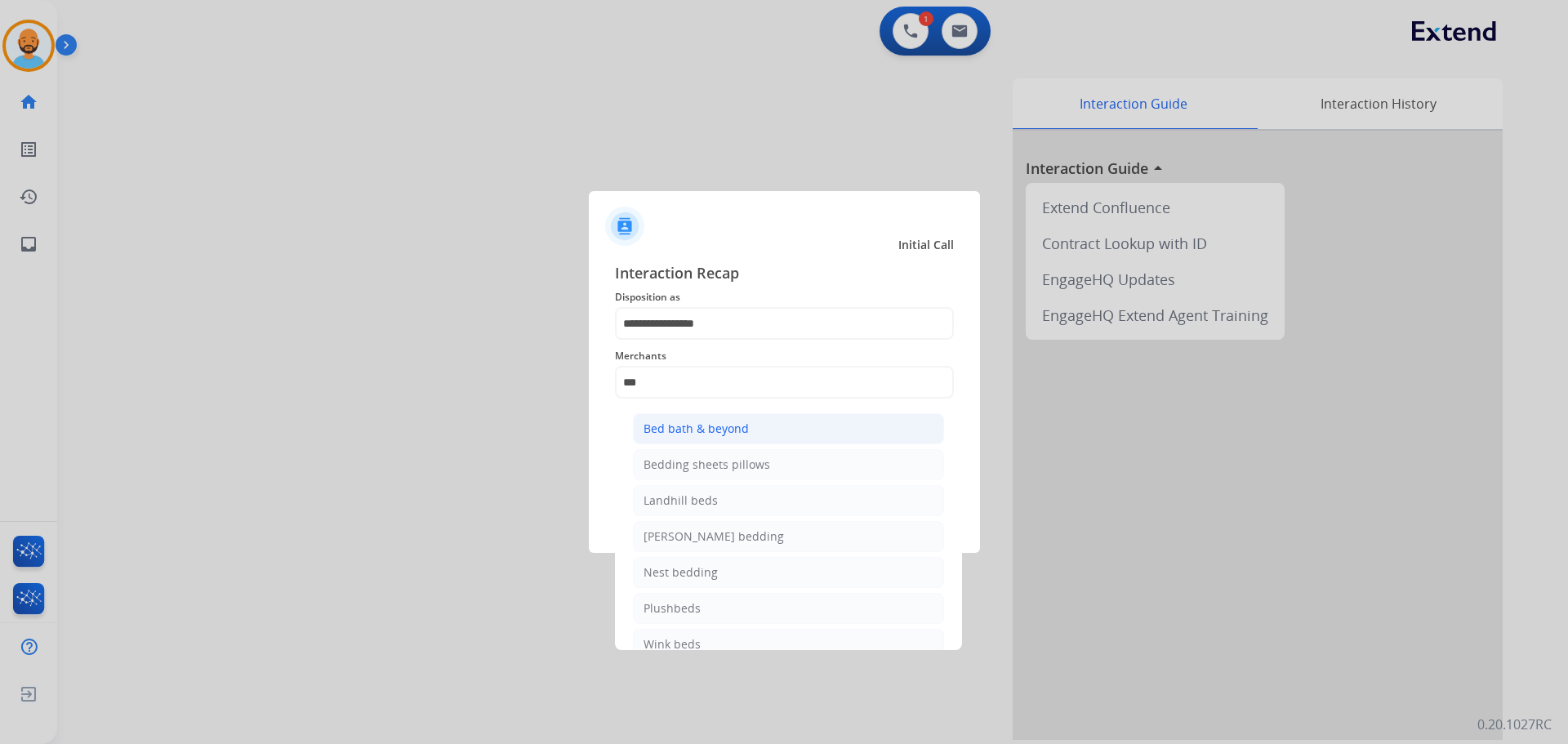
click at [691, 429] on div "Bed bath & beyond" at bounding box center [697, 429] width 105 height 17
type input "**********"
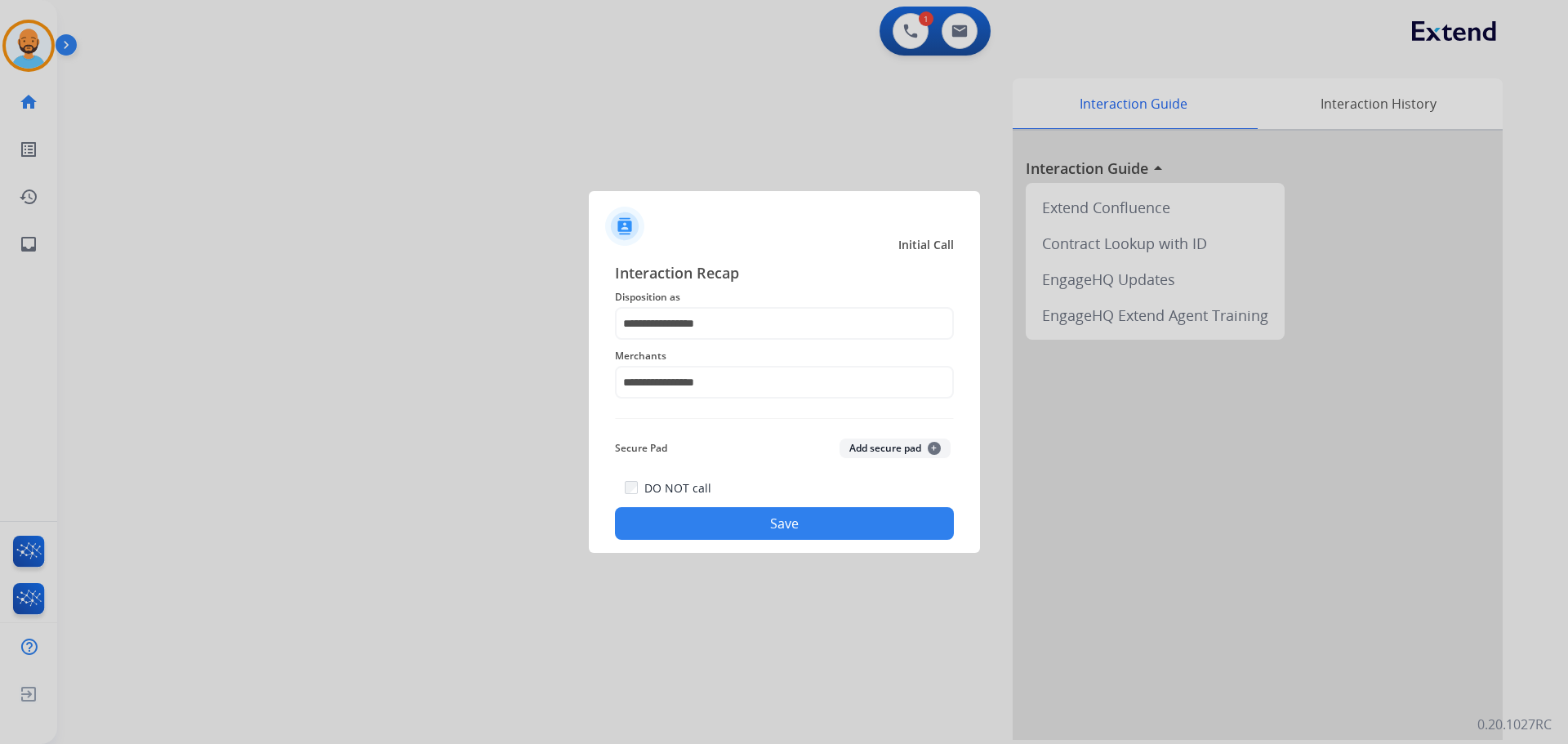
click at [693, 534] on button "Save" at bounding box center [784, 523] width 339 height 33
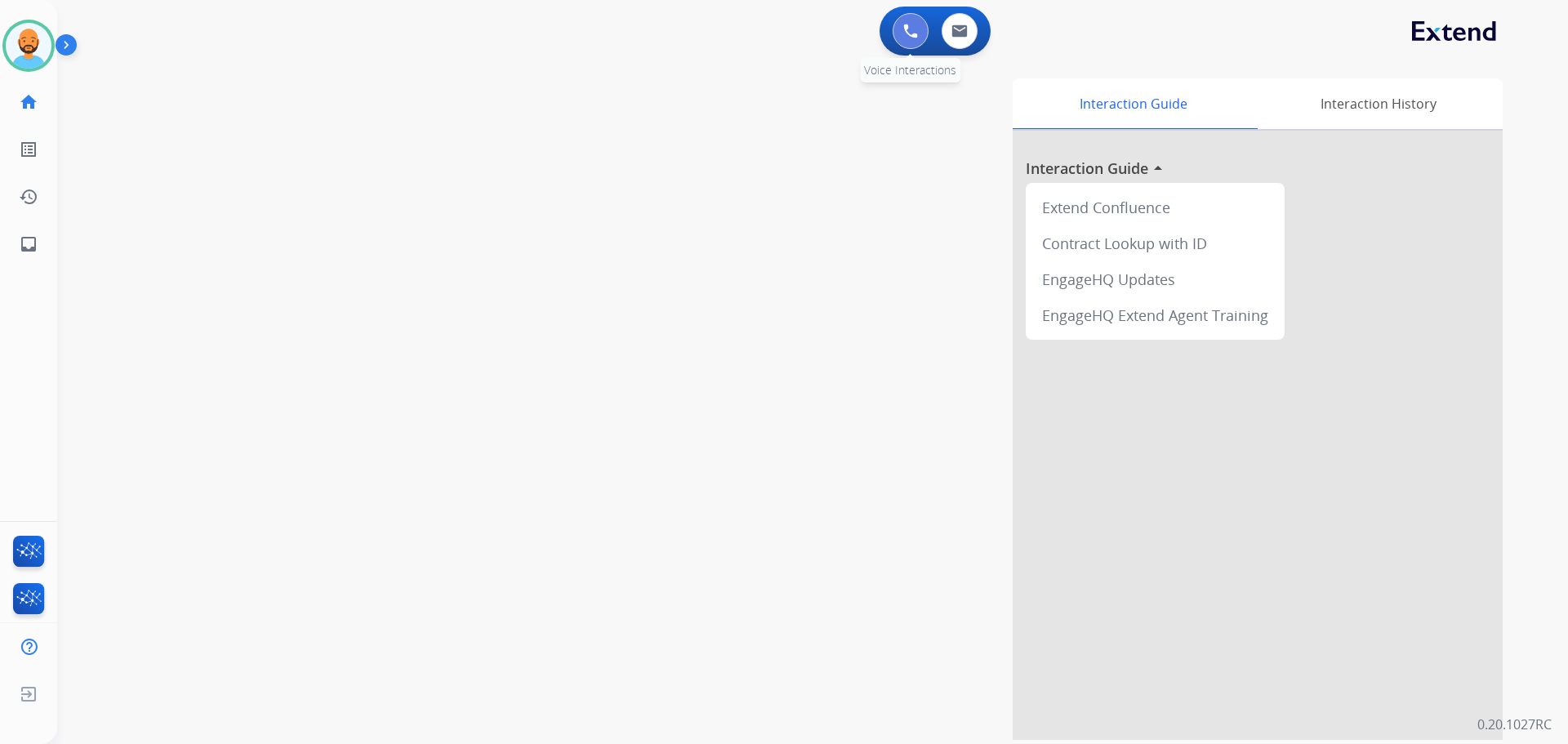
click at [903, 24] on img at bounding box center [911, 31] width 15 height 15
click at [905, 35] on img at bounding box center [911, 31] width 15 height 15
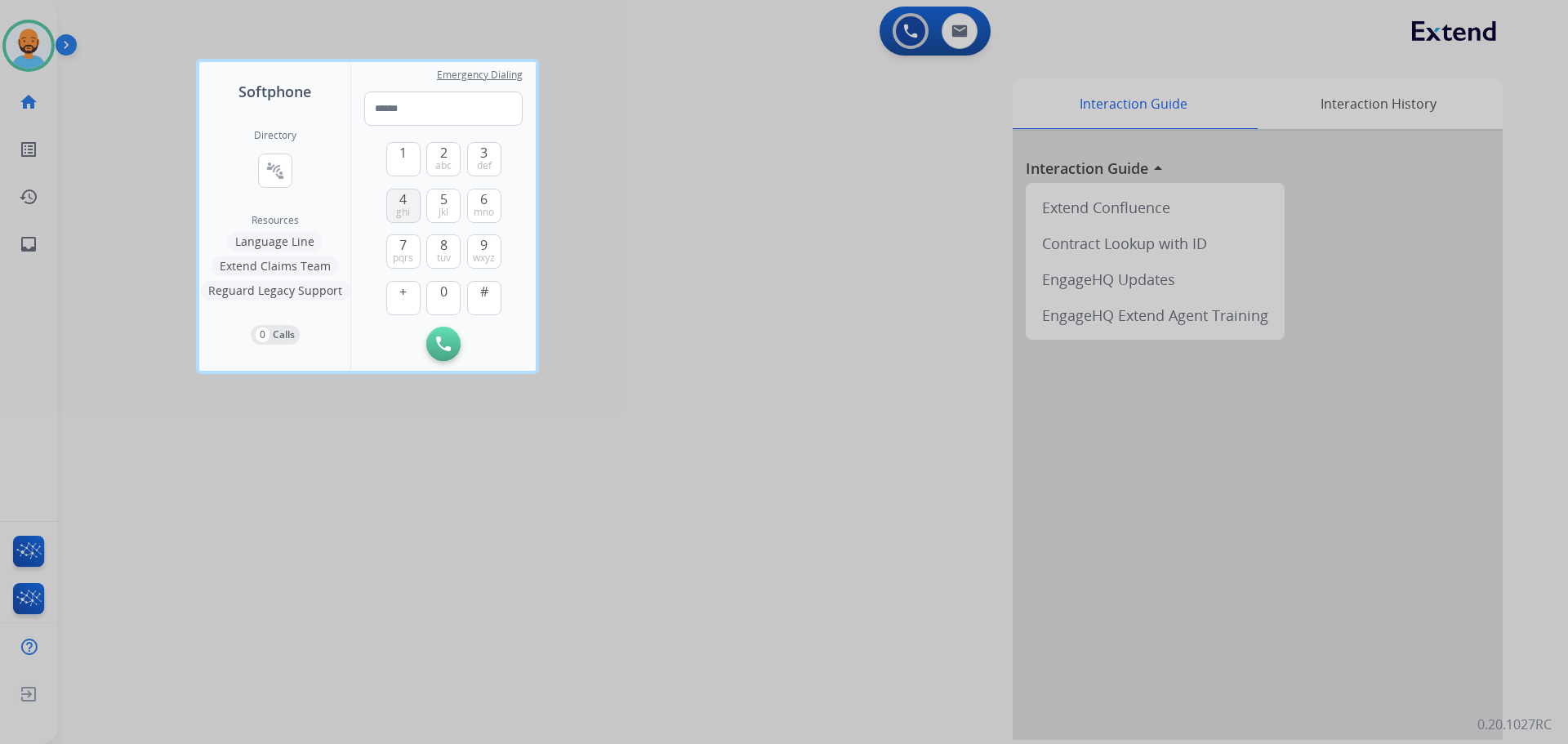
click at [411, 203] on button "4 ghi" at bounding box center [404, 205] width 34 height 34
click at [443, 300] on span "0" at bounding box center [444, 291] width 8 height 19
click at [399, 163] on button "1" at bounding box center [404, 159] width 34 height 34
type input "***"
click at [405, 237] on span "7" at bounding box center [403, 244] width 8 height 19
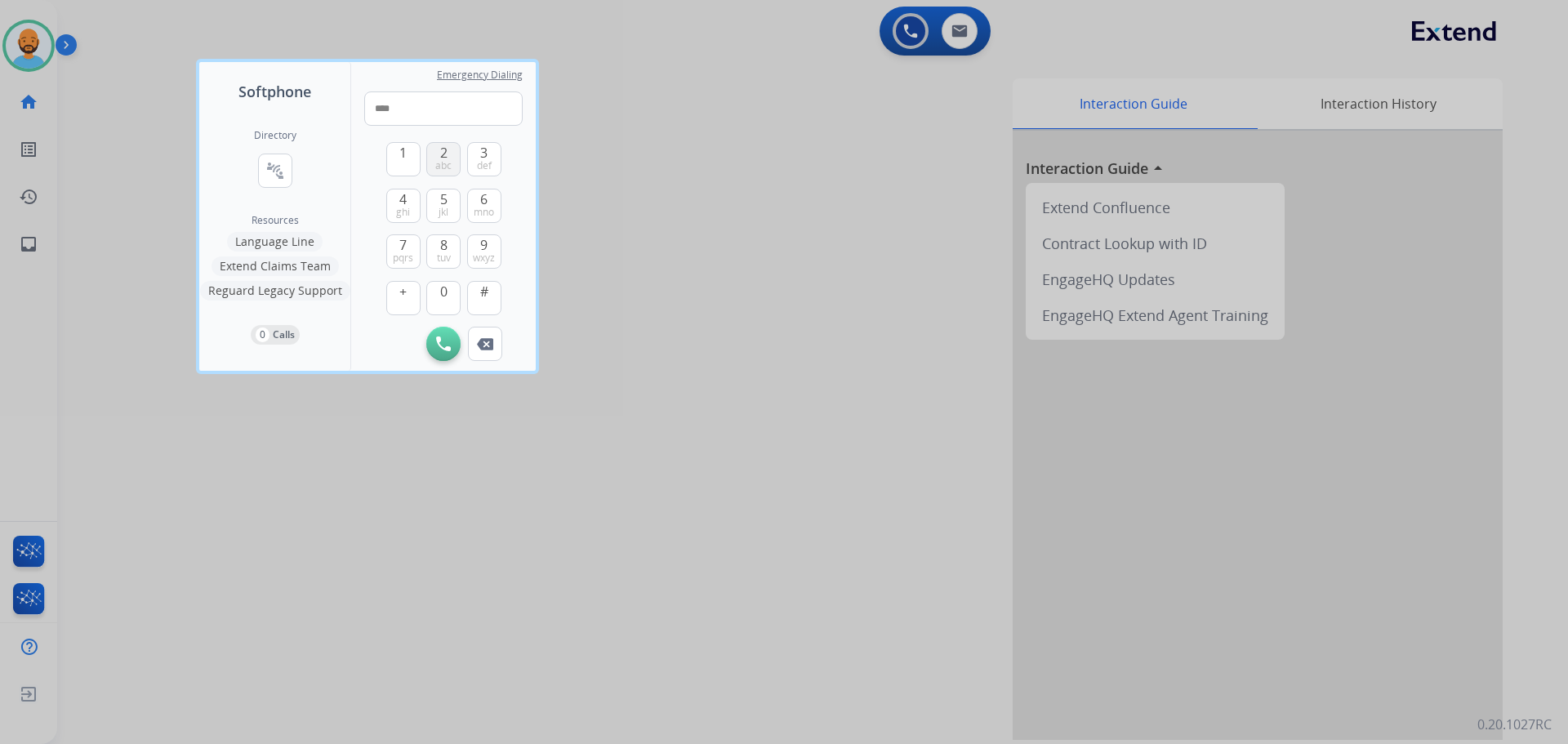
click at [446, 168] on span "abc" at bounding box center [444, 166] width 17 height 13
click at [408, 239] on button "7 pqrs" at bounding box center [404, 251] width 34 height 34
click at [486, 240] on span "9" at bounding box center [484, 244] width 8 height 19
click at [402, 164] on button "1" at bounding box center [404, 159] width 34 height 34
click at [429, 289] on button "0" at bounding box center [443, 298] width 34 height 34
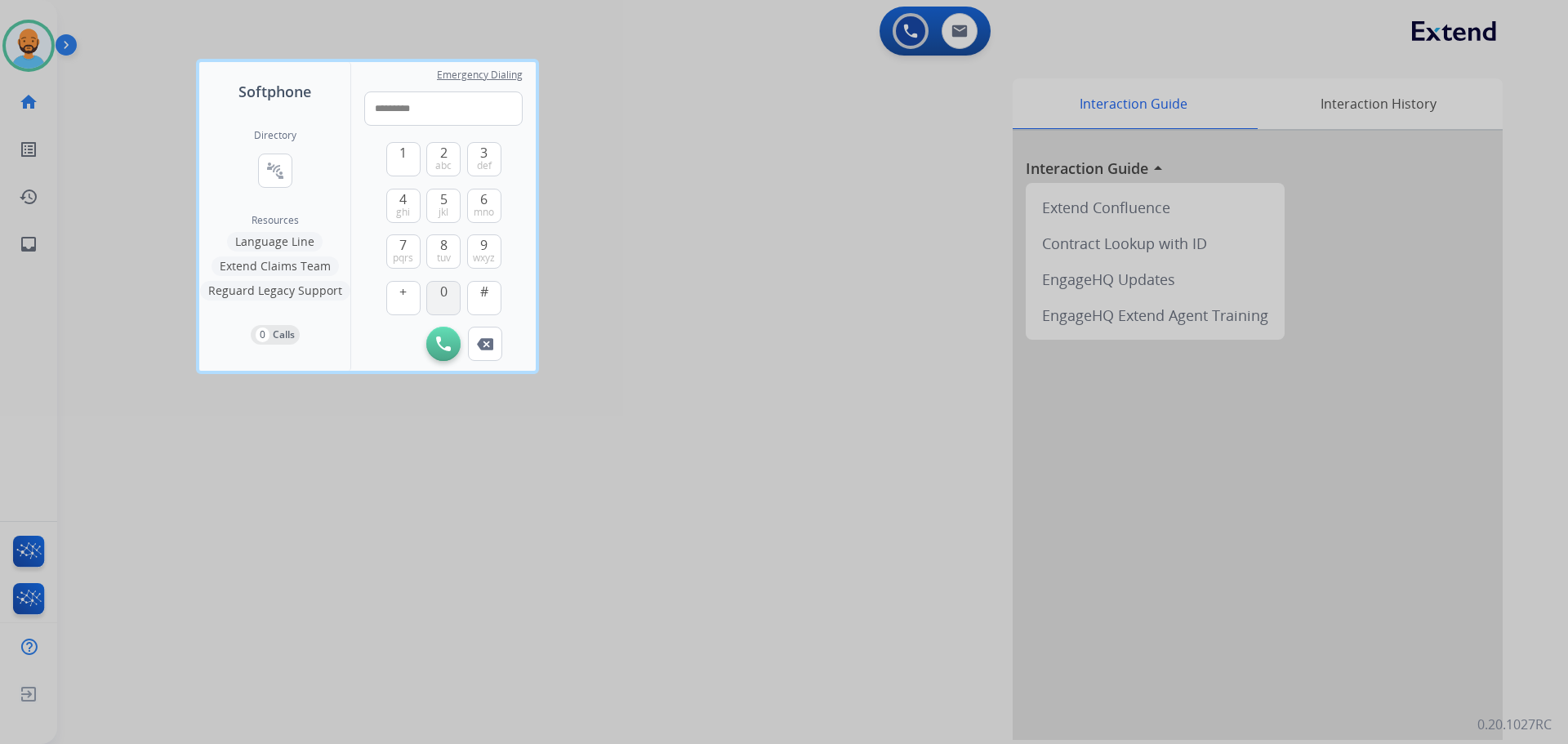
click at [429, 289] on button "0" at bounding box center [443, 298] width 34 height 34
type input "**********"
click at [436, 336] on img at bounding box center [444, 344] width 15 height 15
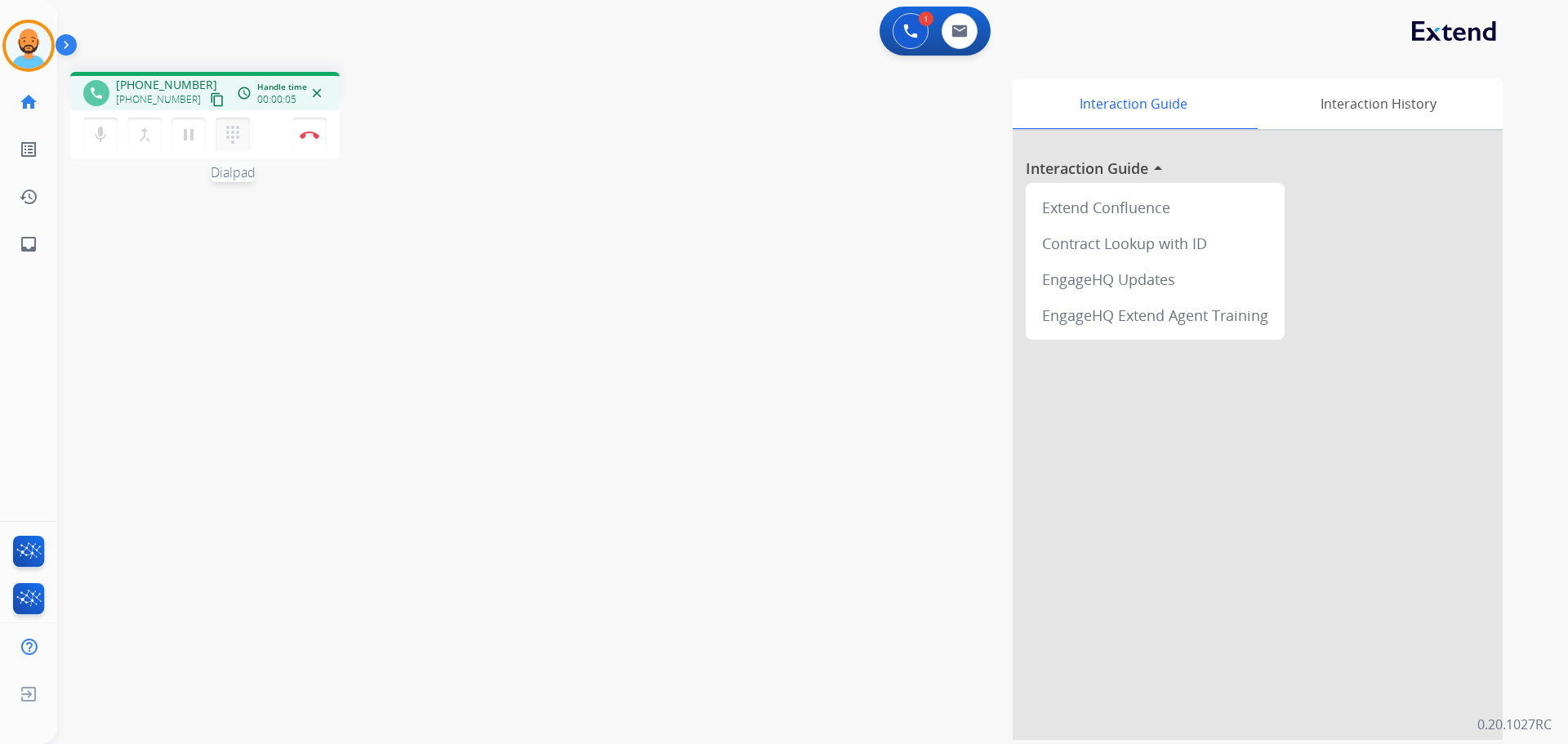
click at [232, 147] on button "dialpad Dialpad" at bounding box center [233, 135] width 34 height 34
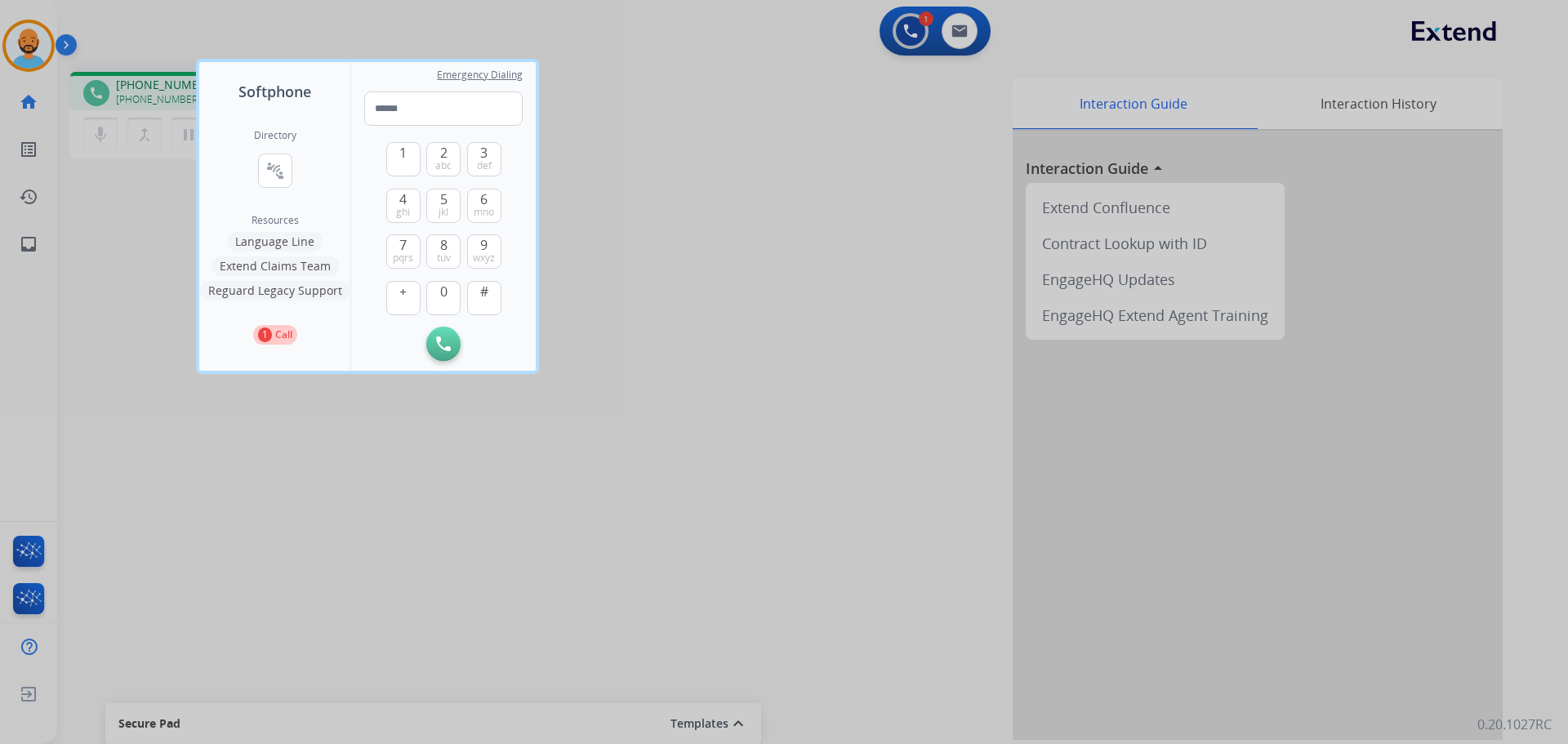
click at [180, 268] on div at bounding box center [784, 372] width 1568 height 744
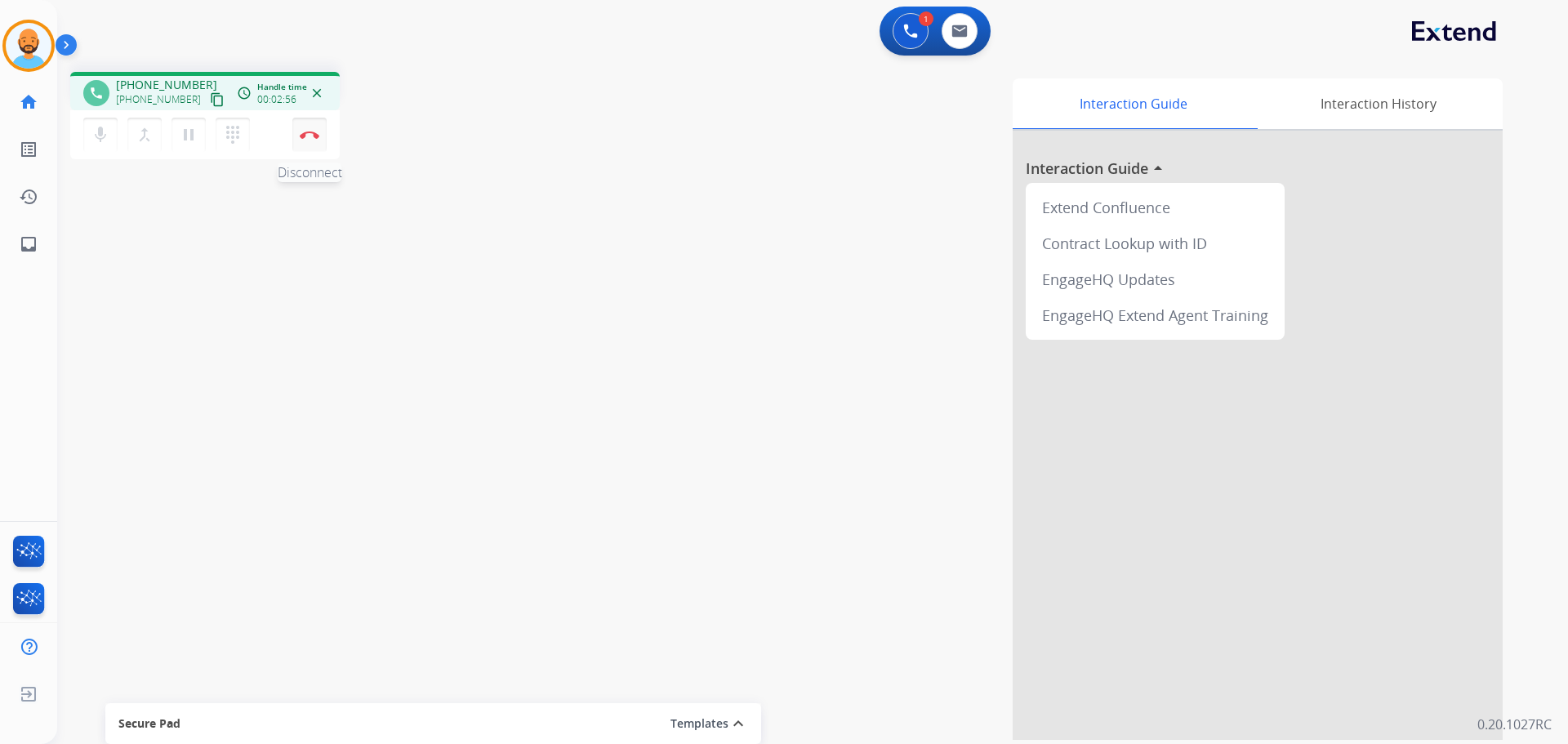
click at [301, 139] on button "Disconnect" at bounding box center [309, 135] width 34 height 34
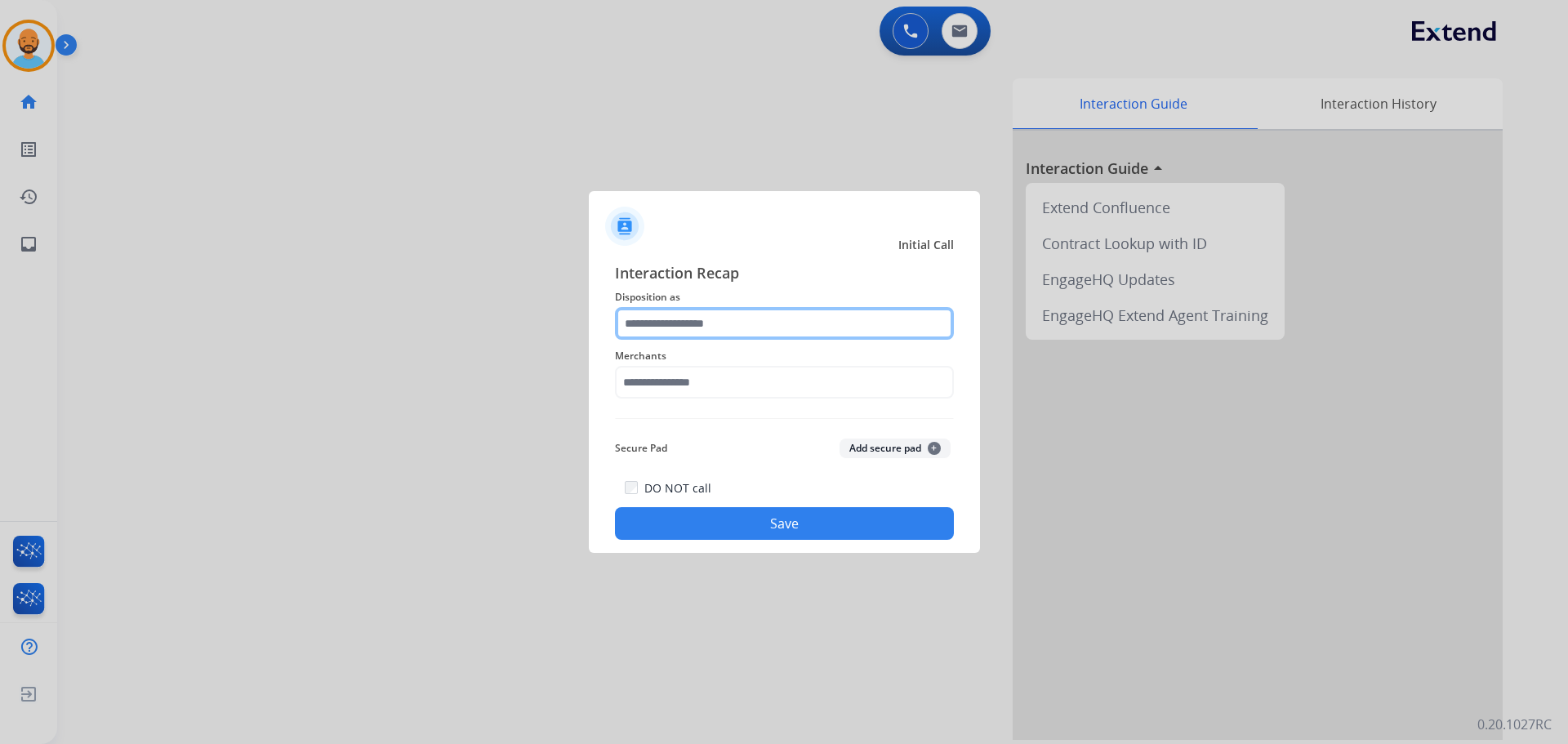
click at [758, 328] on input "text" at bounding box center [784, 323] width 339 height 33
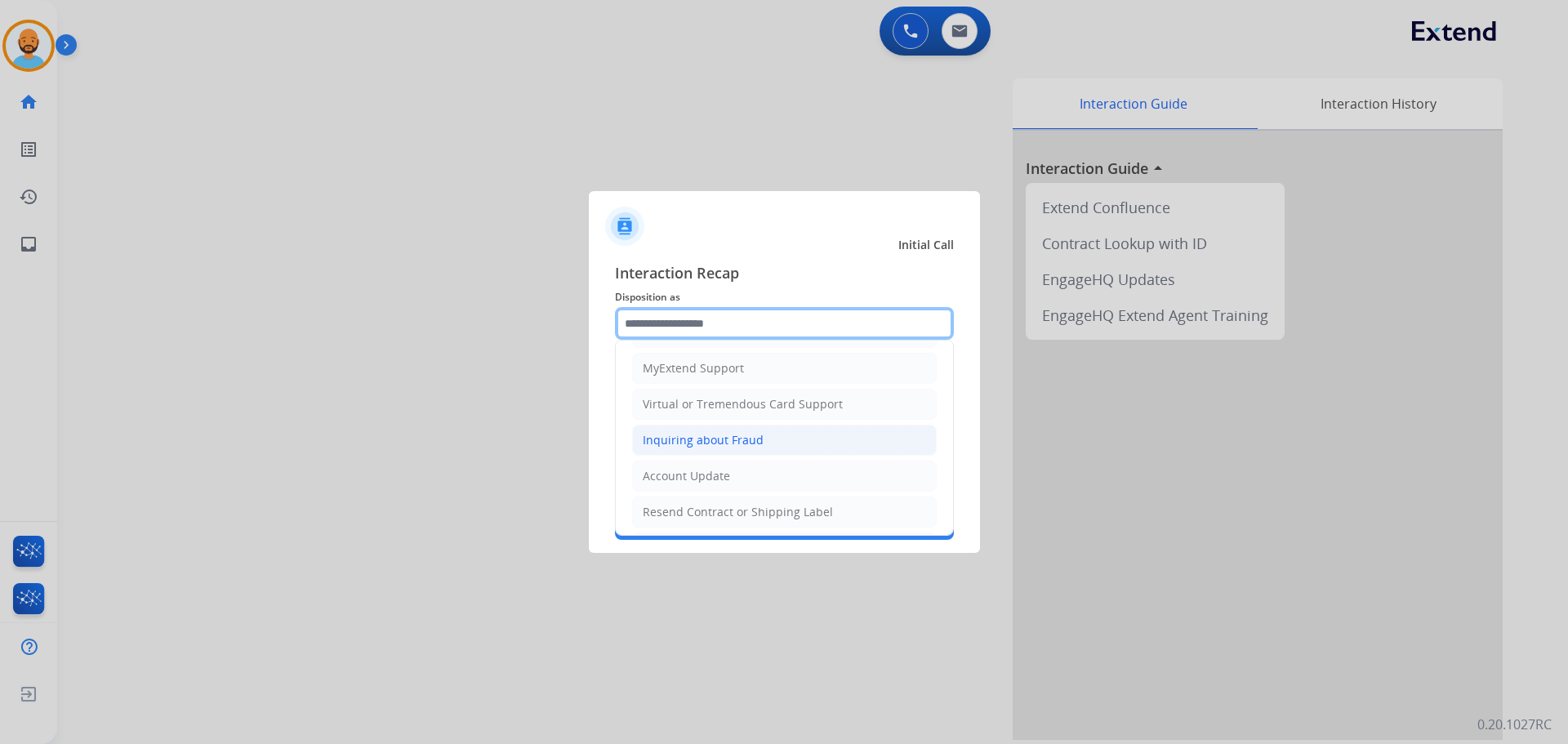
scroll to position [326, 0]
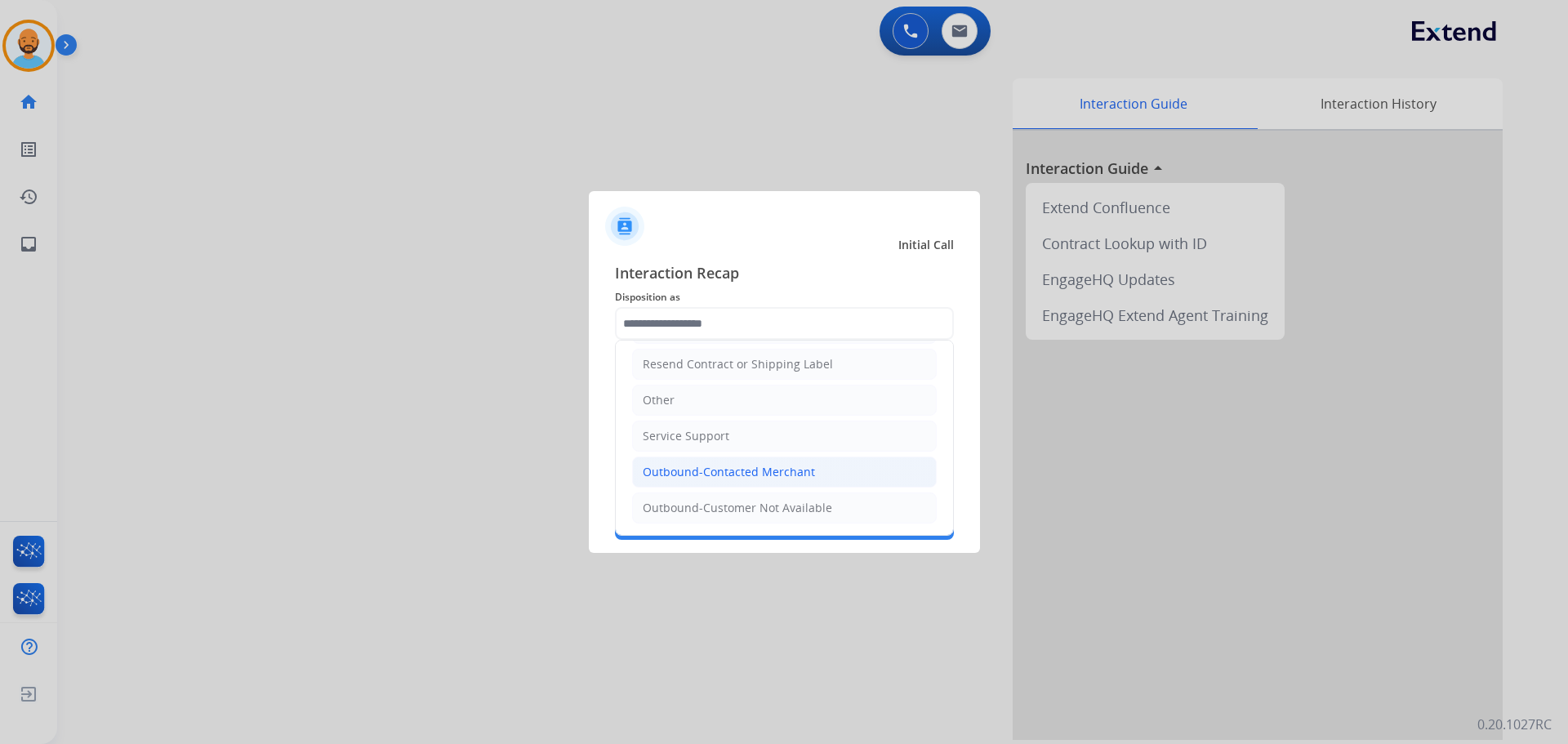
click at [701, 481] on li "Outbound-Contacted Merchant" at bounding box center [784, 471] width 305 height 31
type input "**********"
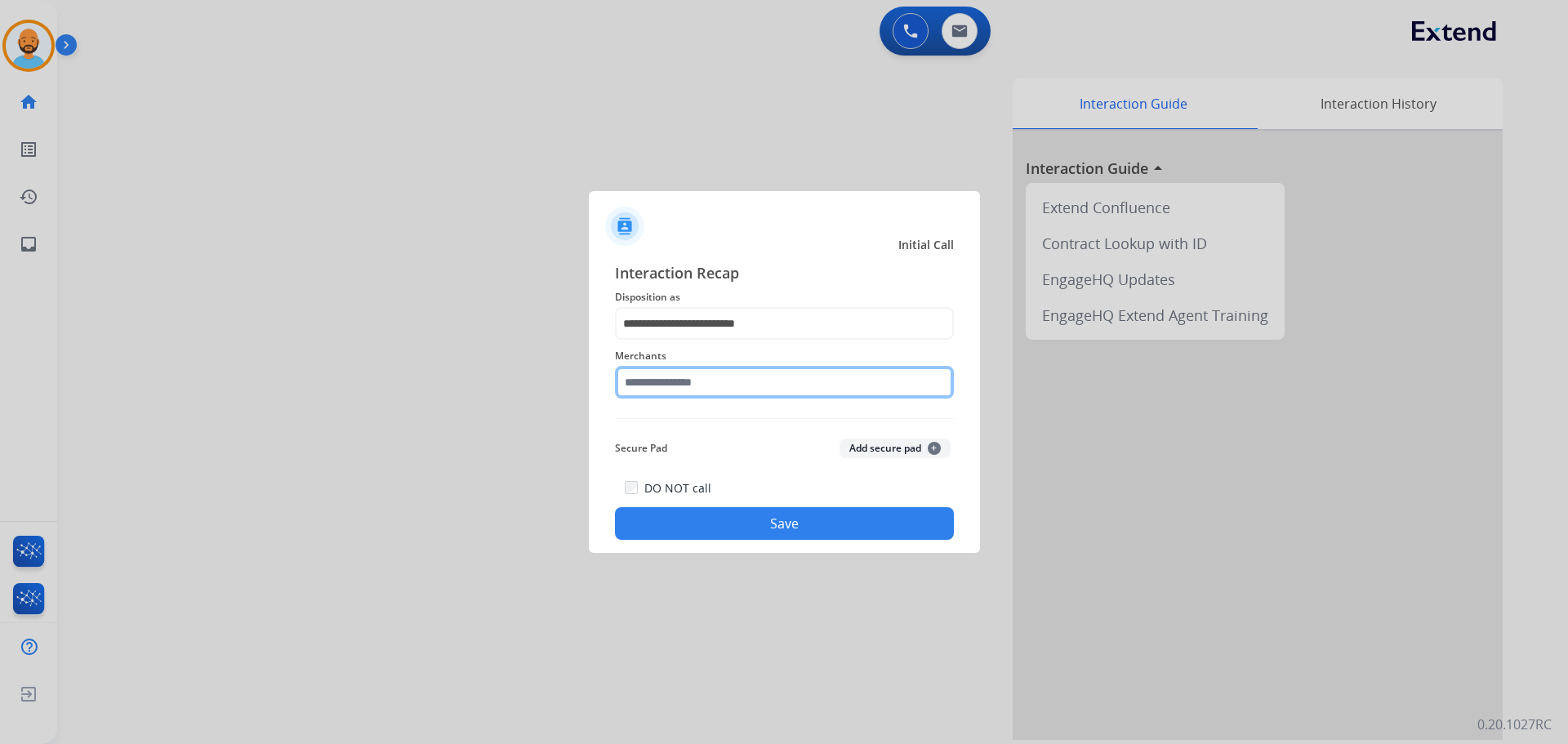
click at [700, 383] on input "text" at bounding box center [784, 382] width 339 height 33
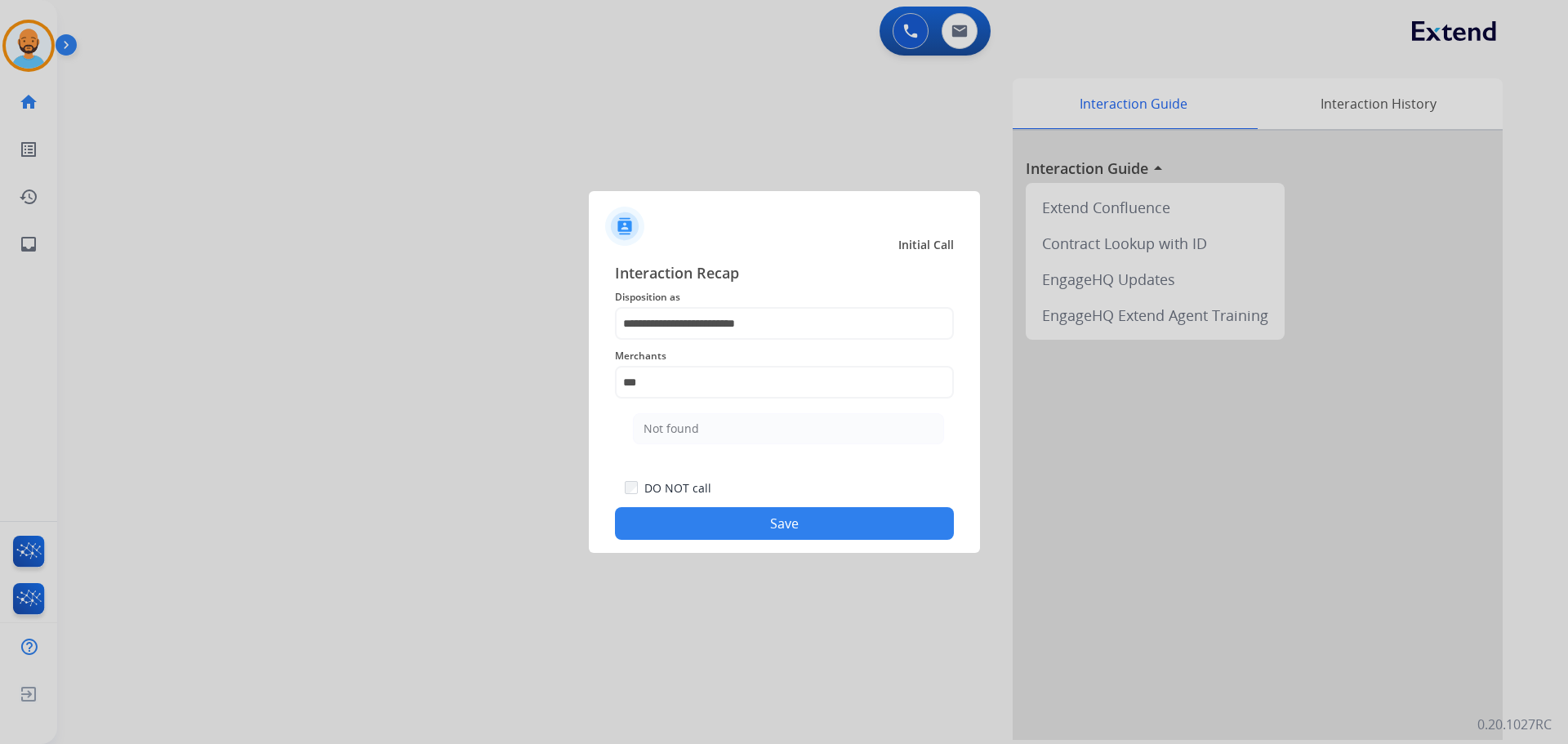
click at [747, 424] on li "Not found" at bounding box center [789, 428] width 311 height 31
type input "*********"
click at [799, 524] on button "Save" at bounding box center [784, 523] width 339 height 33
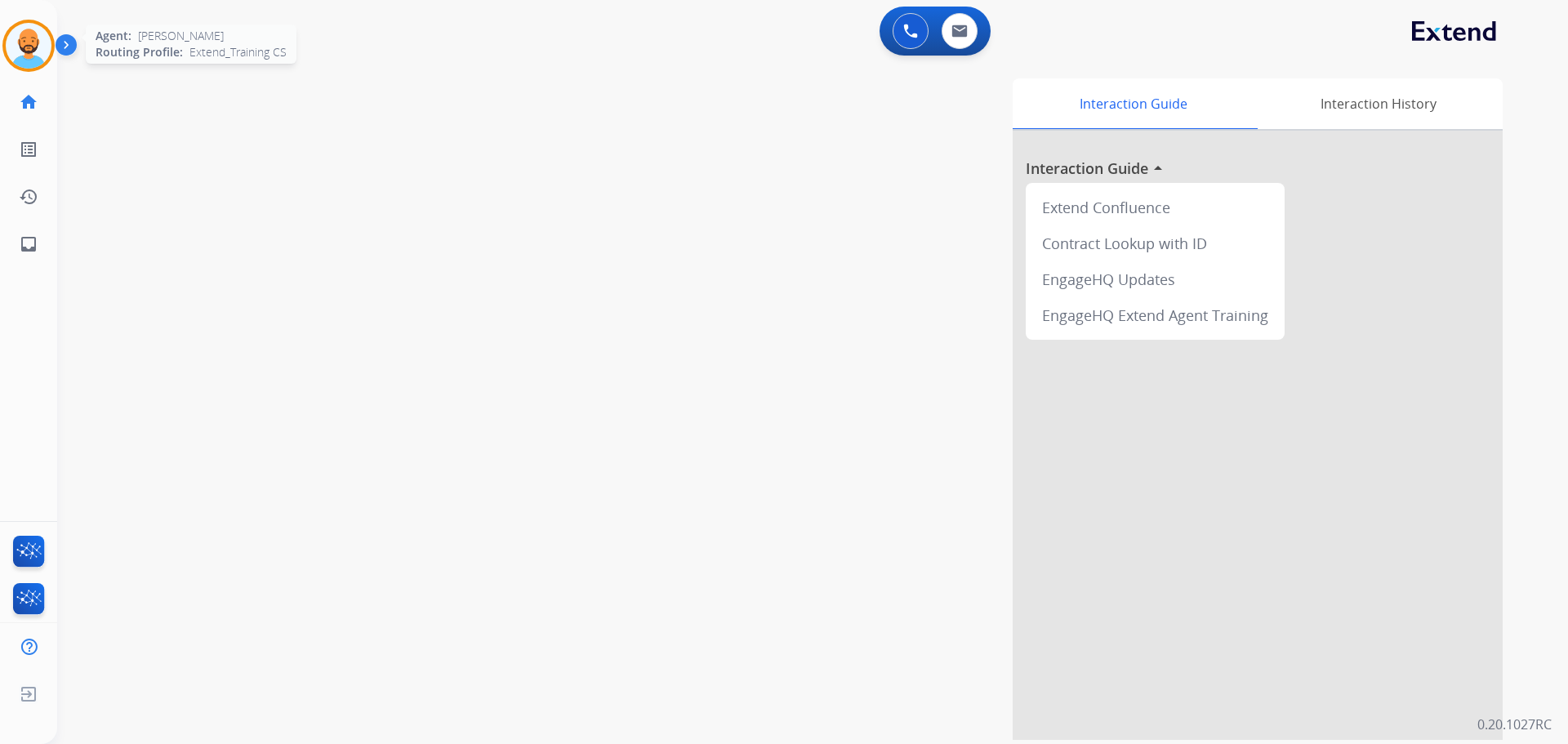
click at [39, 46] on img at bounding box center [28, 45] width 46 height 46
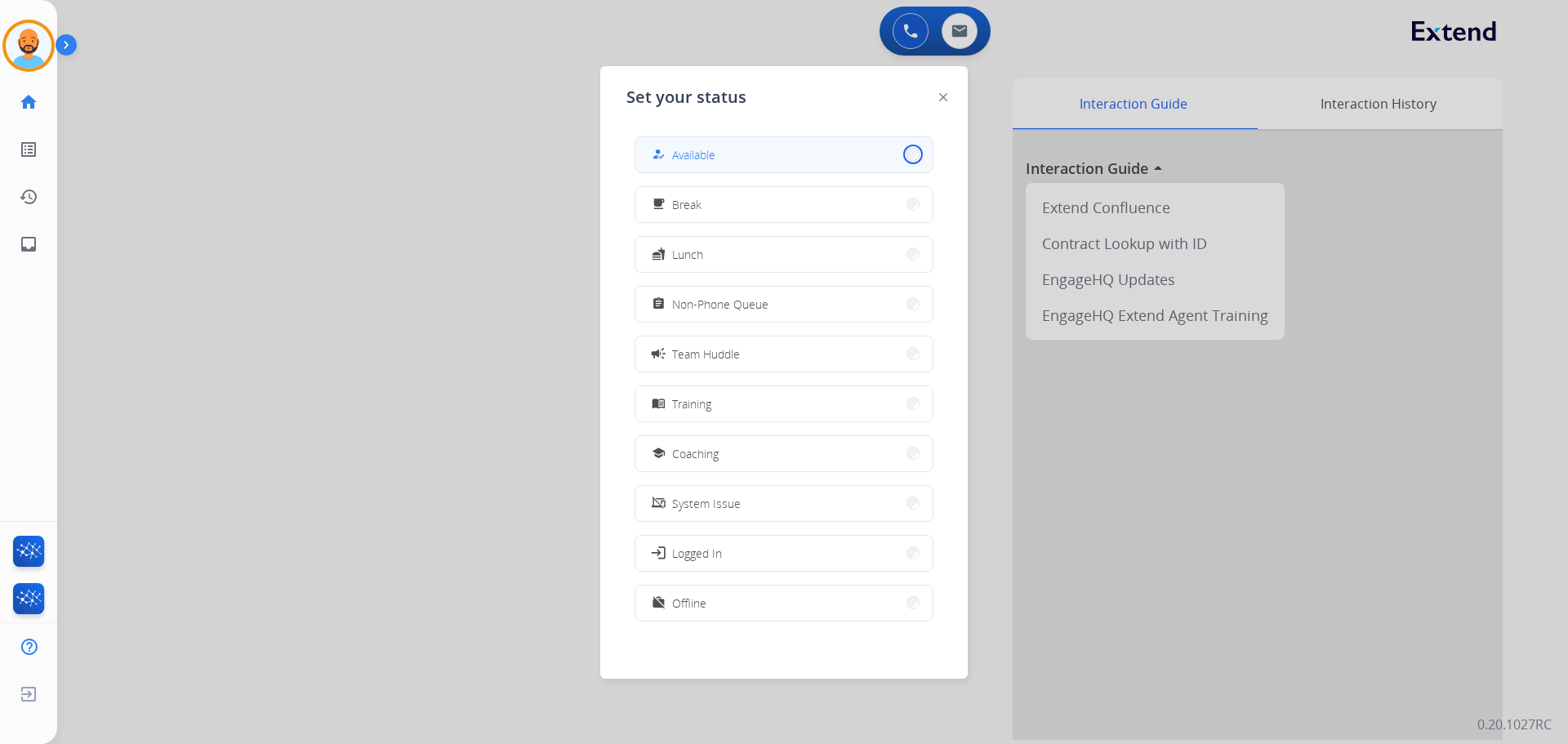
click at [904, 153] on button "how_to_reg Available" at bounding box center [784, 155] width 297 height 35
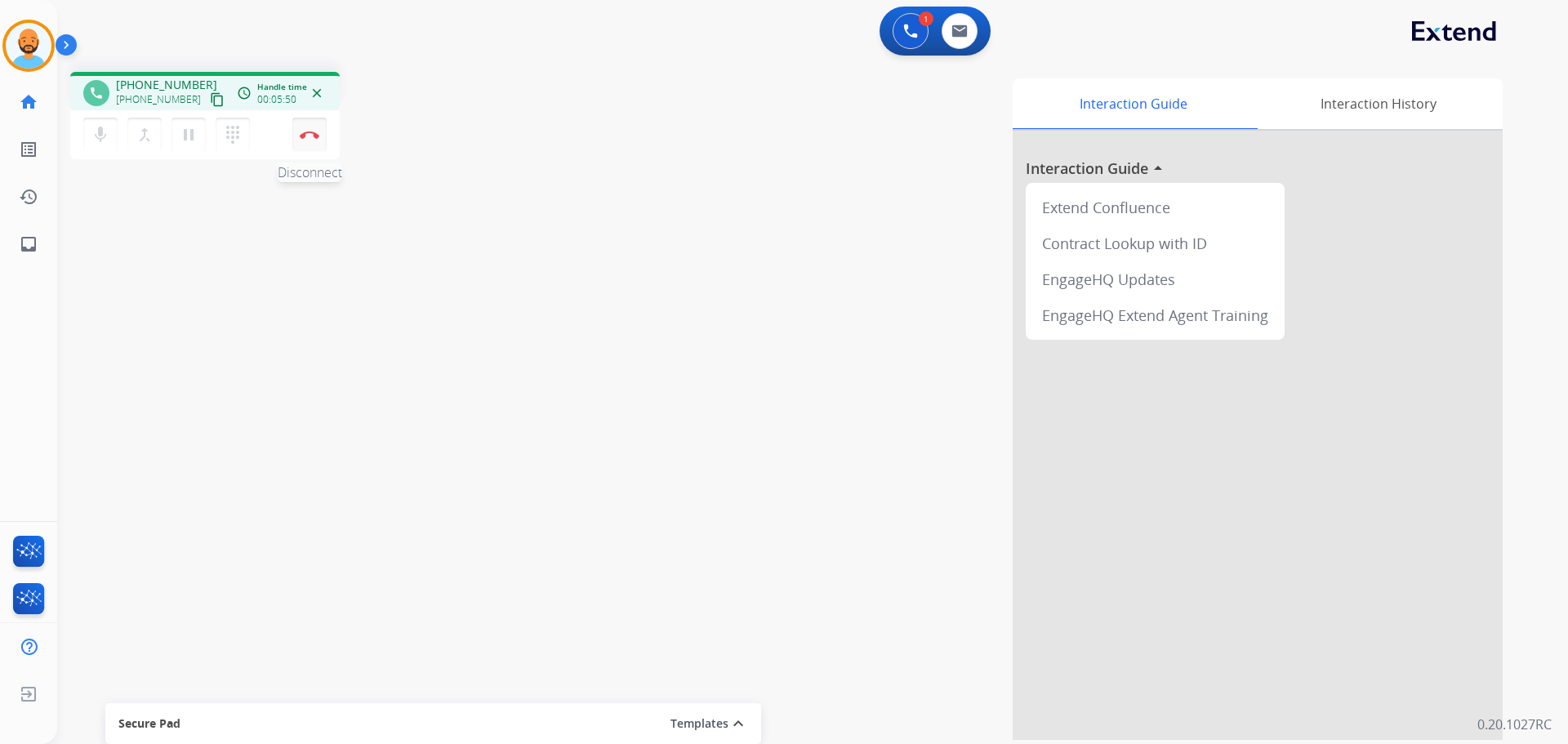
click at [308, 131] on img at bounding box center [309, 135] width 19 height 8
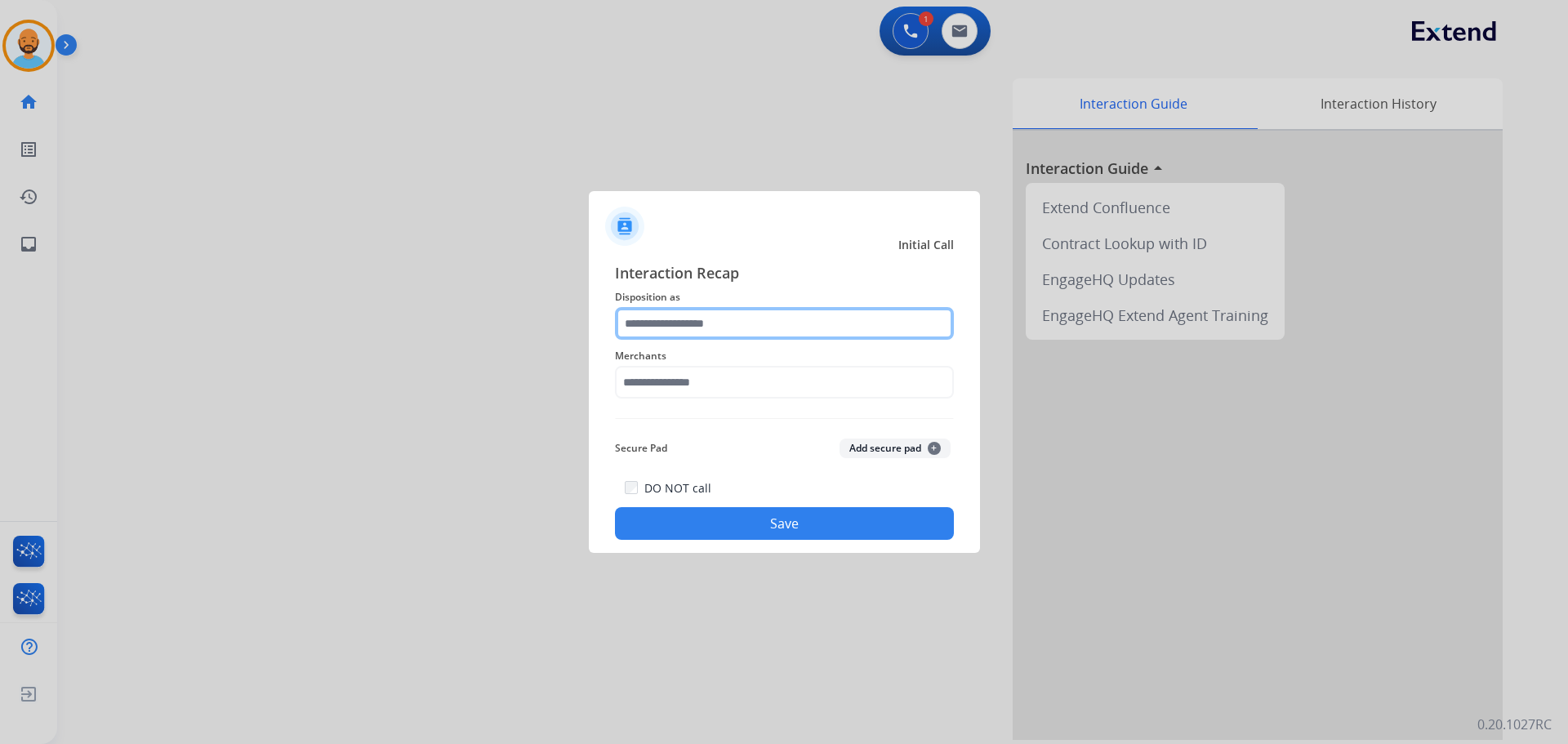
click at [714, 326] on input "text" at bounding box center [784, 323] width 339 height 33
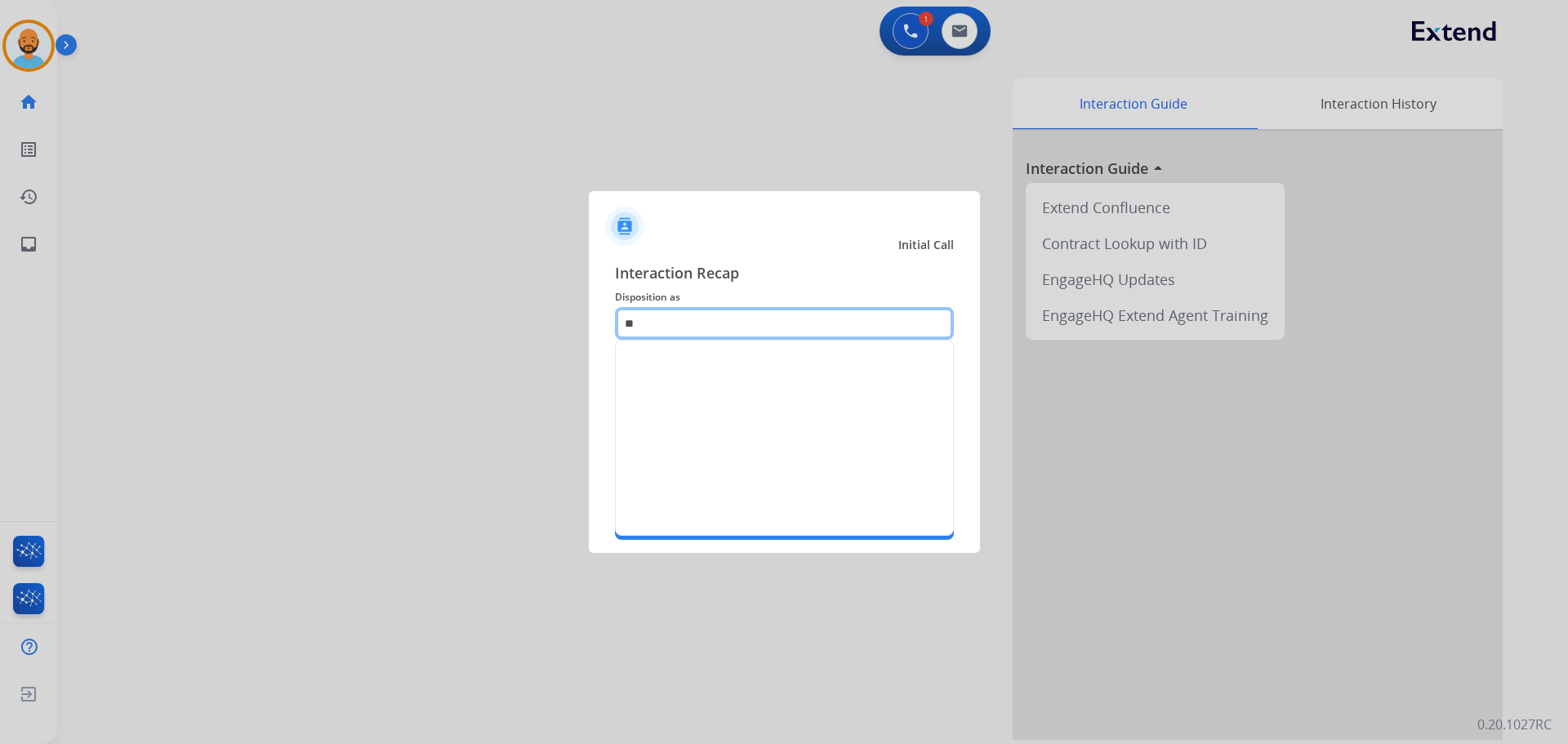
type input "*"
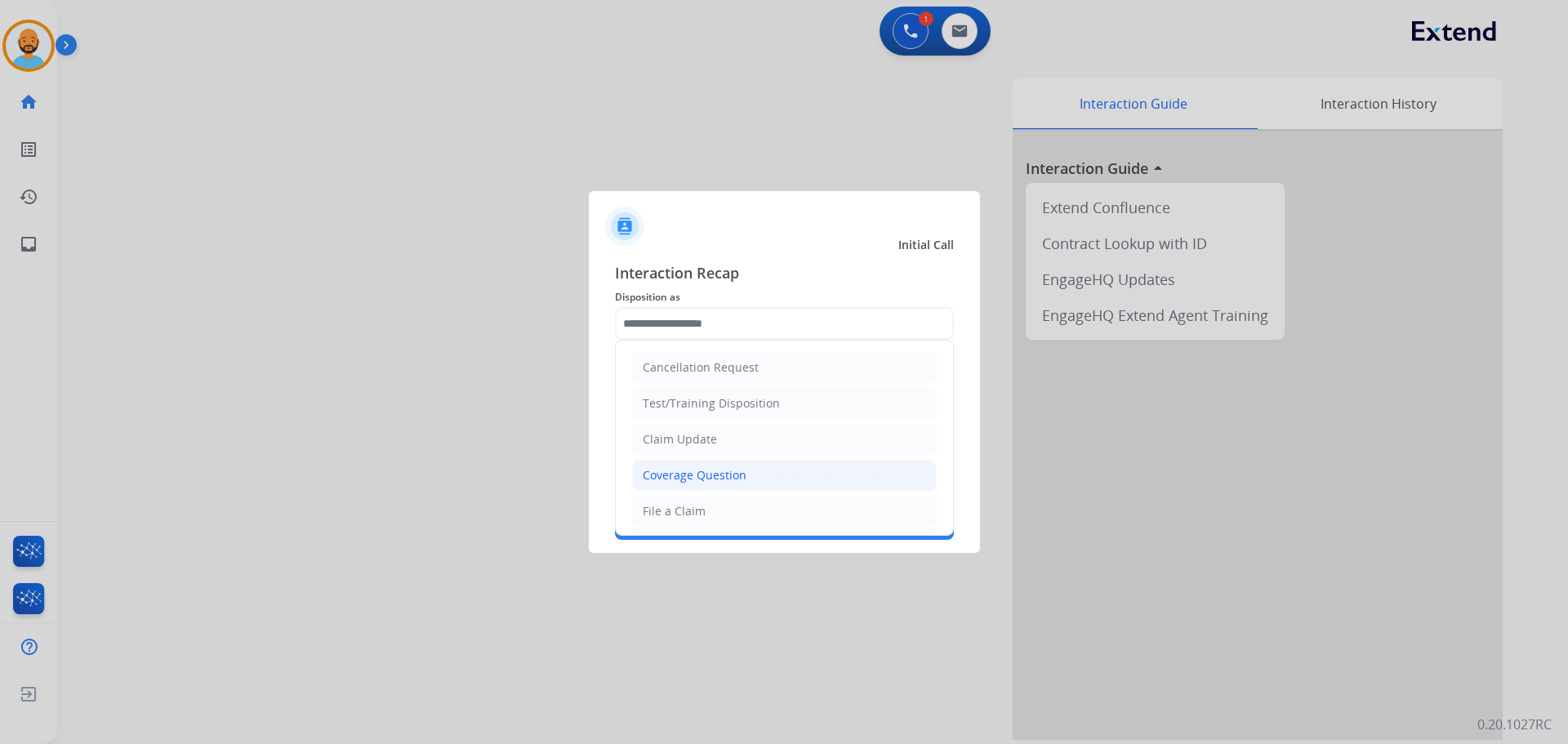
click at [672, 479] on div "Coverage Question" at bounding box center [695, 475] width 104 height 17
type input "**********"
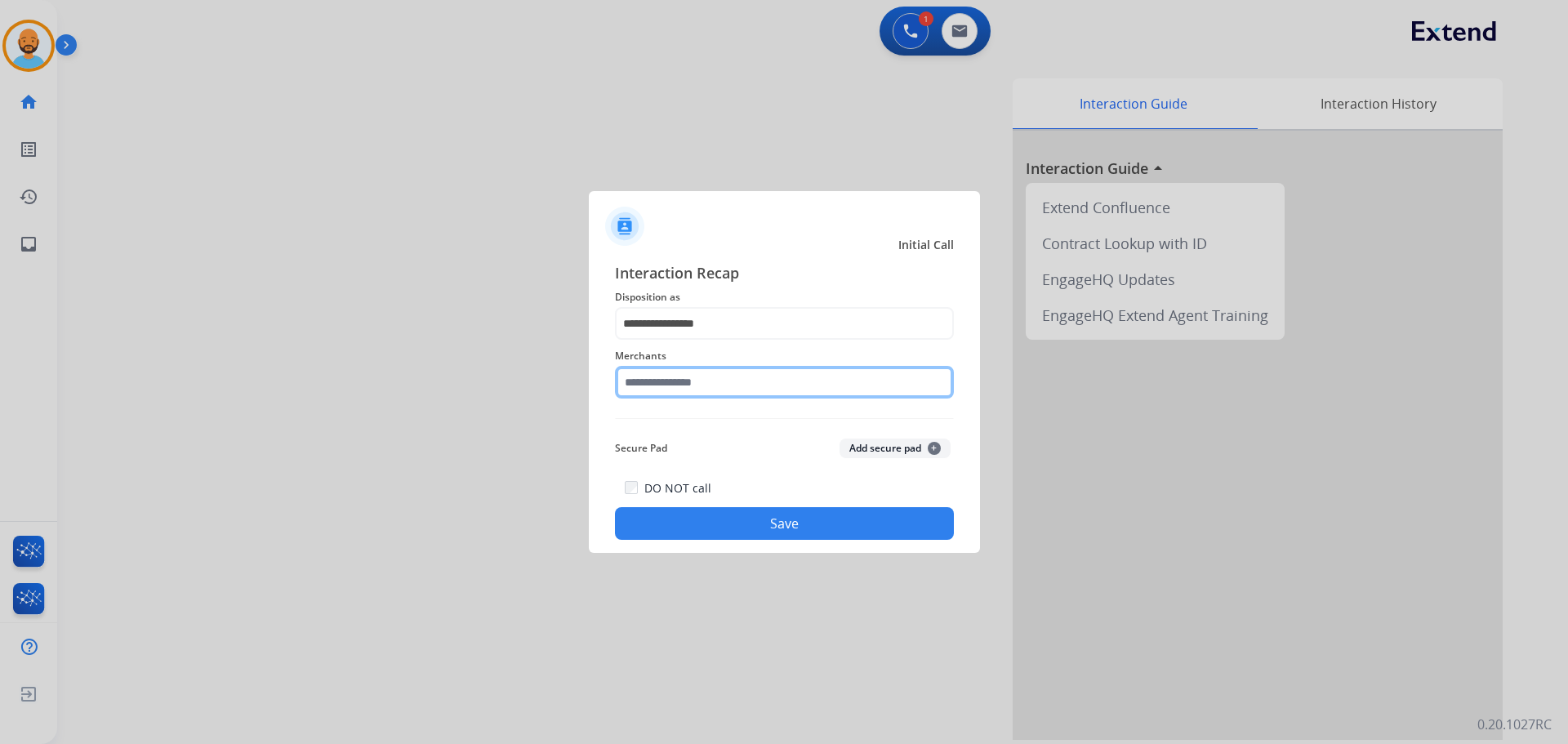
click at [677, 388] on input "text" at bounding box center [784, 382] width 339 height 33
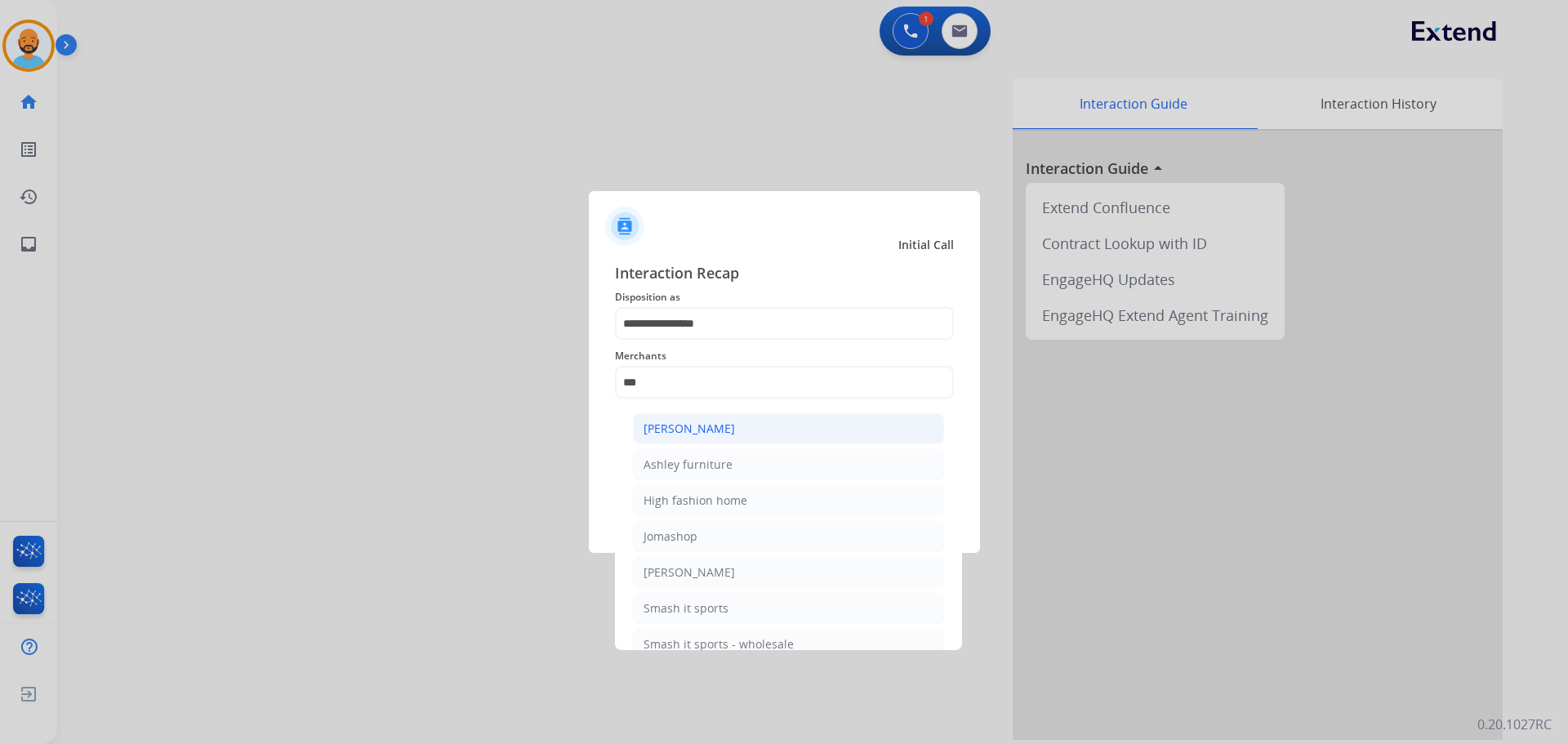
click at [692, 435] on div "[PERSON_NAME]" at bounding box center [689, 429] width 91 height 17
type input "**********"
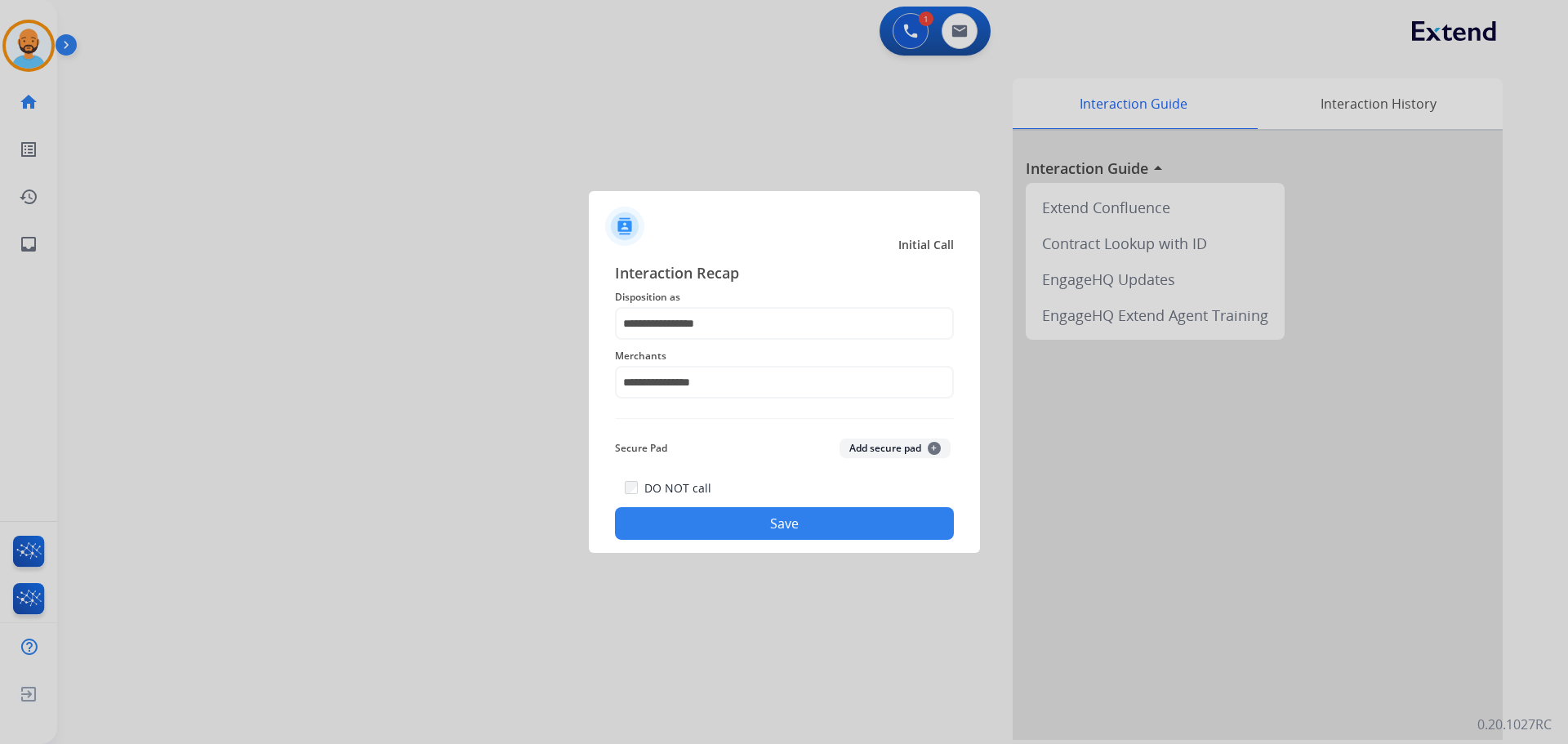
click at [718, 508] on button "Save" at bounding box center [784, 523] width 339 height 33
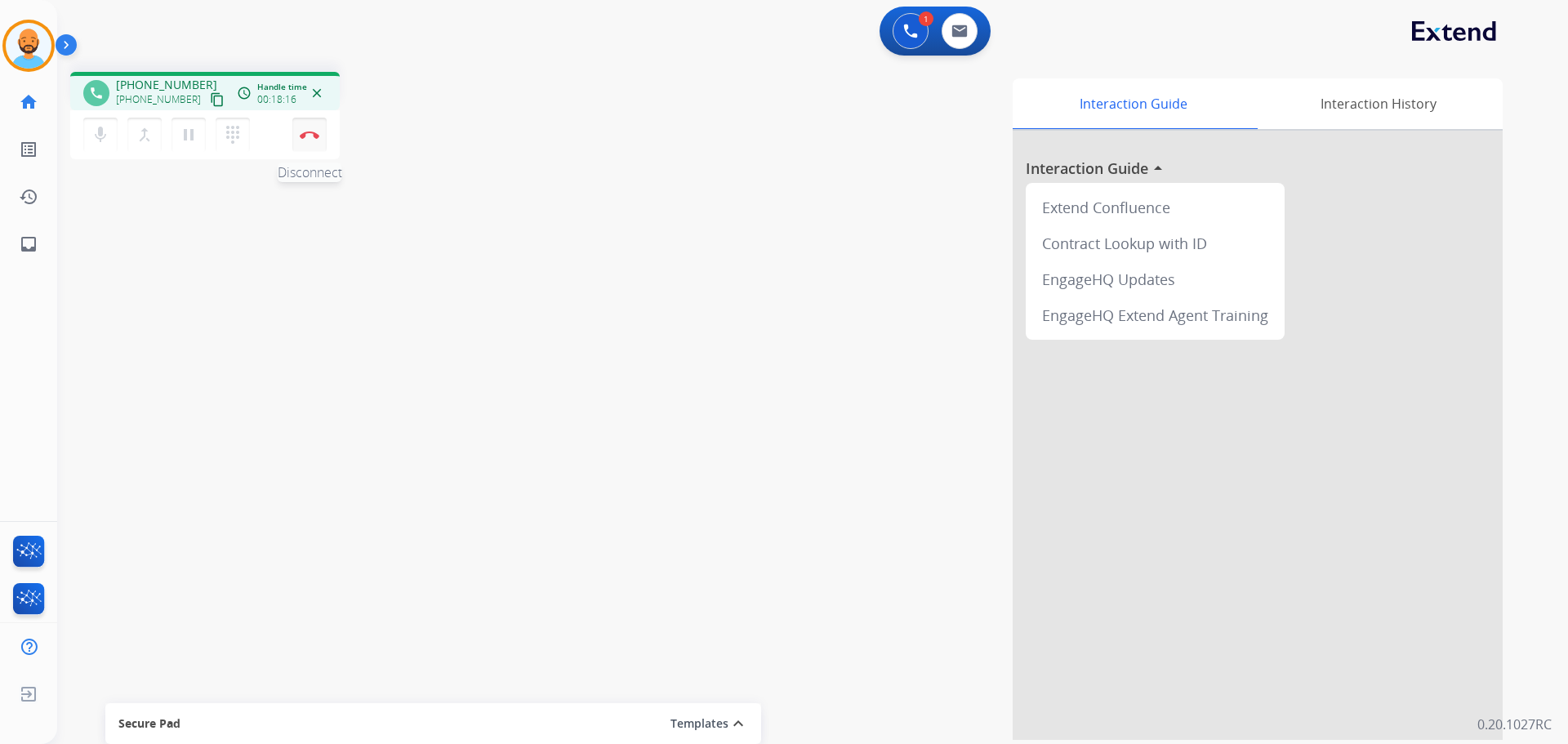
click at [306, 133] on img at bounding box center [309, 135] width 19 height 8
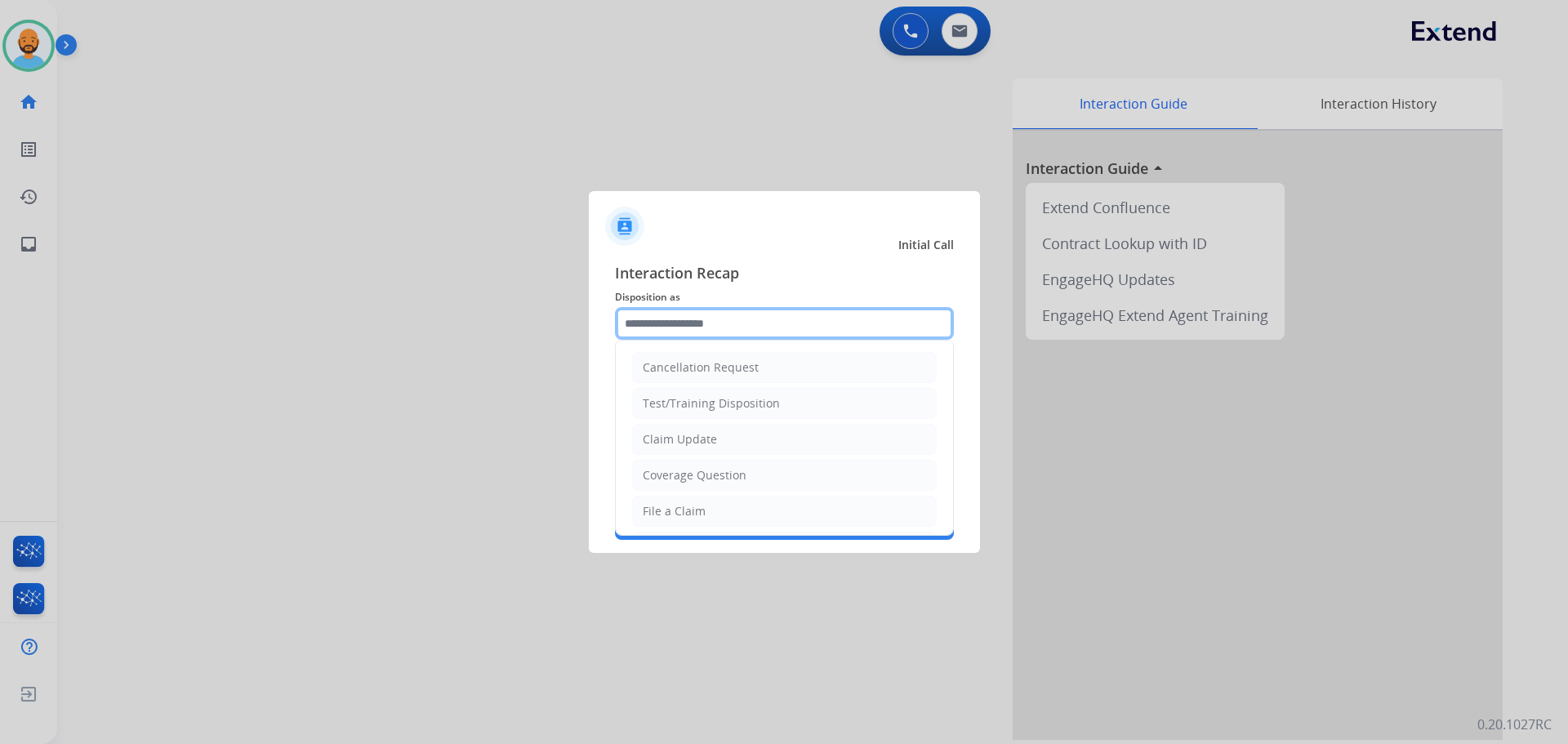
click at [663, 330] on input "text" at bounding box center [784, 323] width 339 height 33
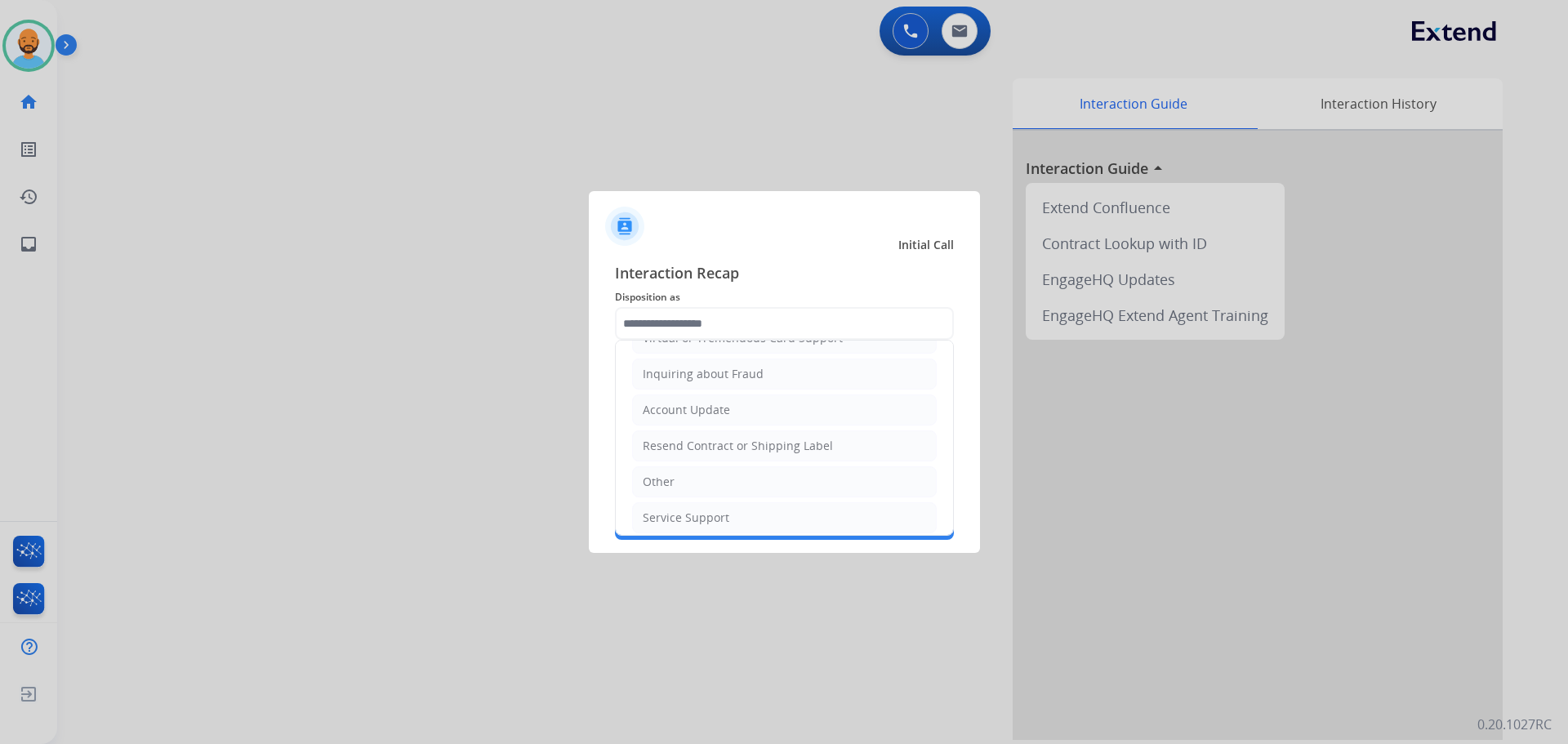
click at [701, 409] on div "Account Update" at bounding box center [686, 410] width 87 height 17
type input "**********"
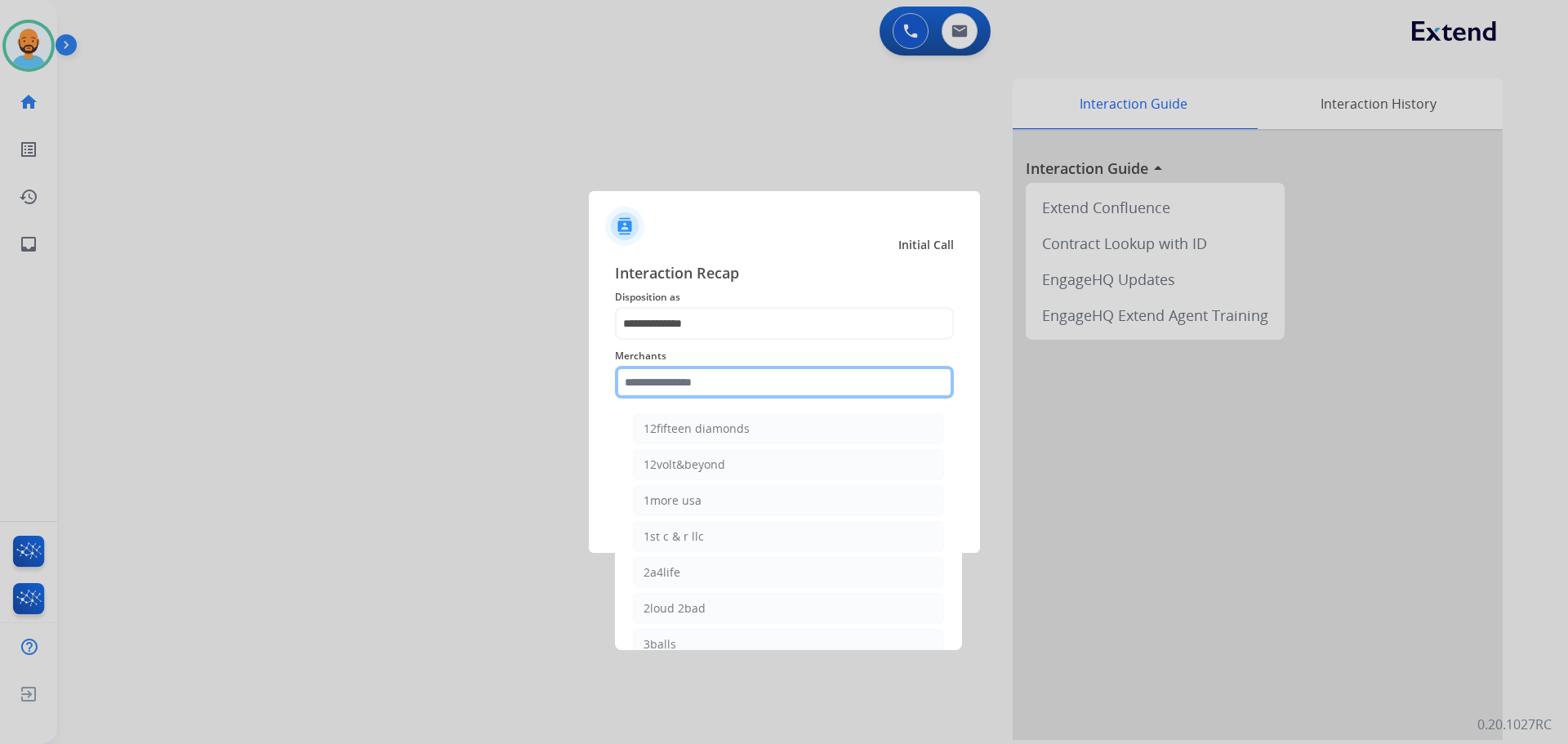
drag, startPoint x: 683, startPoint y: 371, endPoint x: 675, endPoint y: 374, distance: 8.5
click at [682, 372] on input "text" at bounding box center [784, 382] width 339 height 33
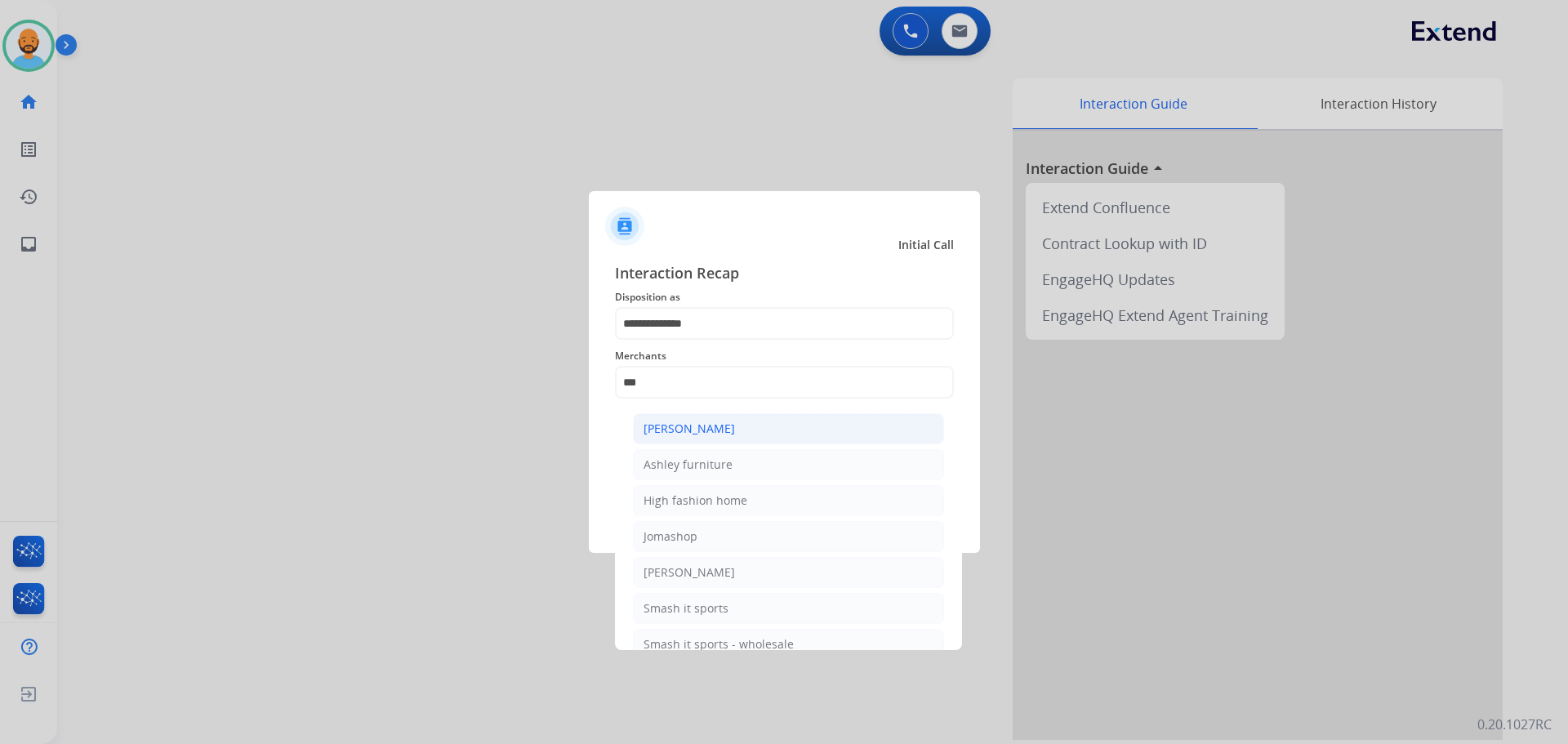
click at [705, 438] on li "[PERSON_NAME]" at bounding box center [789, 428] width 311 height 31
type input "**********"
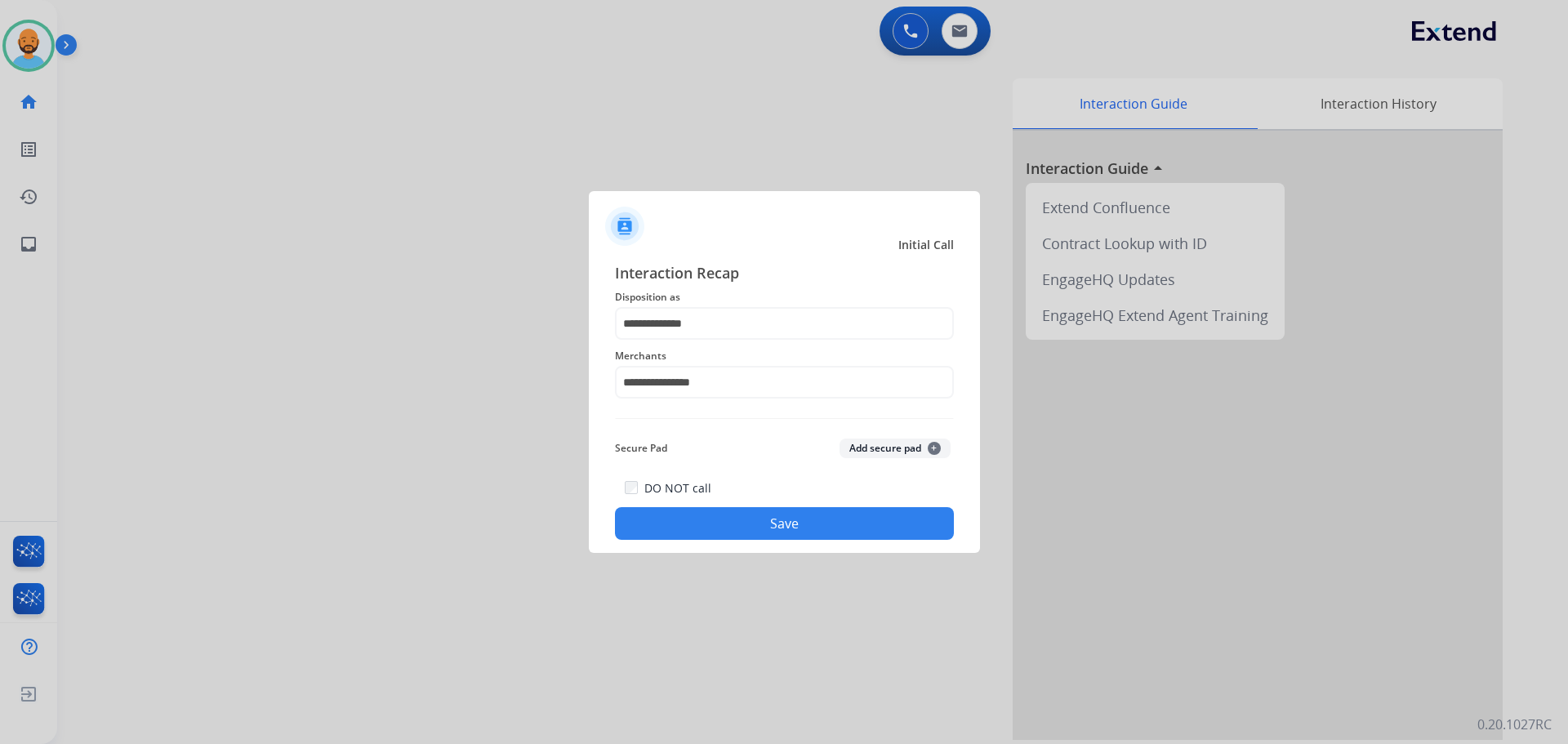
click at [731, 508] on button "Save" at bounding box center [784, 523] width 339 height 33
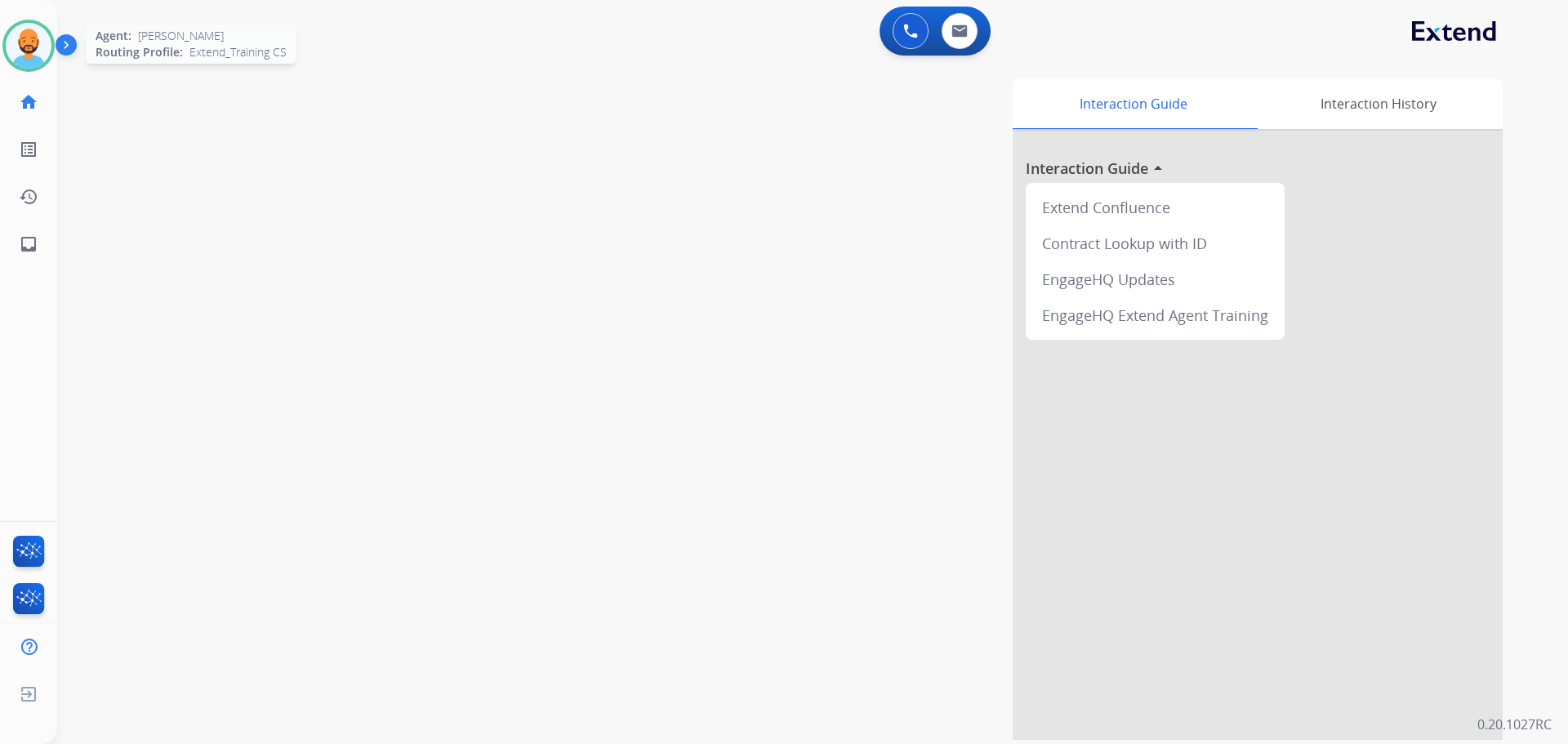
click at [45, 49] on img at bounding box center [28, 45] width 46 height 46
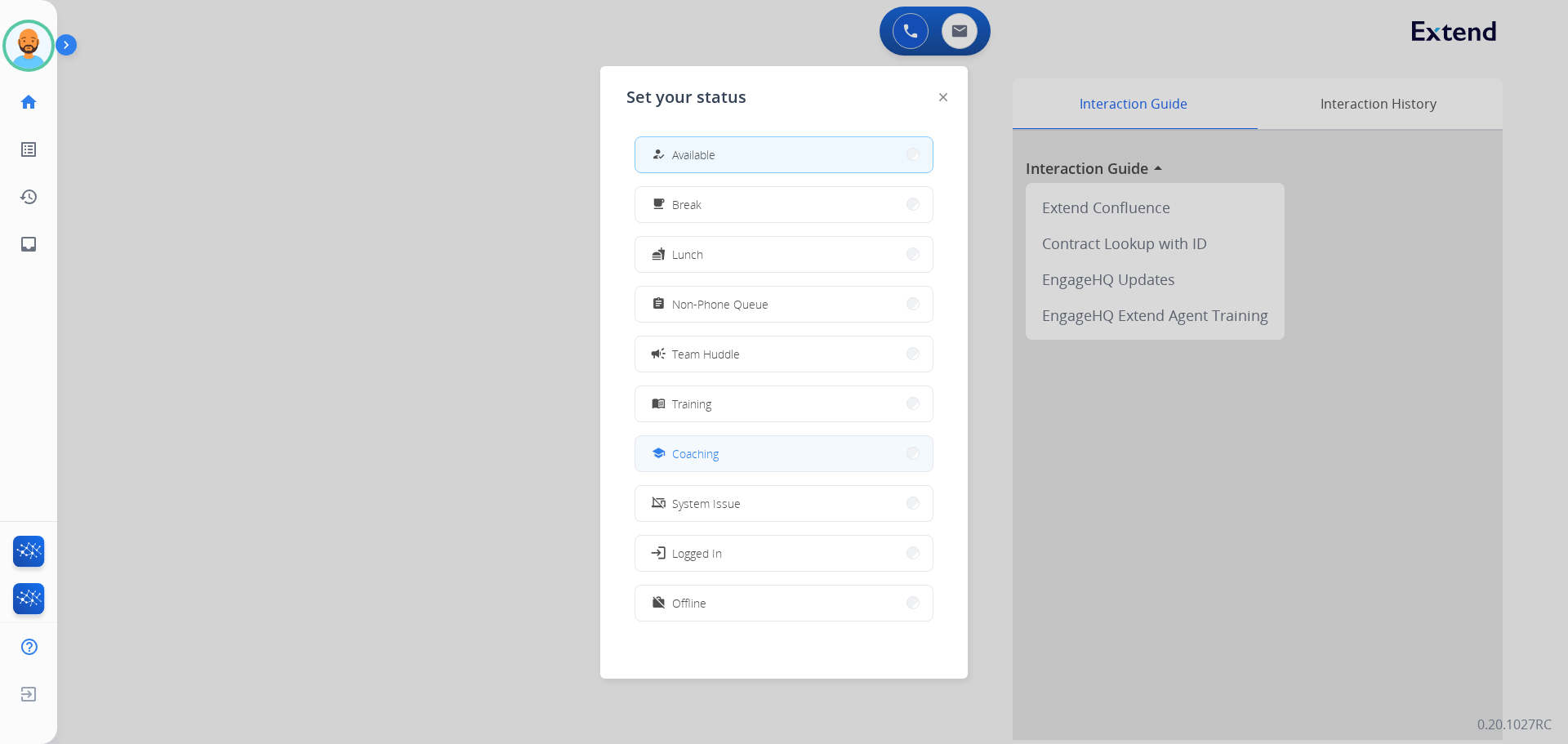
click at [752, 449] on button "school Coaching" at bounding box center [784, 454] width 297 height 35
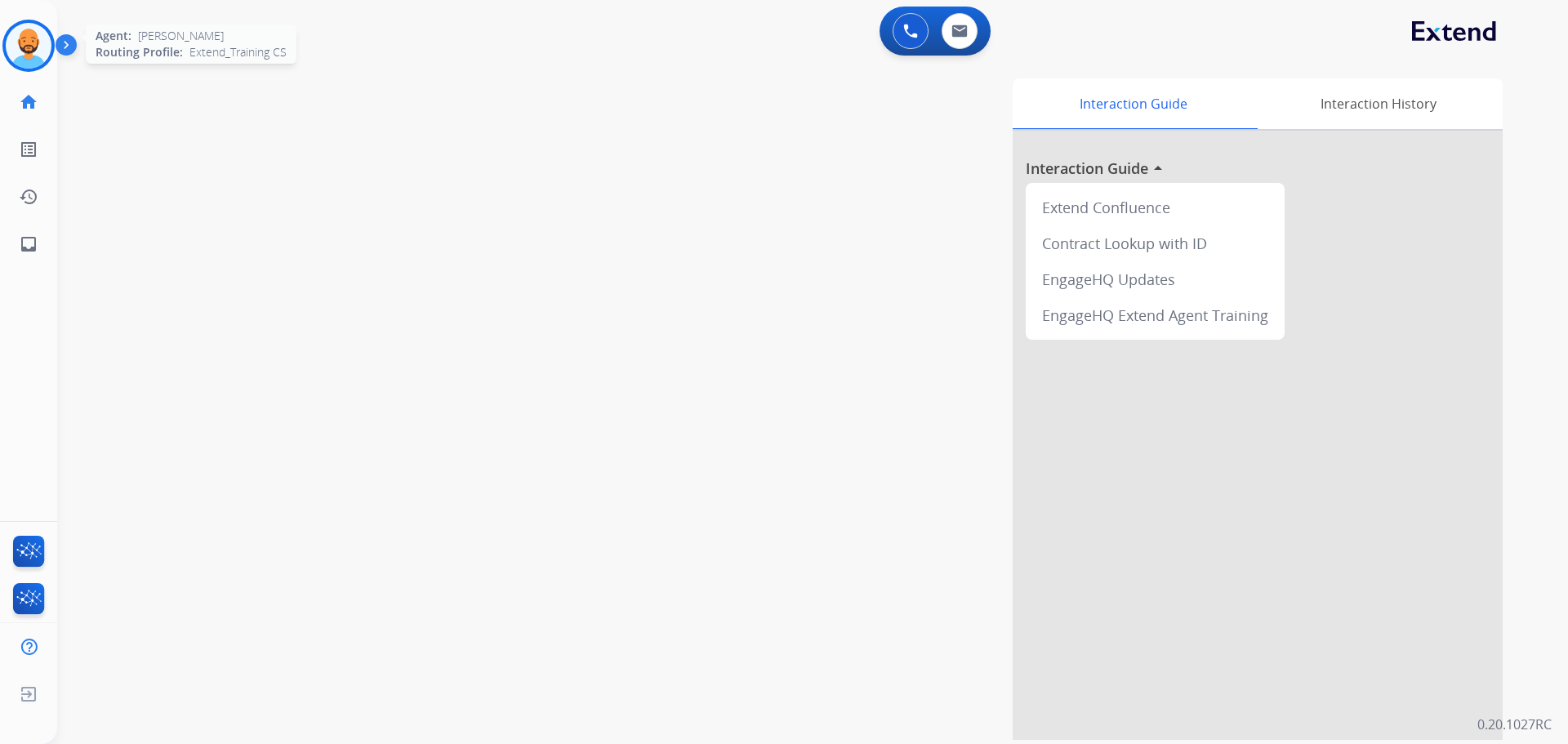
click at [29, 52] on img at bounding box center [28, 45] width 46 height 46
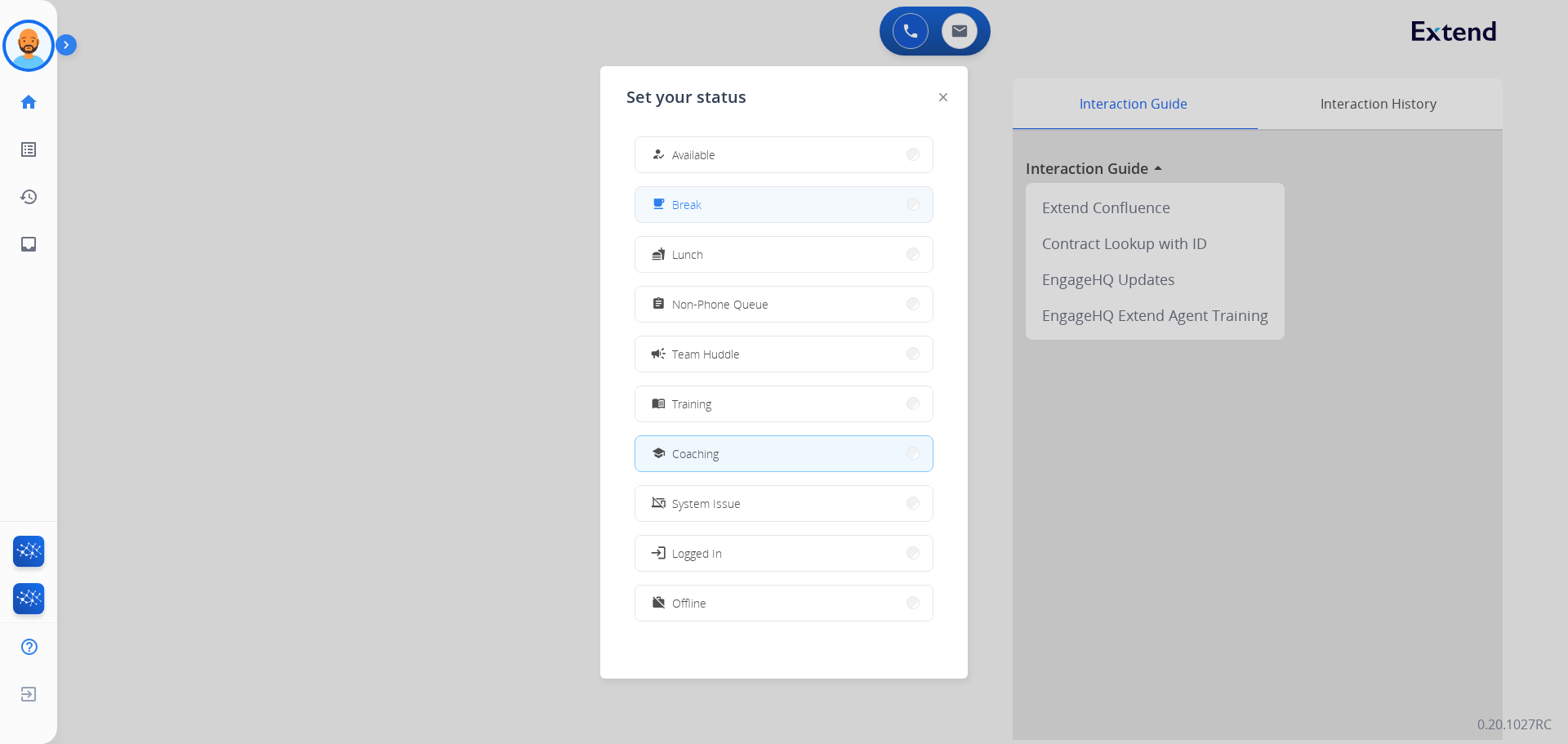
click at [869, 200] on button "free_breakfast Break" at bounding box center [784, 204] width 297 height 35
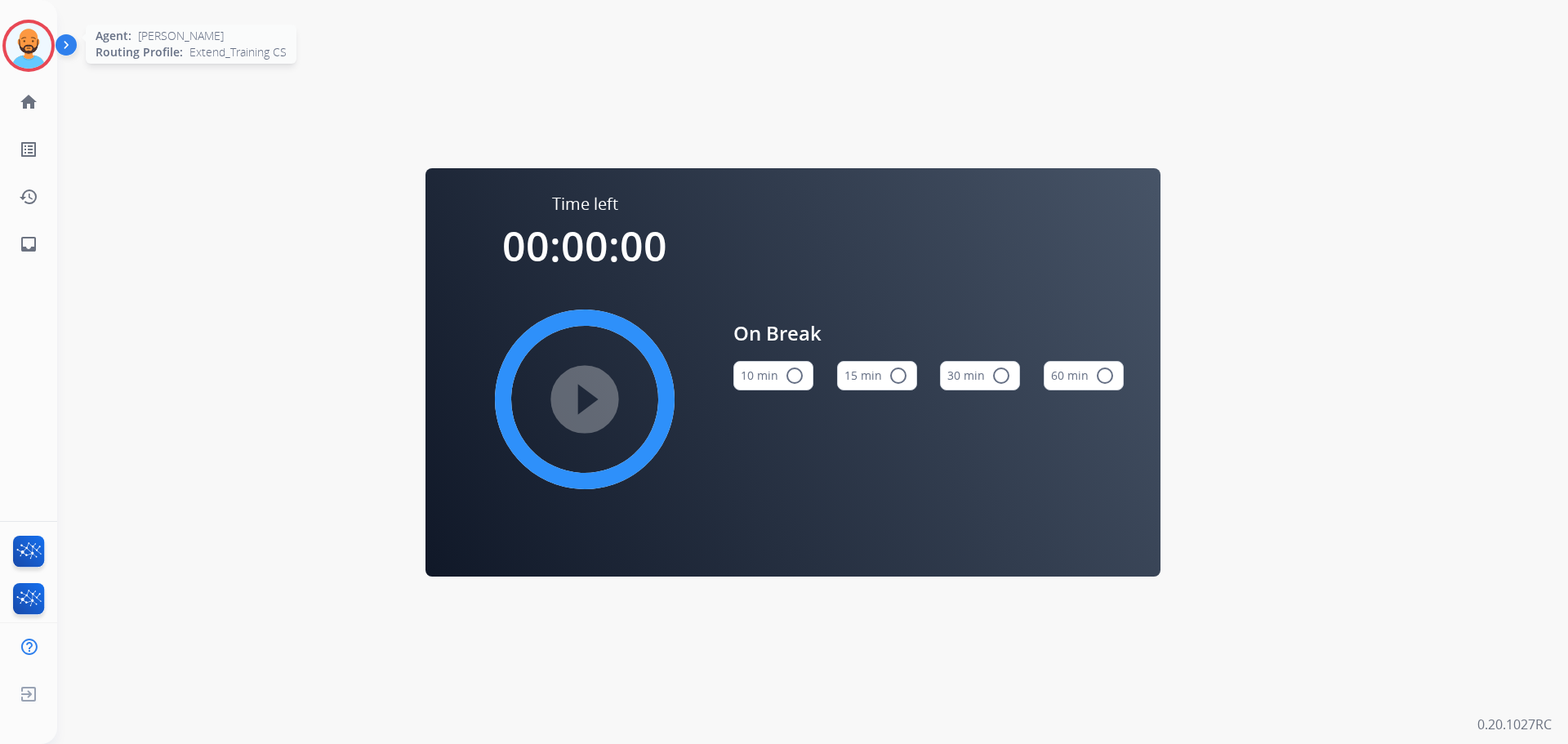
click at [30, 42] on img at bounding box center [28, 45] width 46 height 46
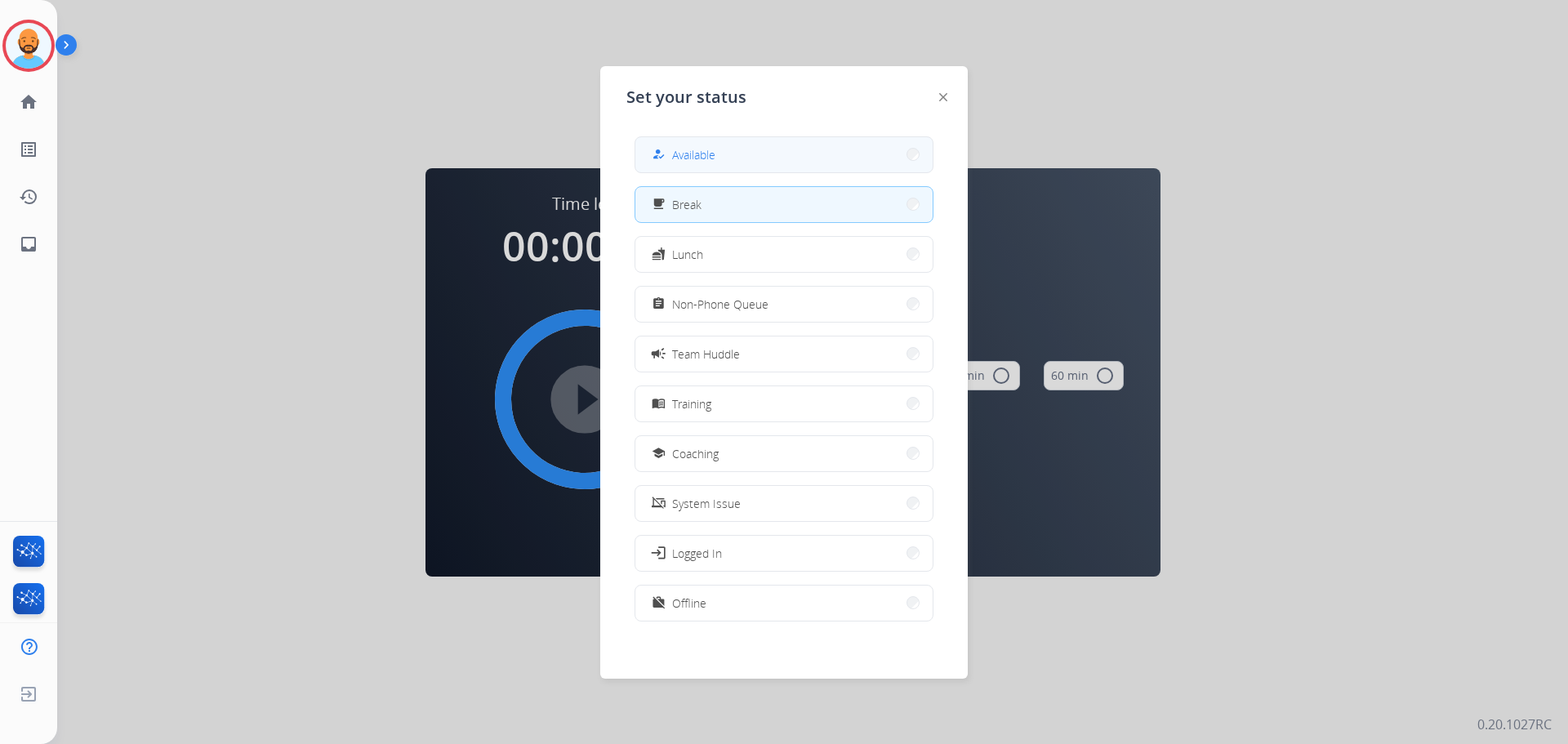
click at [726, 150] on button "how_to_reg Available" at bounding box center [784, 155] width 297 height 35
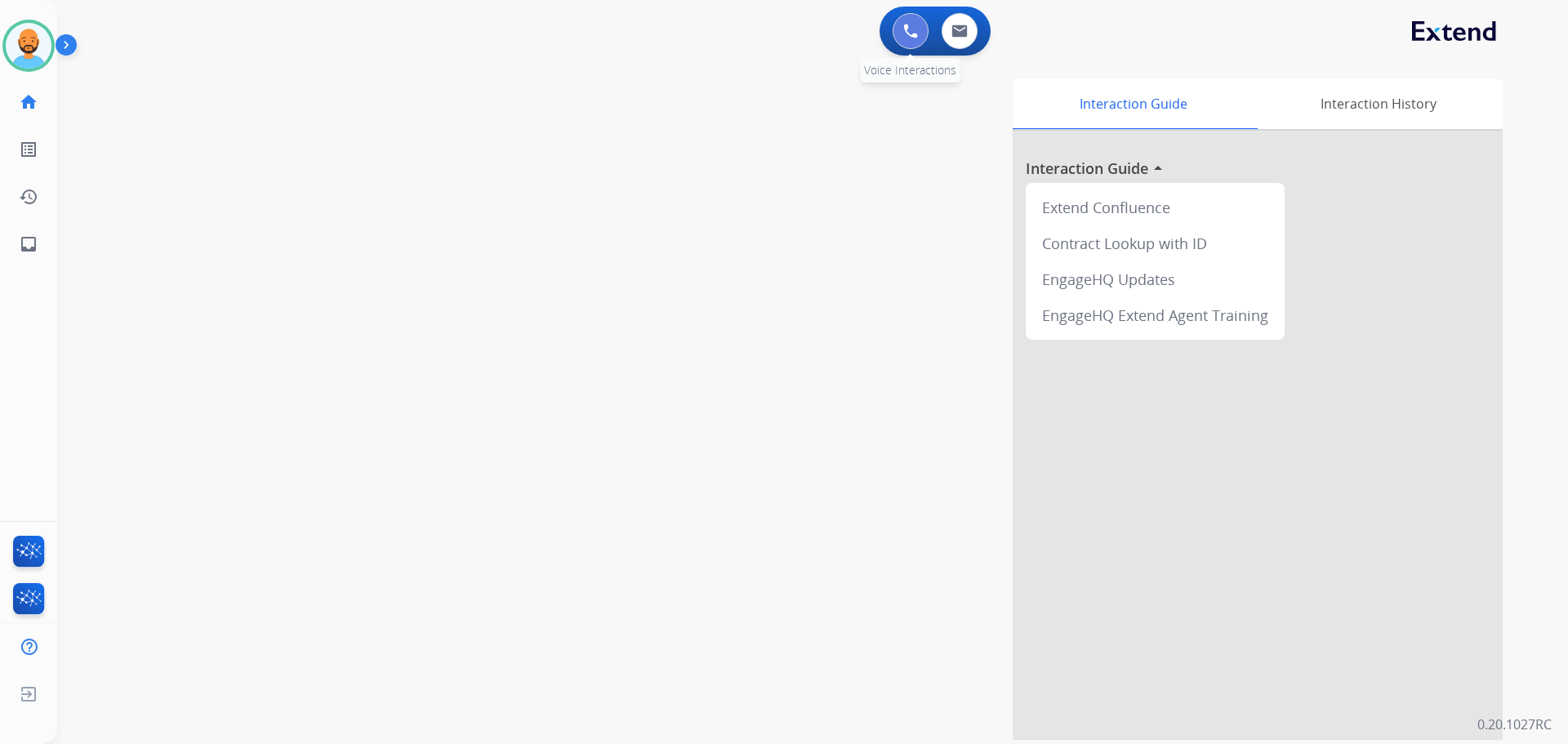
click at [900, 26] on button at bounding box center [910, 31] width 36 height 36
click at [912, 30] on img at bounding box center [911, 31] width 15 height 15
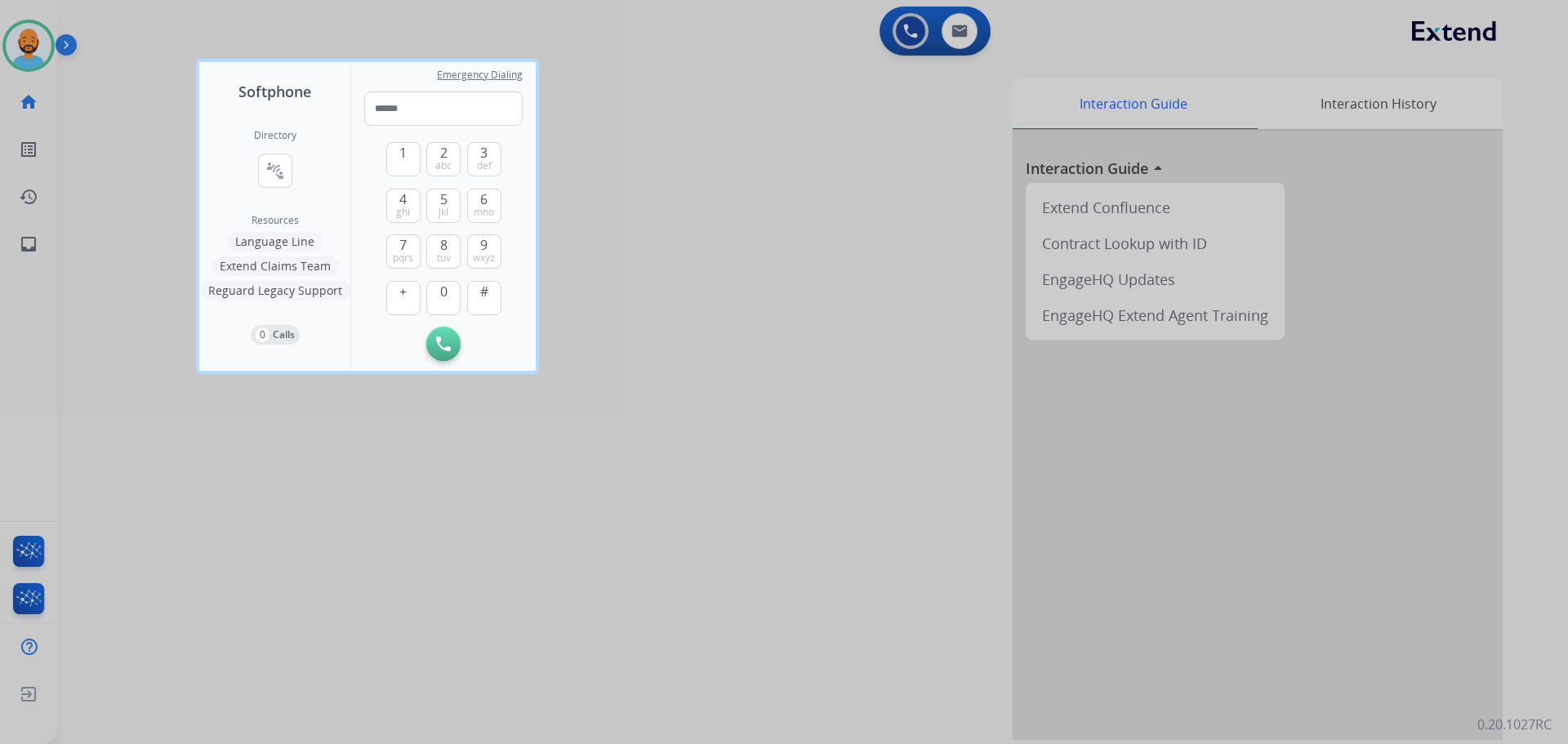
click at [285, 268] on button "Extend Claims Team" at bounding box center [275, 265] width 127 height 19
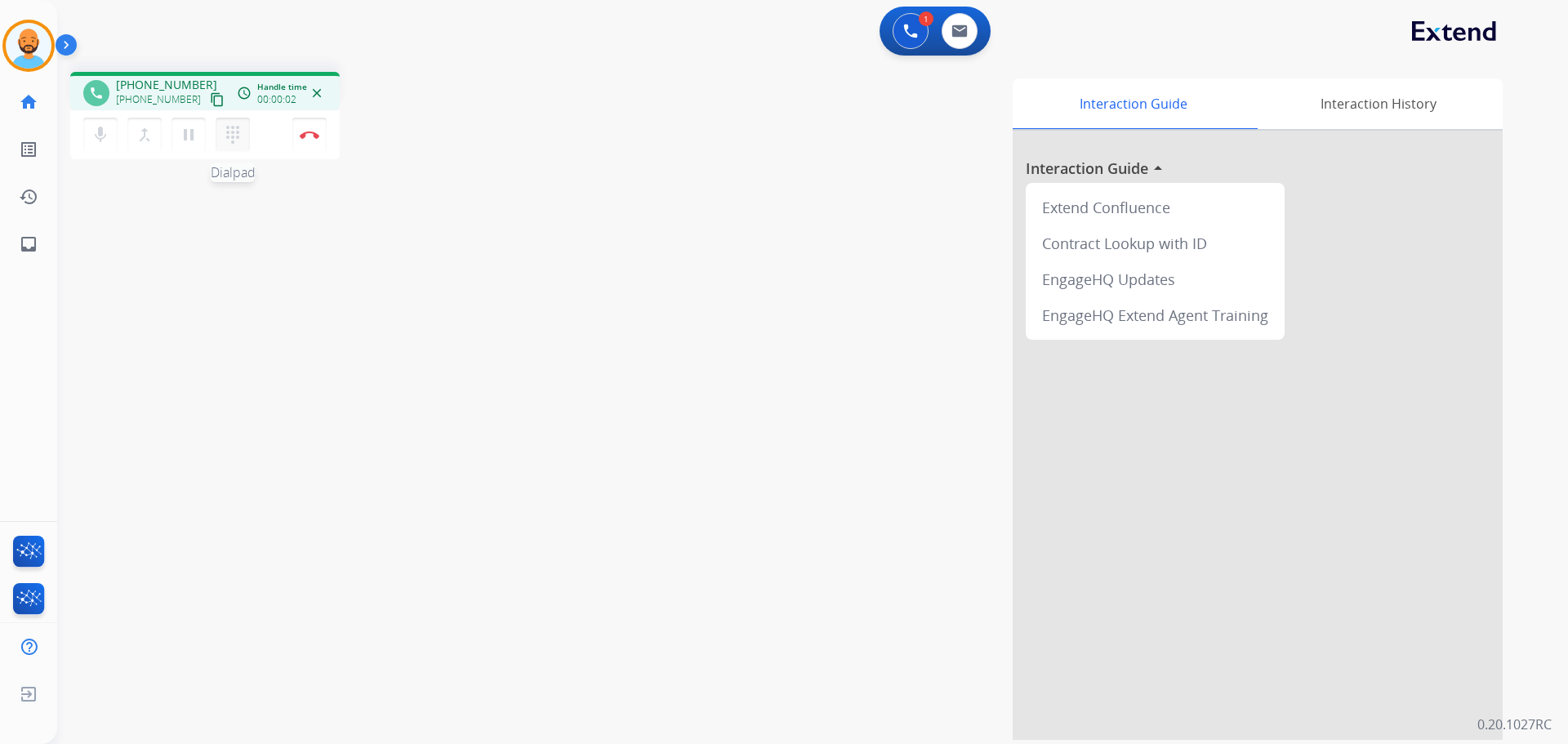
click at [224, 137] on mat-icon "dialpad" at bounding box center [232, 134] width 19 height 19
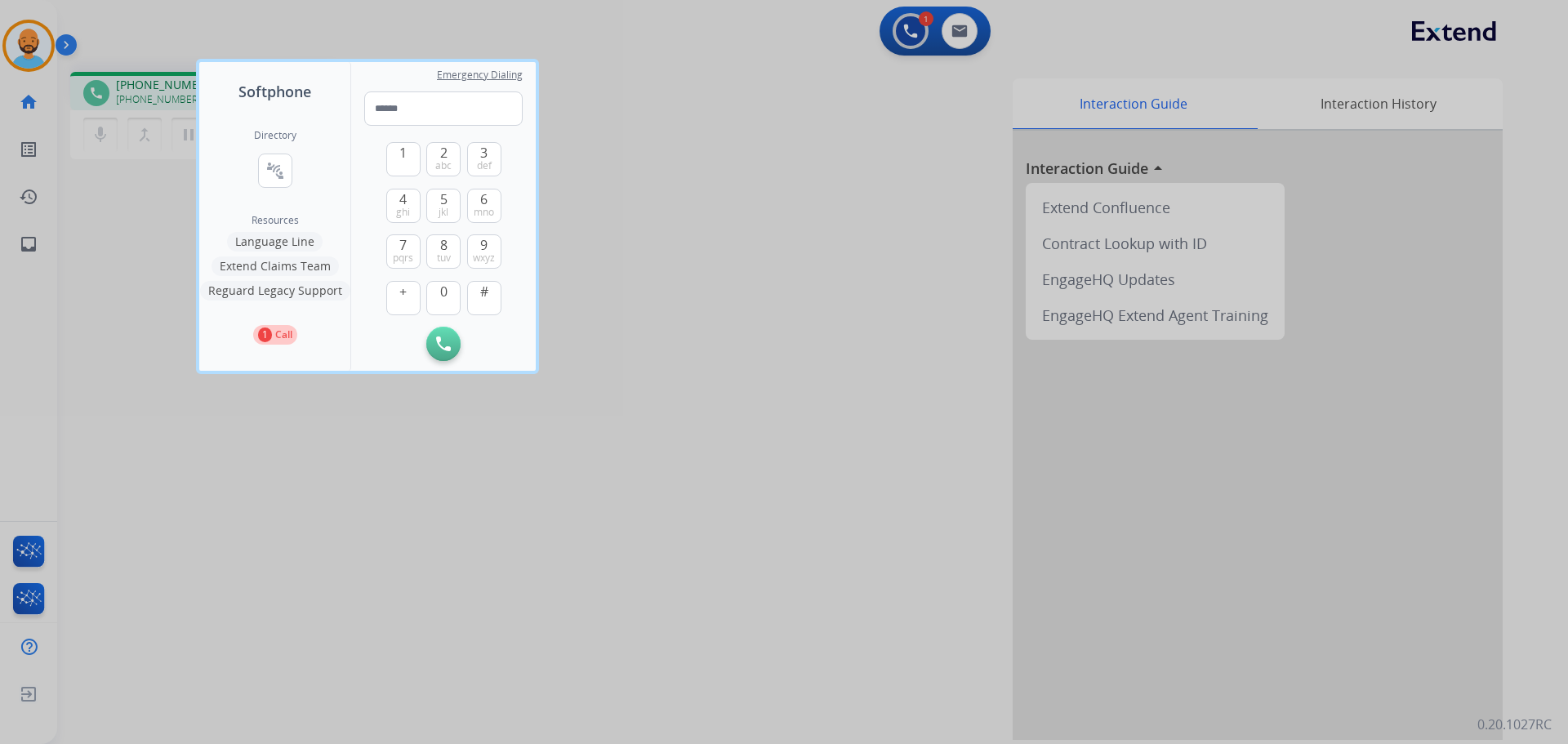
click at [153, 208] on div at bounding box center [784, 372] width 1568 height 744
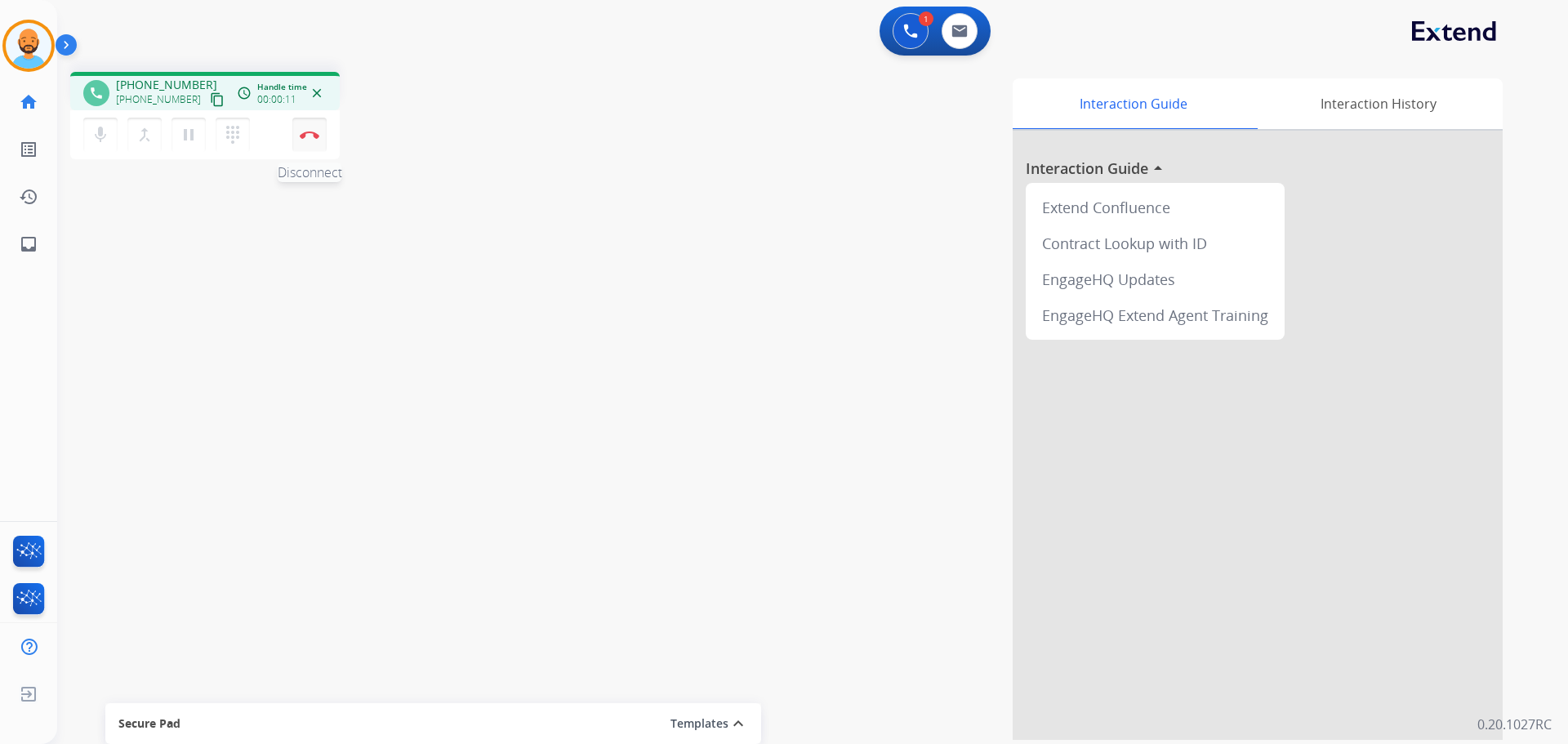
click at [306, 126] on button "Disconnect" at bounding box center [309, 135] width 34 height 34
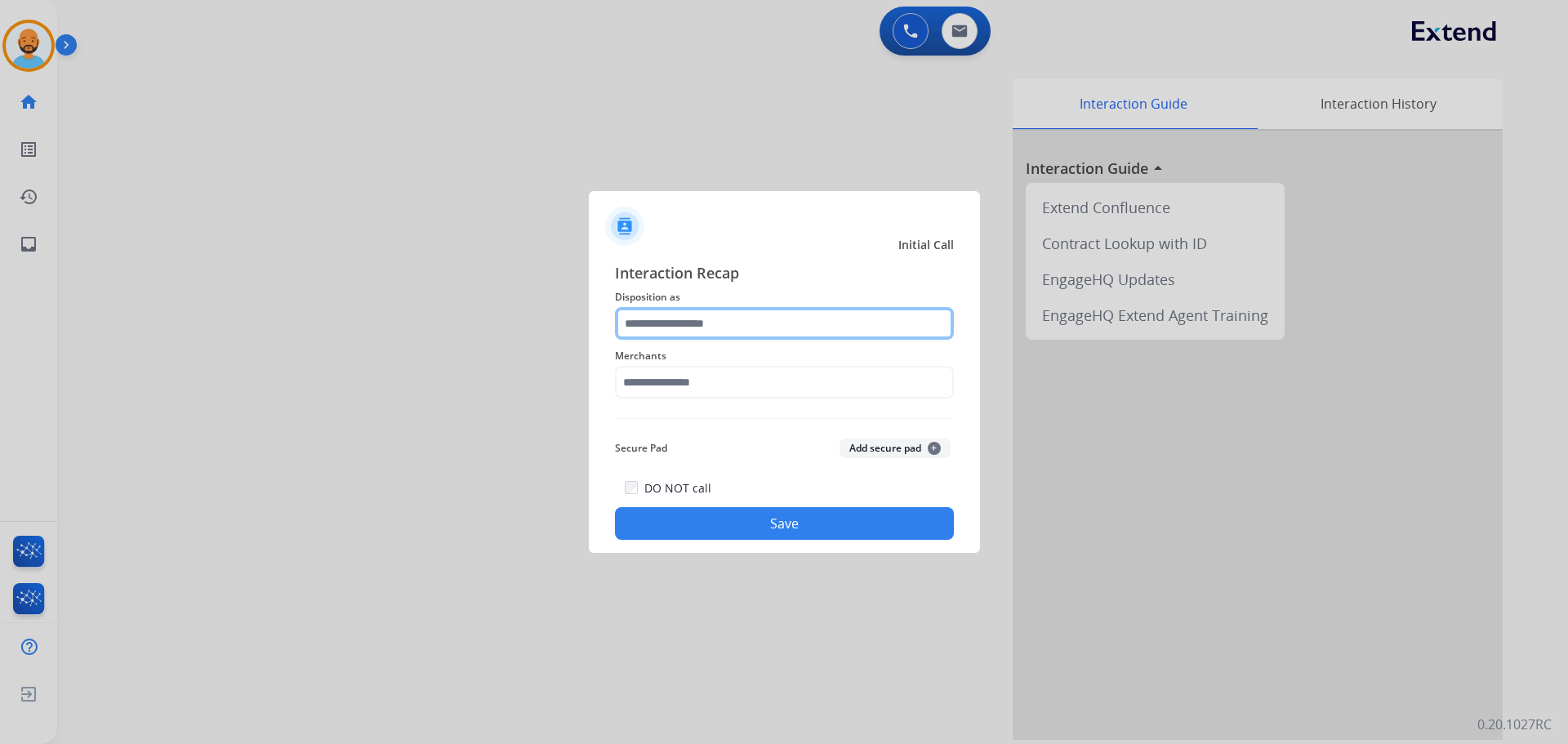
click at [748, 309] on input "text" at bounding box center [784, 323] width 339 height 33
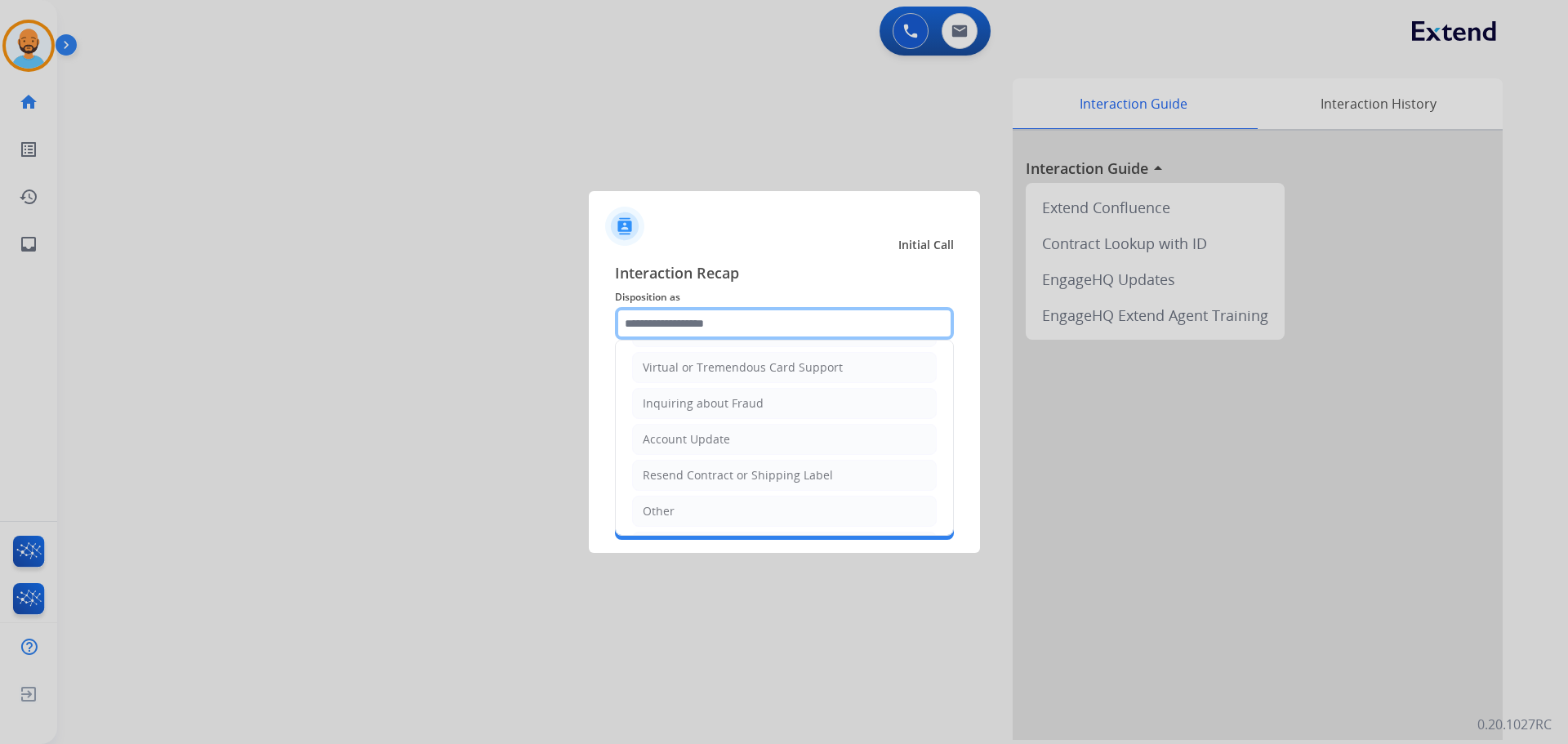
scroll to position [326, 0]
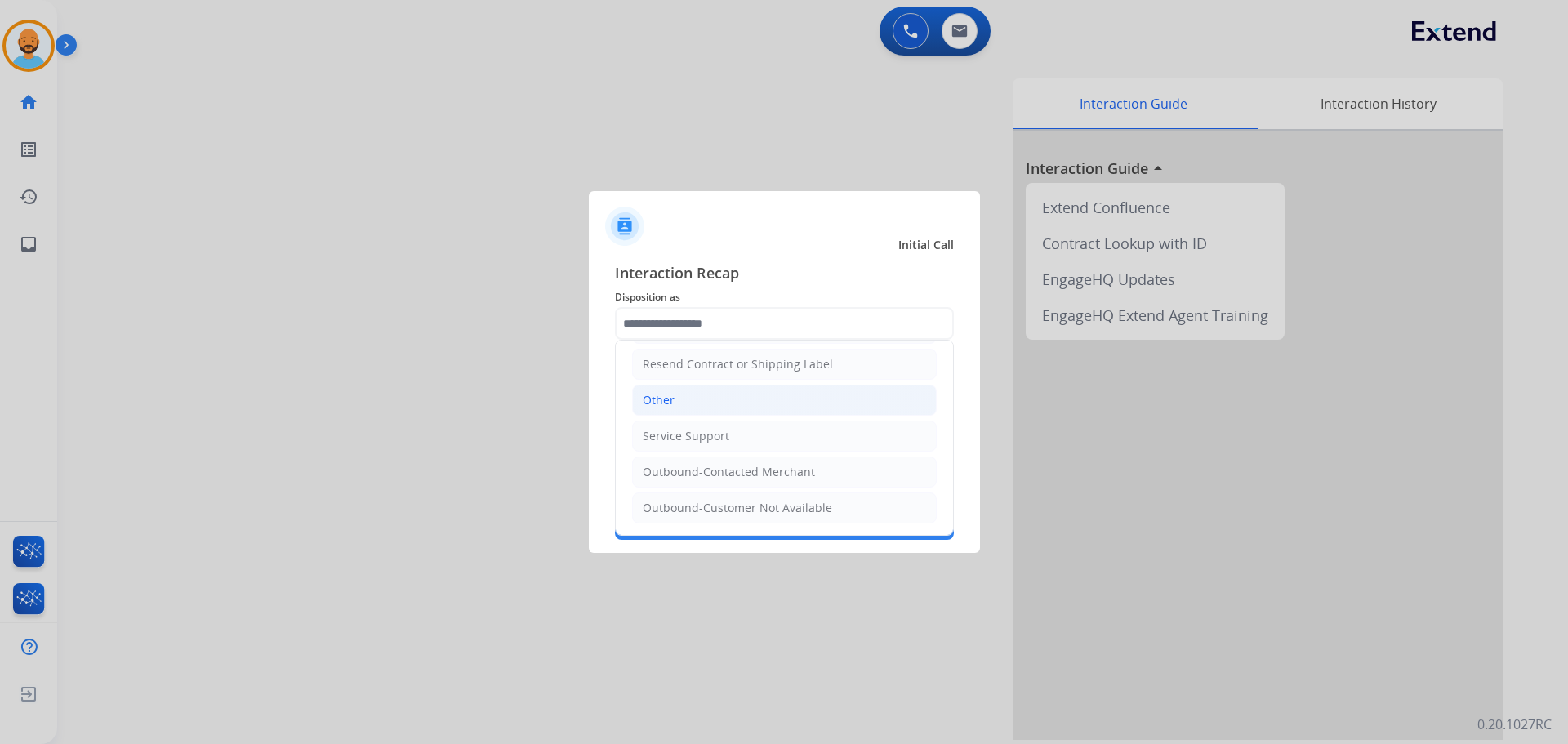
click at [678, 402] on li "Other" at bounding box center [784, 400] width 305 height 31
type input "*****"
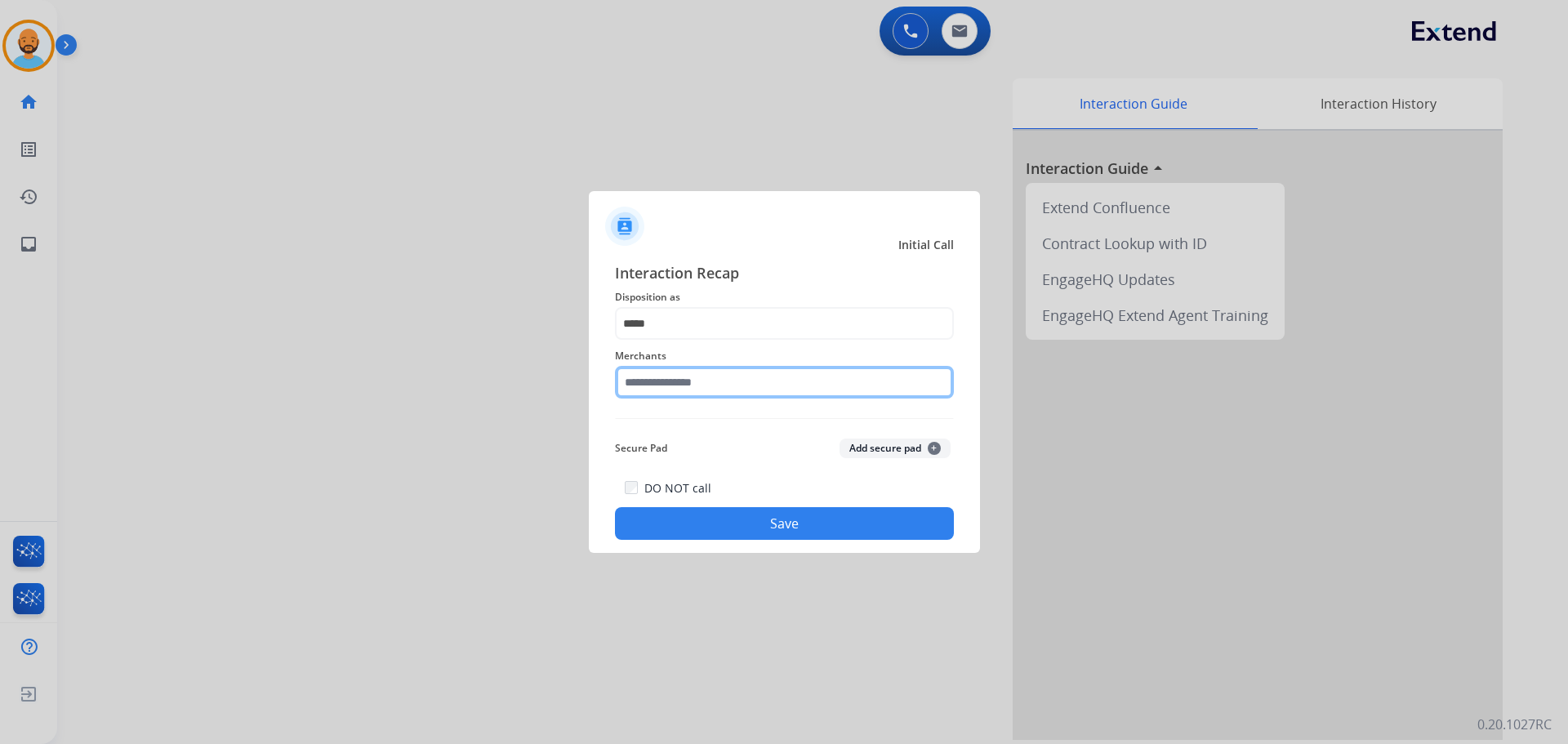
click at [676, 382] on input "text" at bounding box center [784, 382] width 339 height 33
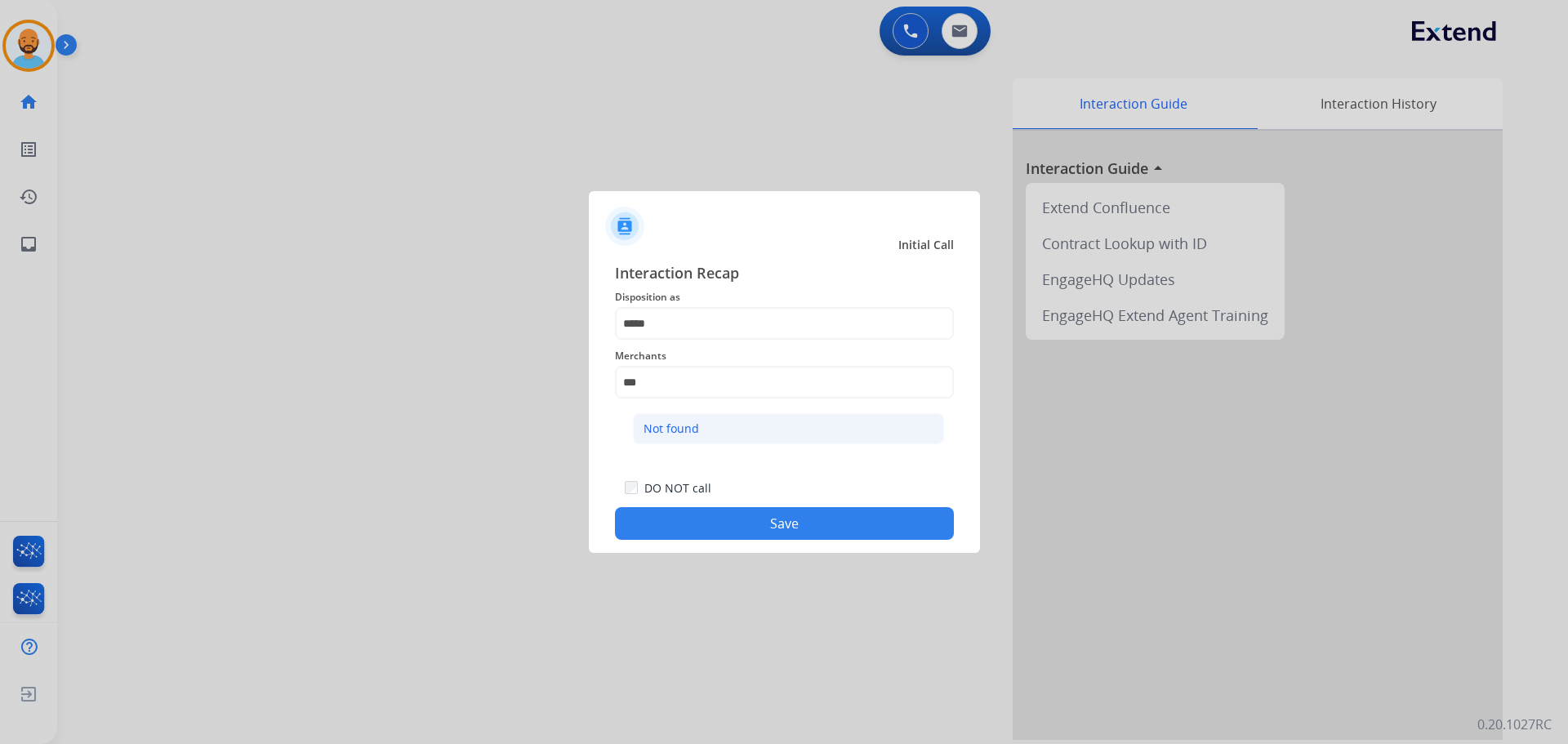
click at [671, 419] on li "Not found" at bounding box center [789, 428] width 311 height 31
type input "*********"
click at [706, 534] on button "Save" at bounding box center [784, 523] width 339 height 33
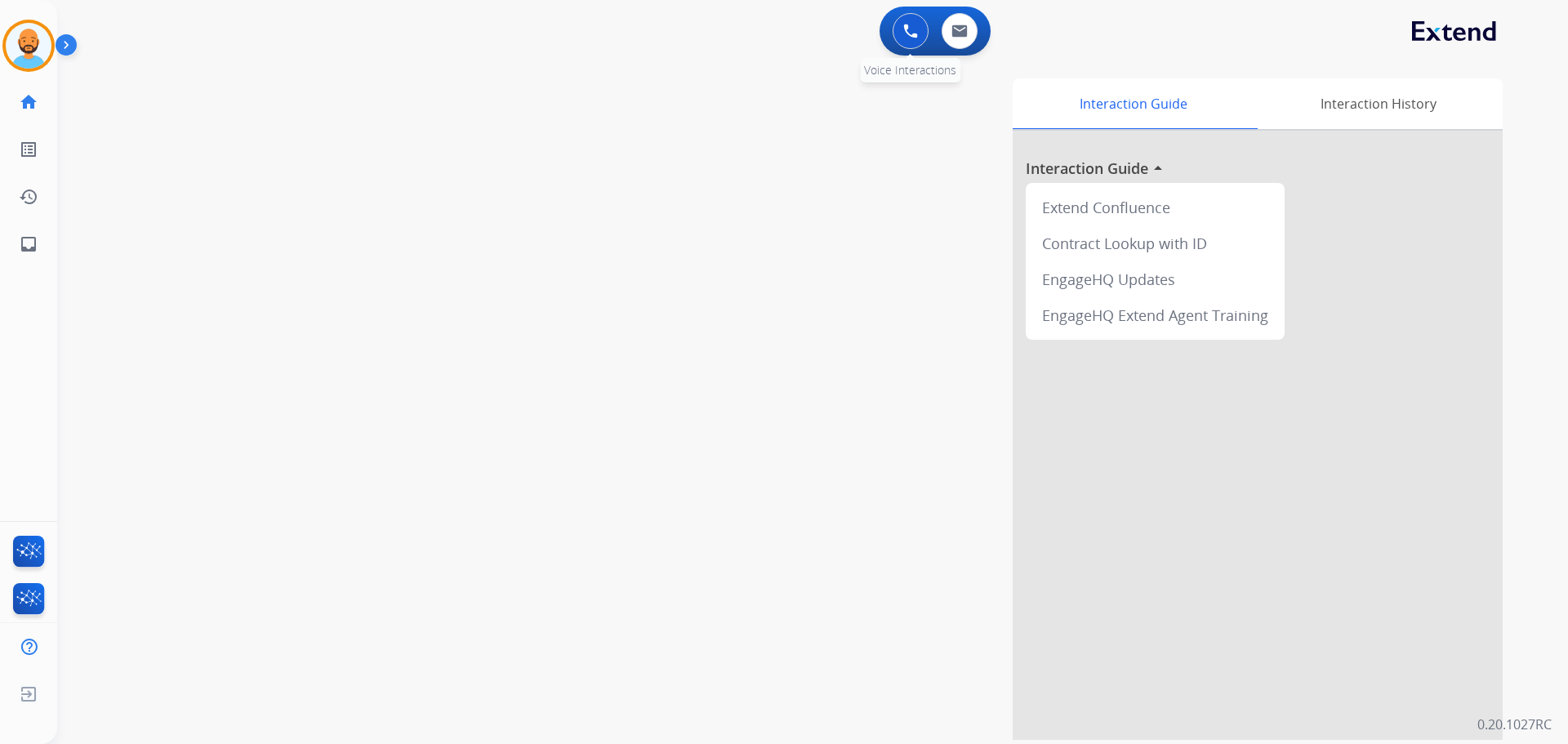
click at [902, 13] on div "0 Voice Interactions" at bounding box center [911, 31] width 49 height 36
click at [899, 18] on button at bounding box center [910, 31] width 36 height 36
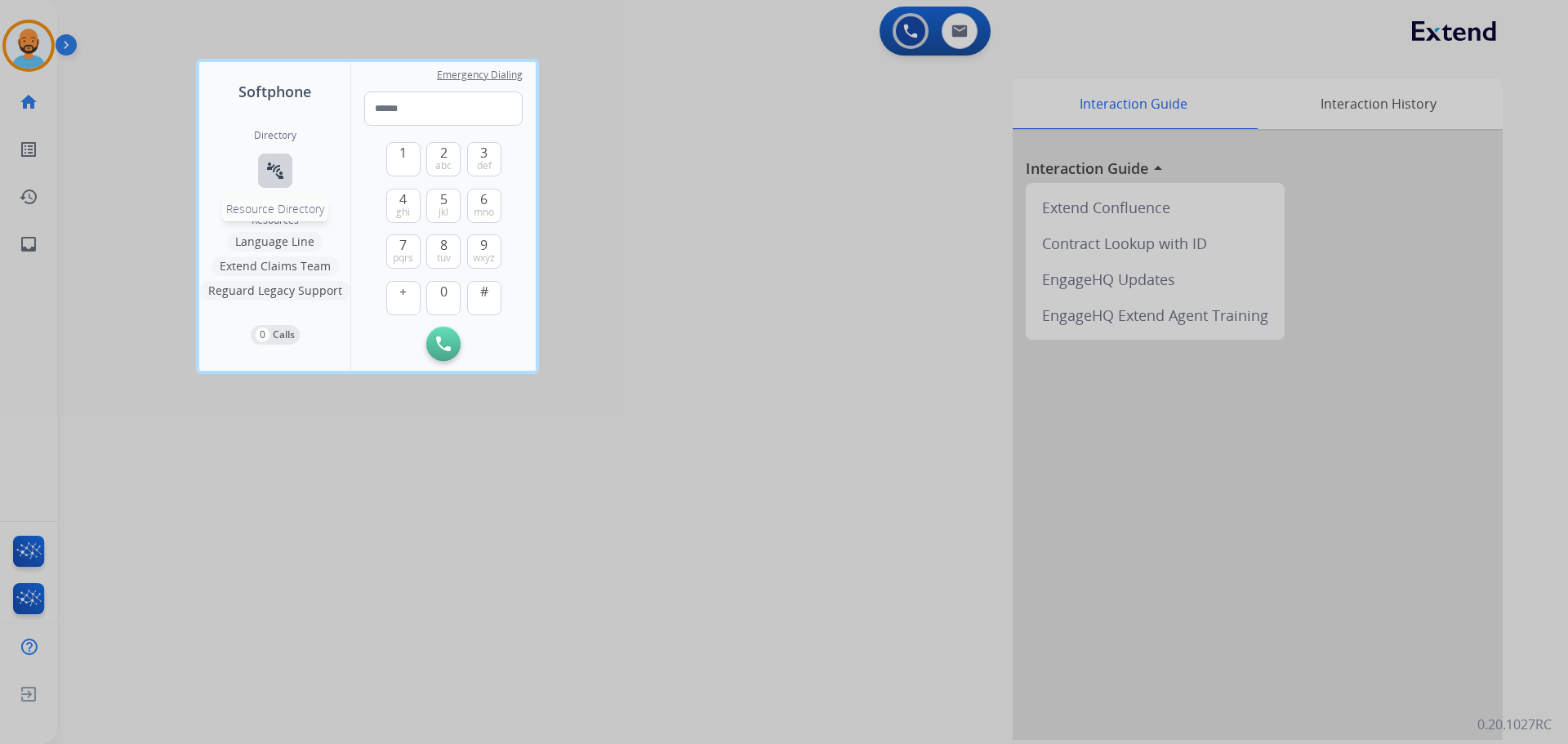
click at [266, 172] on button "connect_without_contact Resource Directory" at bounding box center [275, 170] width 34 height 34
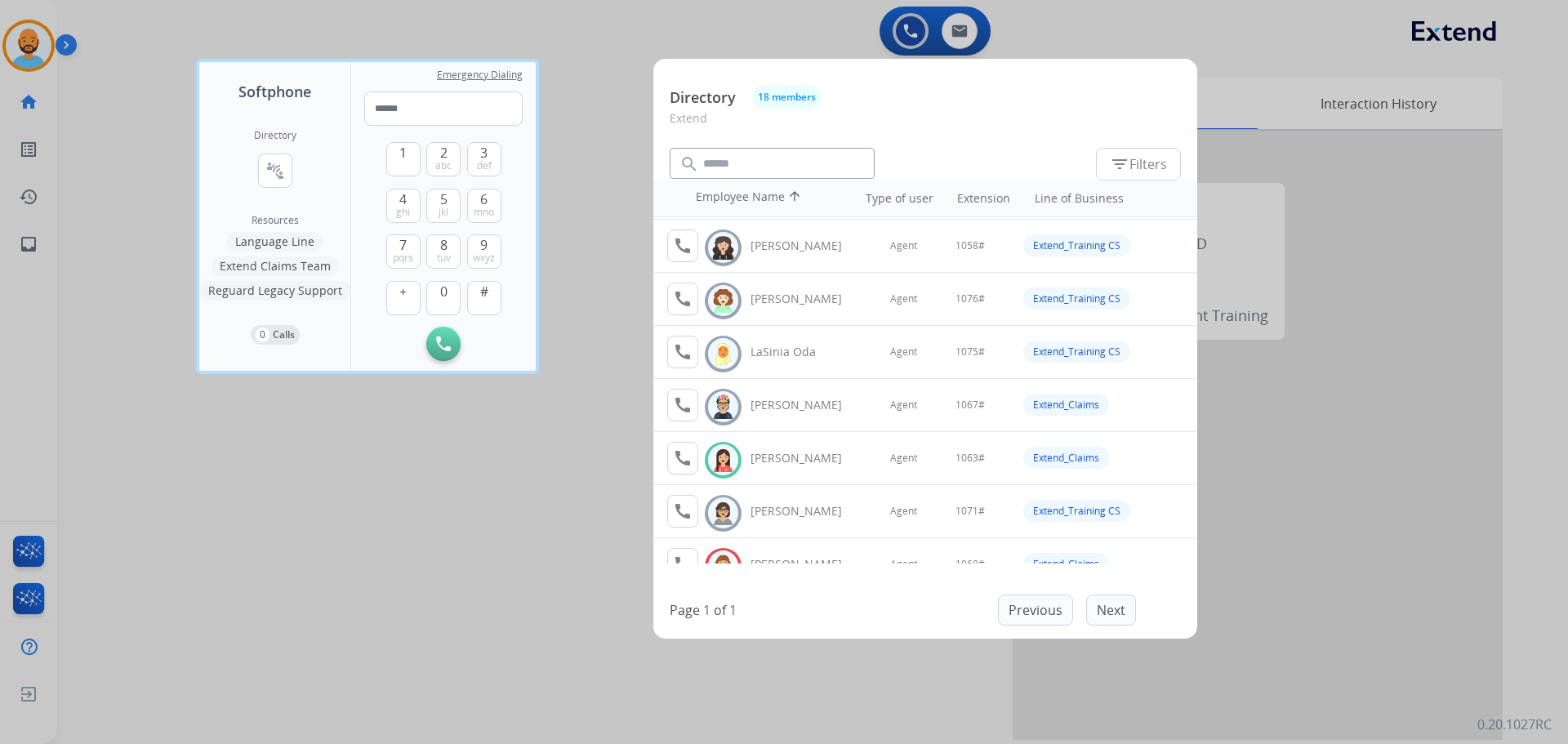
scroll to position [490, 0]
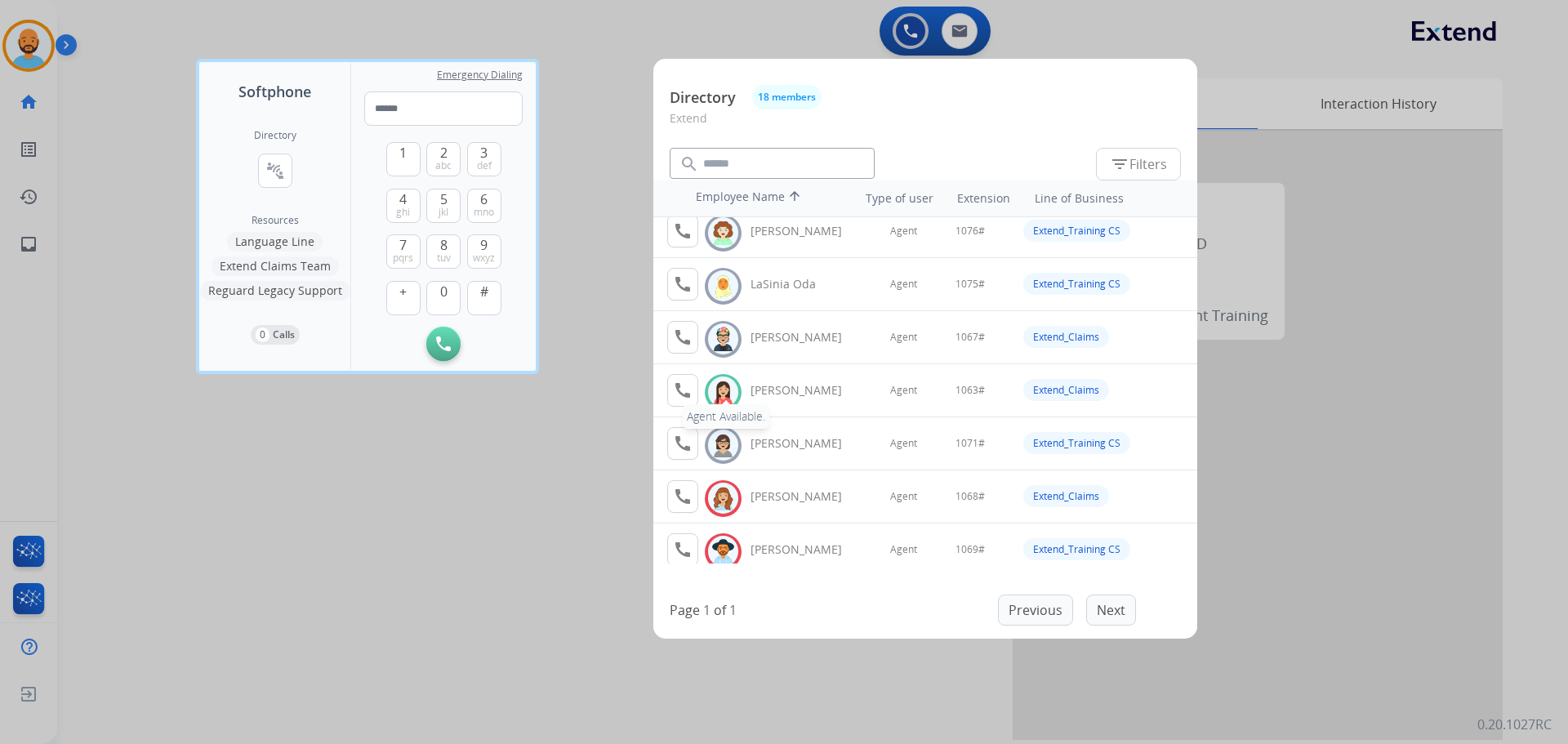
click at [676, 387] on mat-icon "call" at bounding box center [682, 390] width 19 height 19
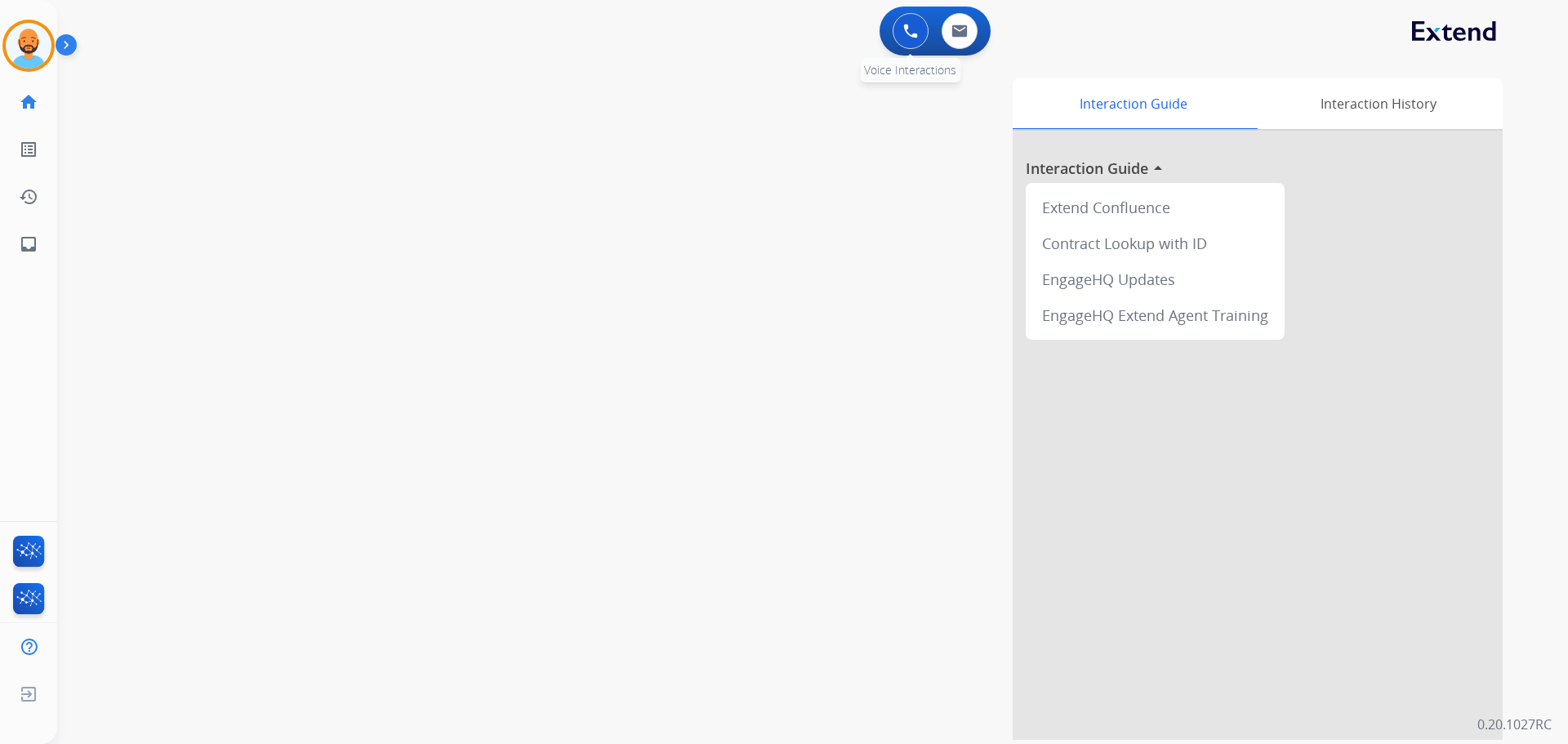
click at [903, 18] on button at bounding box center [910, 31] width 36 height 36
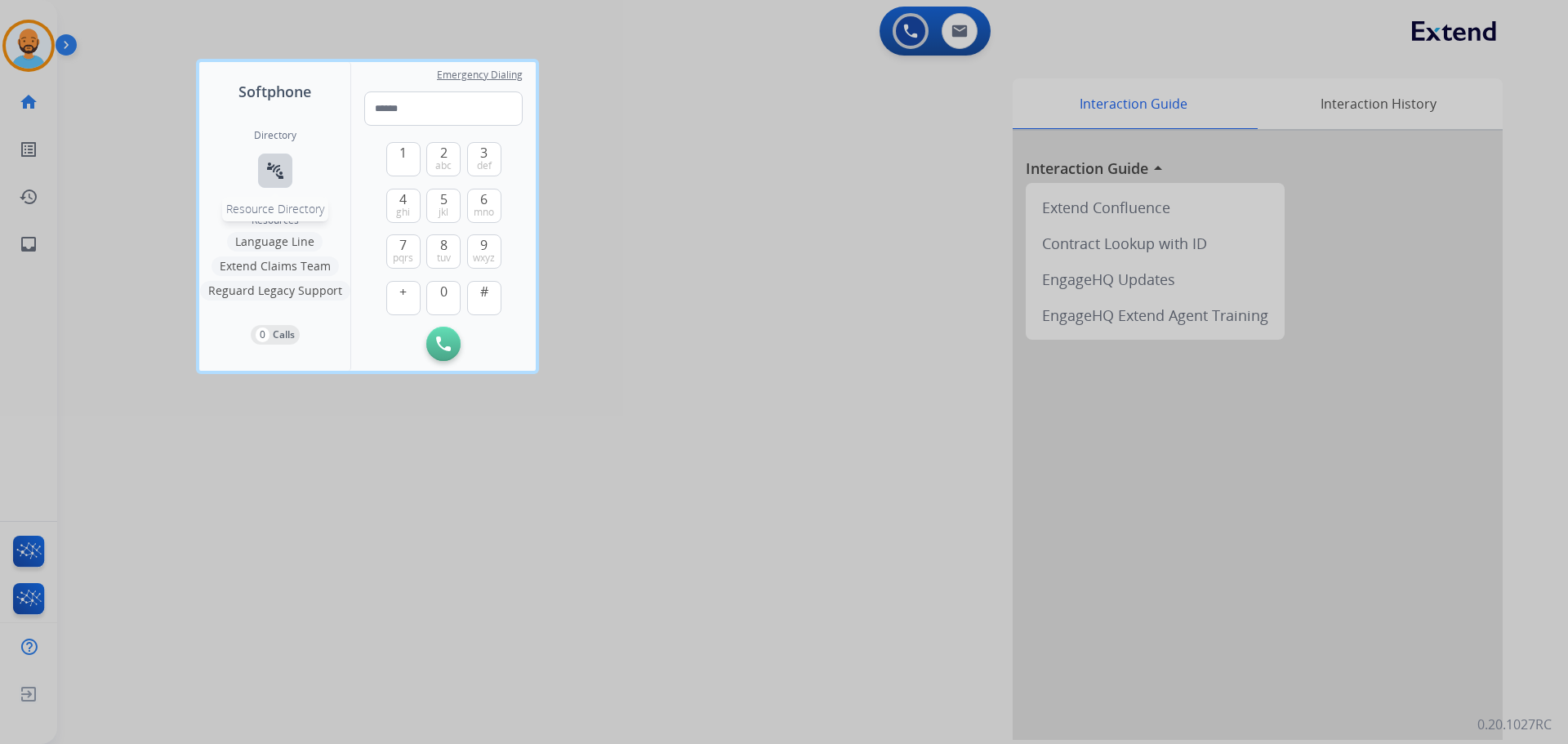
click at [275, 170] on mat-icon "connect_without_contact" at bounding box center [275, 170] width 19 height 19
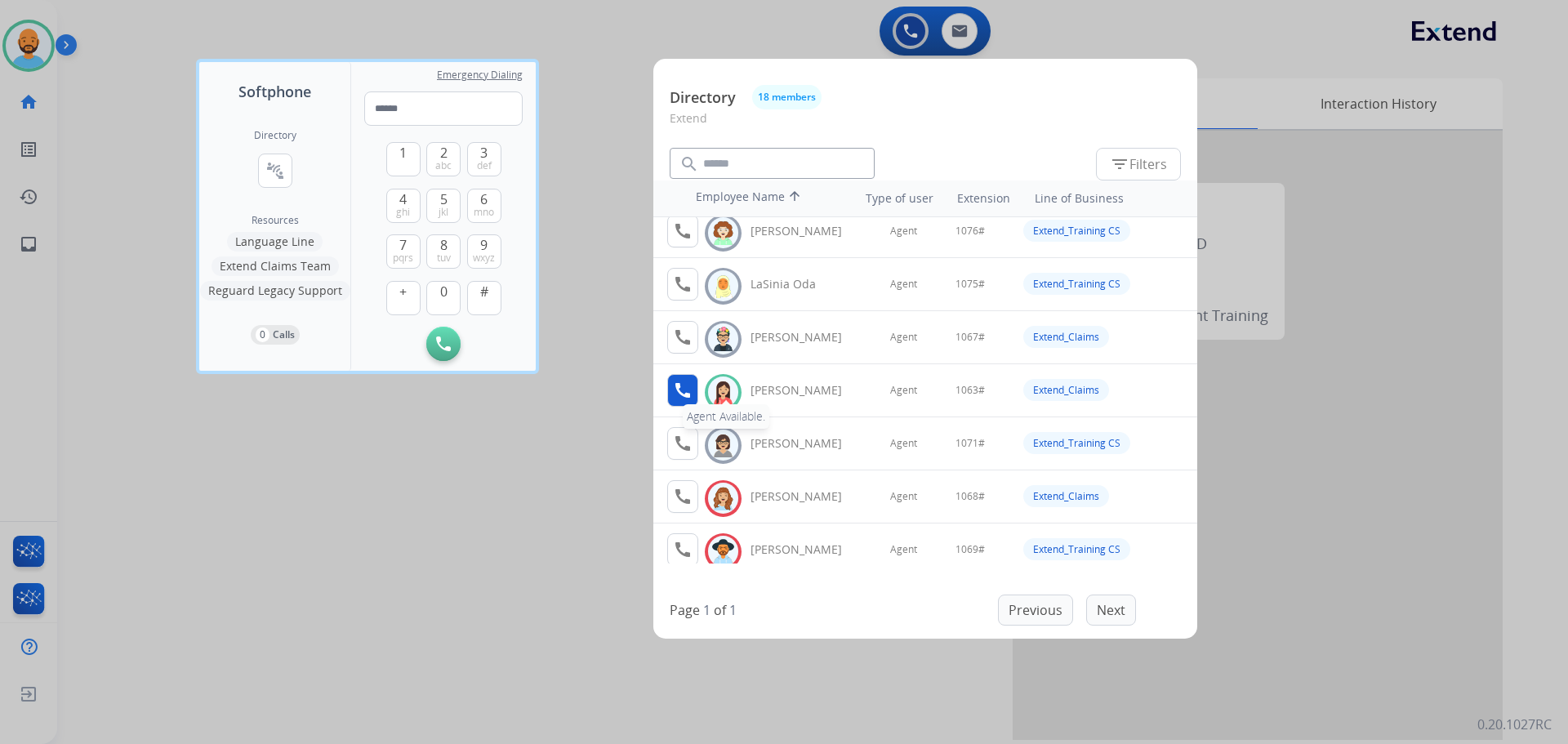
click at [689, 384] on mat-icon "call" at bounding box center [682, 390] width 19 height 19
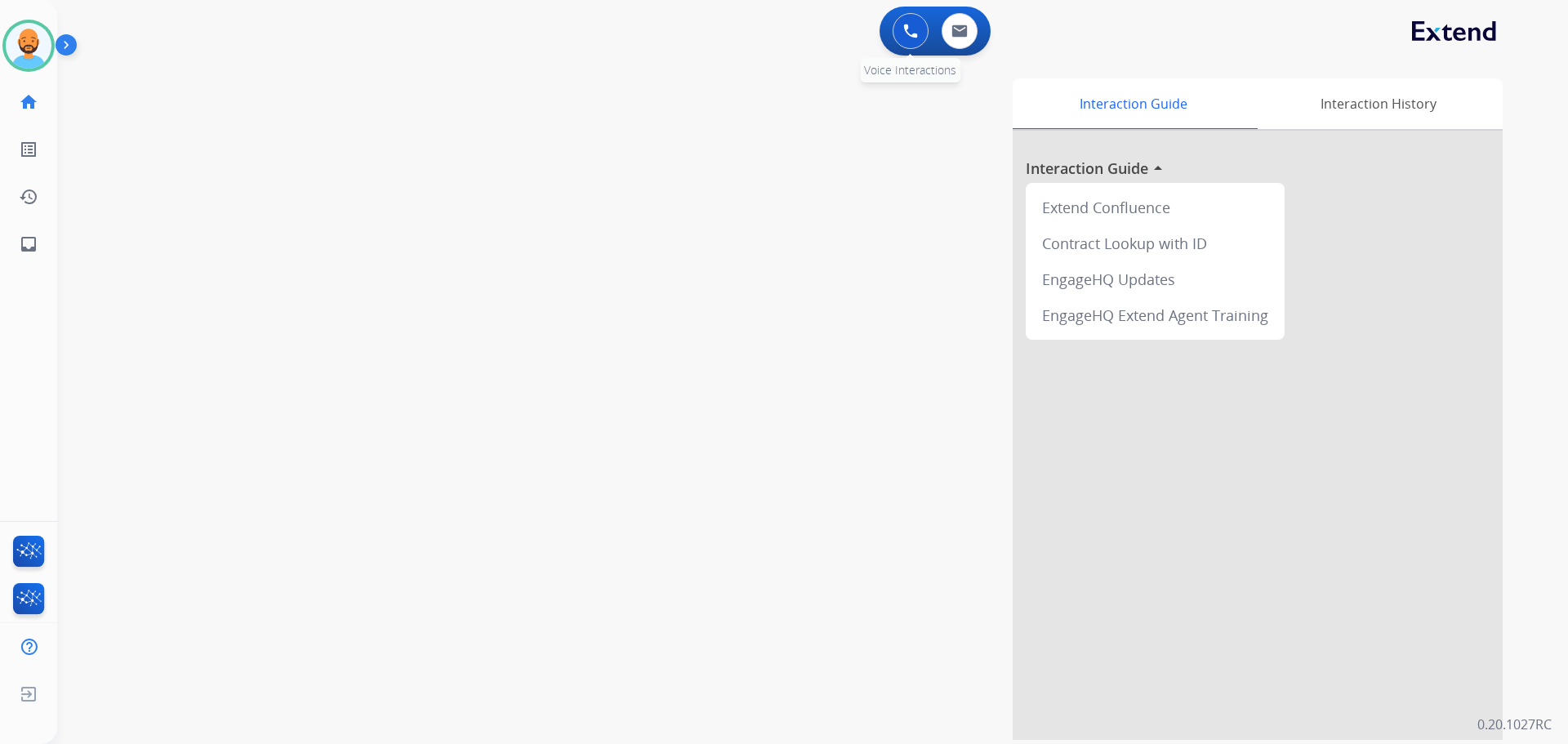
click at [918, 37] on button at bounding box center [910, 31] width 36 height 36
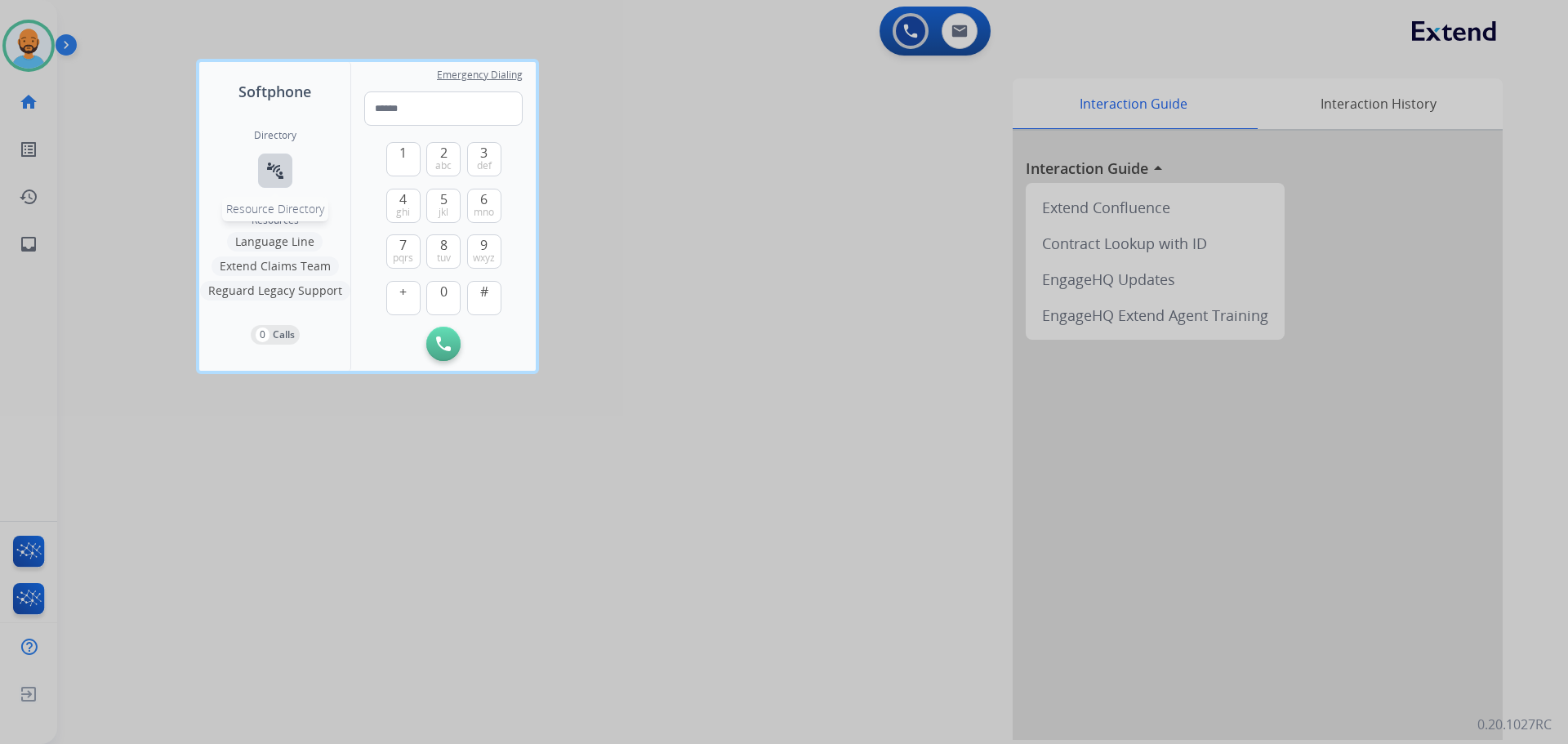
click at [275, 166] on mat-icon "connect_without_contact" at bounding box center [275, 170] width 19 height 19
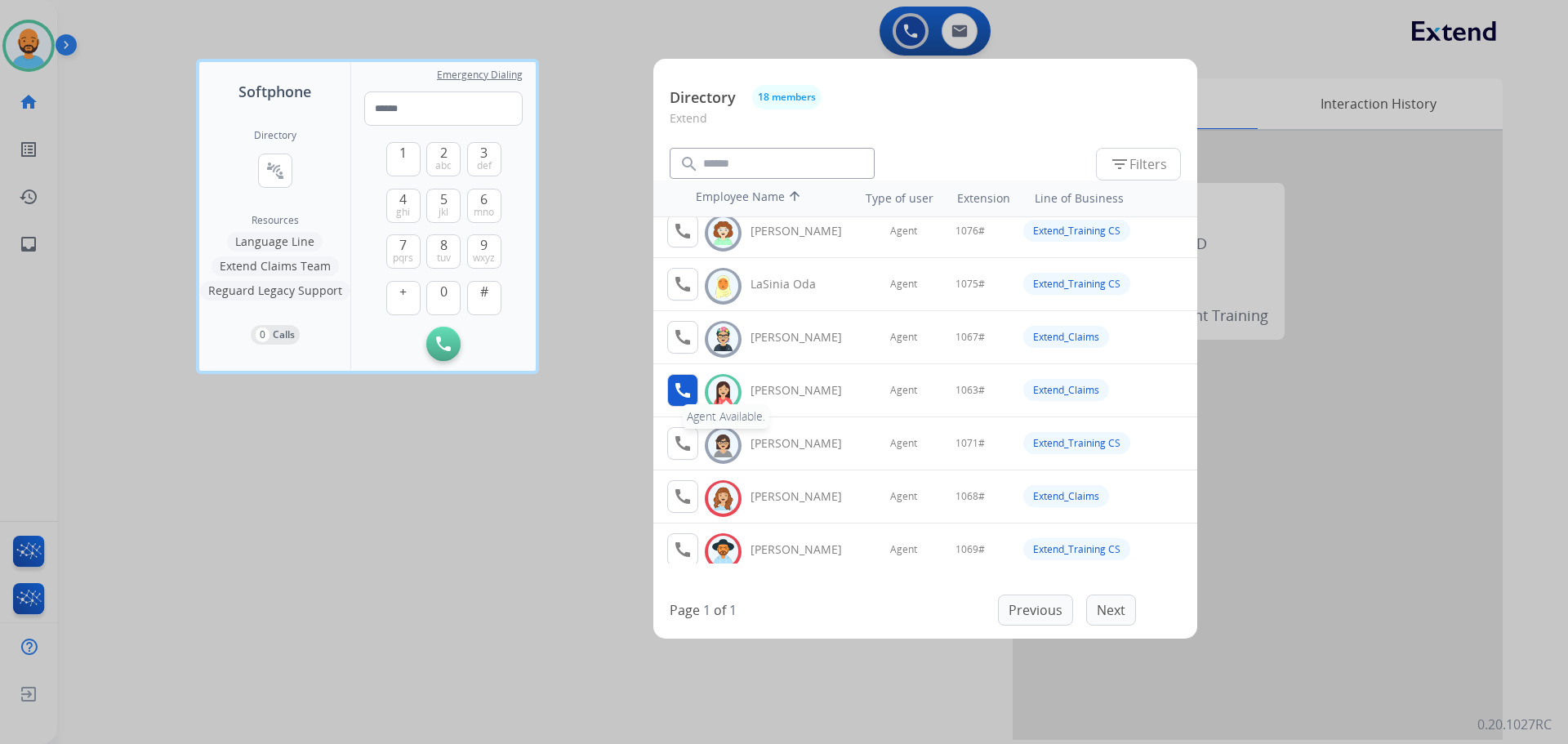
click at [681, 389] on mat-icon "call" at bounding box center [682, 390] width 19 height 19
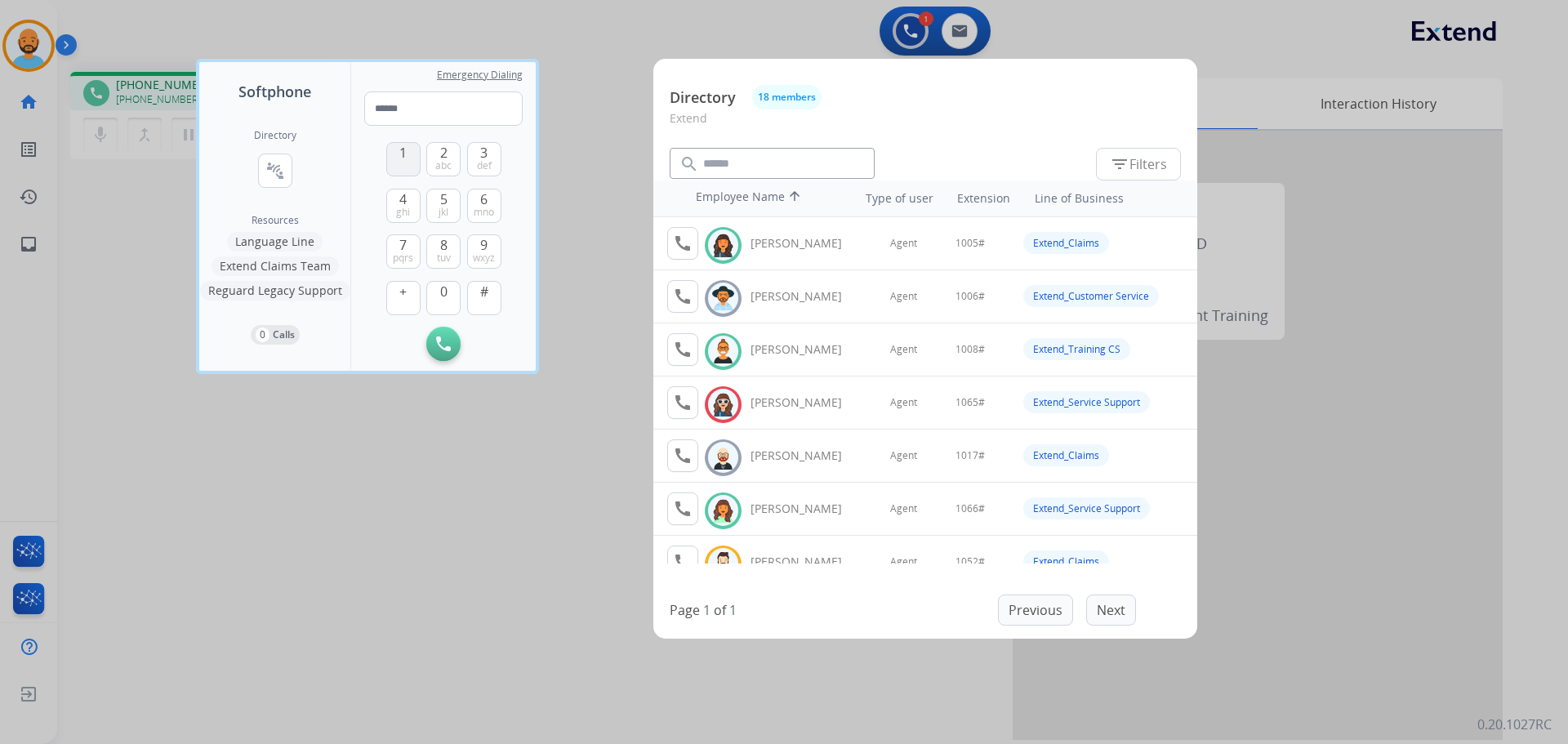
click at [416, 165] on button "1" at bounding box center [404, 159] width 34 height 34
drag, startPoint x: 441, startPoint y: 308, endPoint x: 442, endPoint y: 300, distance: 8.1
click at [442, 305] on button "0" at bounding box center [443, 298] width 34 height 34
click at [481, 209] on span "mno" at bounding box center [484, 213] width 20 height 13
click at [490, 162] on span "def" at bounding box center [485, 166] width 15 height 13
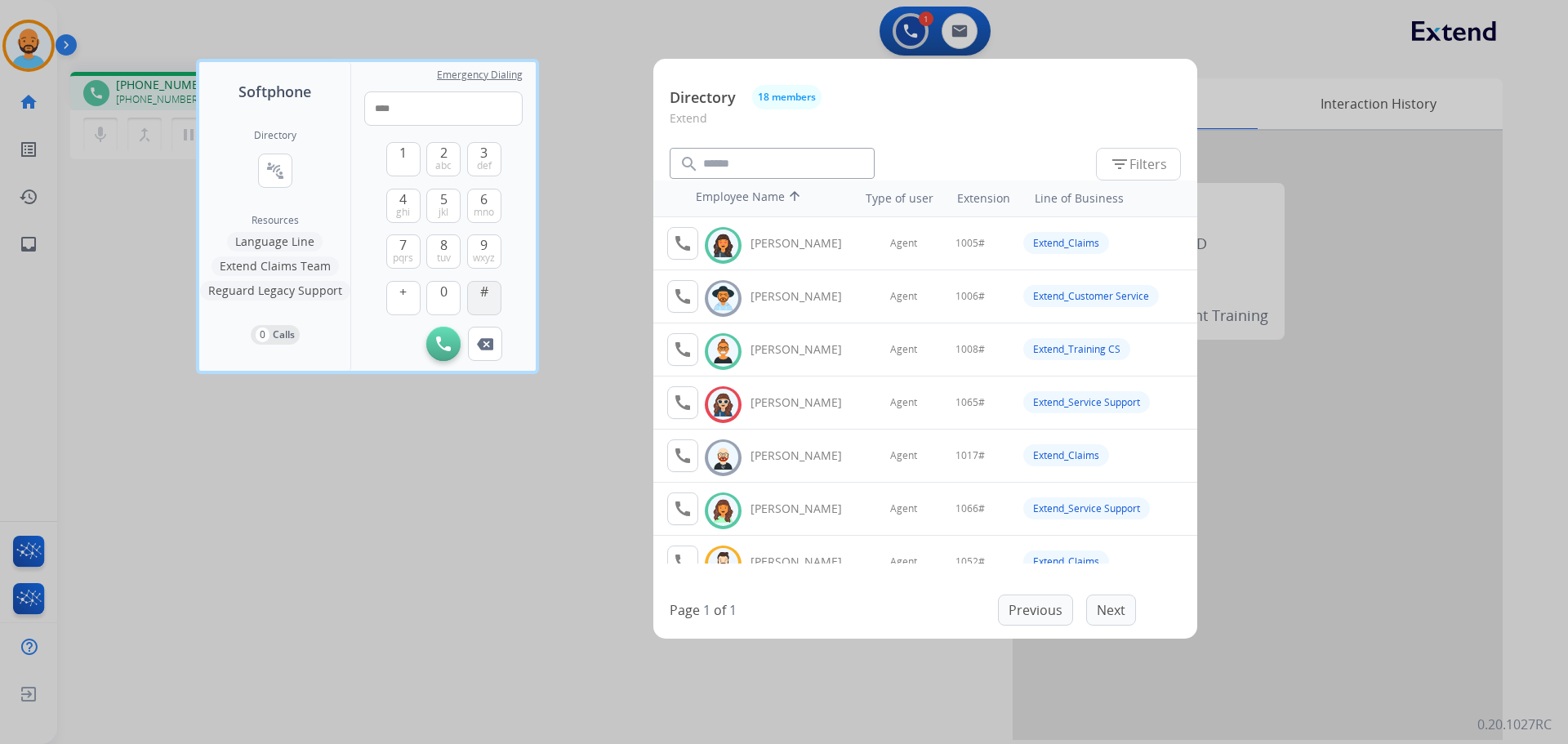
click at [495, 299] on button "#" at bounding box center [484, 298] width 34 height 34
type input "*****"
click at [188, 267] on div at bounding box center [784, 372] width 1568 height 744
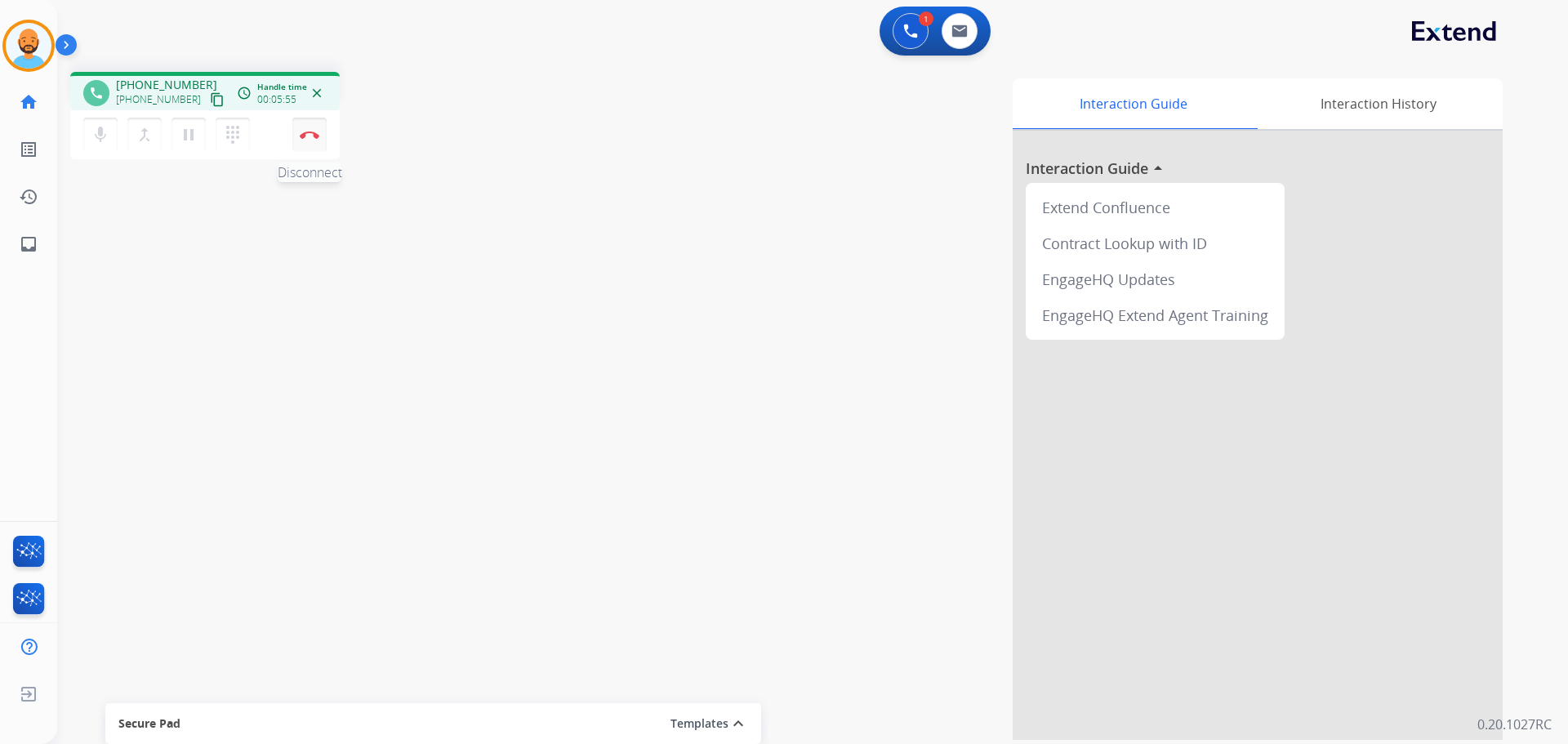
click at [323, 122] on button "Disconnect" at bounding box center [309, 135] width 34 height 34
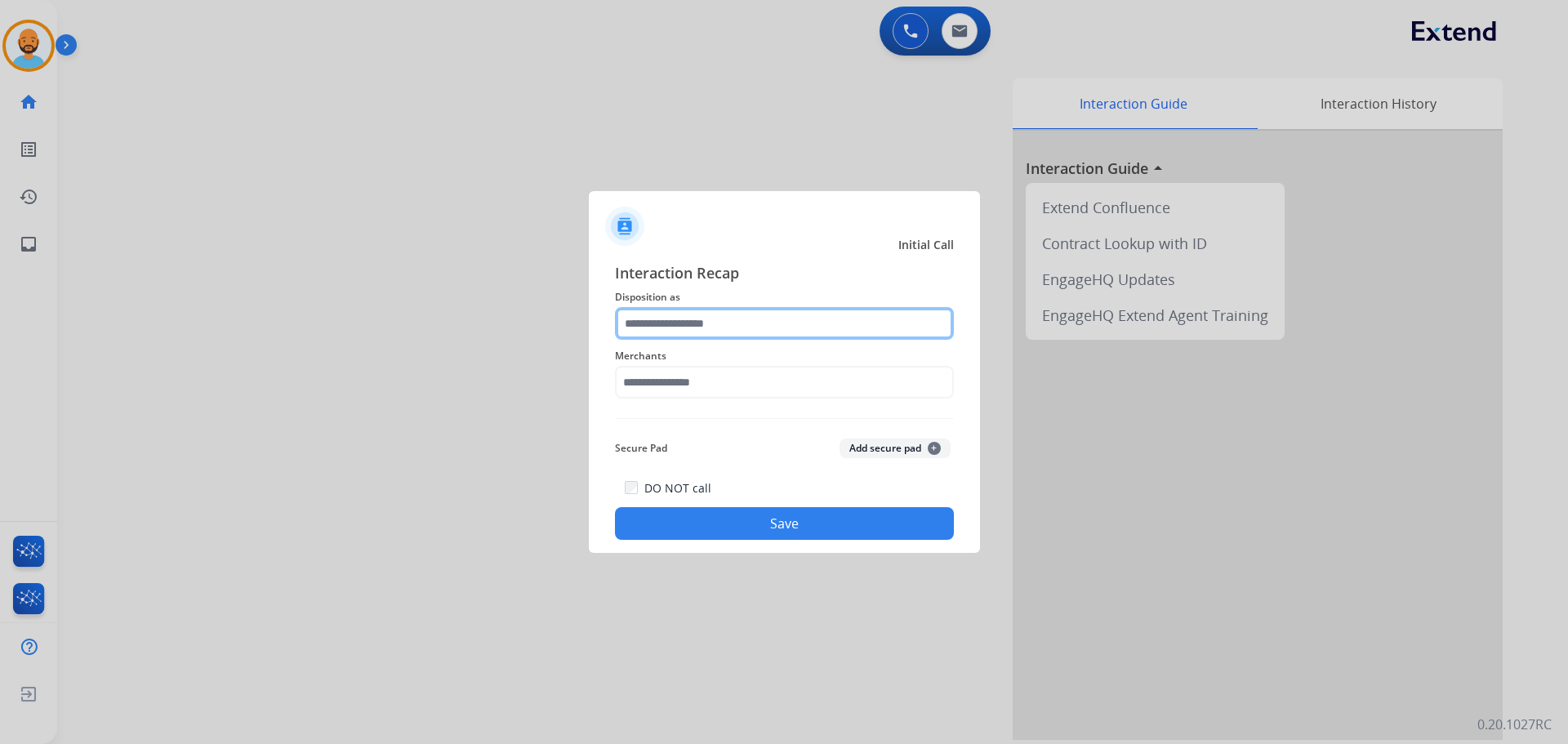
click at [731, 325] on input "text" at bounding box center [784, 323] width 339 height 33
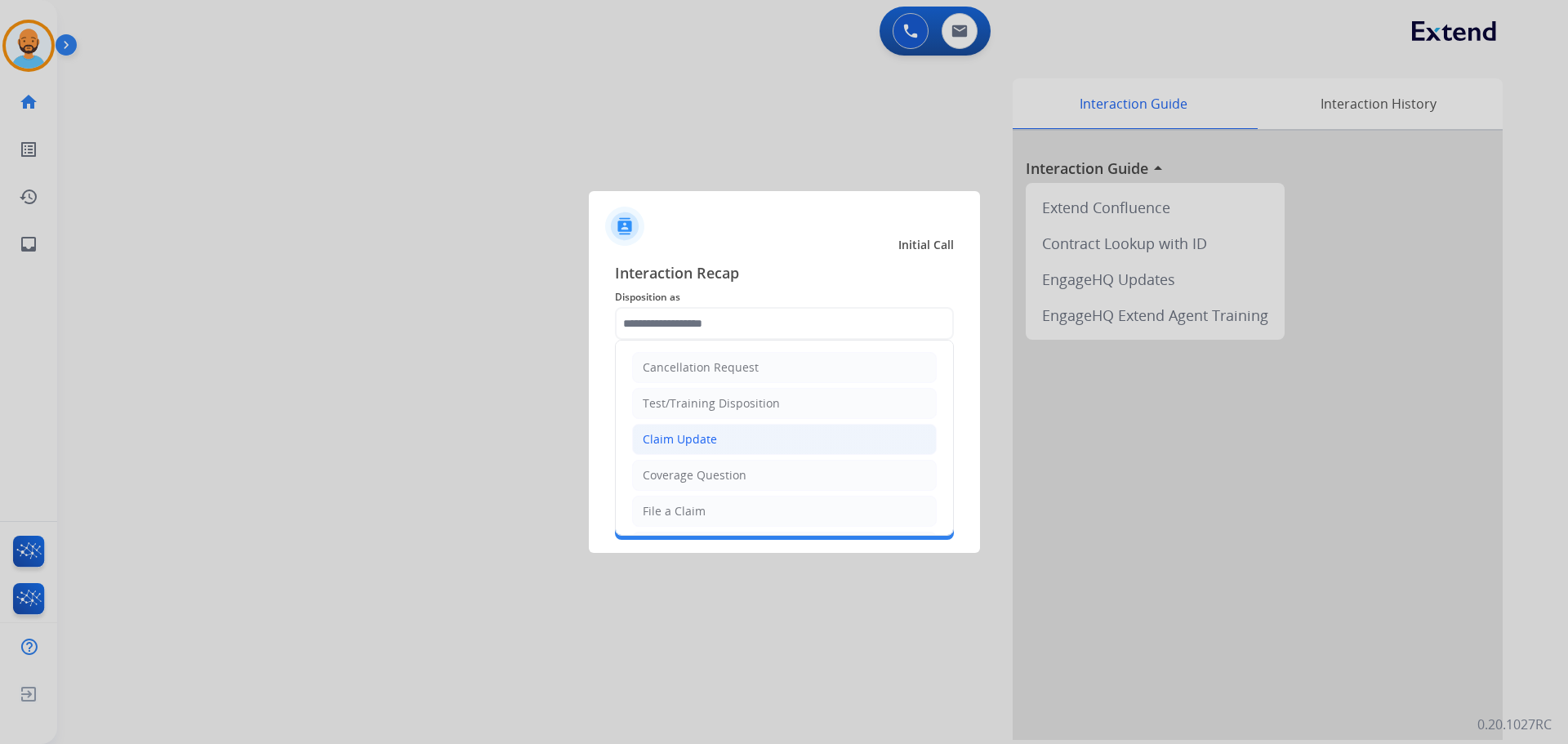
click at [712, 443] on div "Claim Update" at bounding box center [680, 439] width 75 height 17
type input "**********"
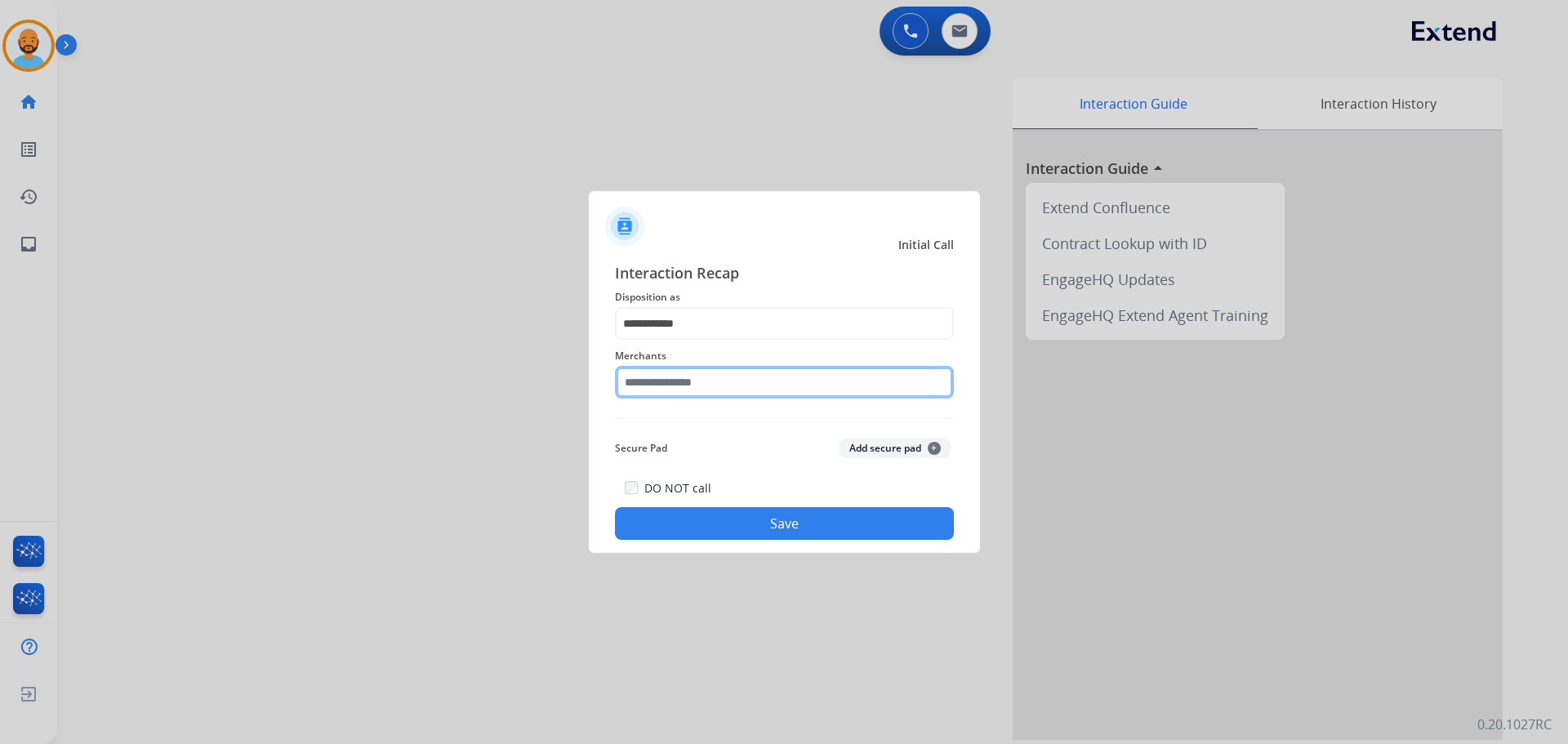
click at [692, 387] on input "text" at bounding box center [784, 382] width 339 height 33
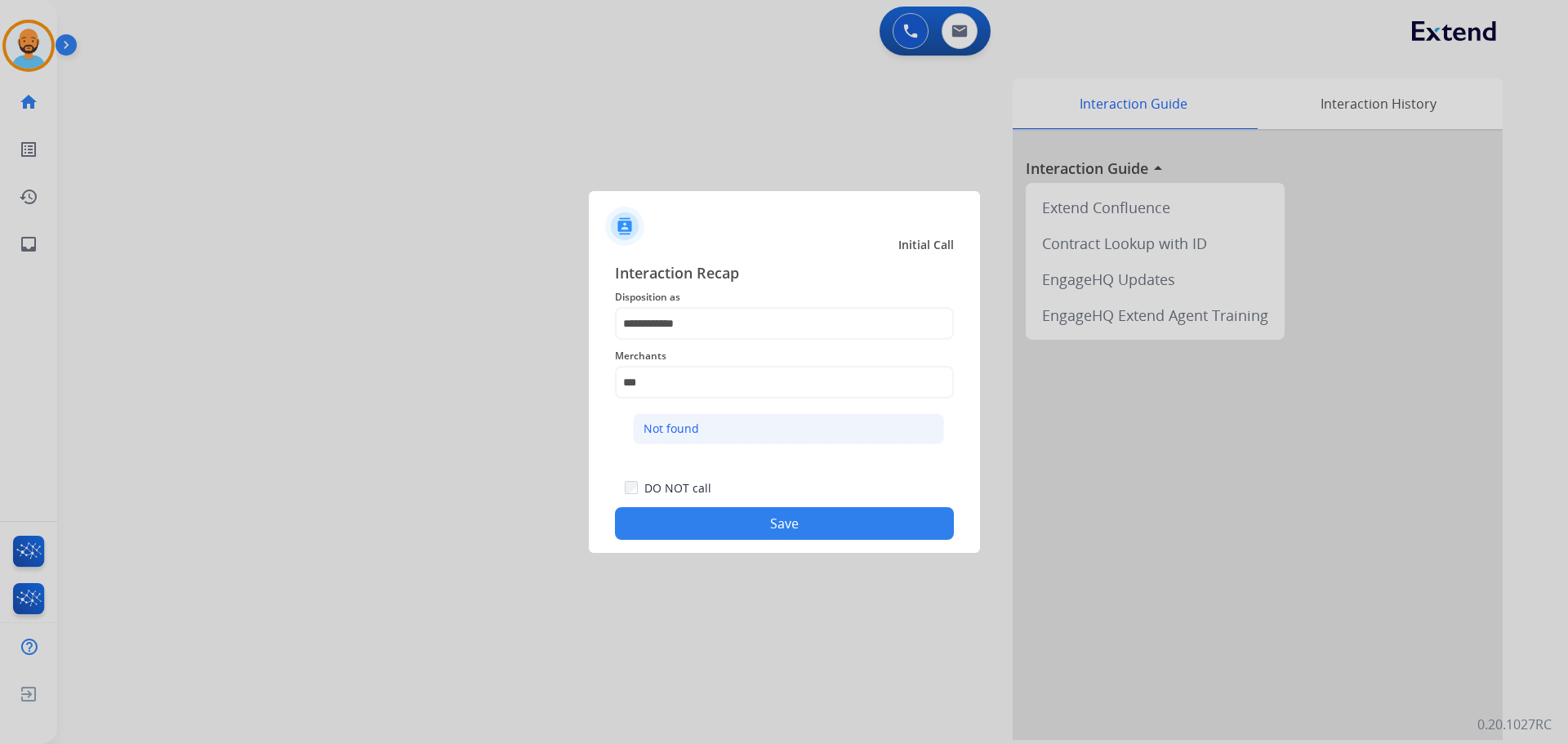
click at [698, 415] on li "Not found" at bounding box center [789, 428] width 311 height 31
type input "*********"
click at [727, 511] on button "Save" at bounding box center [784, 523] width 339 height 33
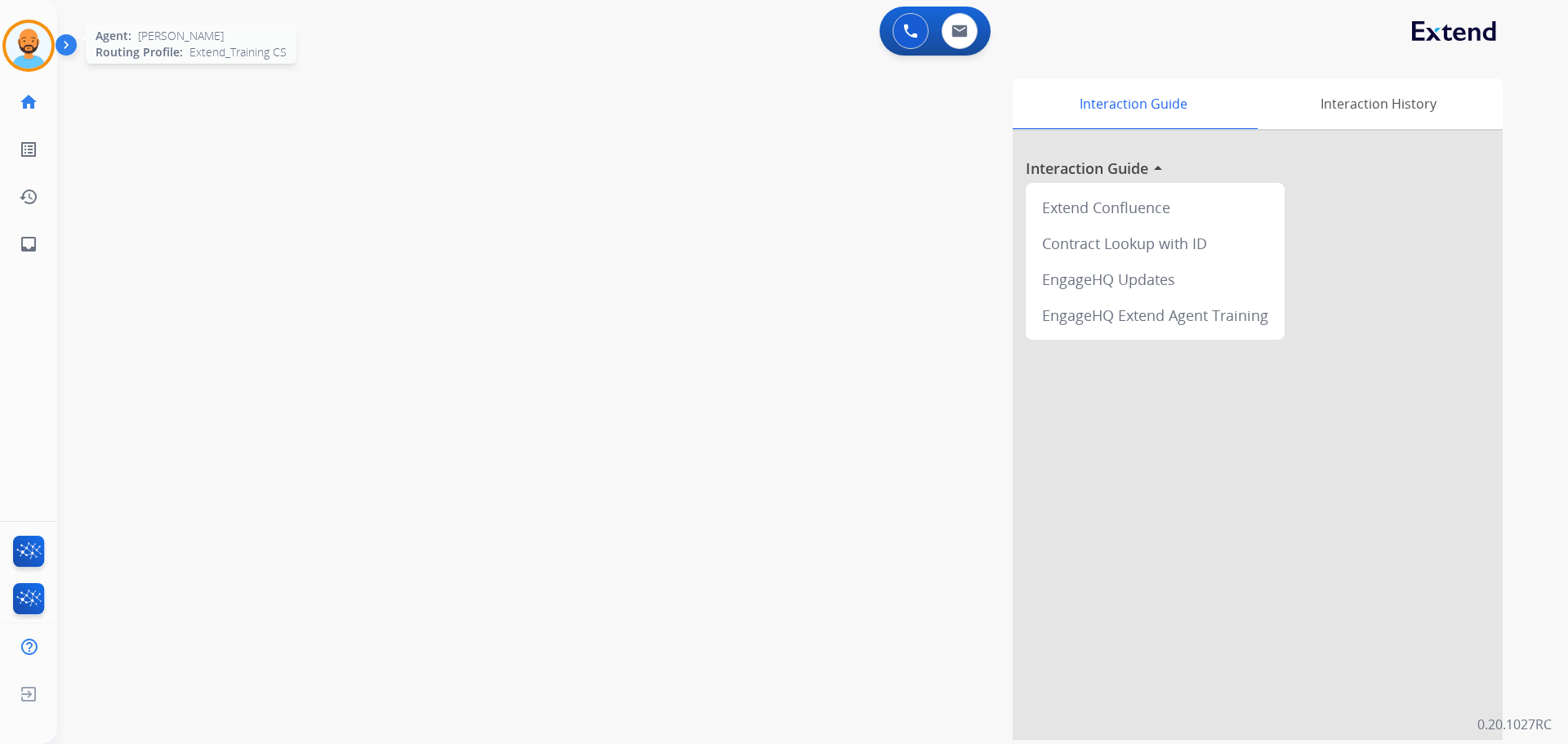
click at [17, 47] on img at bounding box center [28, 45] width 46 height 46
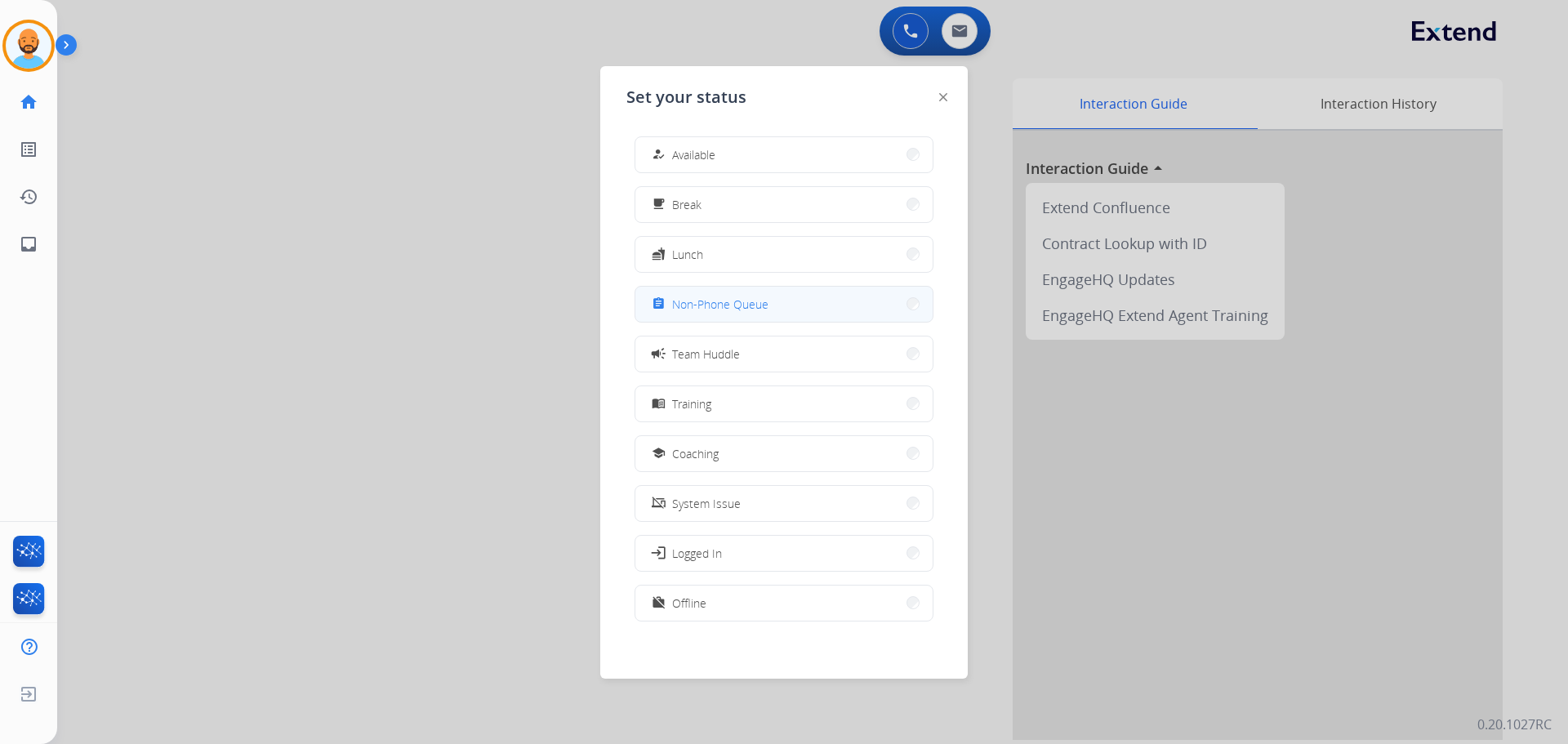
click at [838, 290] on button "assignment Non-Phone Queue" at bounding box center [784, 304] width 297 height 35
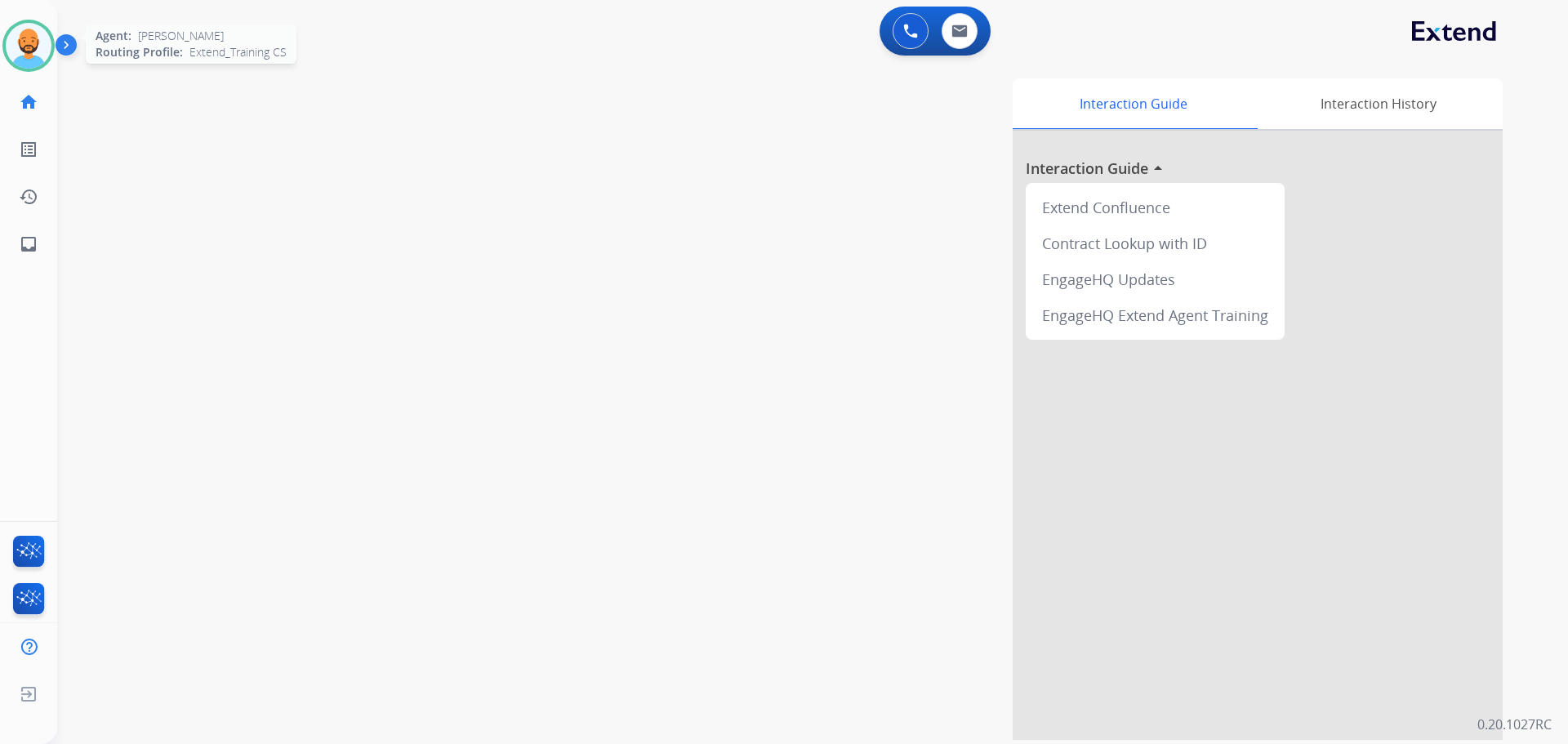
click at [44, 40] on img at bounding box center [28, 45] width 46 height 46
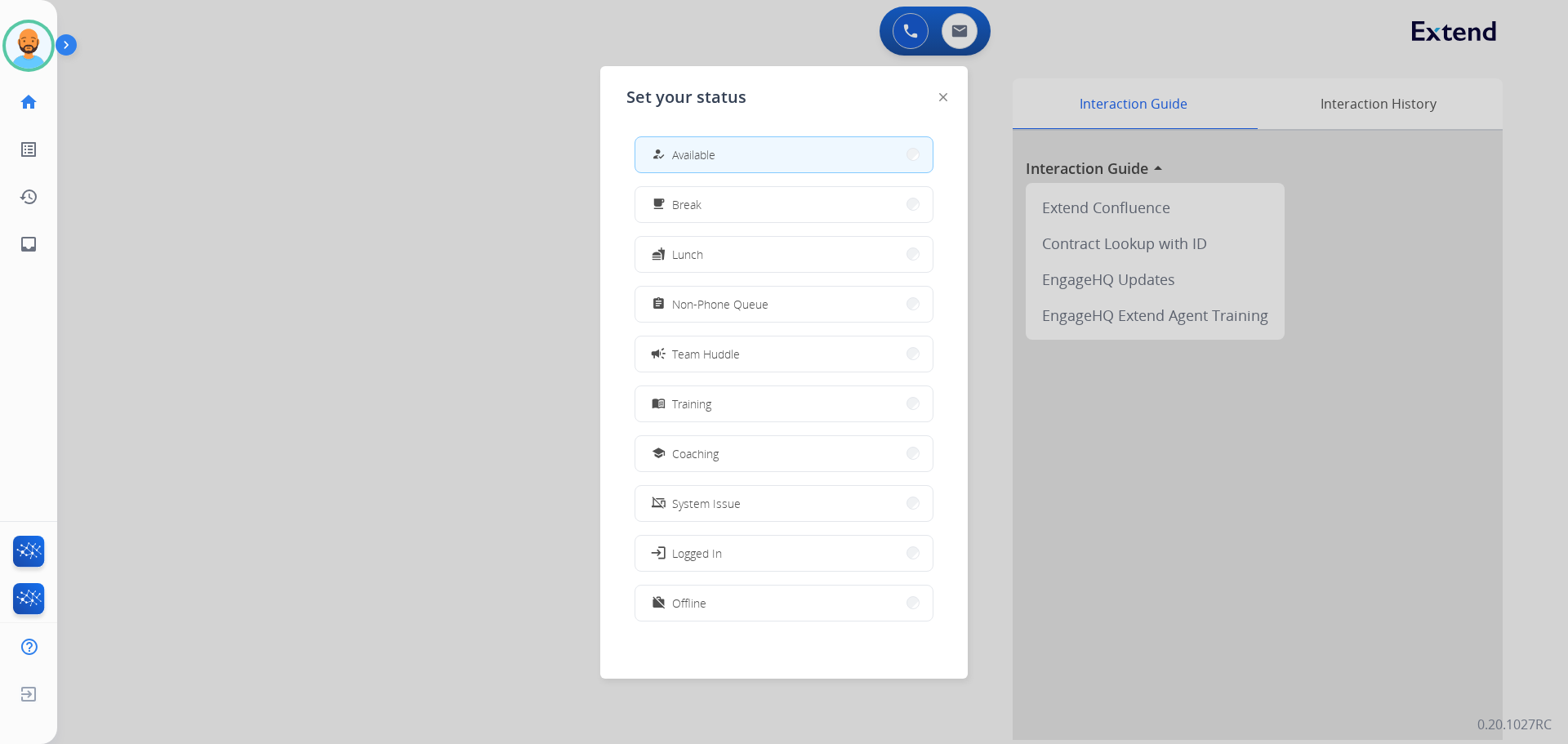
click at [285, 49] on div at bounding box center [784, 372] width 1568 height 744
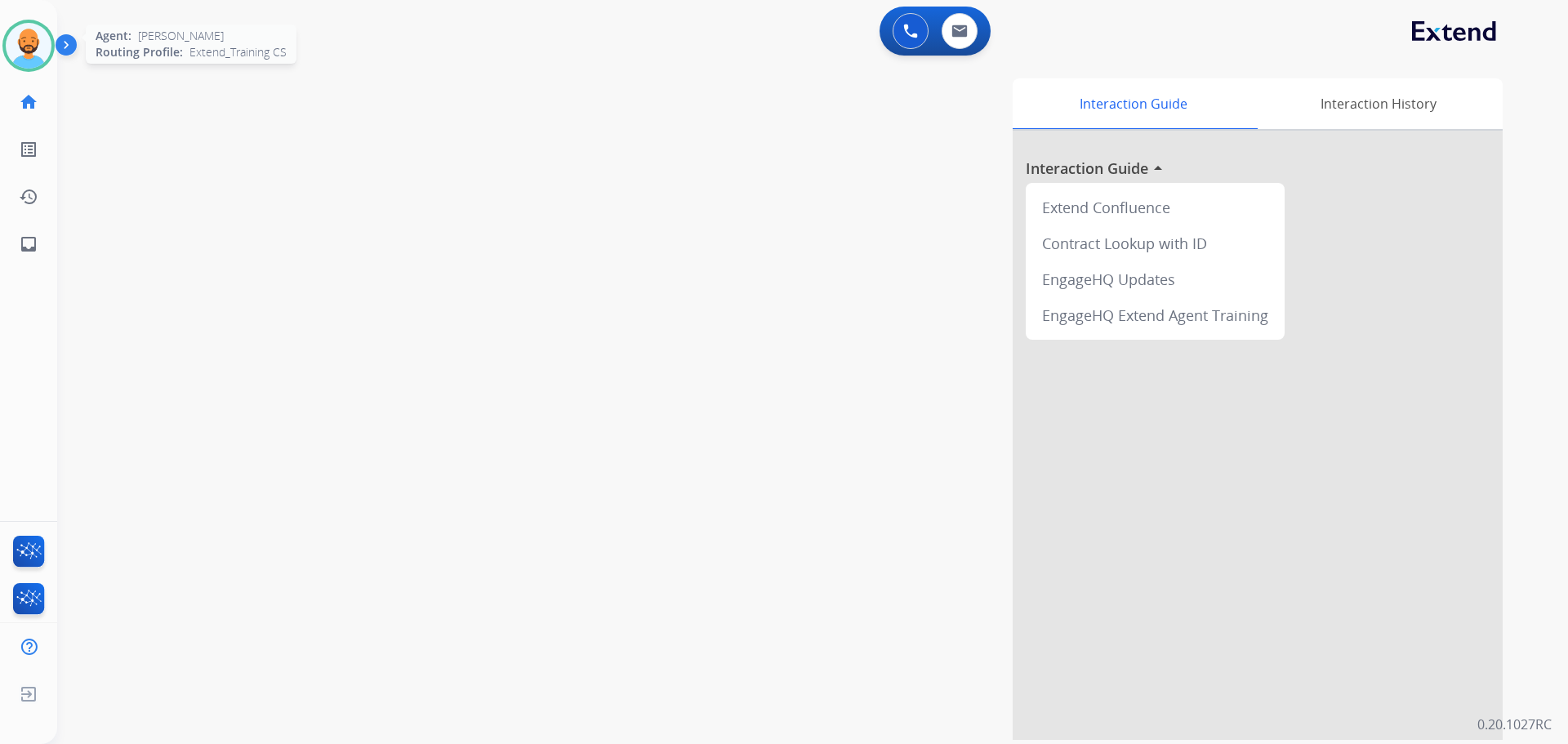
click at [20, 33] on img at bounding box center [28, 45] width 46 height 46
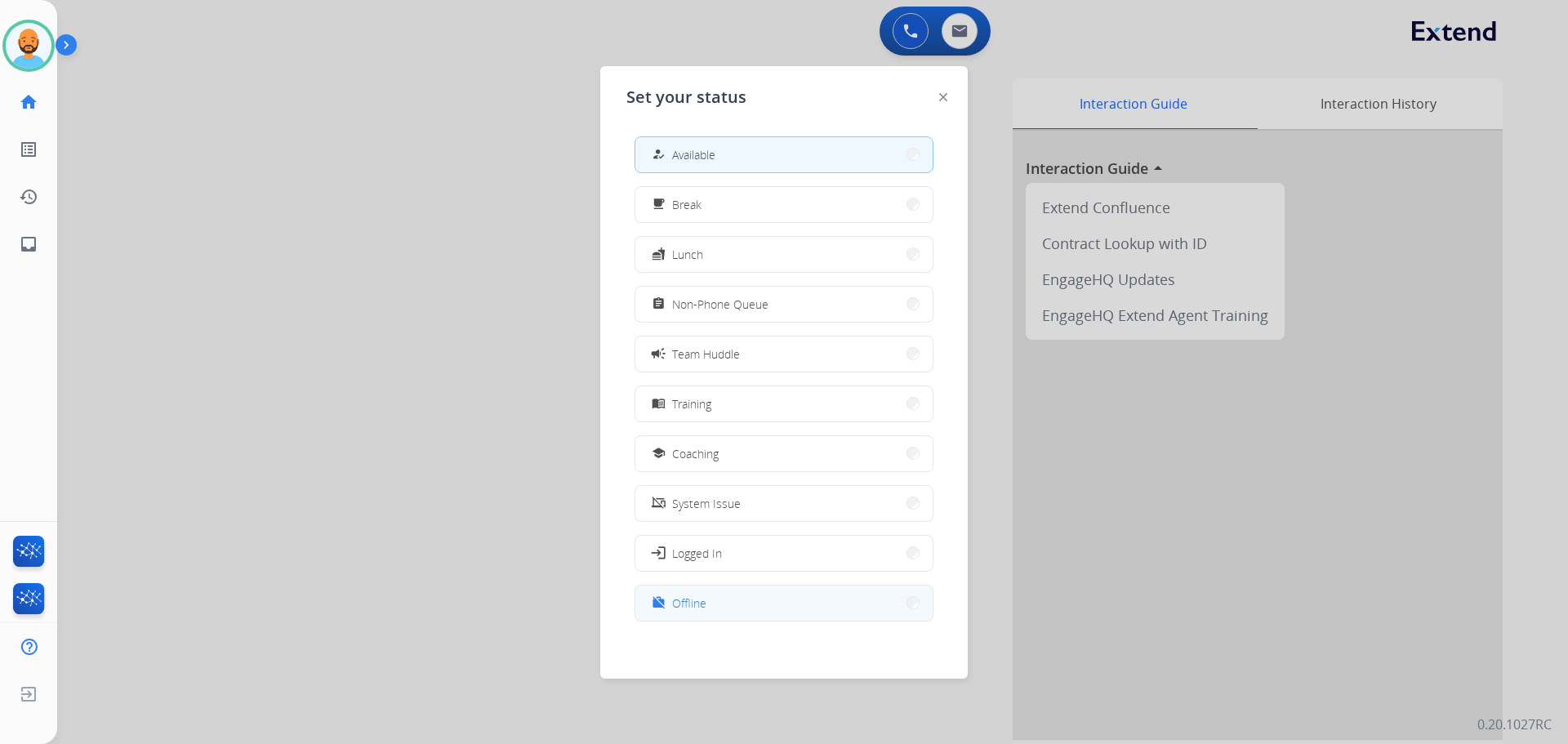
click at [741, 592] on button "work_off Offline" at bounding box center [784, 603] width 297 height 35
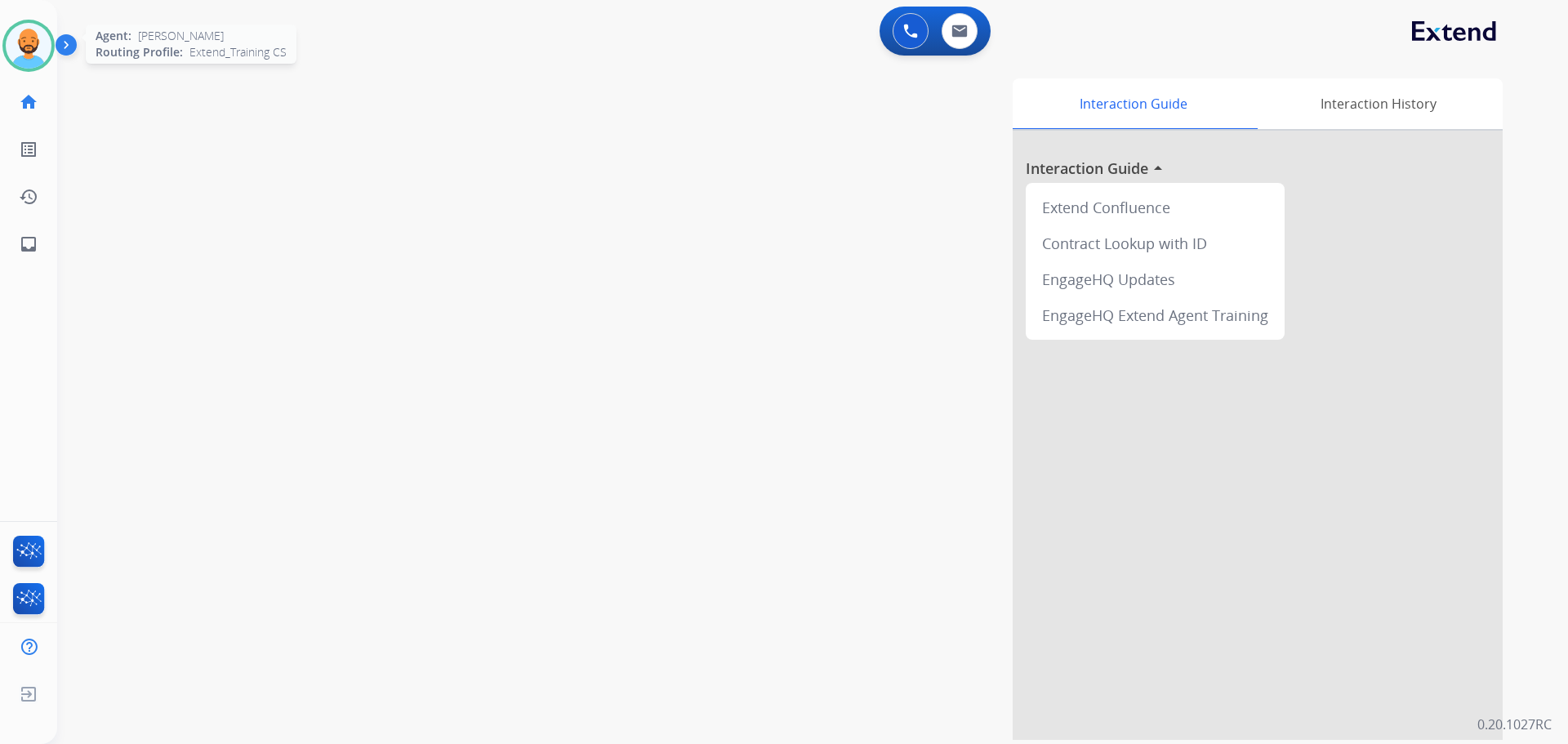
drag, startPoint x: 33, startPoint y: 59, endPoint x: 30, endPoint y: 50, distance: 9.5
click at [33, 59] on img at bounding box center [28, 45] width 46 height 46
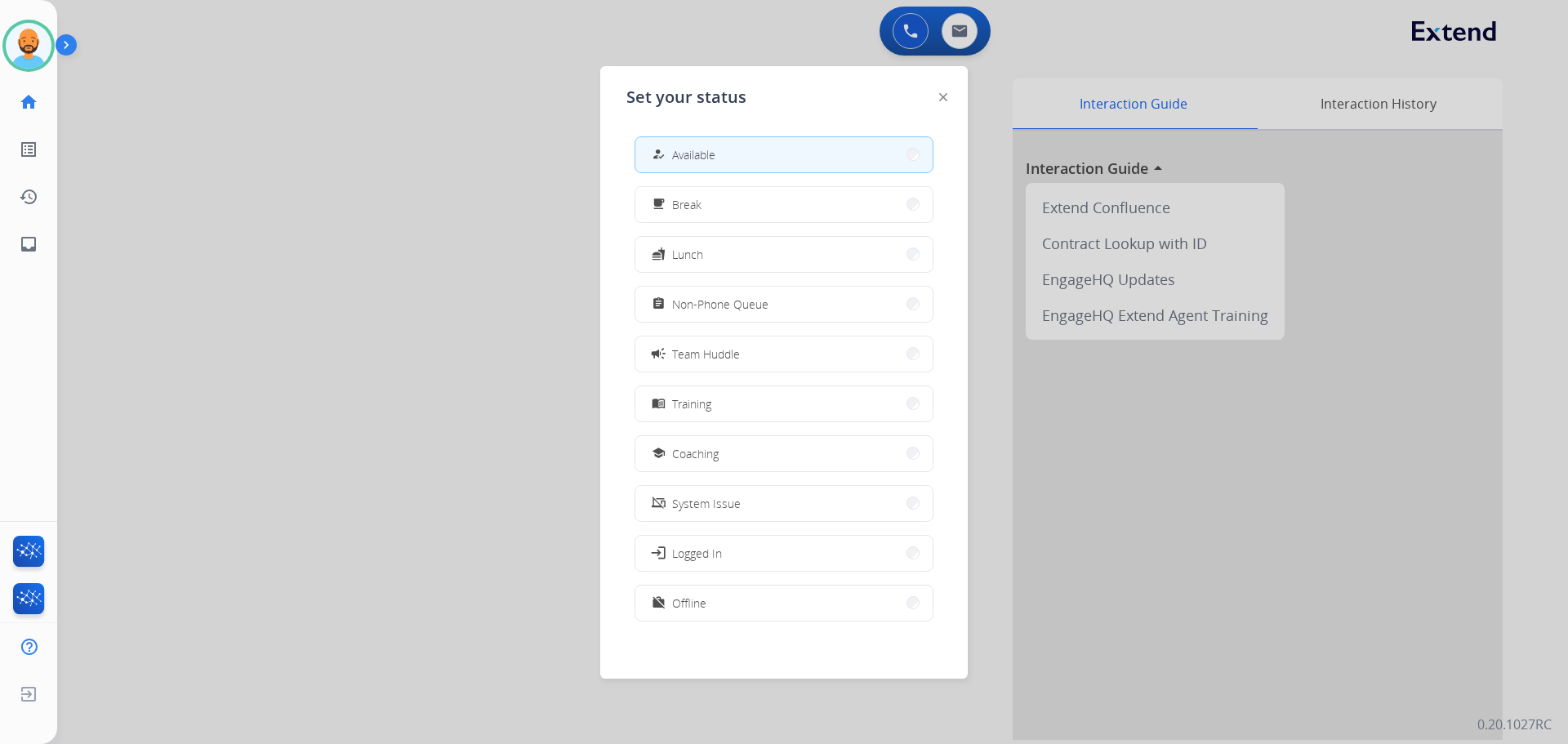
click at [716, 159] on span "Available" at bounding box center [694, 155] width 44 height 17
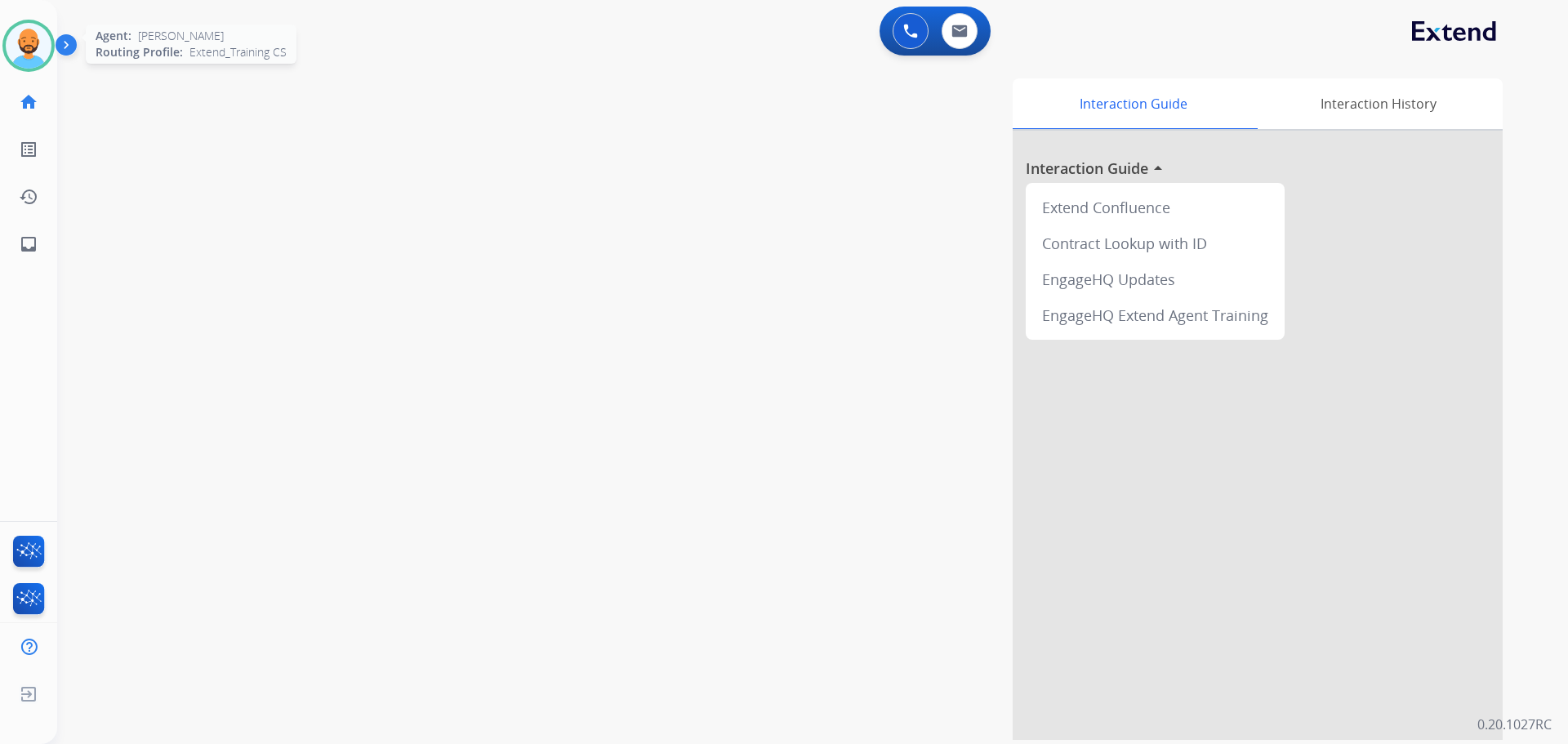
click at [25, 30] on img at bounding box center [28, 45] width 46 height 46
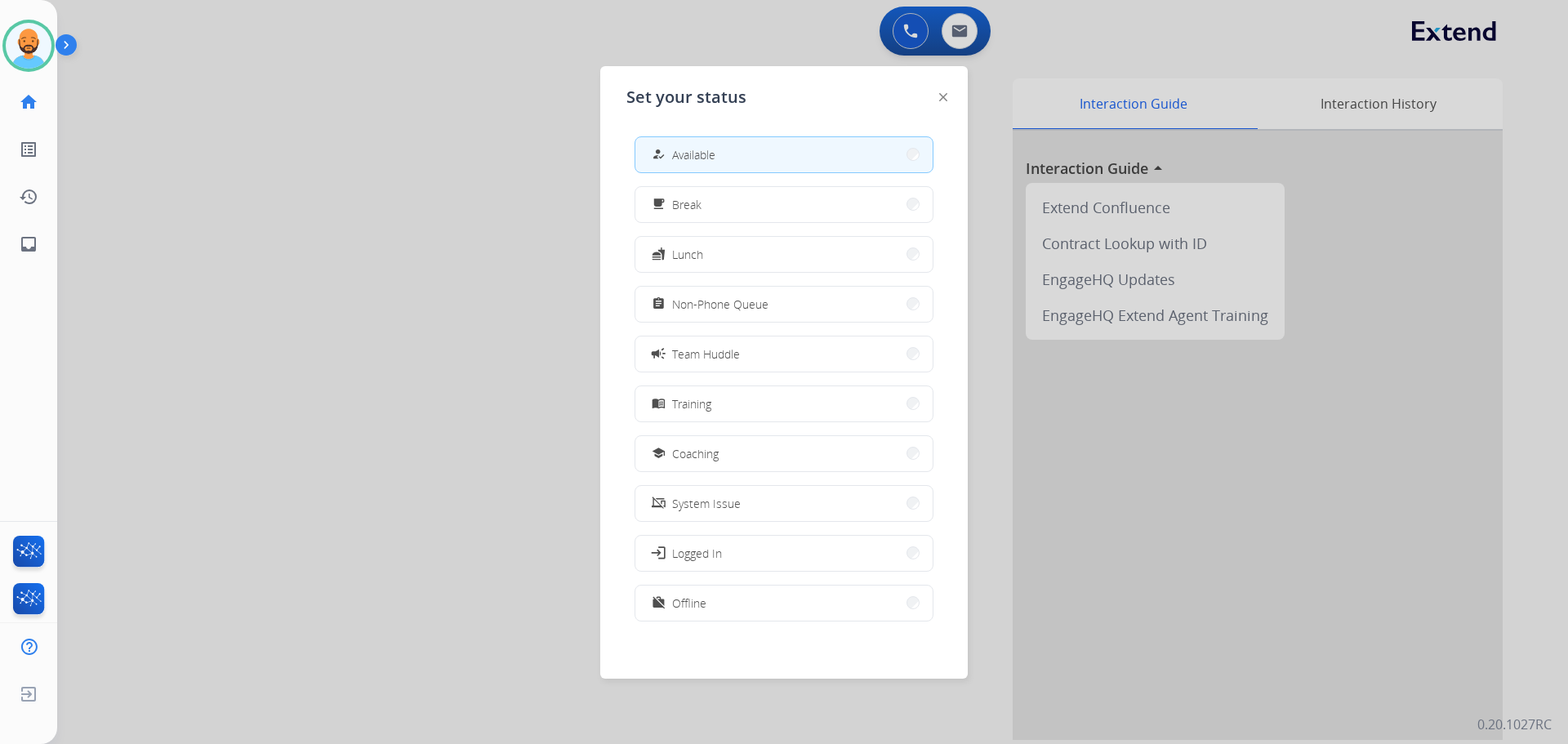
click at [187, 98] on div at bounding box center [784, 372] width 1568 height 744
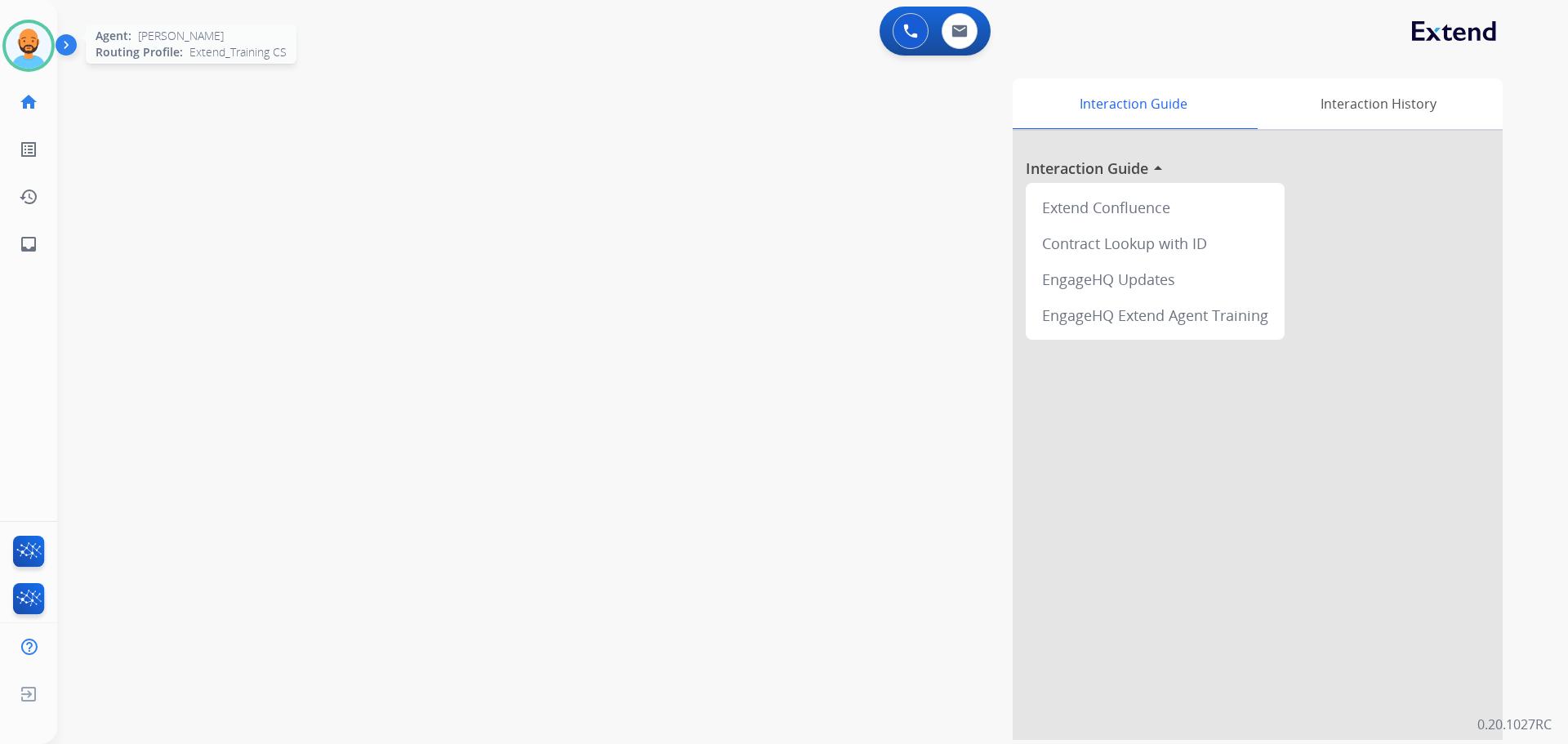
click at [51, 52] on div at bounding box center [28, 45] width 52 height 52
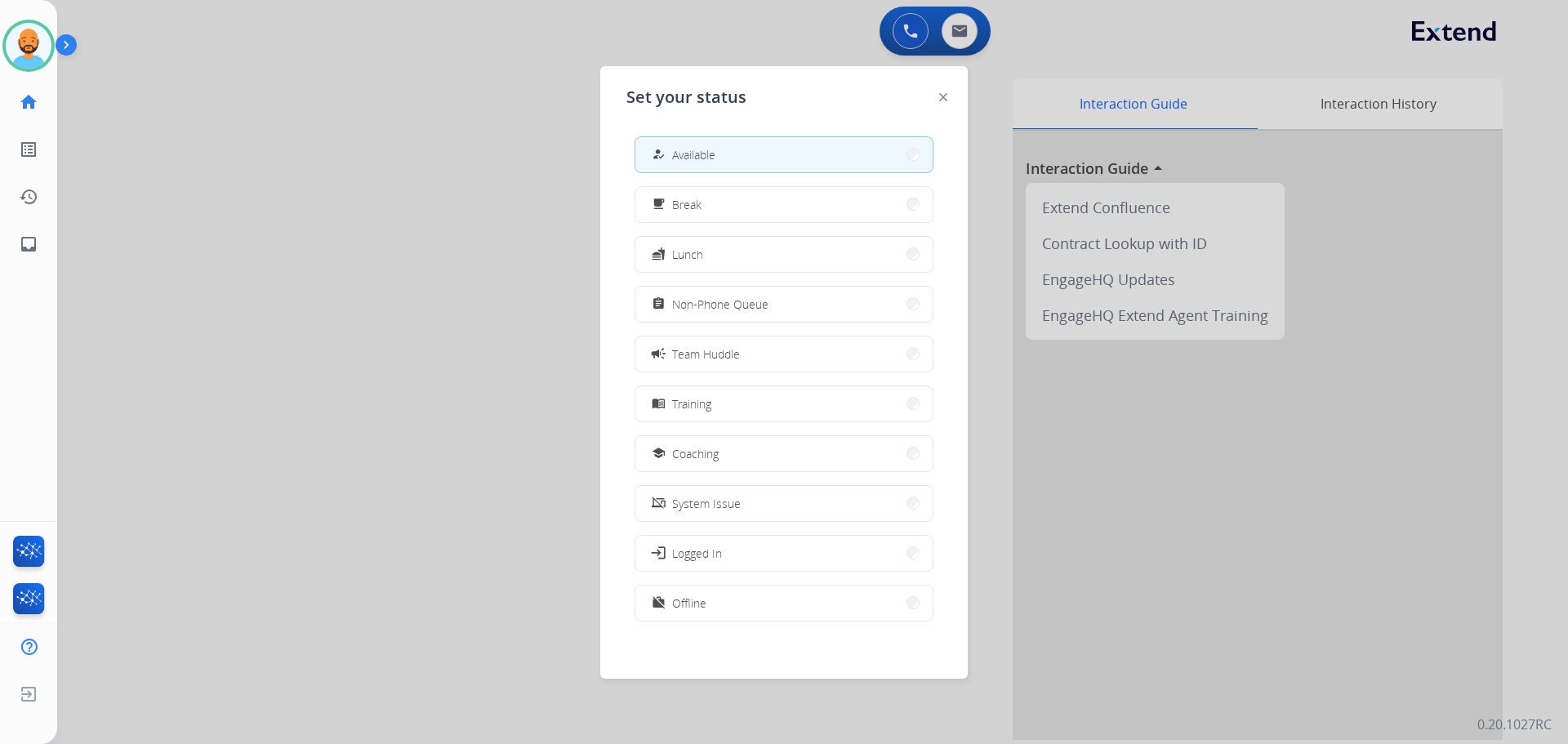
click at [307, 133] on div at bounding box center [784, 372] width 1568 height 744
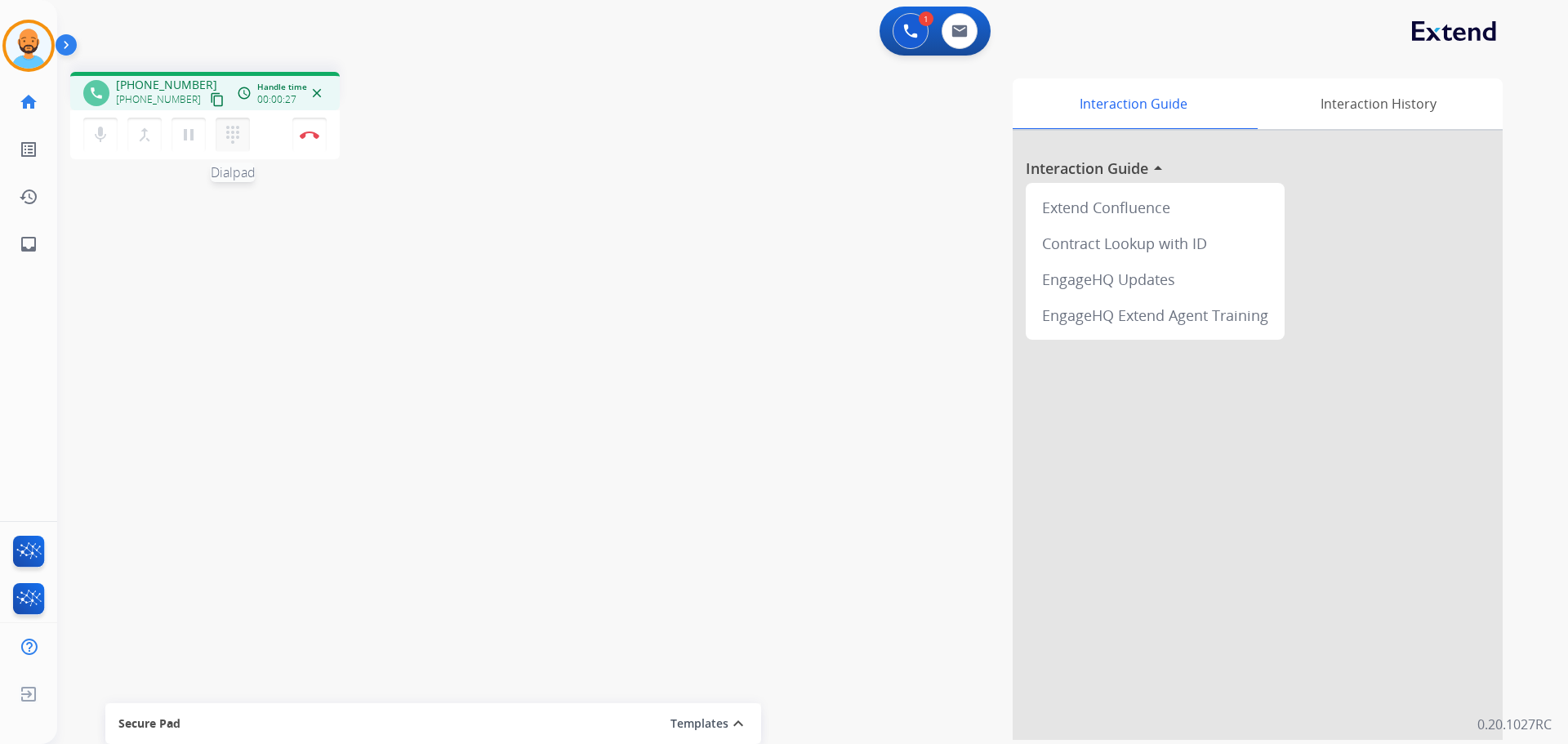
click at [234, 129] on mat-icon "dialpad" at bounding box center [232, 134] width 19 height 19
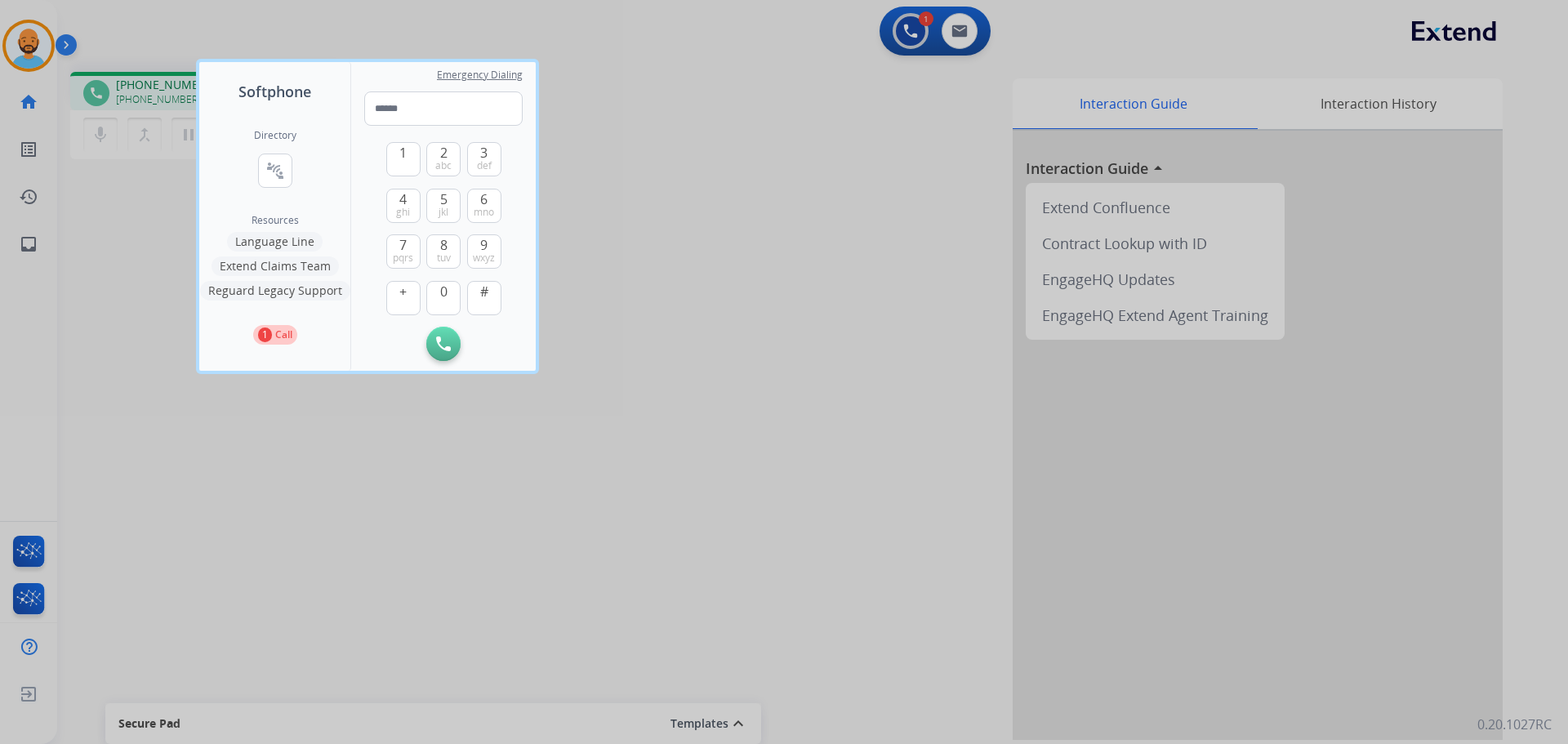
click at [296, 245] on button "Language Line" at bounding box center [275, 241] width 95 height 19
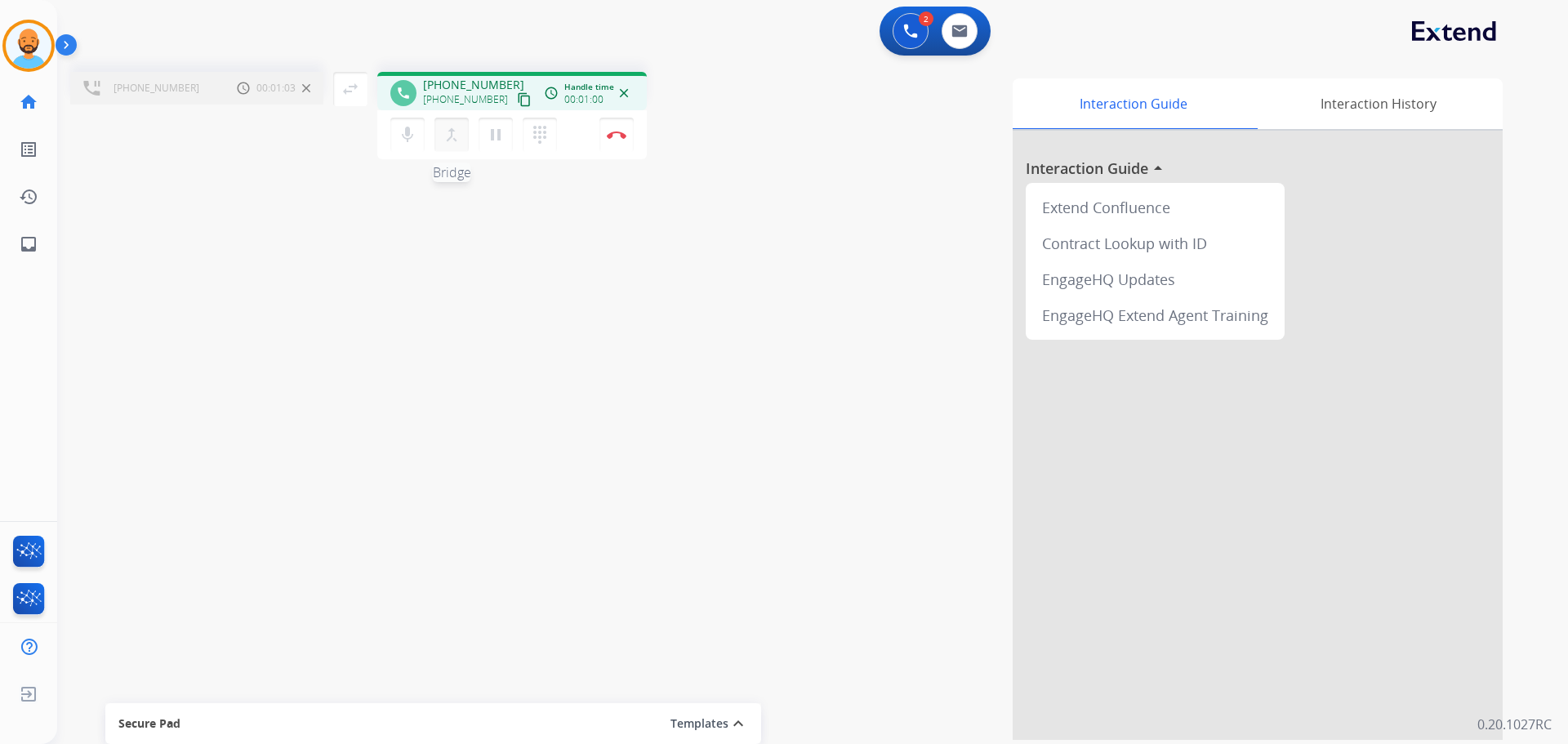
click at [453, 129] on mat-icon "merge_type" at bounding box center [451, 134] width 19 height 19
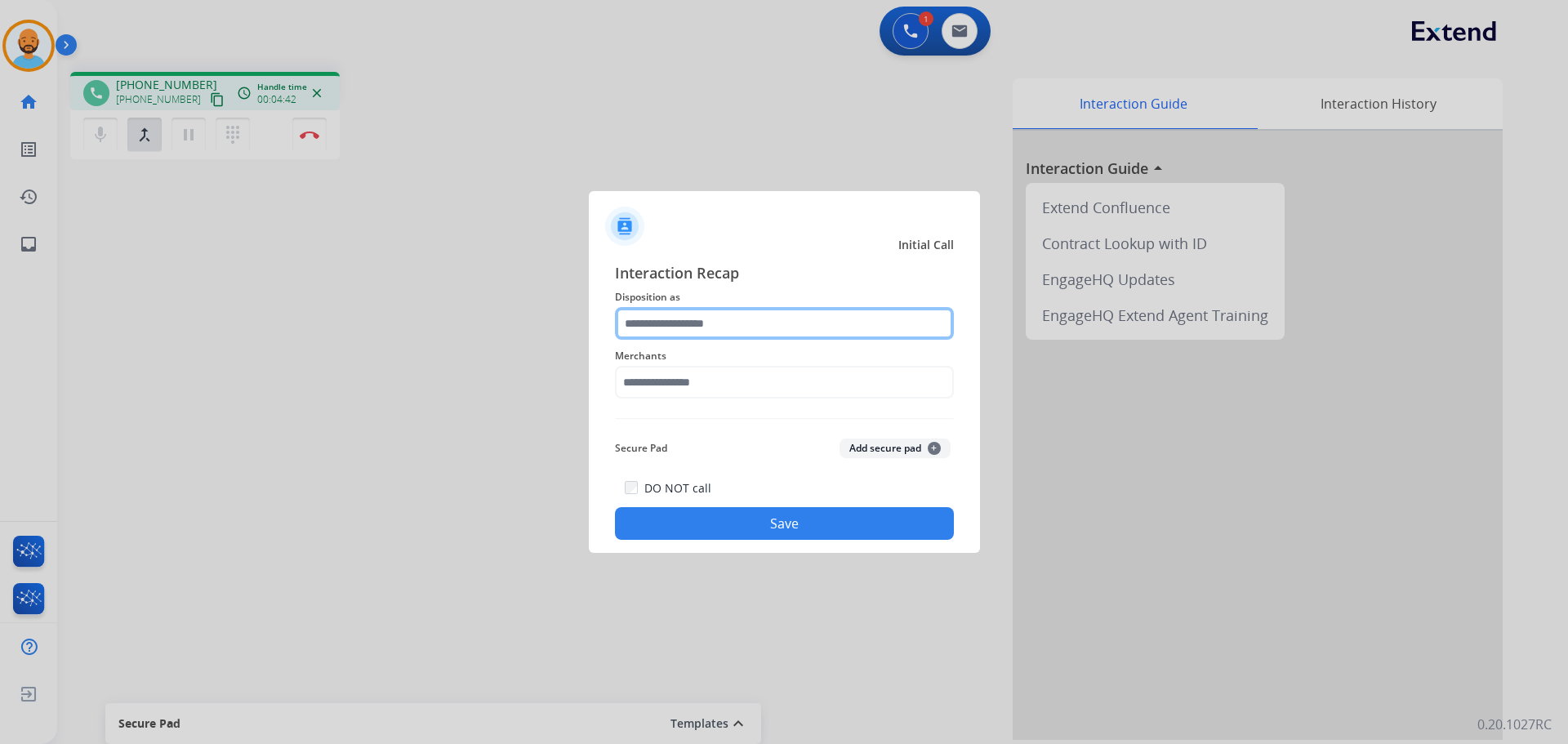
click at [787, 327] on input "text" at bounding box center [784, 323] width 339 height 33
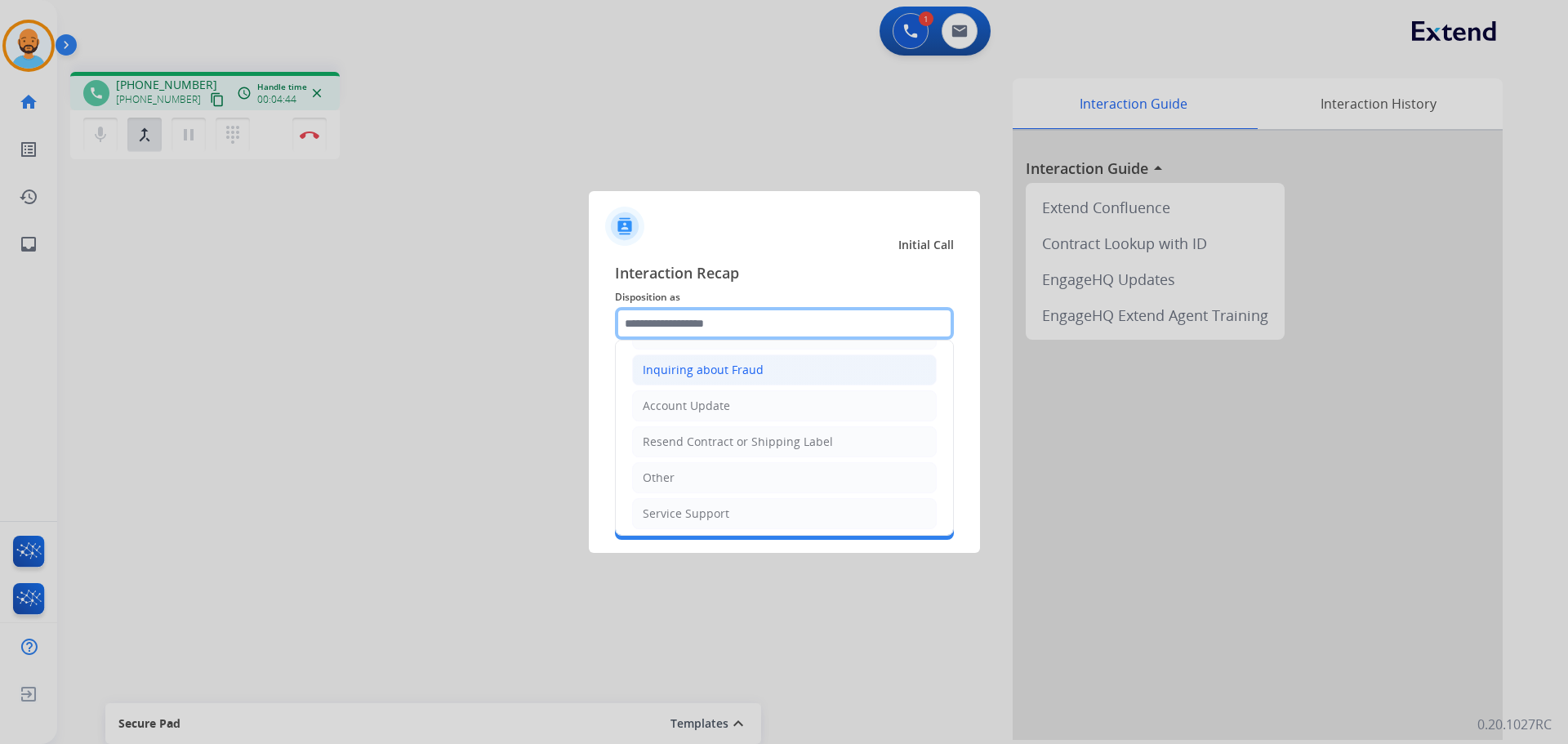
scroll to position [254, 0]
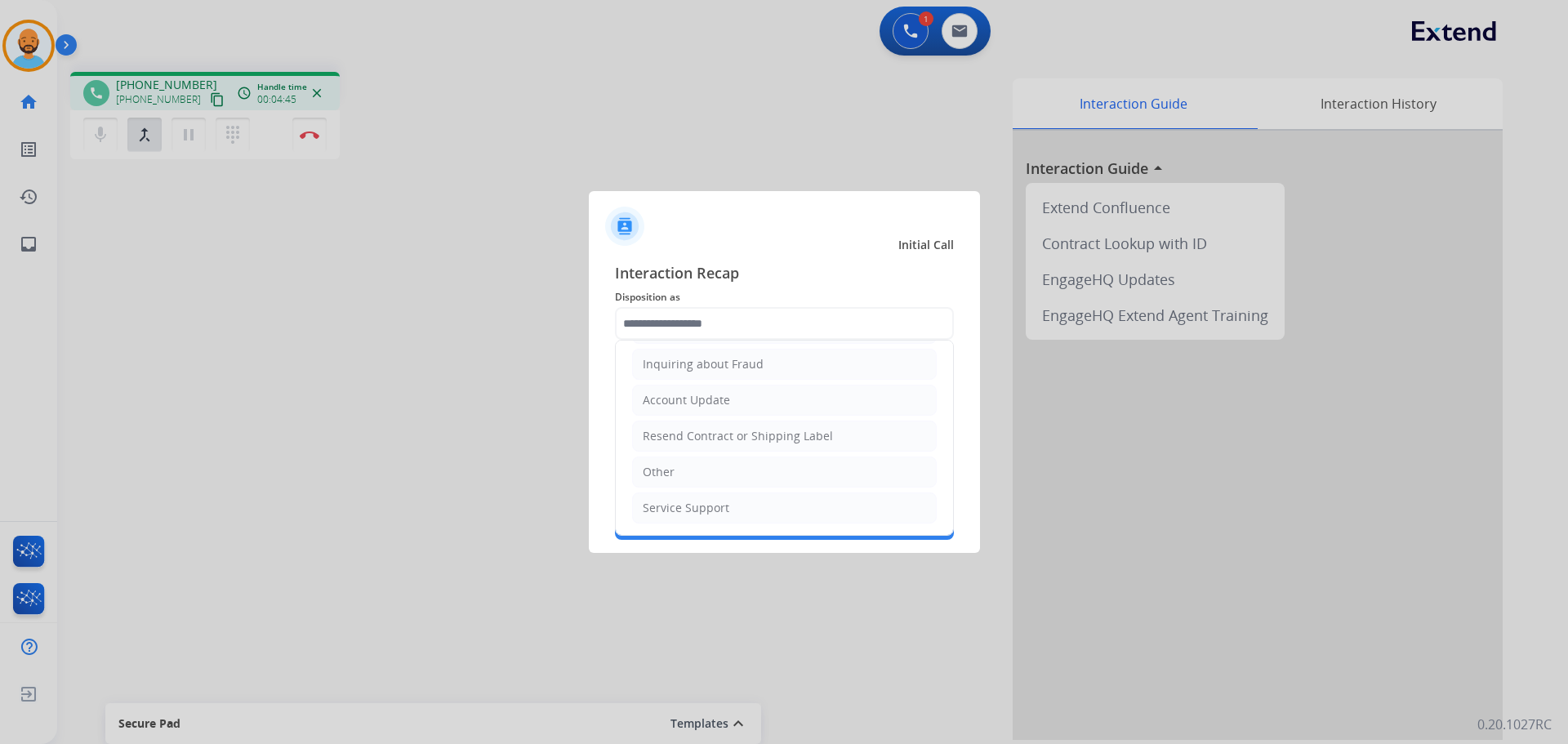
click at [678, 465] on li "Other" at bounding box center [784, 471] width 305 height 31
type input "*****"
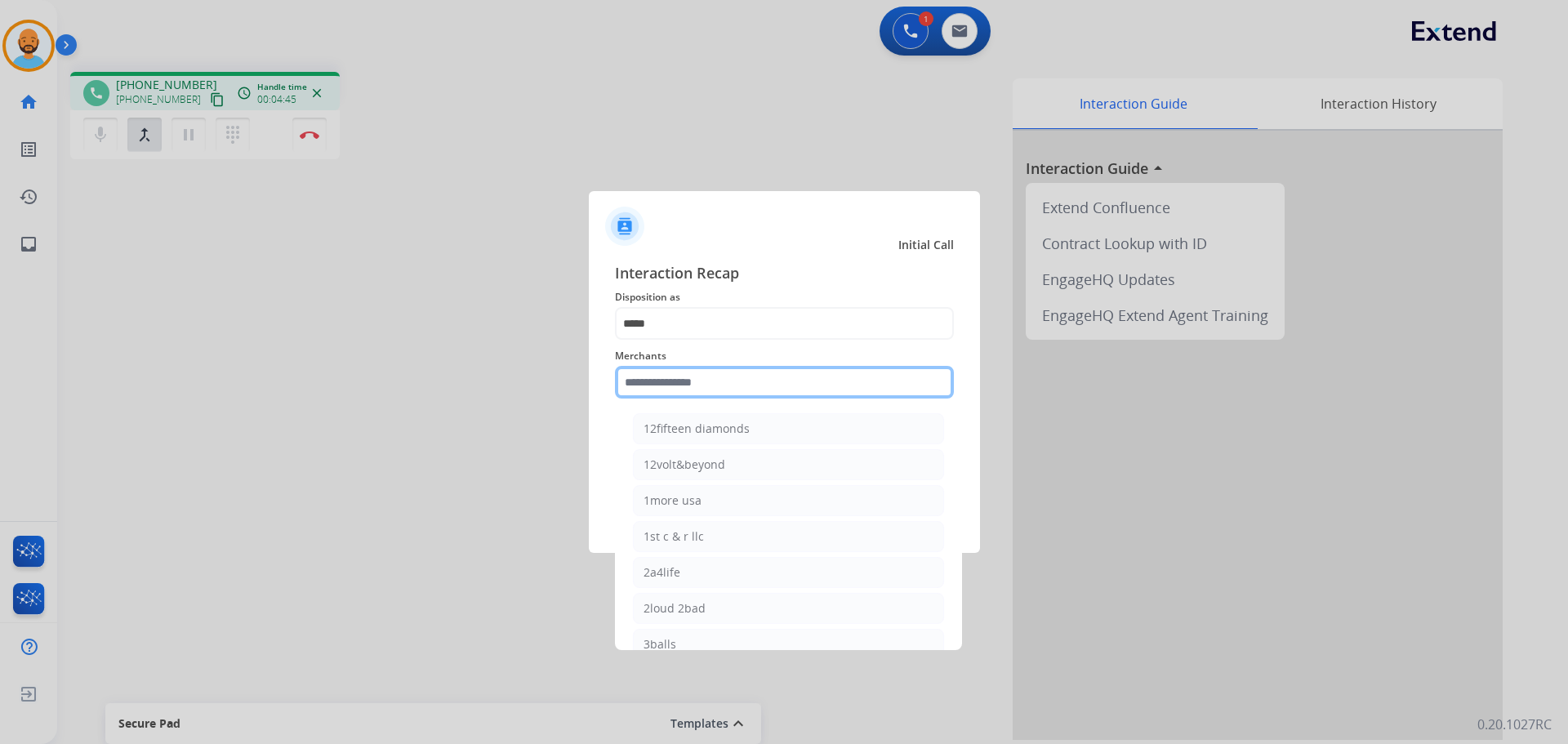
click at [698, 374] on input "text" at bounding box center [784, 382] width 339 height 33
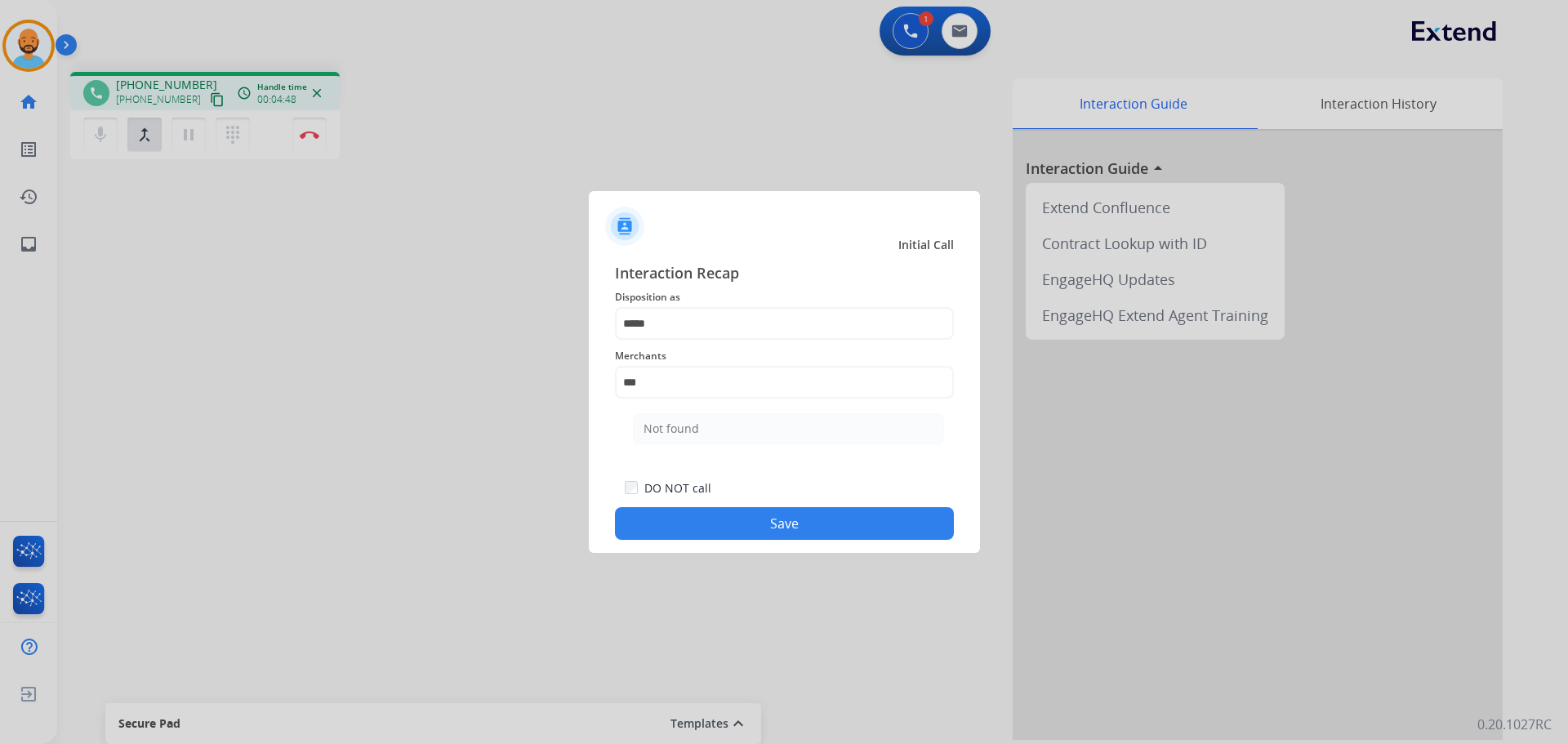
drag, startPoint x: 661, startPoint y: 431, endPoint x: 672, endPoint y: 440, distance: 14.2
click at [662, 428] on div "Not found" at bounding box center [671, 429] width 55 height 17
type input "*********"
click at [678, 520] on button "Save" at bounding box center [784, 523] width 339 height 33
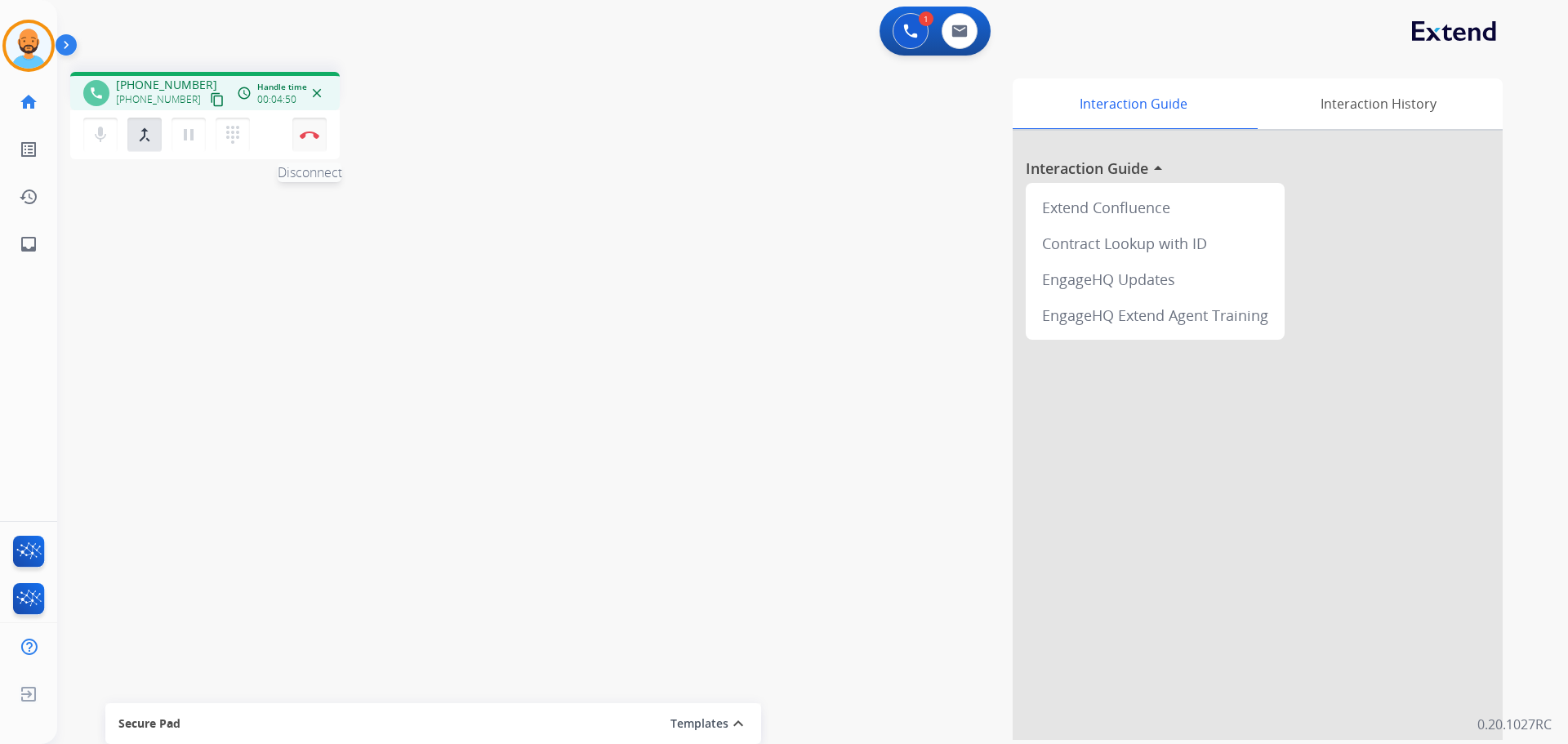
click at [306, 138] on img at bounding box center [309, 135] width 19 height 8
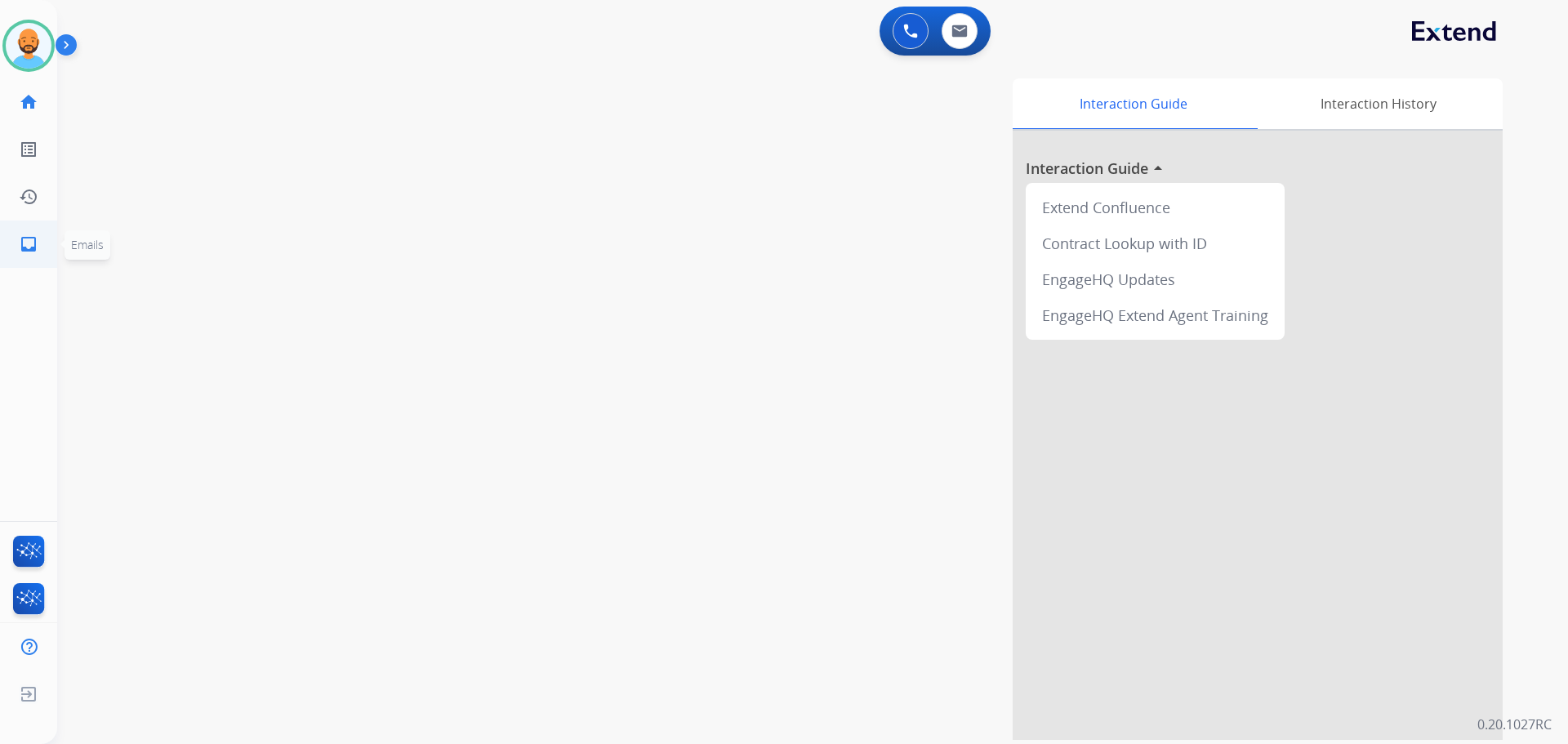
click at [34, 236] on mat-icon "inbox" at bounding box center [28, 244] width 19 height 19
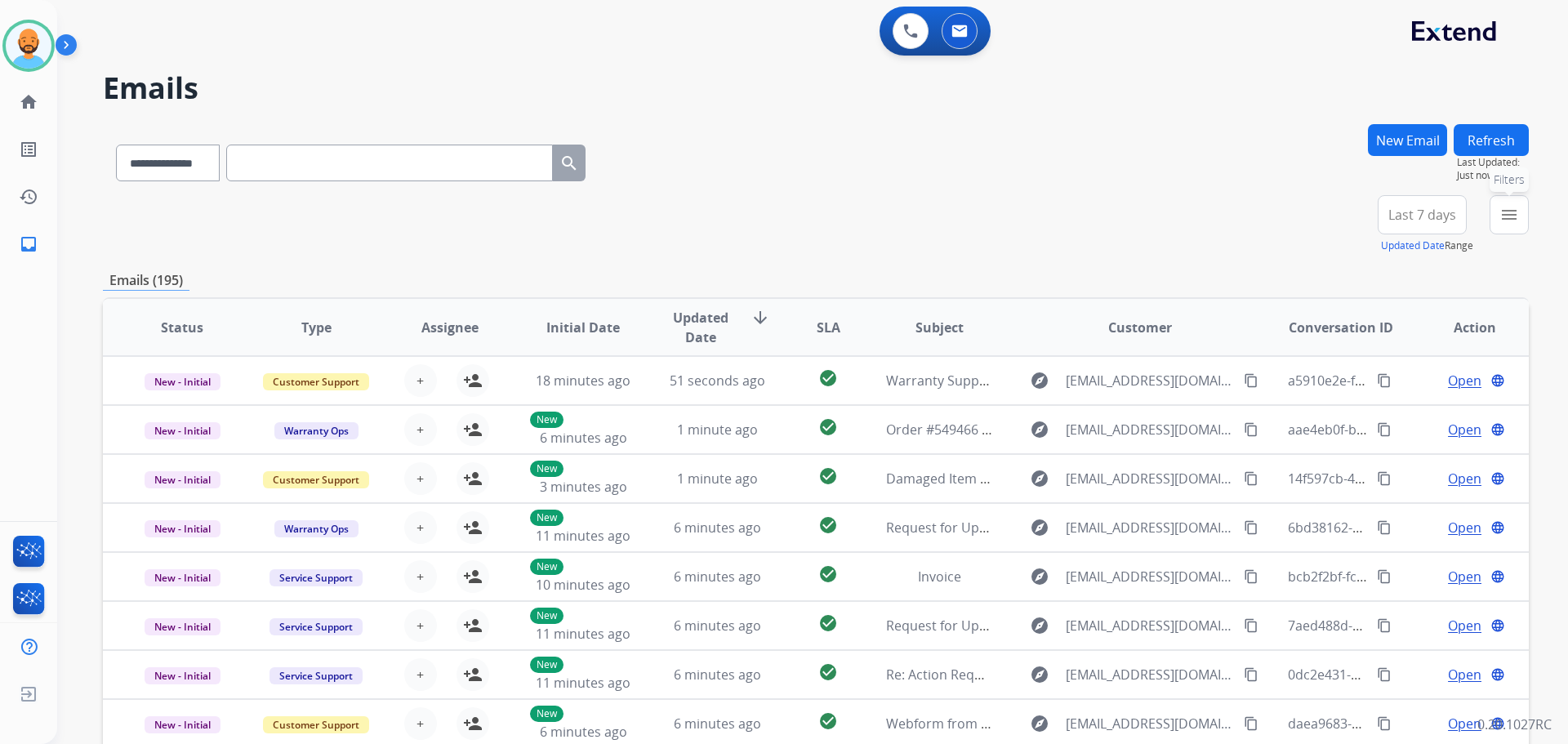
click at [1502, 210] on mat-icon "menu" at bounding box center [1509, 214] width 19 height 19
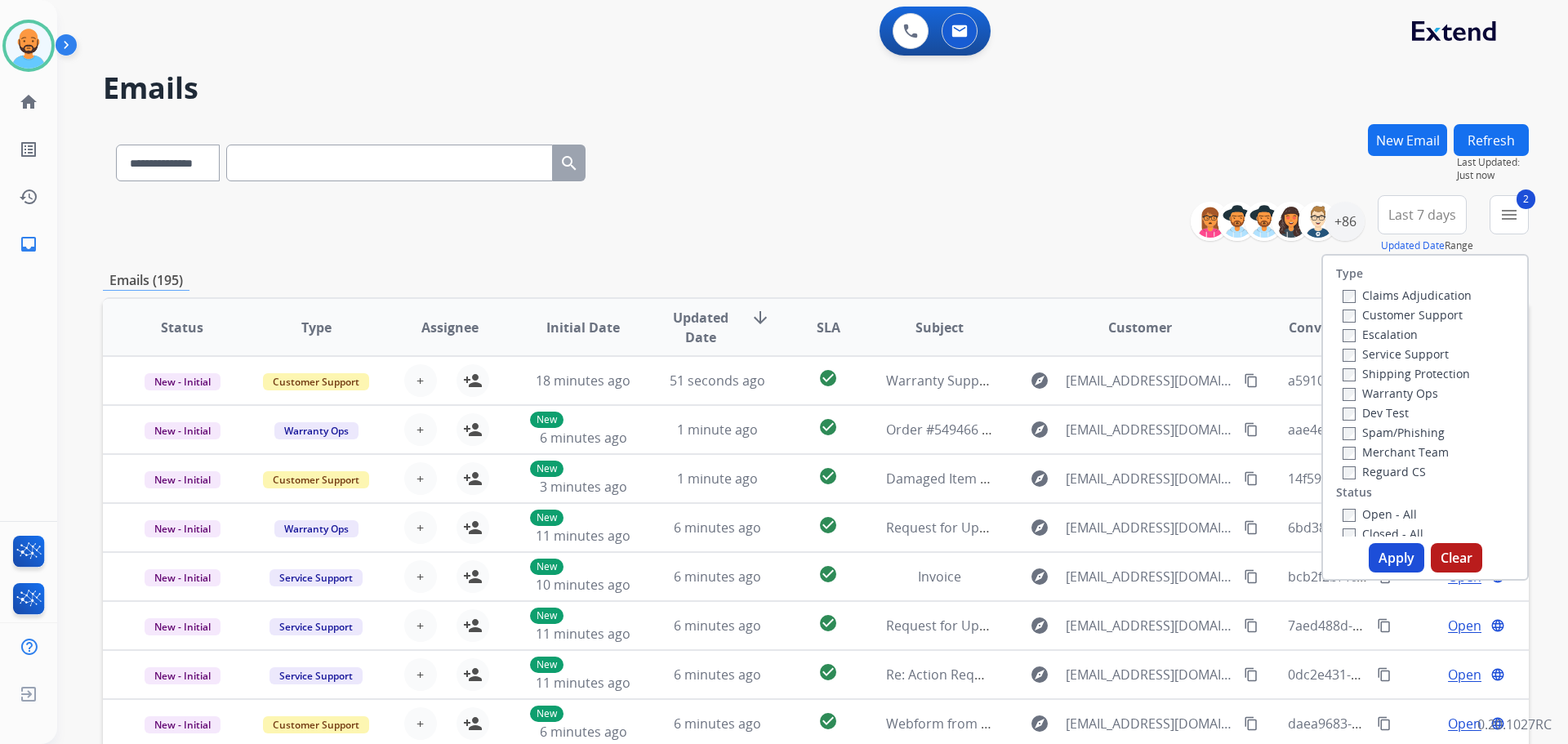
click at [1336, 516] on div "Open - All Closed - All New - Initial New - Reply On-hold – Internal On-hold - …" at bounding box center [1425, 621] width 178 height 235
click at [1348, 517] on label "Open - All" at bounding box center [1380, 514] width 75 height 16
click at [1390, 556] on button "Apply" at bounding box center [1396, 557] width 55 height 29
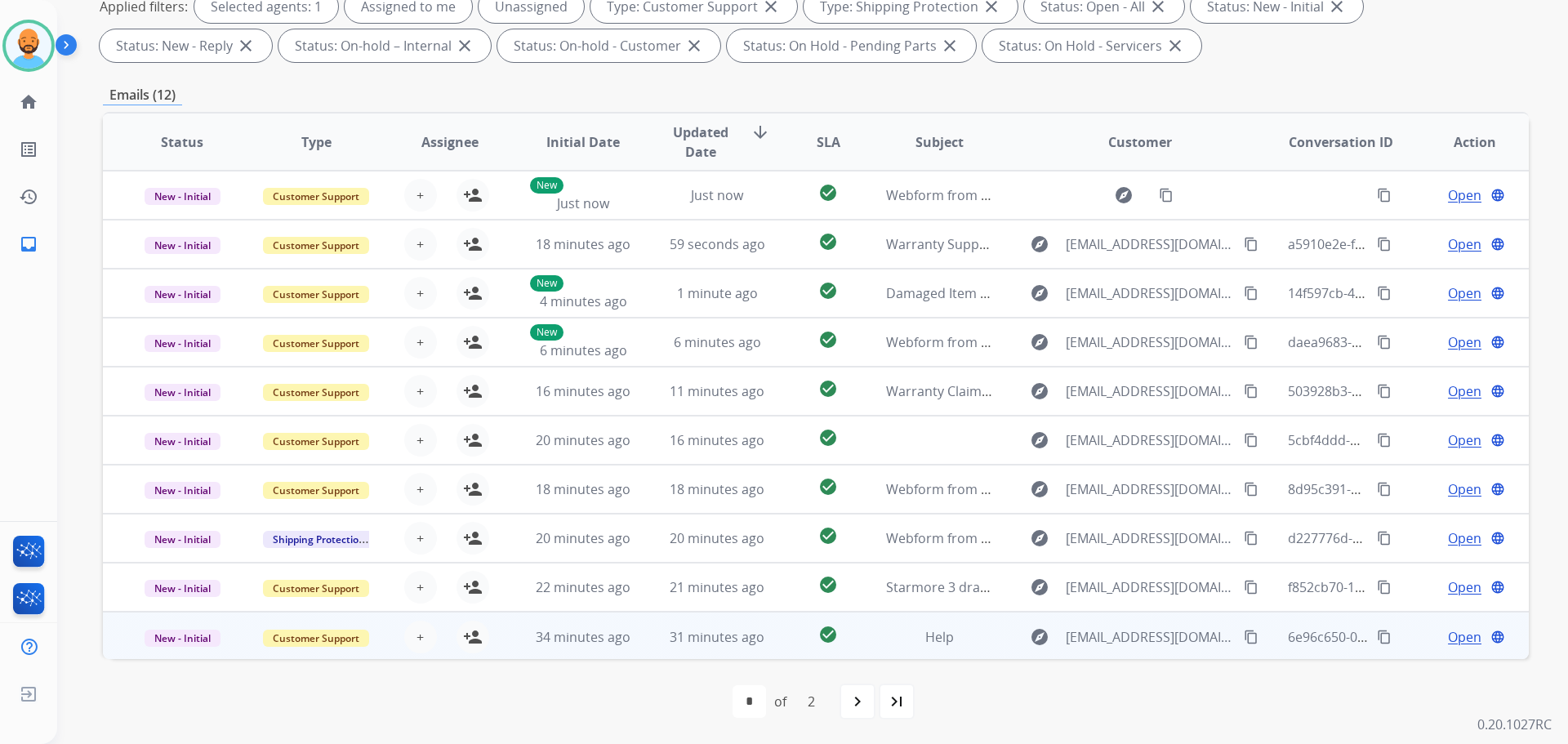
scroll to position [2, 0]
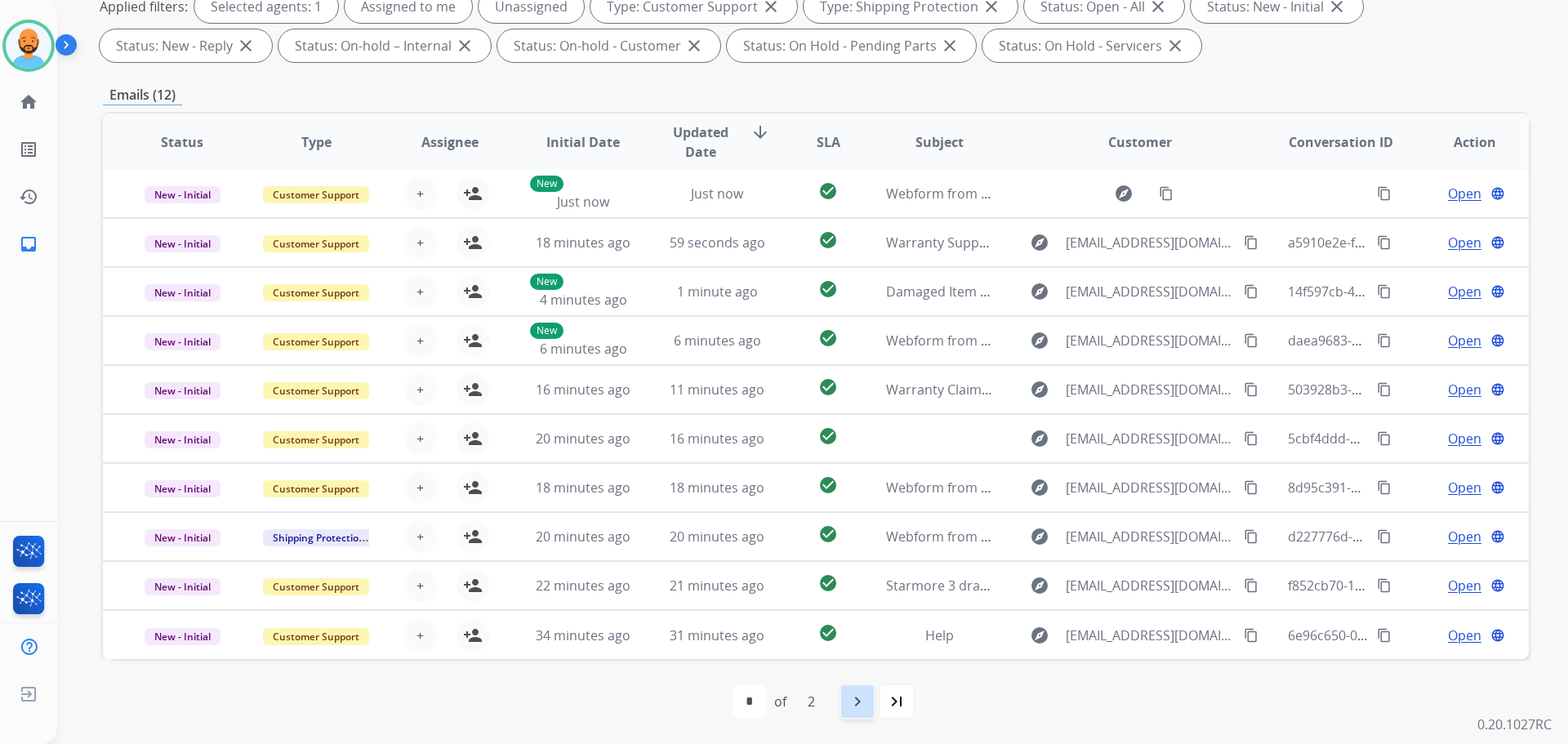
click at [853, 690] on div "navigate_next" at bounding box center [857, 701] width 36 height 36
select select "*"
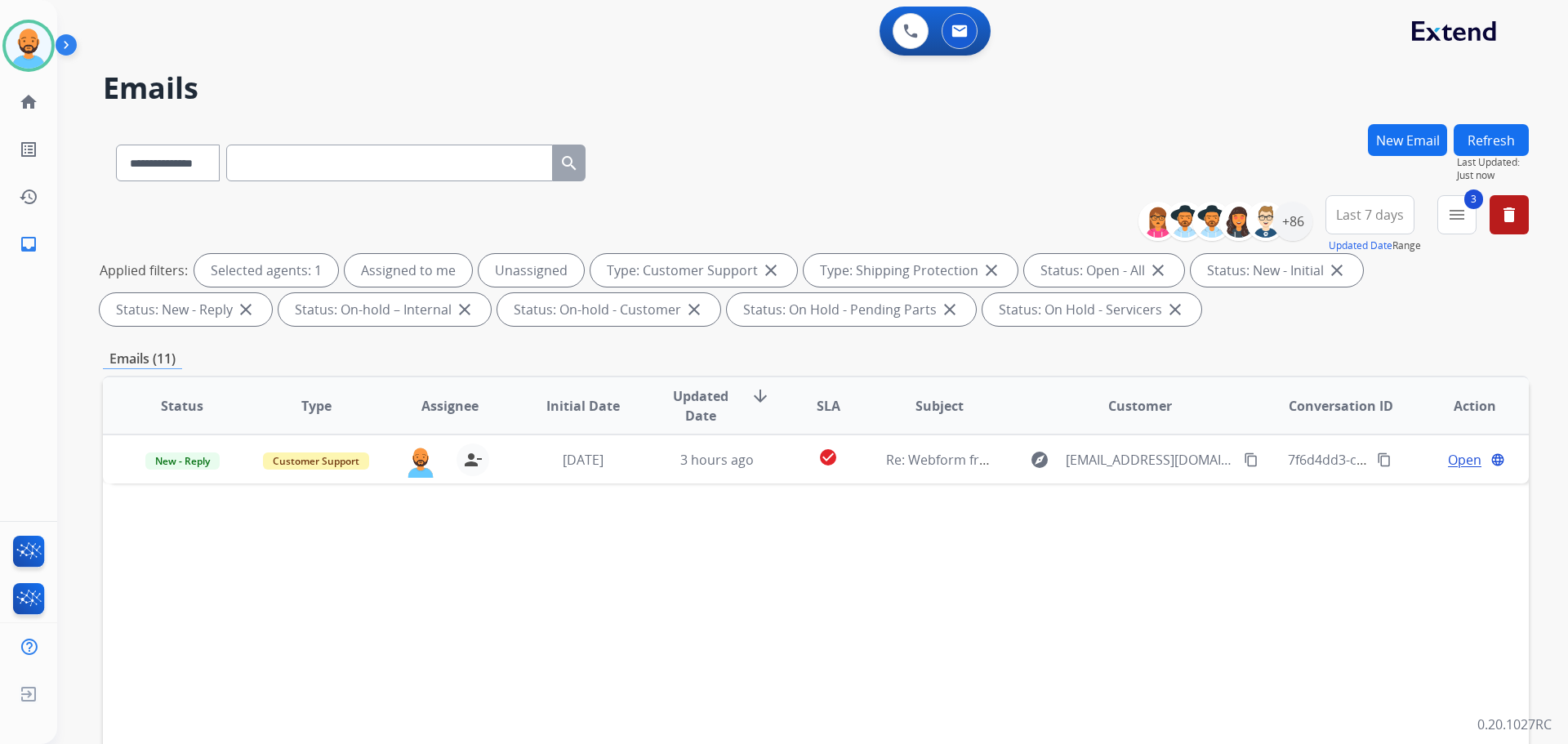
scroll to position [0, 0]
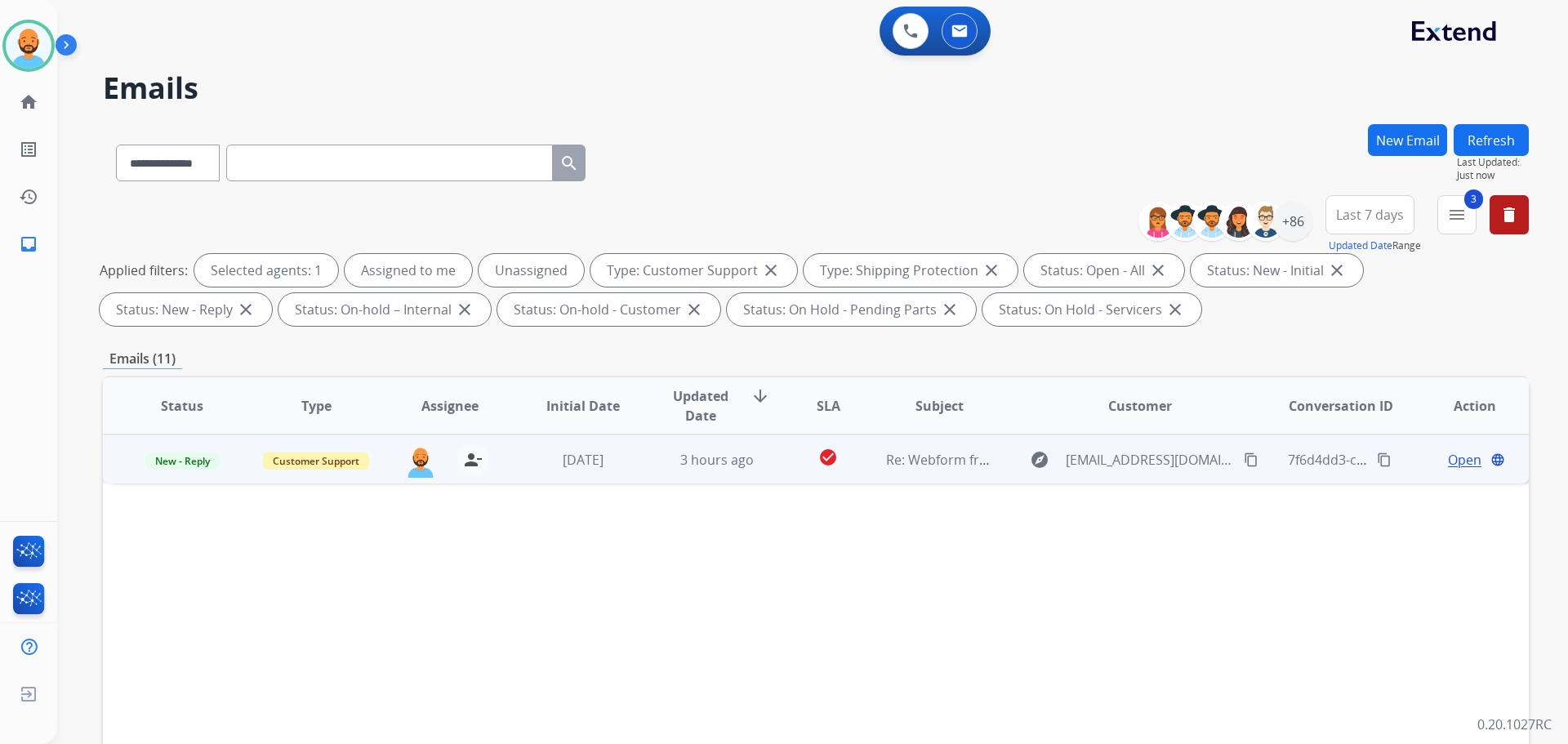
click at [1244, 464] on mat-icon "content_copy" at bounding box center [1252, 460] width 15 height 15
click at [1454, 459] on span "Open" at bounding box center [1465, 459] width 33 height 19
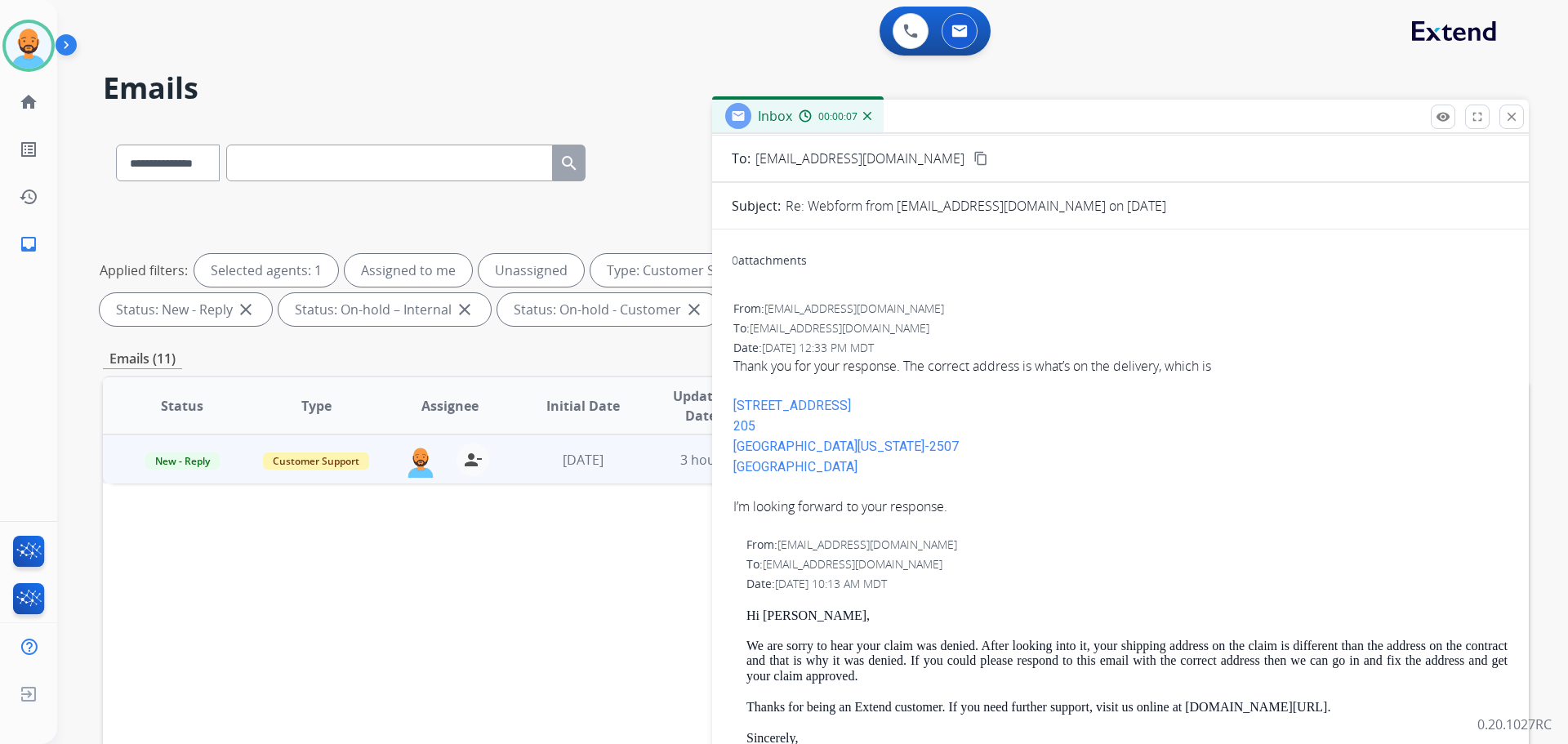
scroll to position [76, 0]
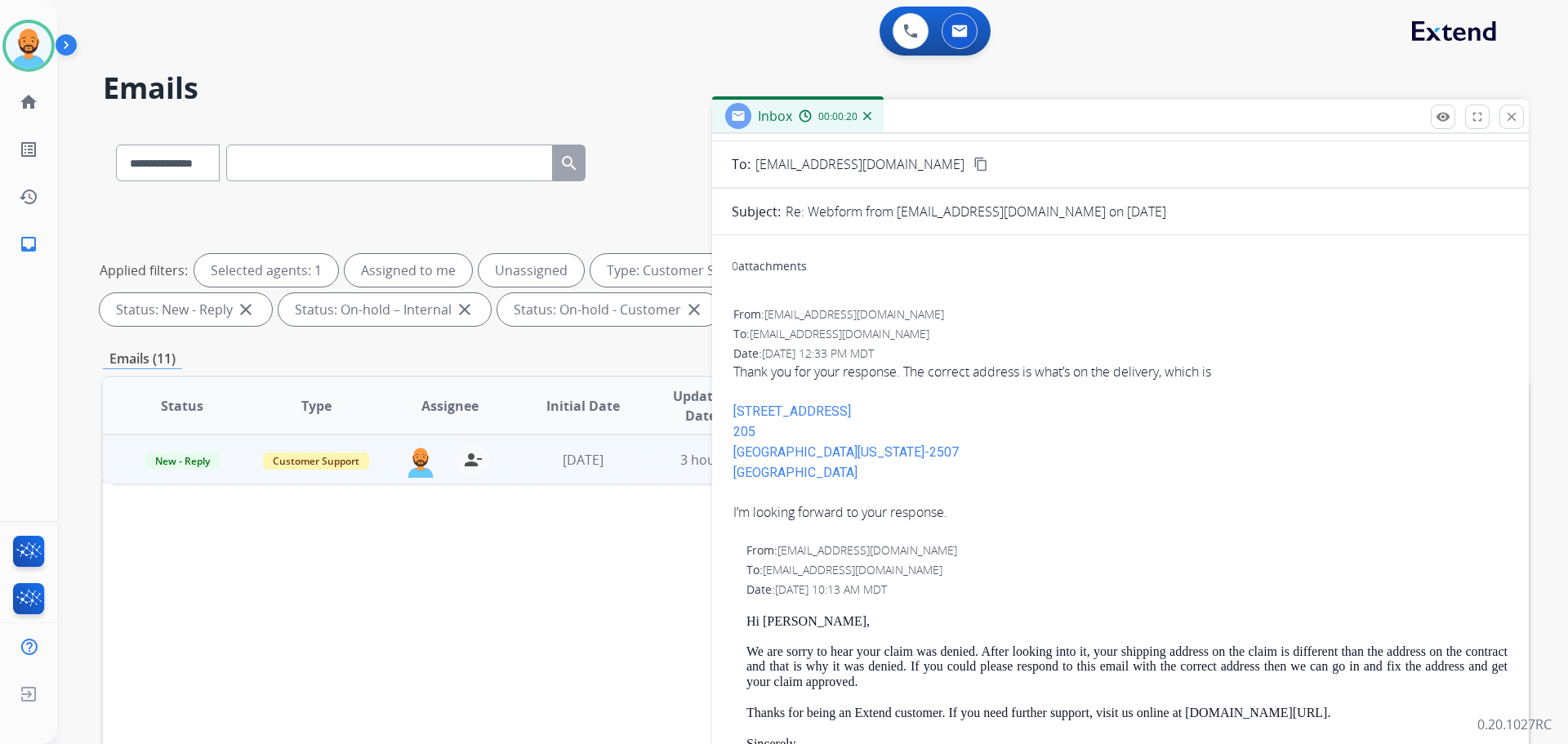
click at [645, 511] on div "Status Type Assignee Initial Date Updated Date arrow_downward SLA Subject Custo…" at bounding box center [816, 649] width 1427 height 547
click at [1514, 112] on mat-icon "close" at bounding box center [1512, 117] width 15 height 15
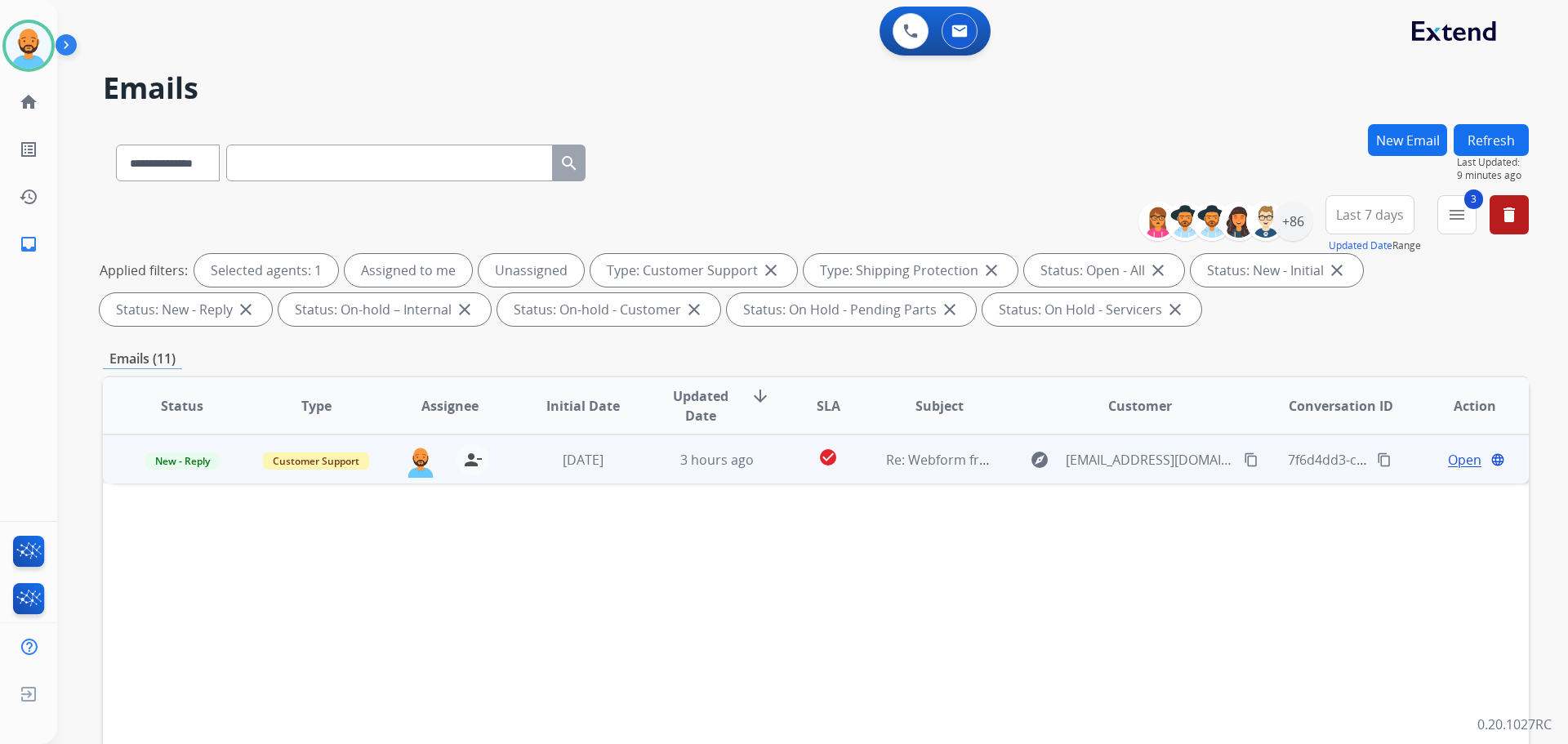
click at [1448, 459] on span "Open" at bounding box center [1465, 459] width 33 height 19
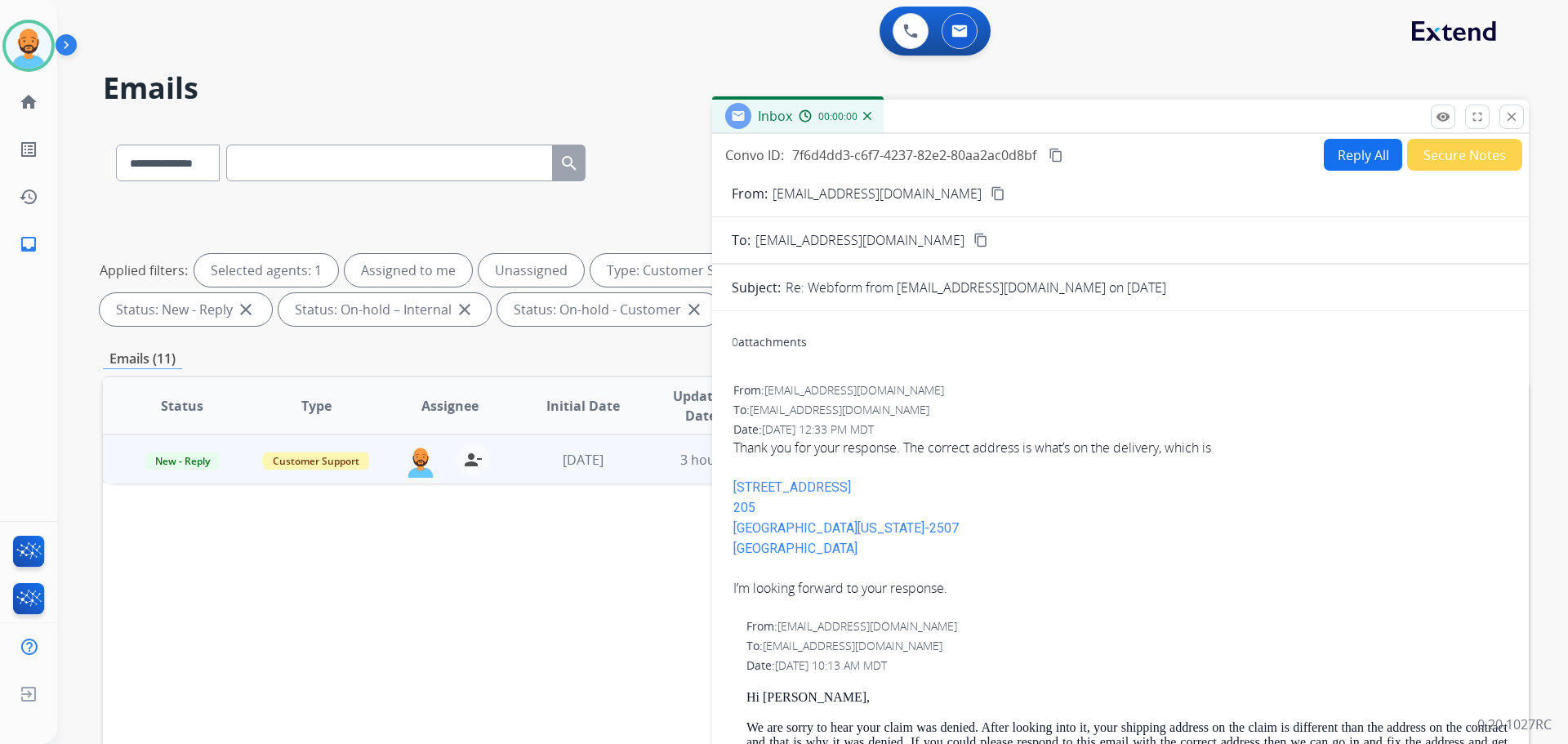
click at [1368, 158] on button "Reply All" at bounding box center [1364, 155] width 79 height 32
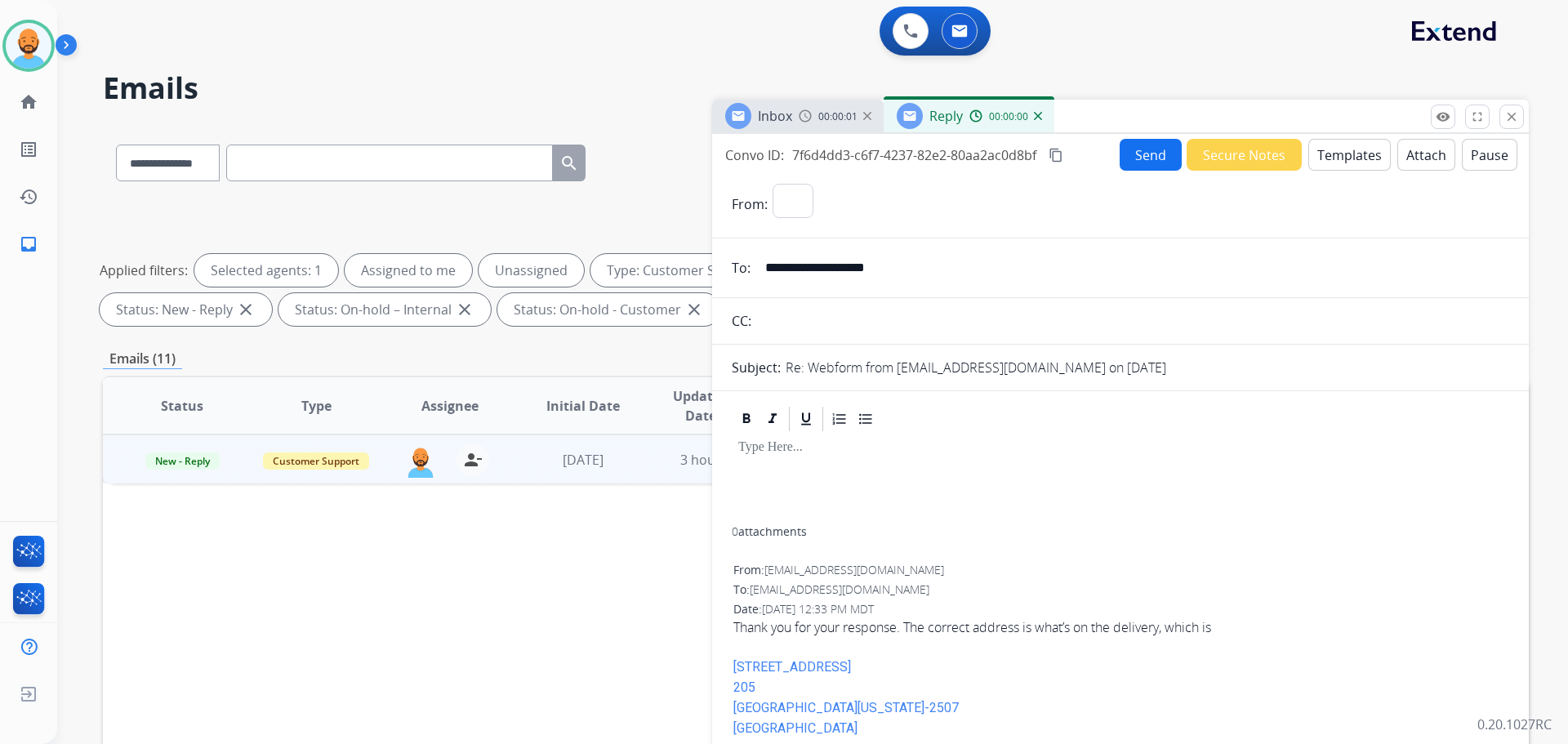
select select "**********"
click at [1329, 159] on button "Templates" at bounding box center [1350, 155] width 83 height 32
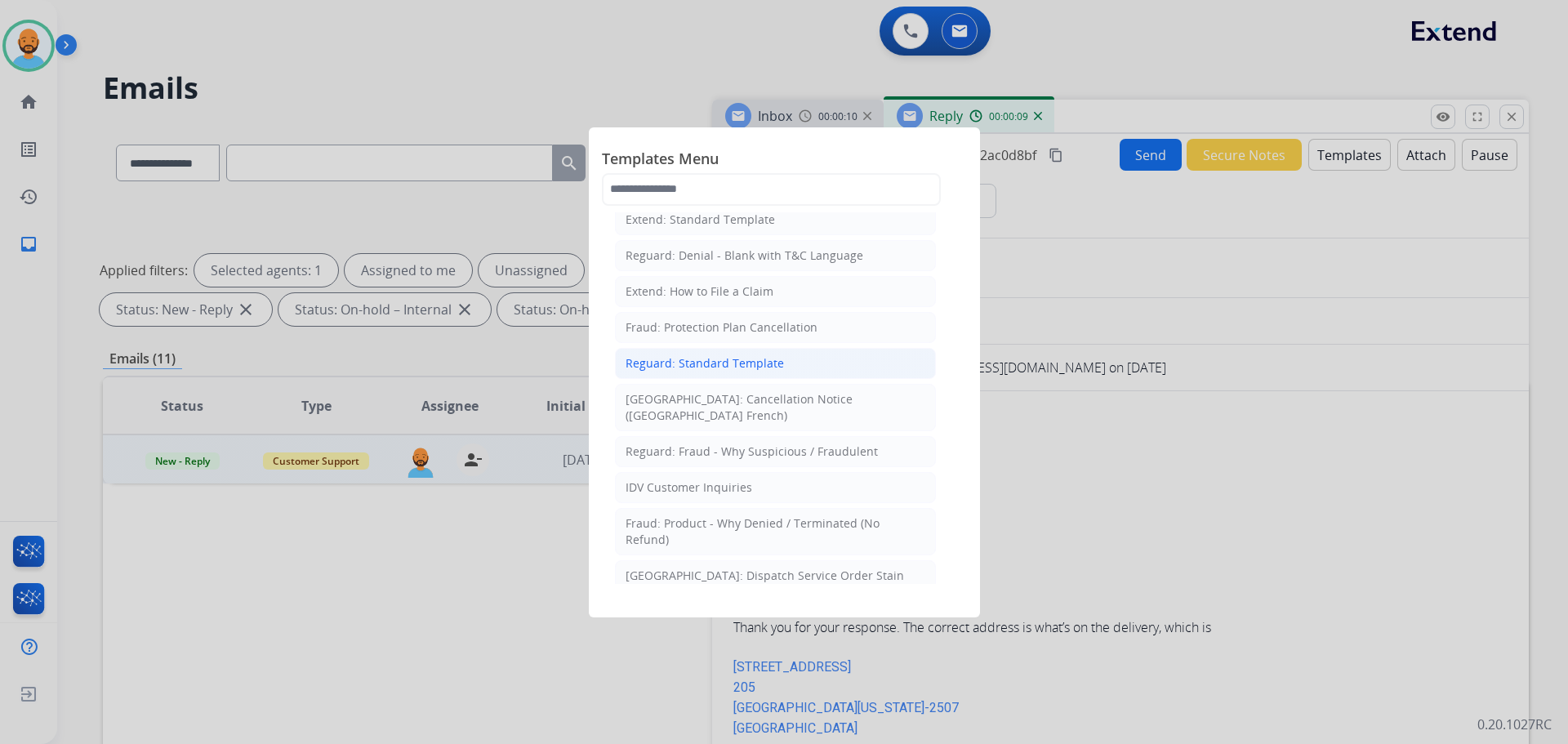
scroll to position [0, 0]
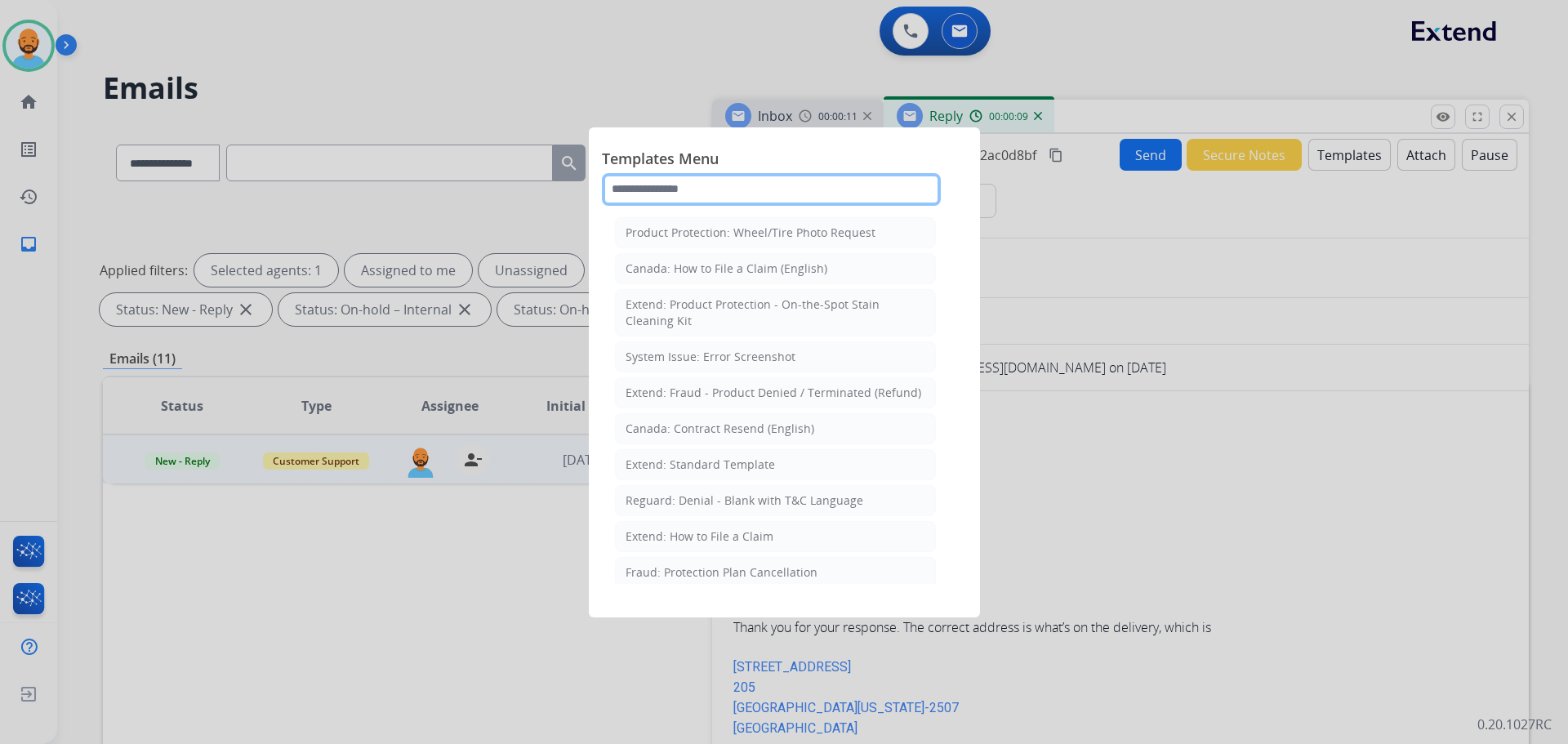
click at [728, 190] on input "text" at bounding box center [771, 189] width 339 height 33
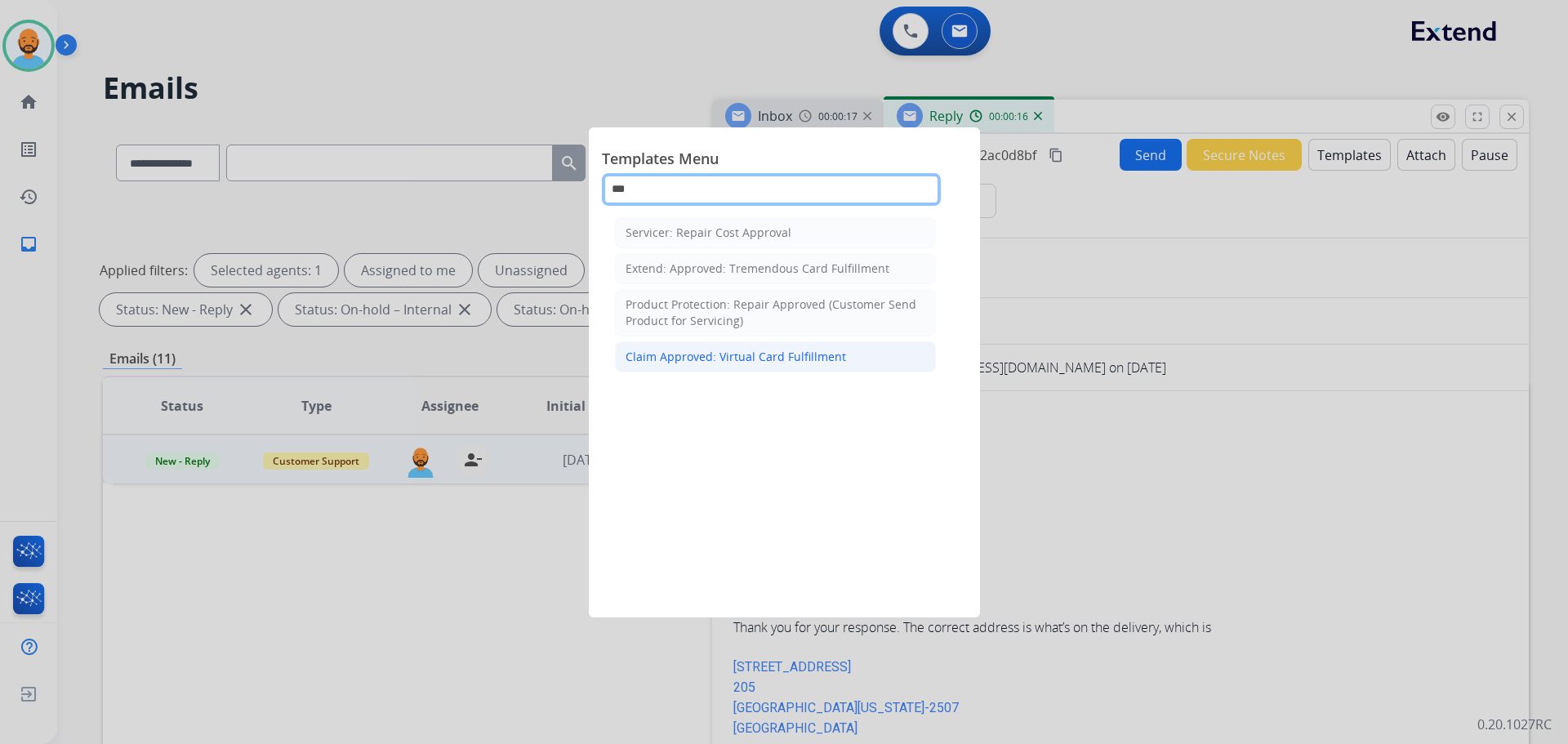
type input "***"
click at [696, 357] on div "Claim Approved: Virtual Card Fulfillment" at bounding box center [735, 357] width 220 height 17
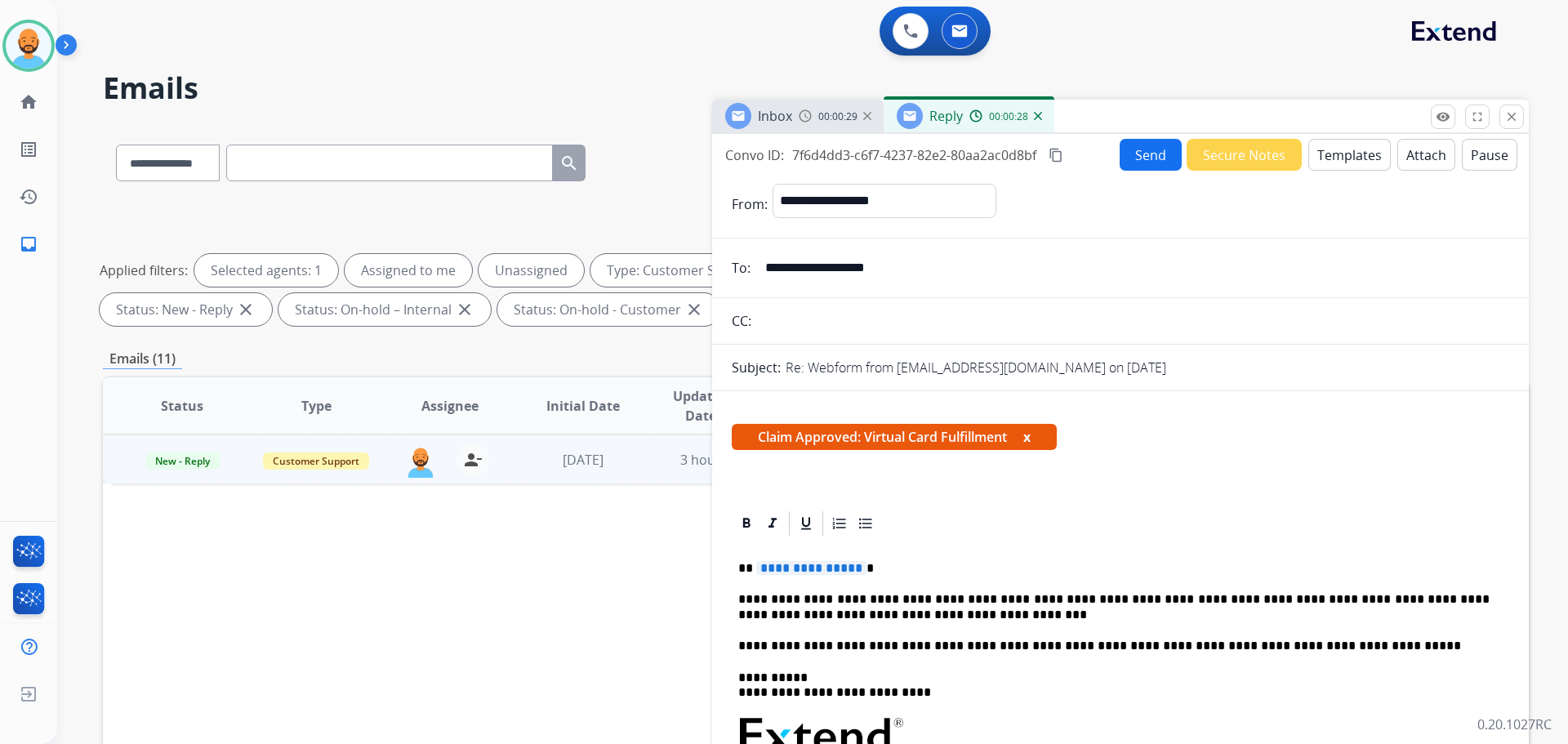
scroll to position [82, 0]
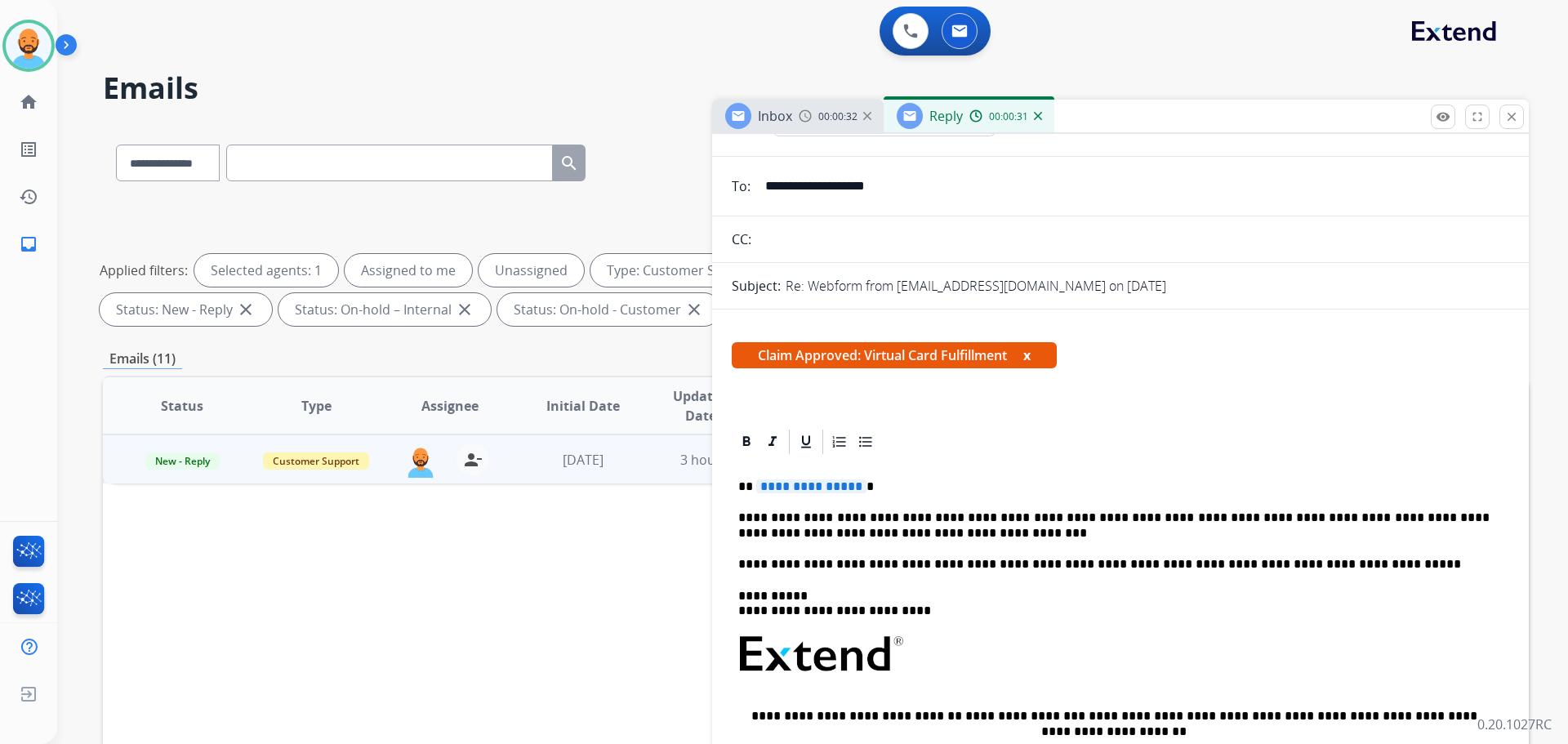
click at [856, 487] on span "**********" at bounding box center [812, 486] width 111 height 14
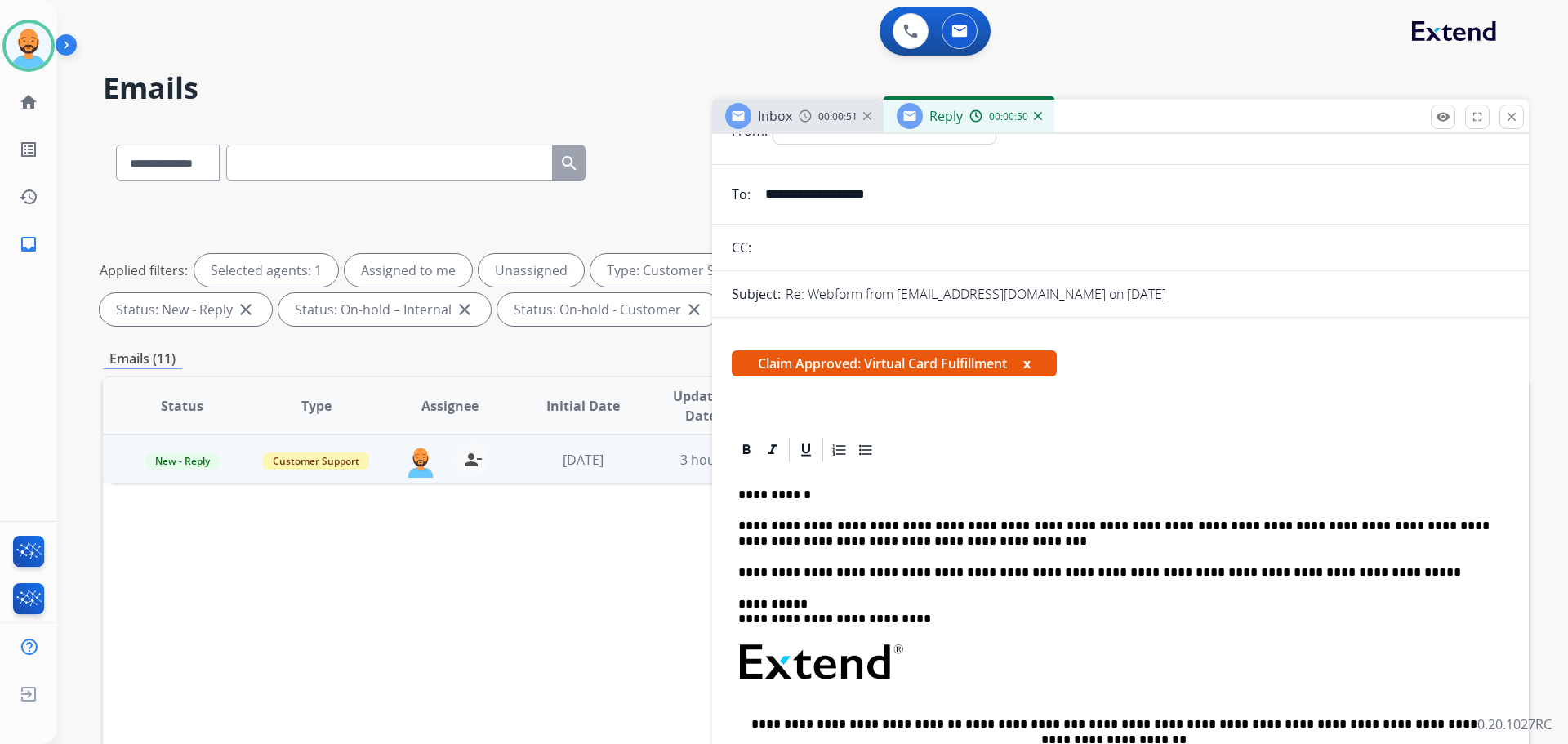
scroll to position [0, 0]
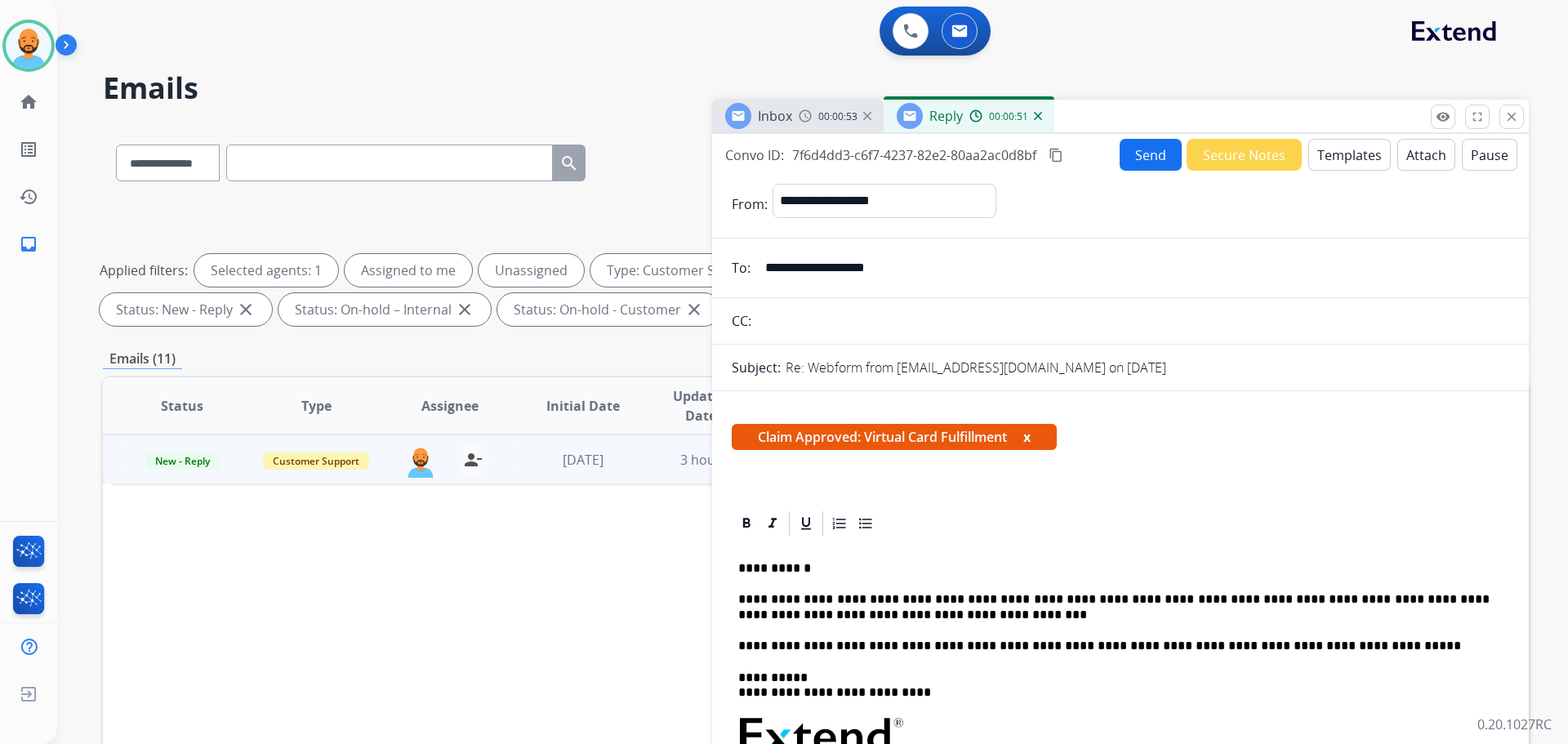
click at [1133, 154] on button "Send" at bounding box center [1151, 155] width 62 height 32
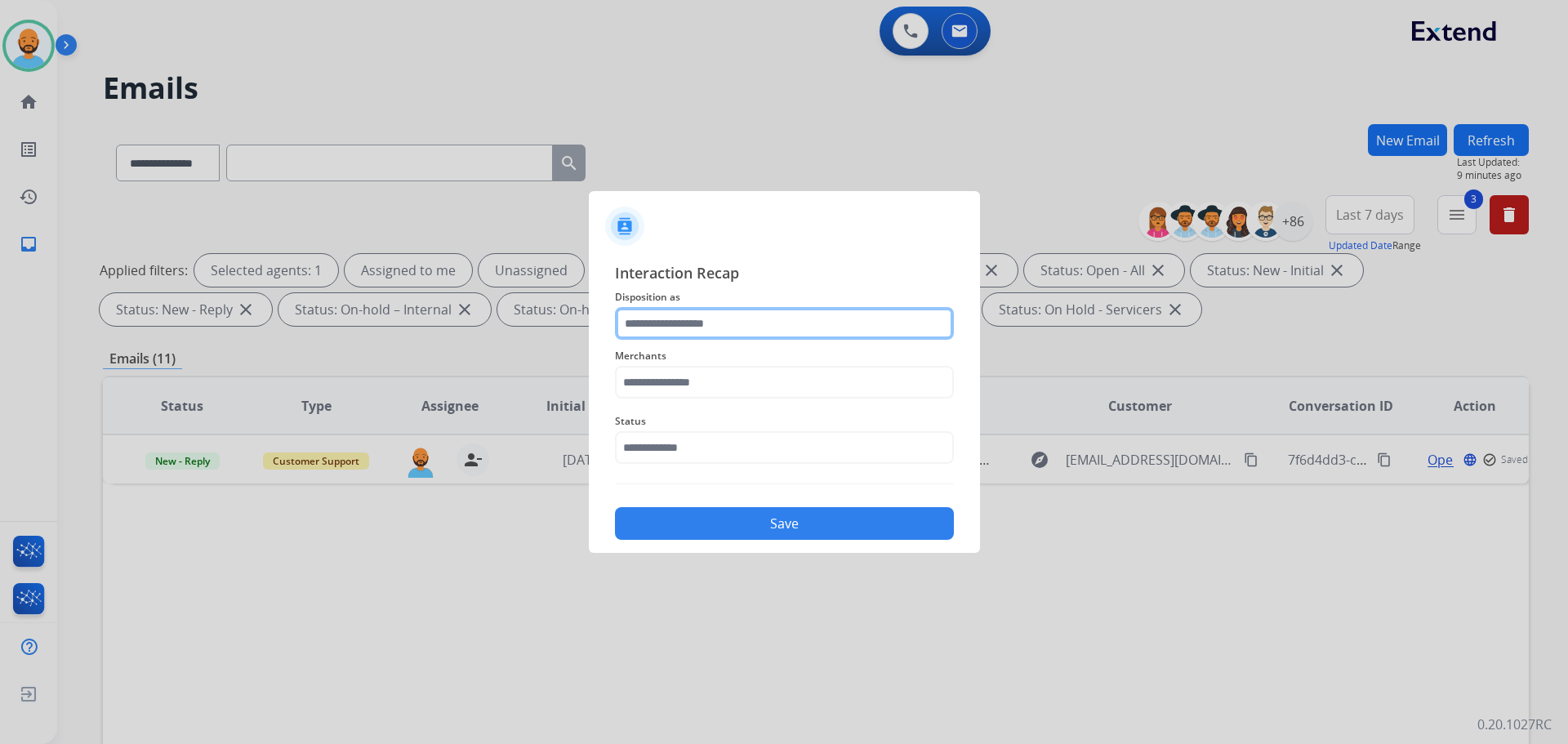
click at [767, 320] on input "text" at bounding box center [784, 323] width 339 height 33
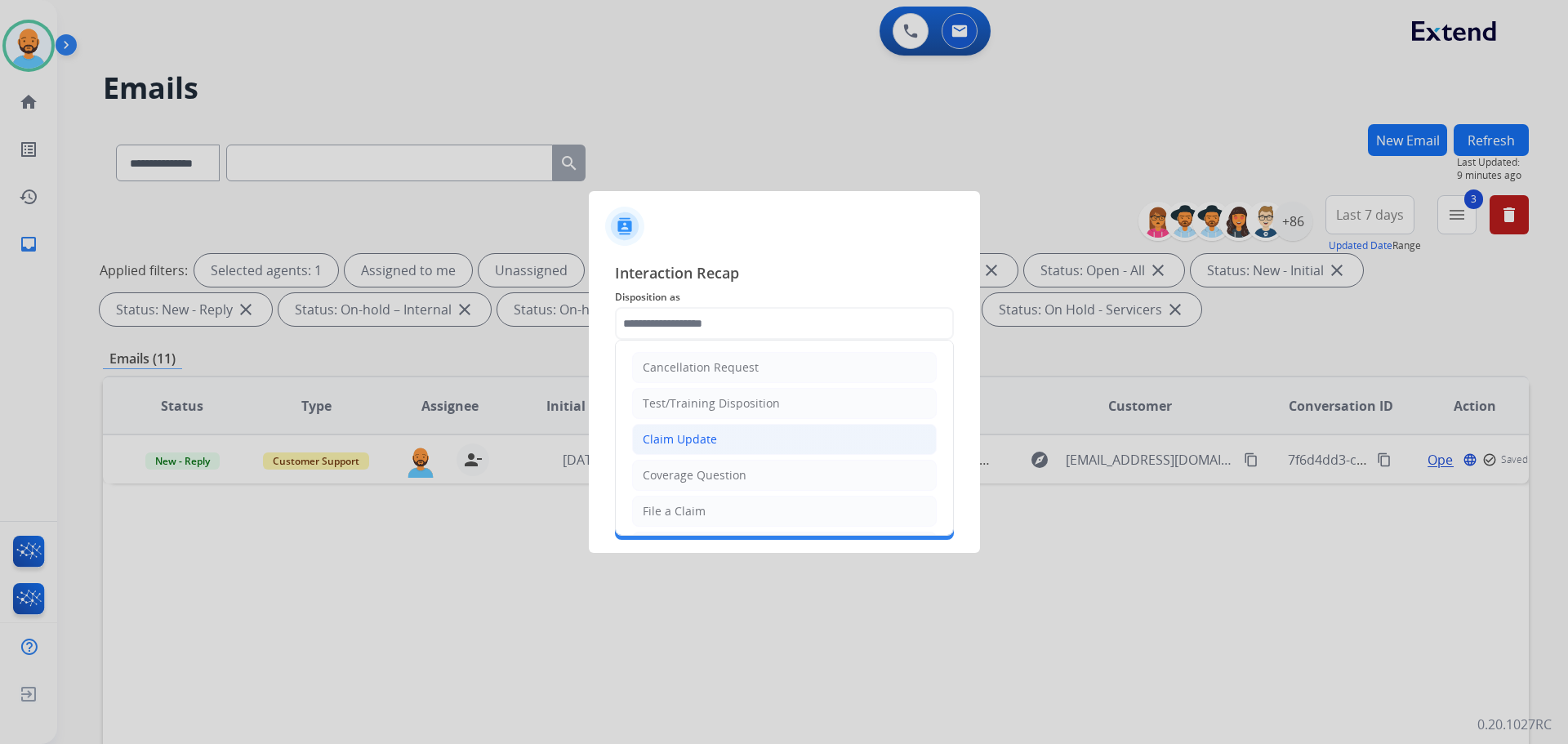
click at [702, 440] on div "Claim Update" at bounding box center [680, 439] width 75 height 17
type input "**********"
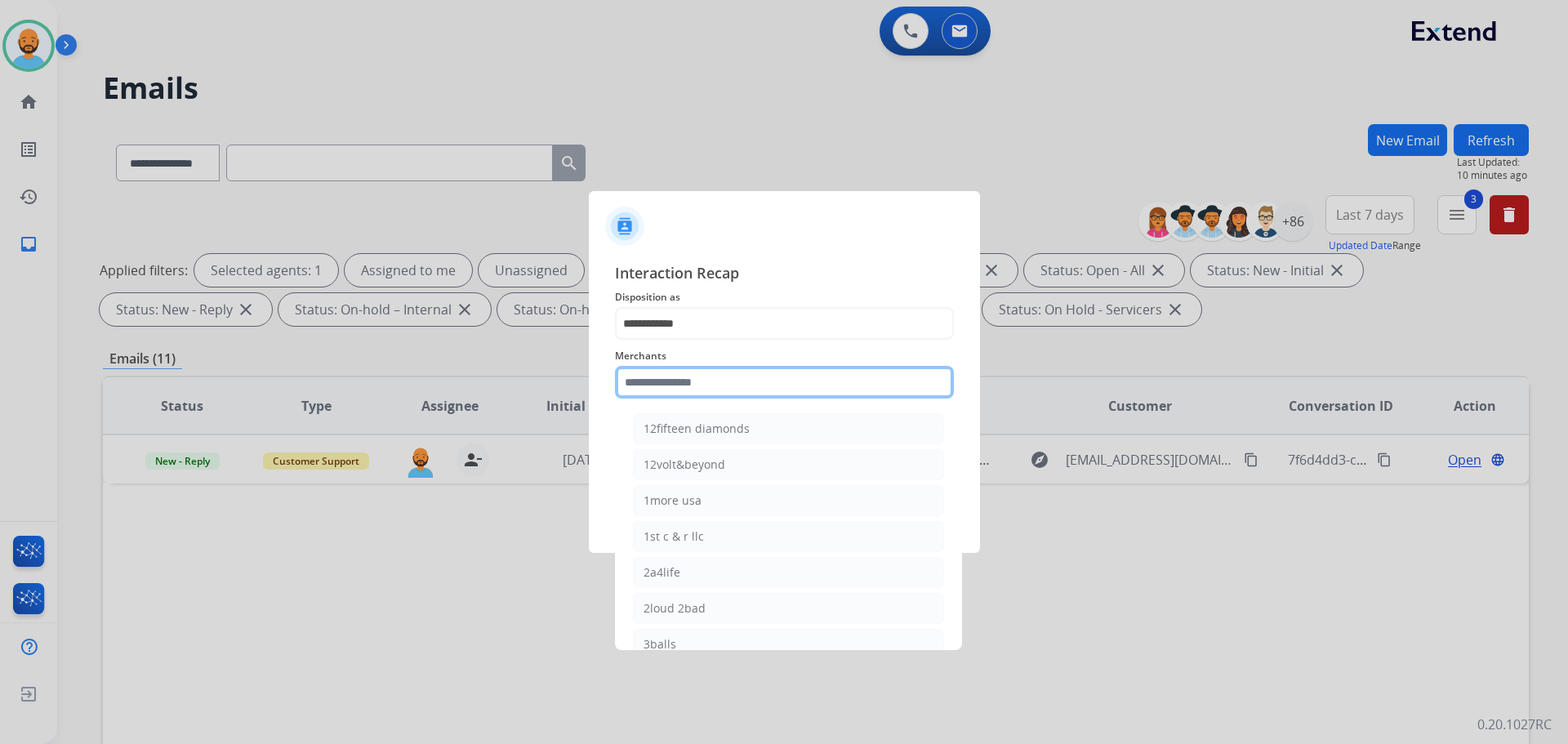
click at [693, 385] on input "text" at bounding box center [784, 382] width 339 height 33
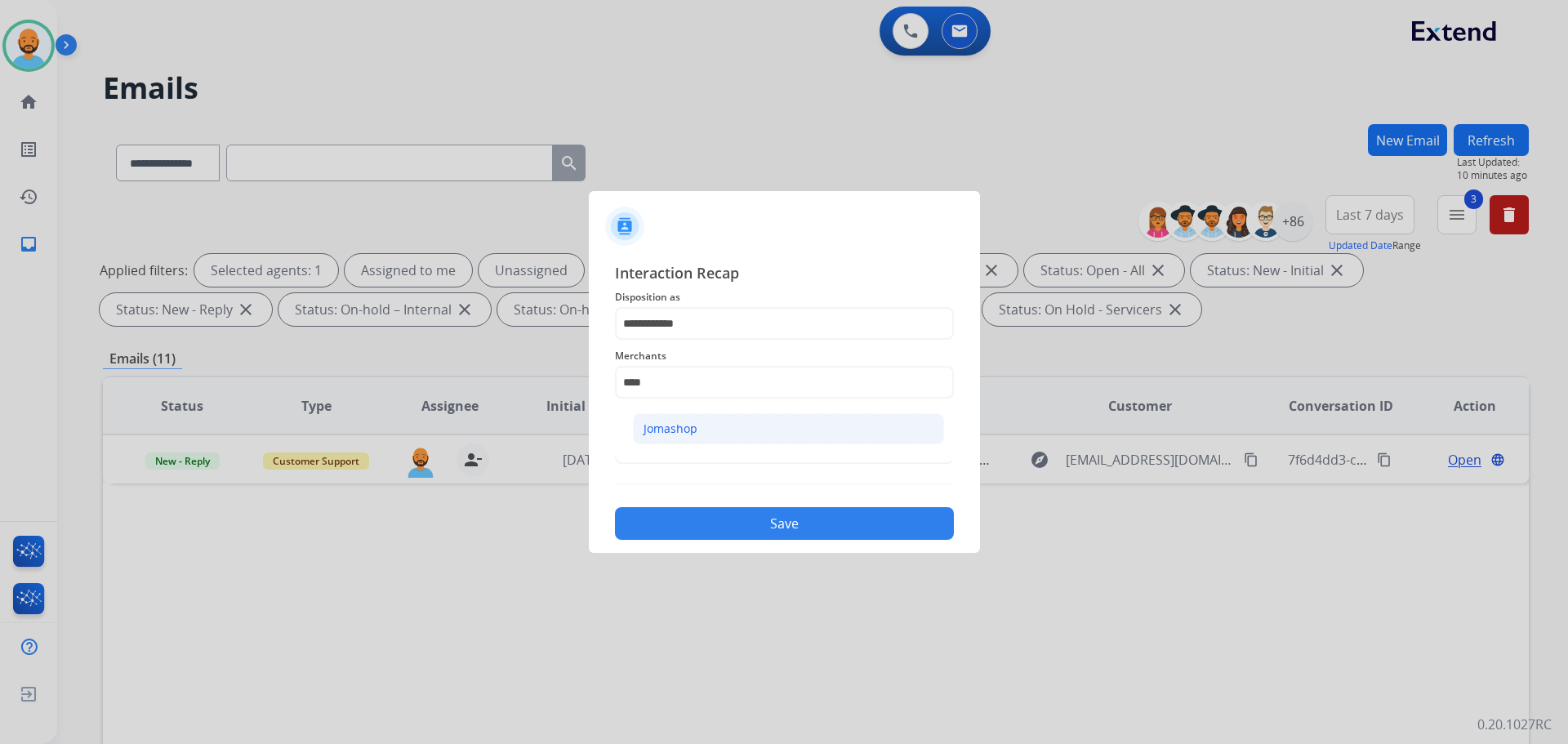
click at [677, 422] on div "Jomashop" at bounding box center [671, 429] width 54 height 17
type input "********"
click at [675, 437] on input "text" at bounding box center [784, 447] width 339 height 33
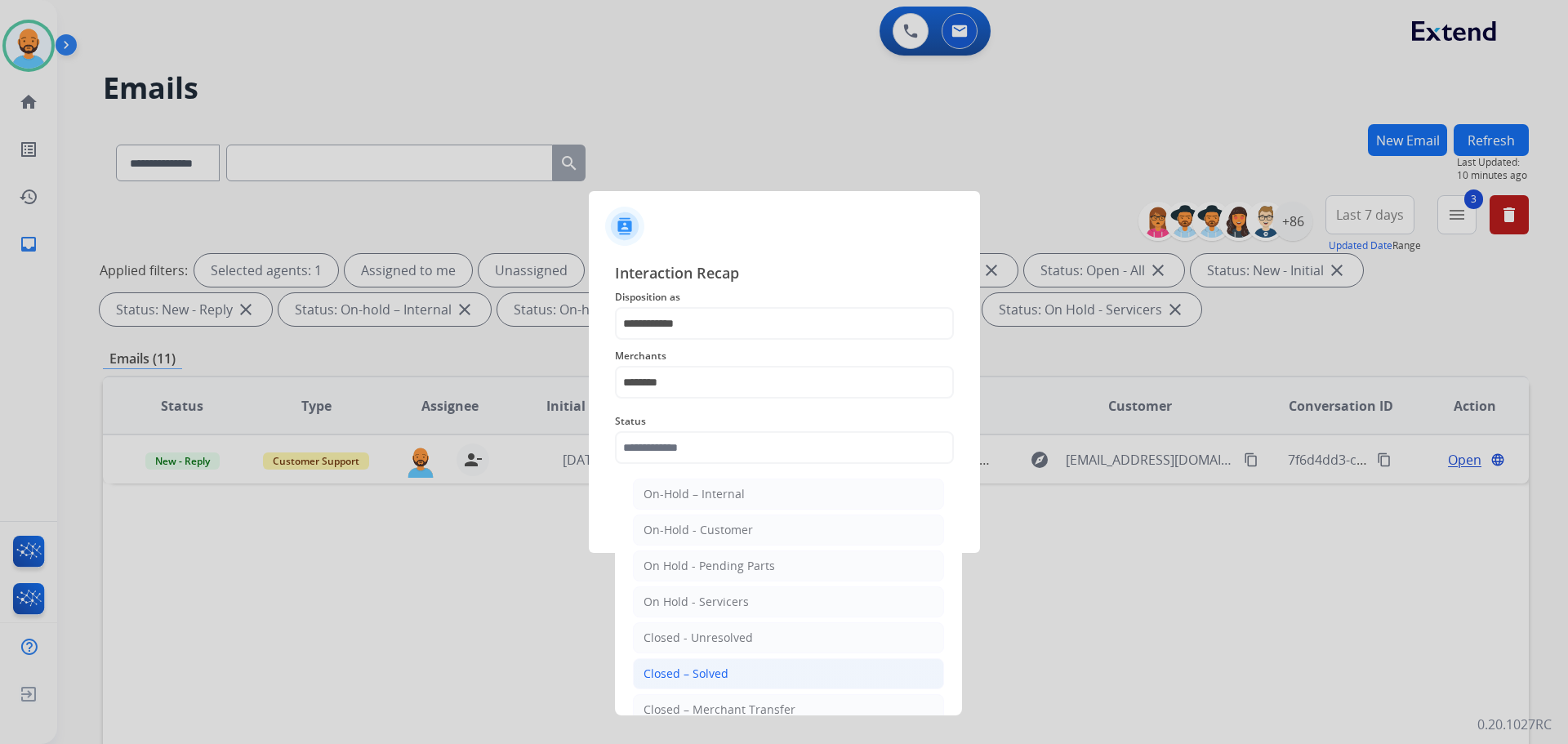
click at [682, 678] on div "Closed – Solved" at bounding box center [686, 674] width 85 height 17
type input "**********"
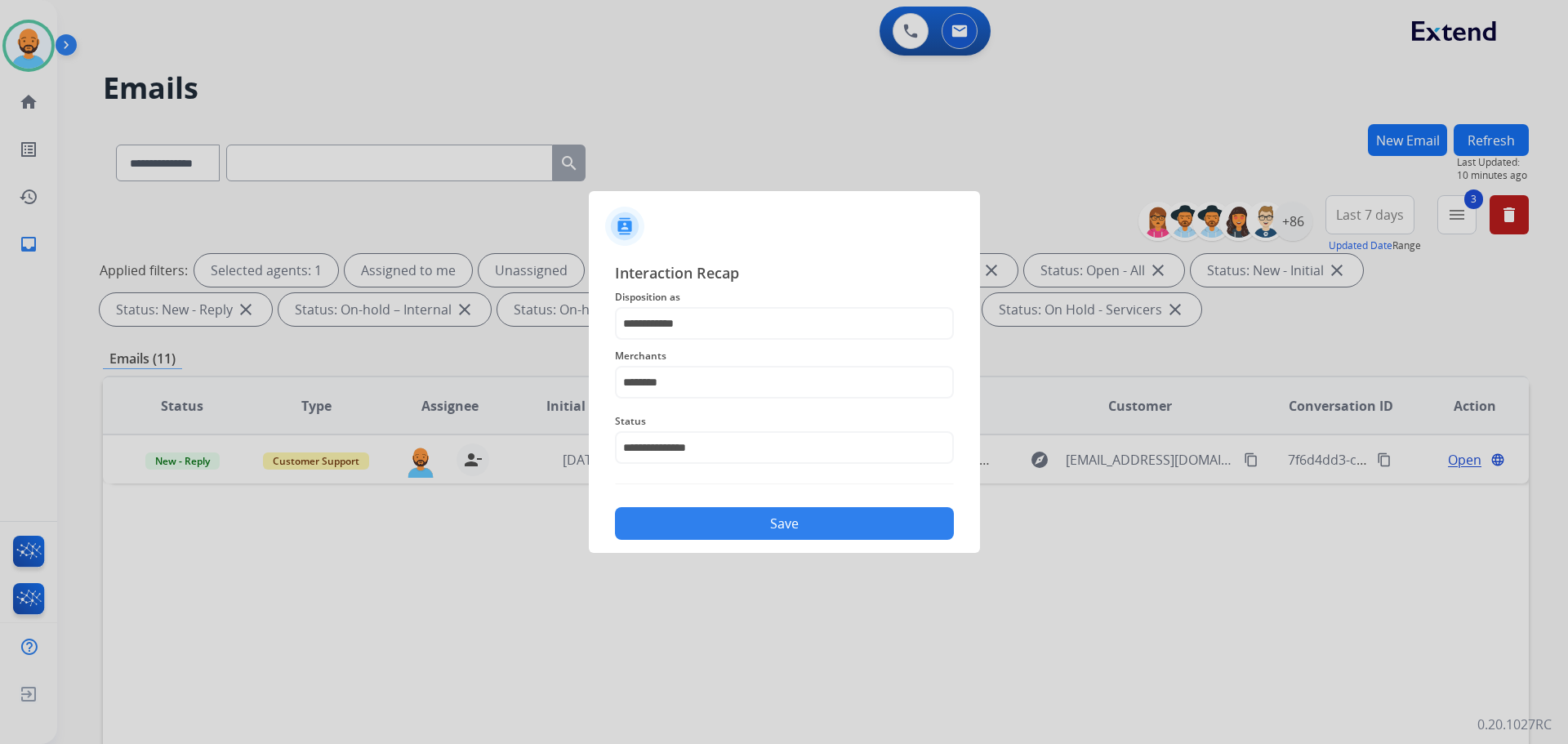
click at [745, 522] on button "Save" at bounding box center [784, 523] width 339 height 33
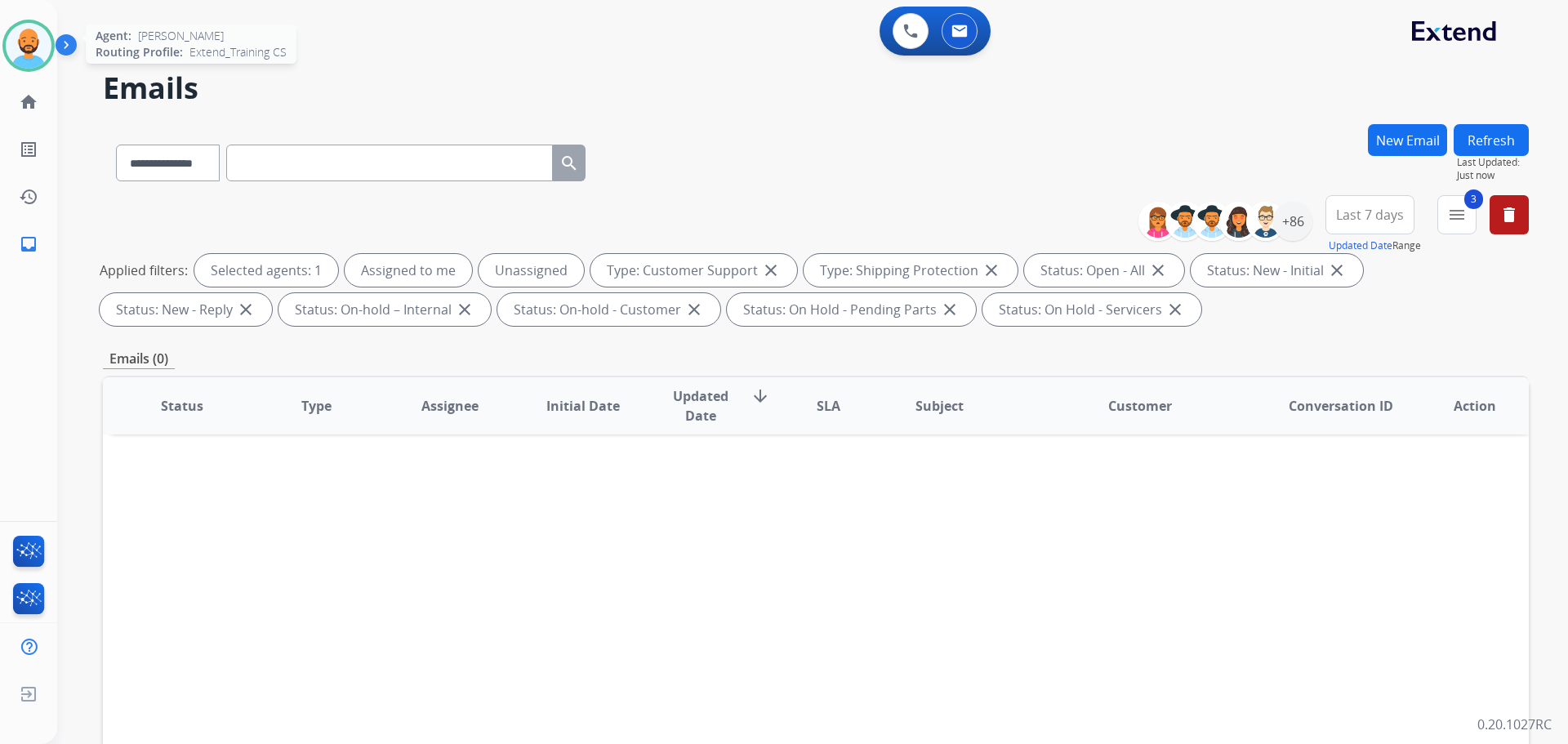
click at [14, 42] on img at bounding box center [28, 45] width 46 height 46
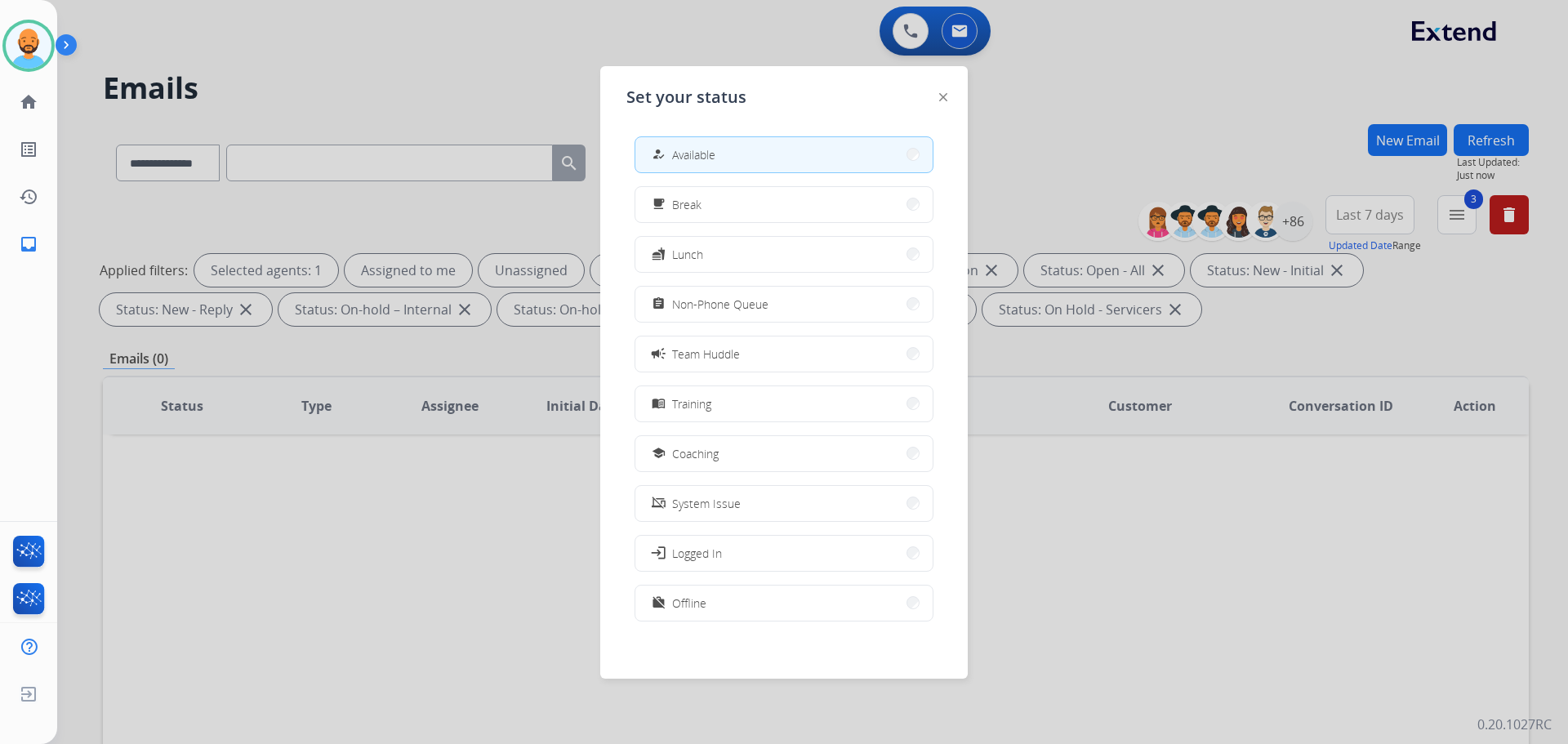
click at [707, 603] on button "work_off Offline" at bounding box center [784, 603] width 297 height 35
